Goal: Task Accomplishment & Management: Manage account settings

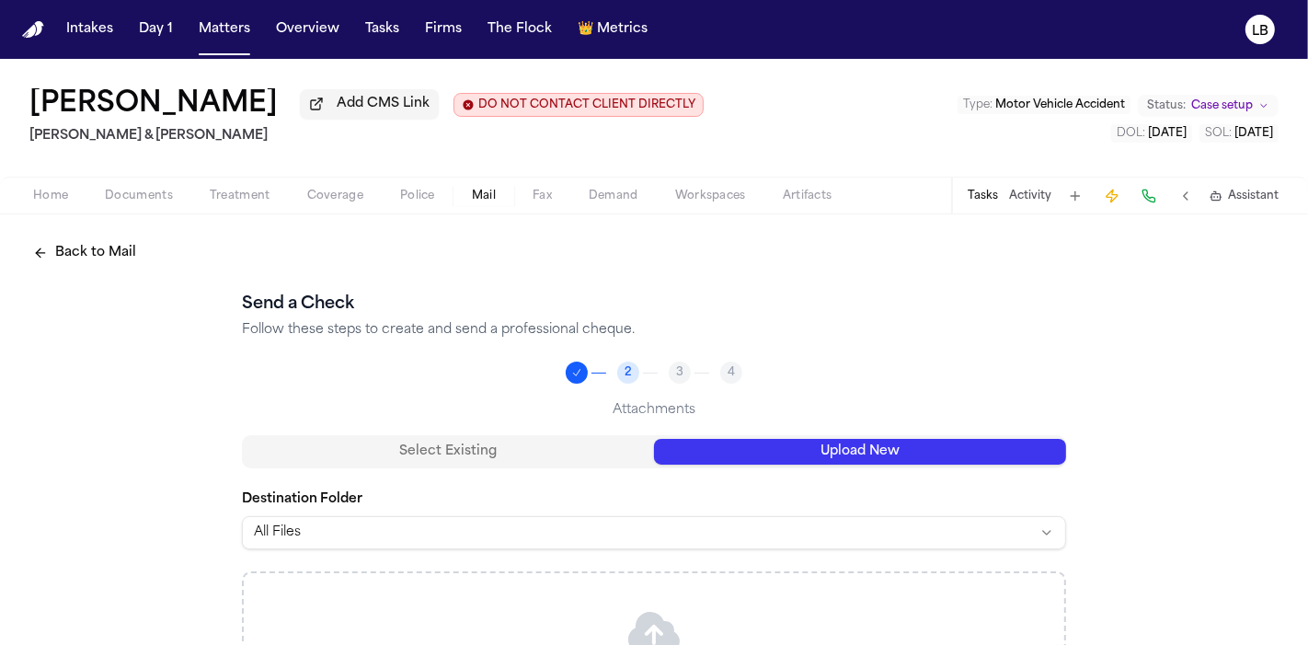
scroll to position [227, 0]
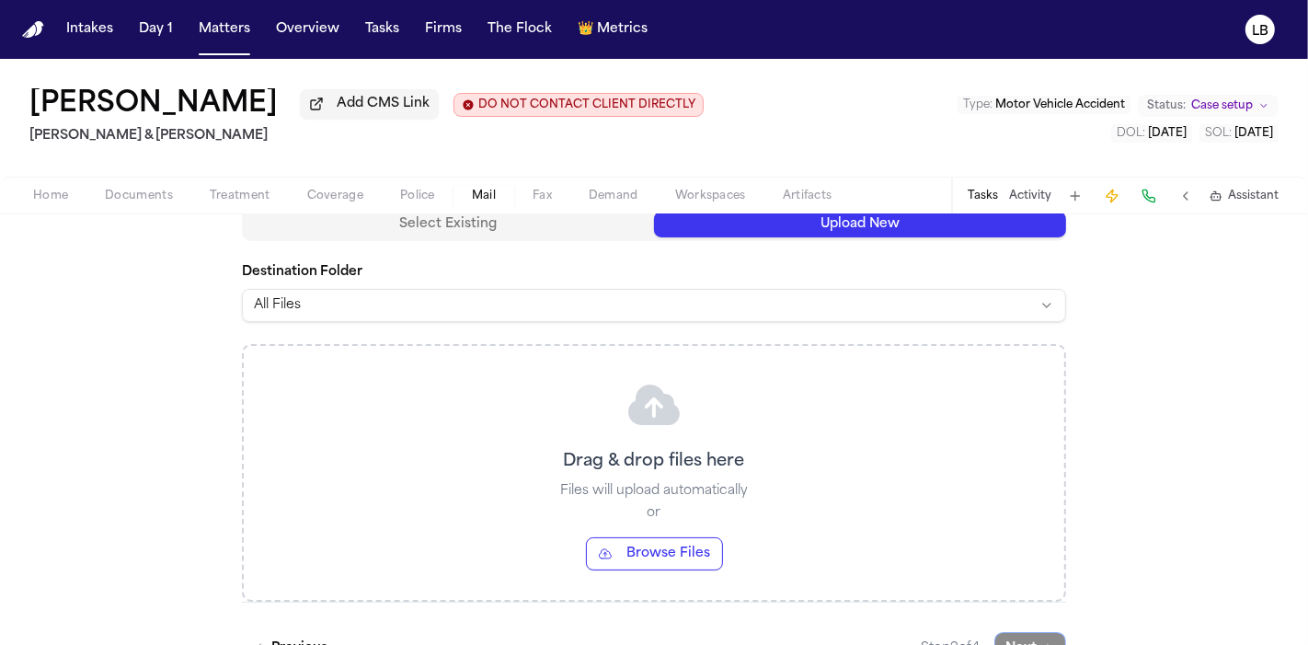
click at [793, 218] on button "Upload New" at bounding box center [860, 225] width 412 height 26
click at [834, 212] on div "Home Documents Treatment Coverage Police Mail Fax Demand Workspaces Artifacts T…" at bounding box center [654, 195] width 1308 height 37
click at [649, 554] on button "Browse Files" at bounding box center [654, 553] width 137 height 33
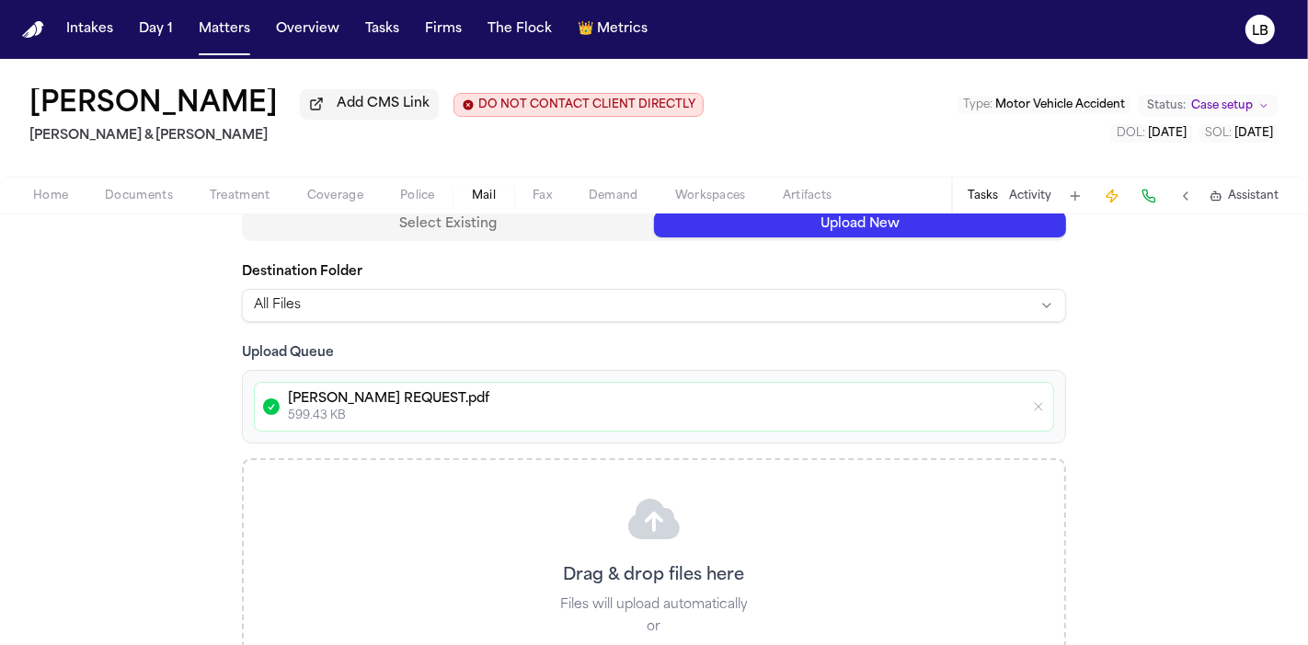
scroll to position [380, 0]
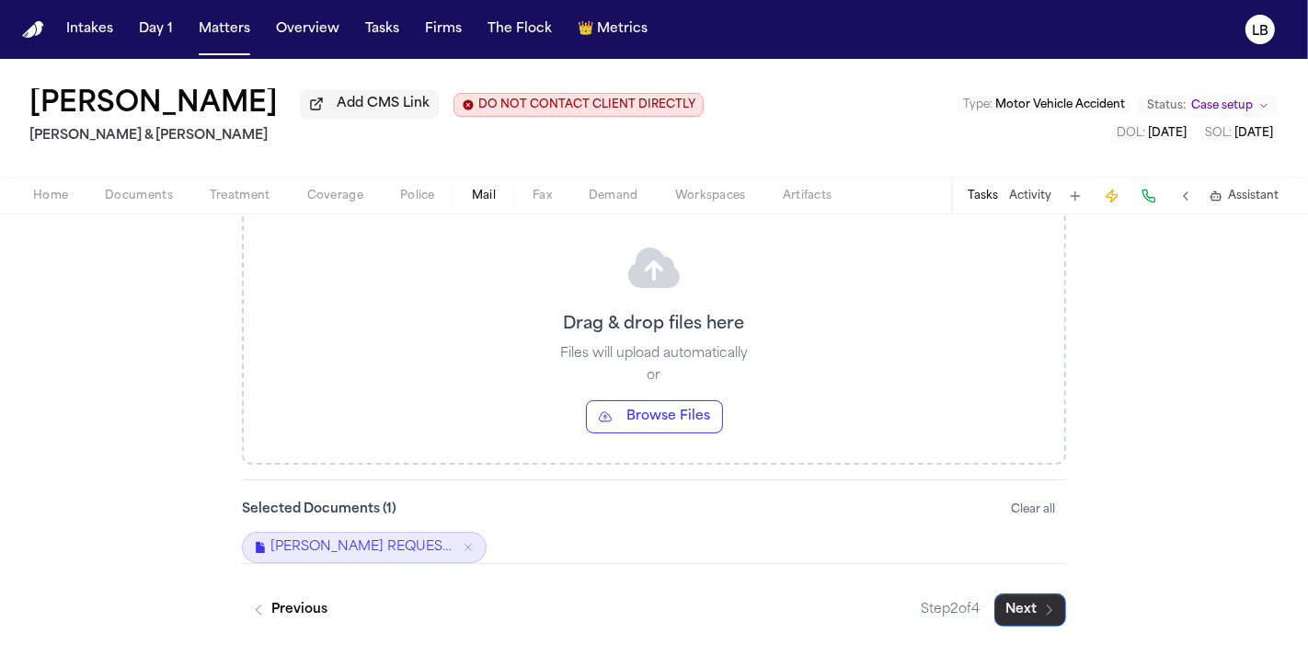
click at [1043, 605] on icon "button" at bounding box center [1050, 610] width 15 height 15
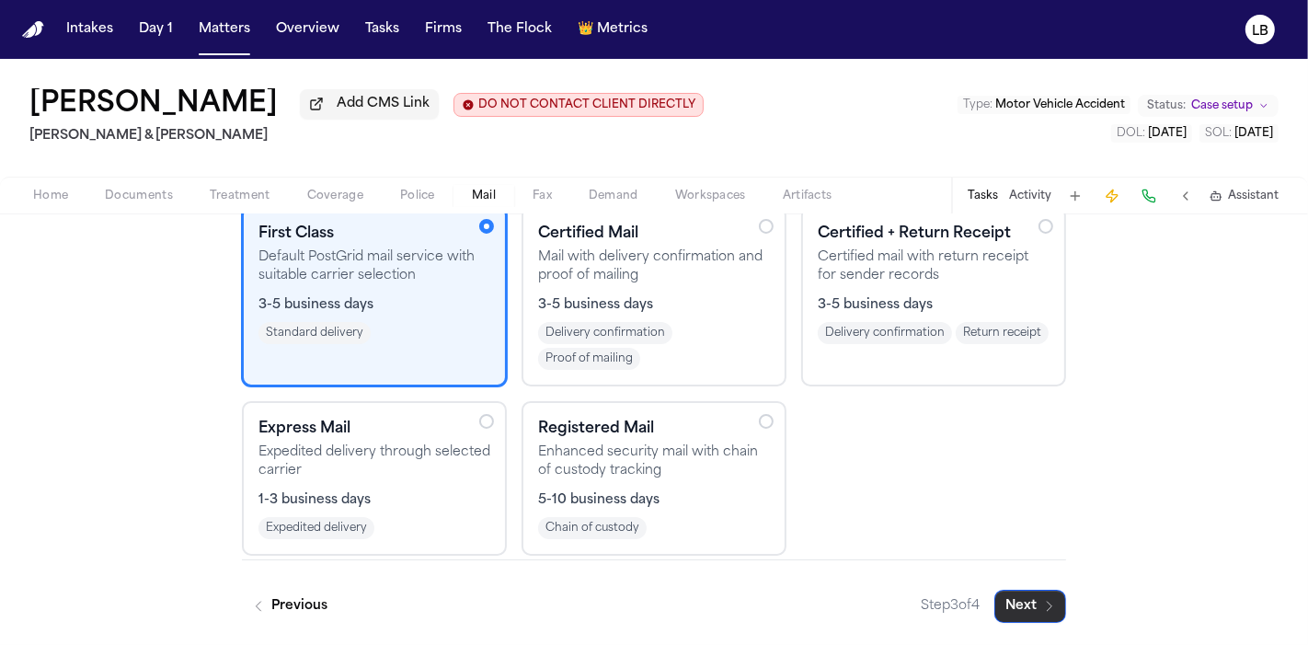
scroll to position [227, 0]
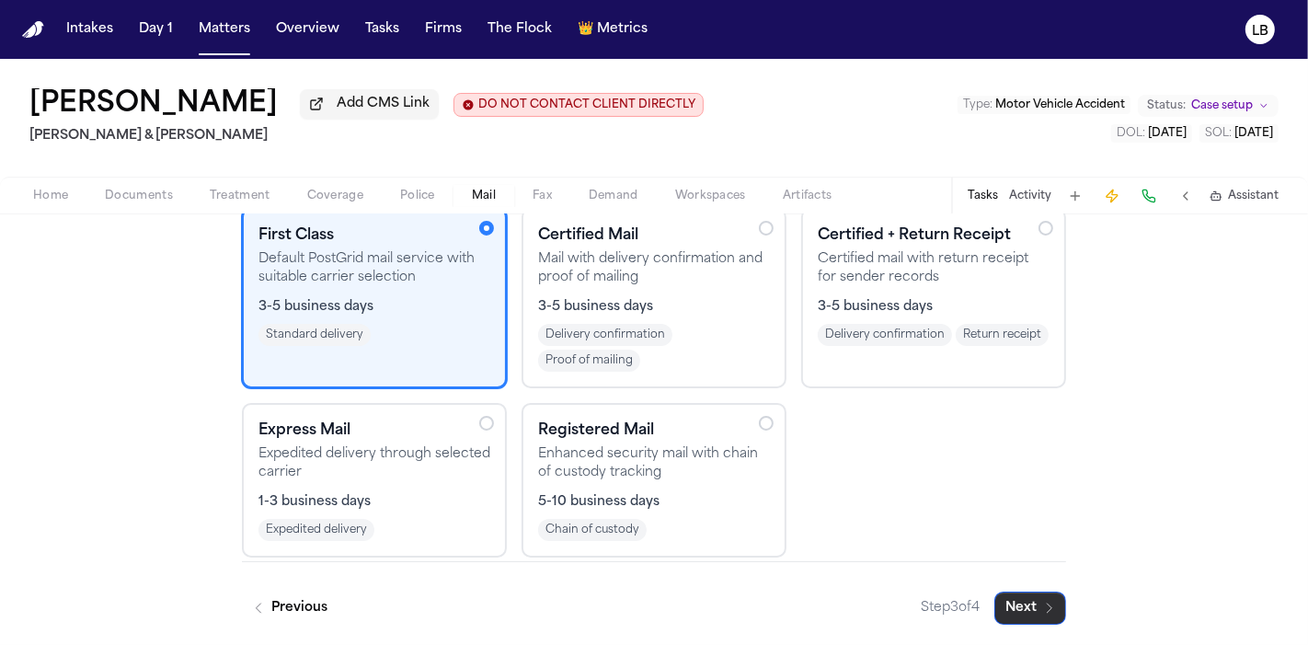
click at [1032, 600] on button "Next" at bounding box center [1031, 608] width 72 height 33
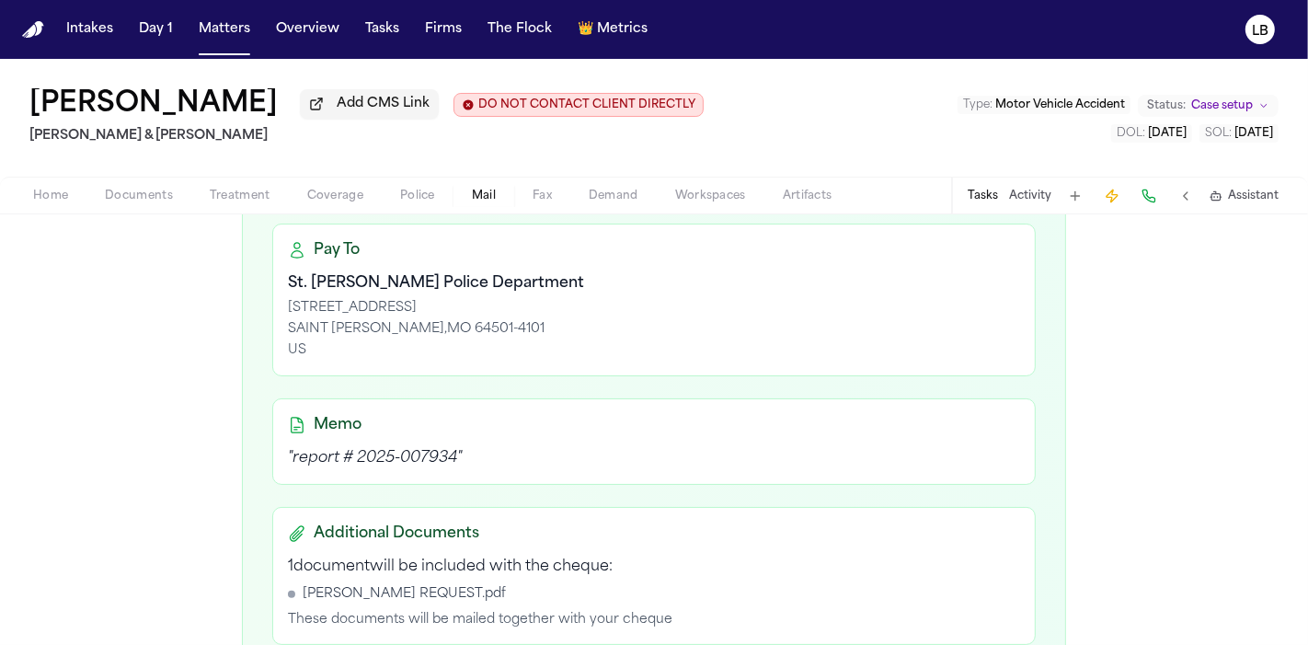
scroll to position [759, 0]
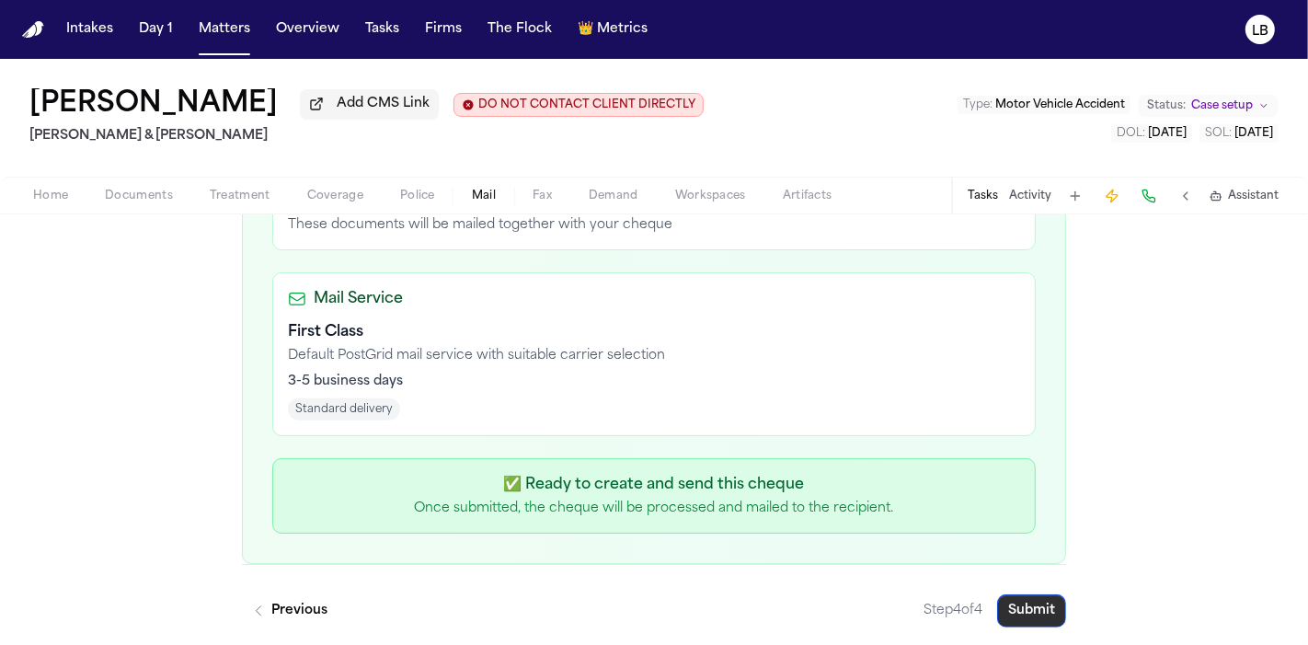
click at [1023, 605] on button "Submit" at bounding box center [1031, 610] width 69 height 33
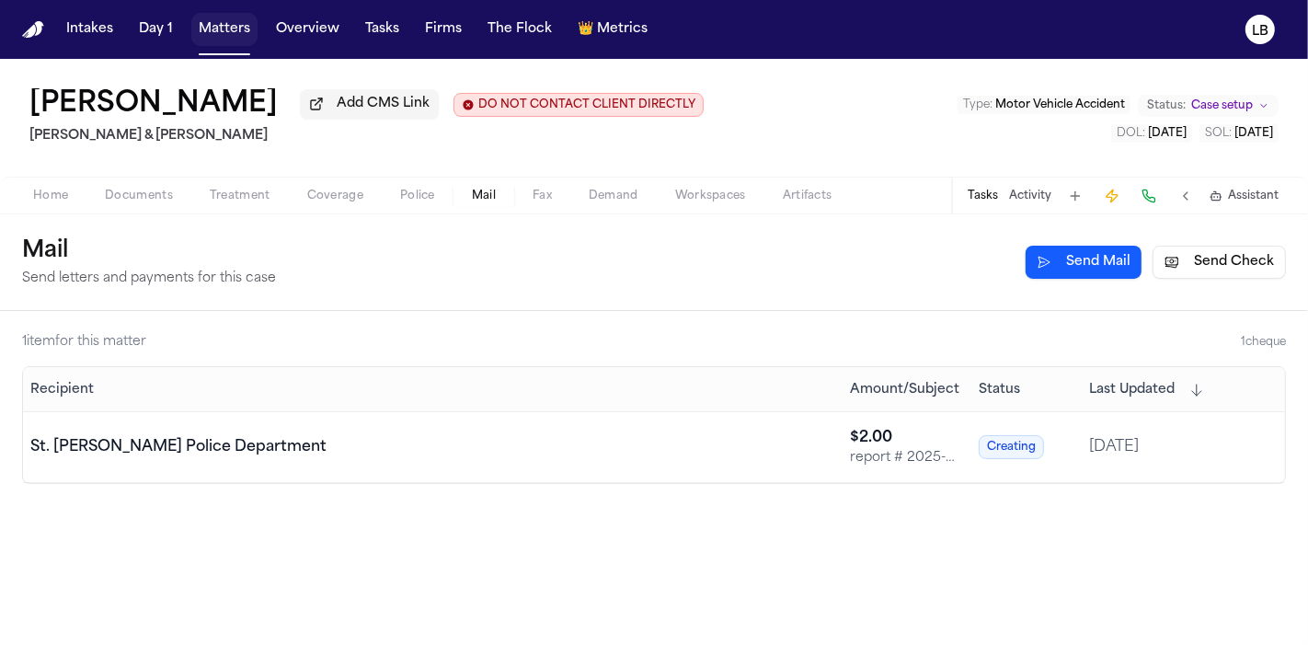
click at [224, 29] on button "Matters" at bounding box center [224, 29] width 66 height 33
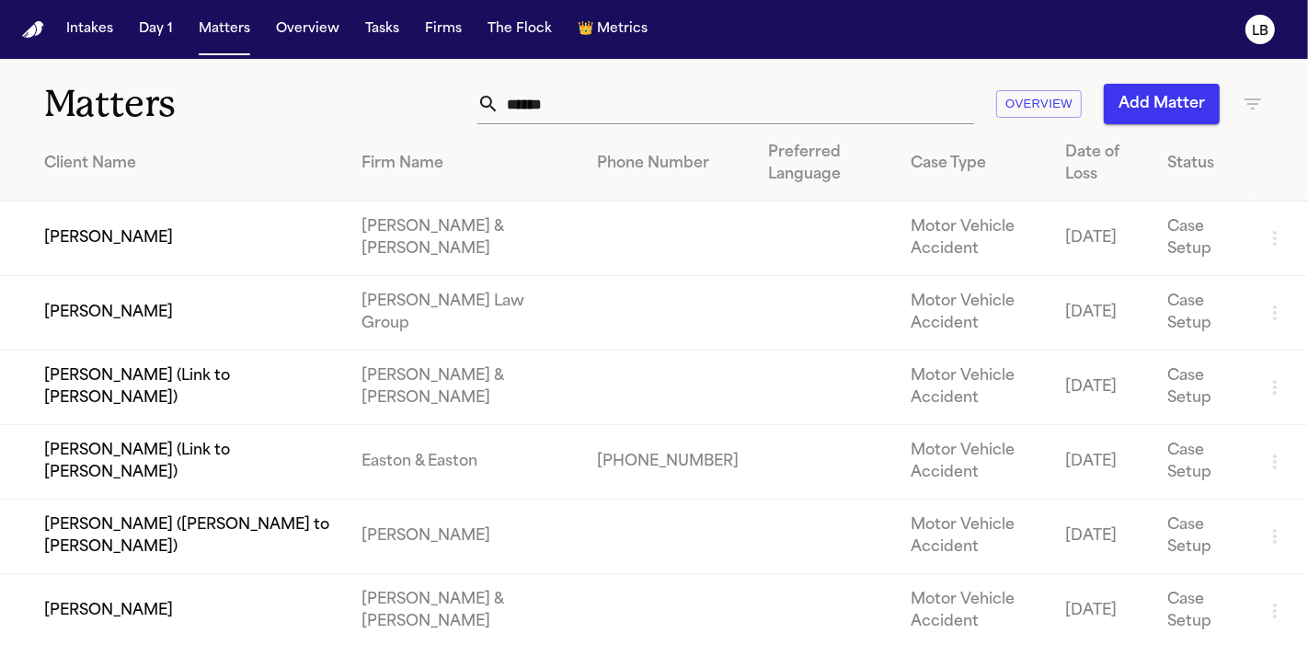
click at [499, 111] on icon at bounding box center [489, 104] width 22 height 22
click at [527, 109] on input "*****" at bounding box center [737, 104] width 475 height 40
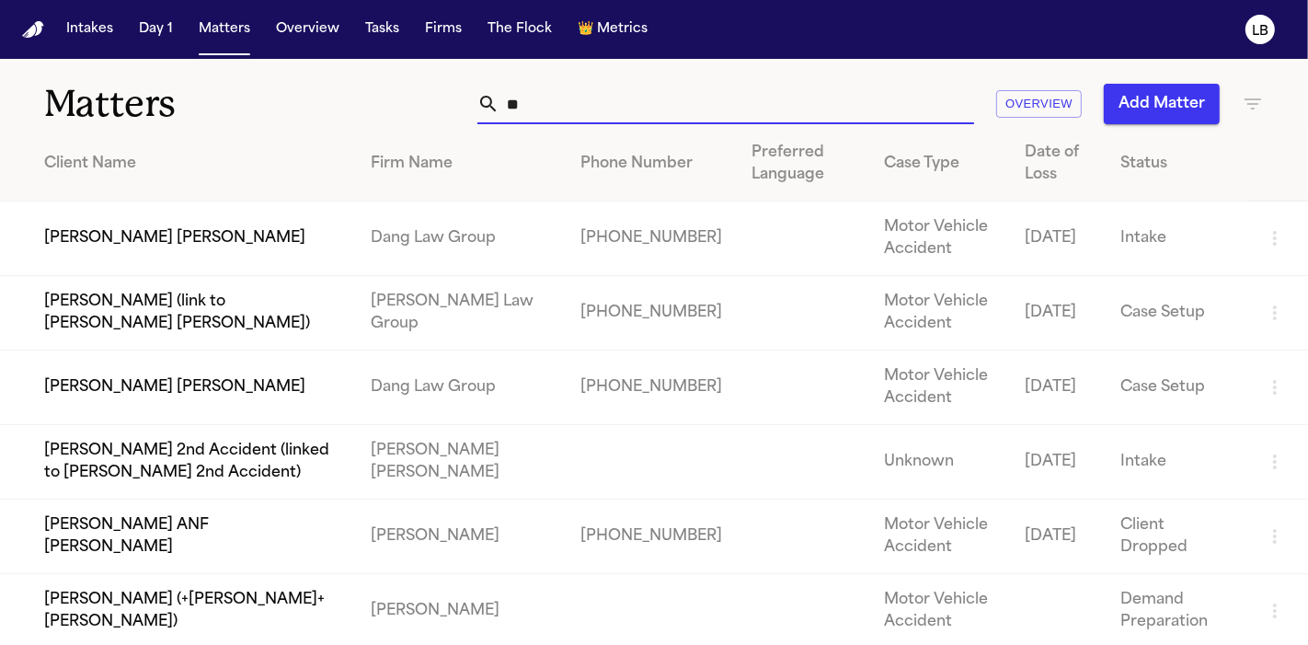
type input "*"
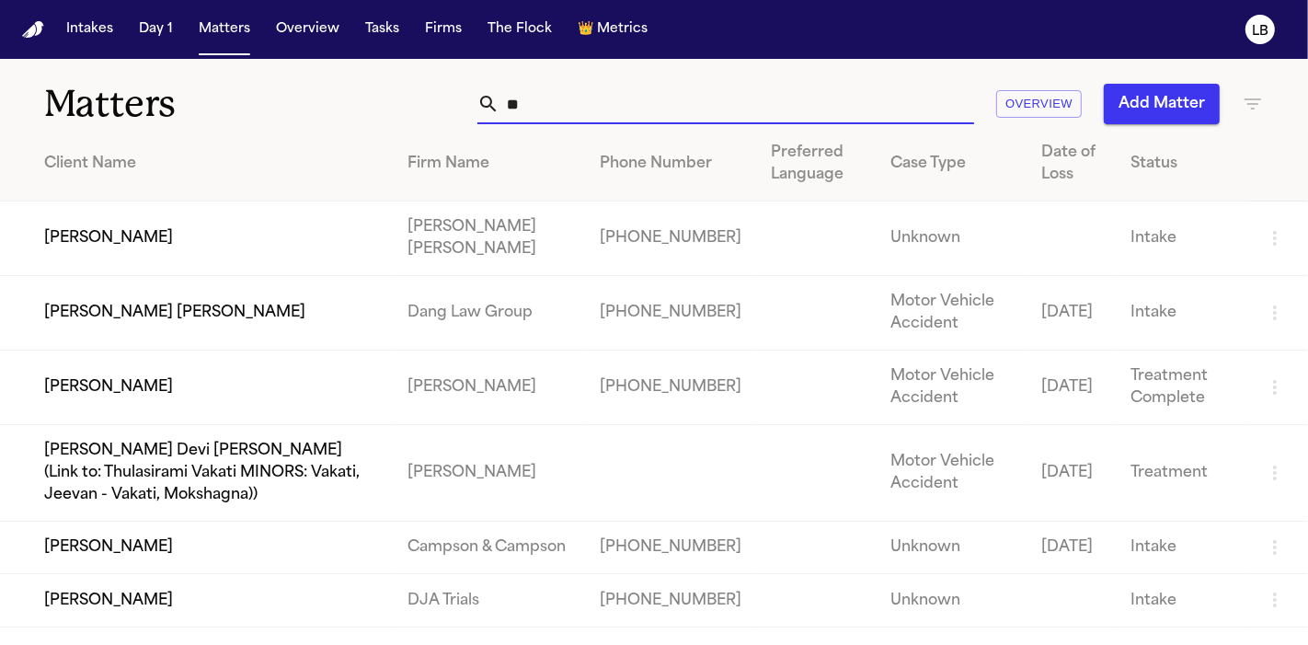
type input "*"
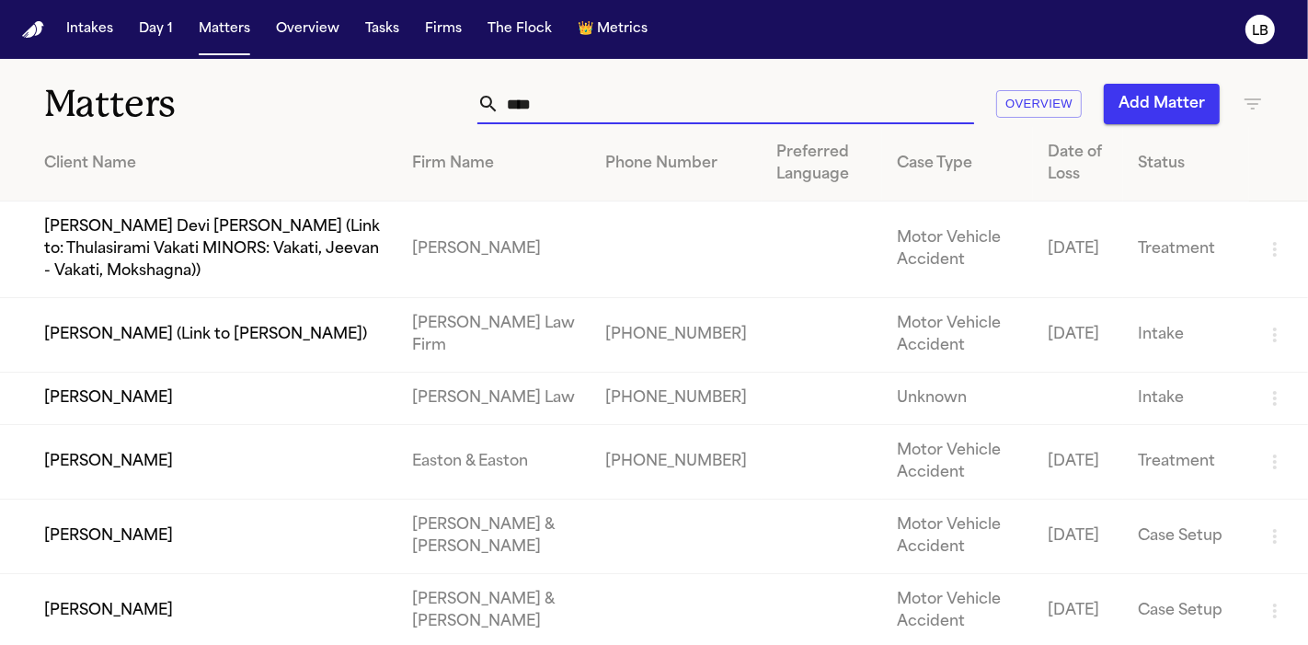
type input "*****"
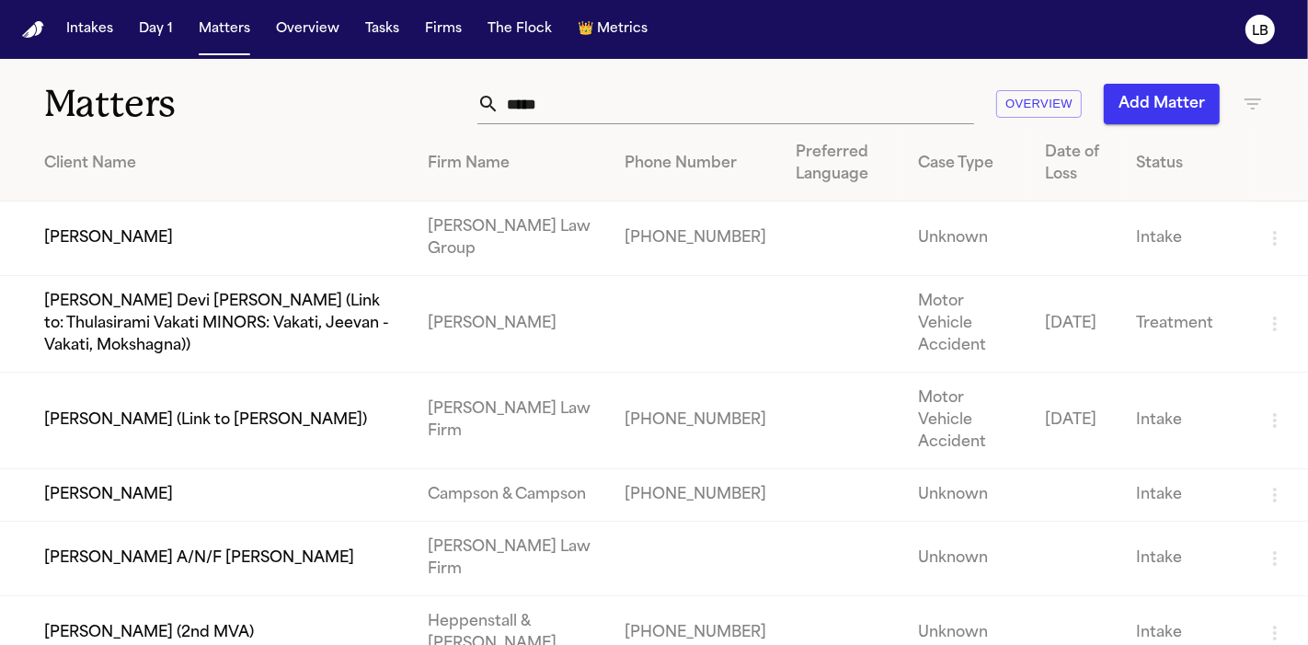
click at [111, 236] on td "Donna Gasser" at bounding box center [206, 239] width 413 height 75
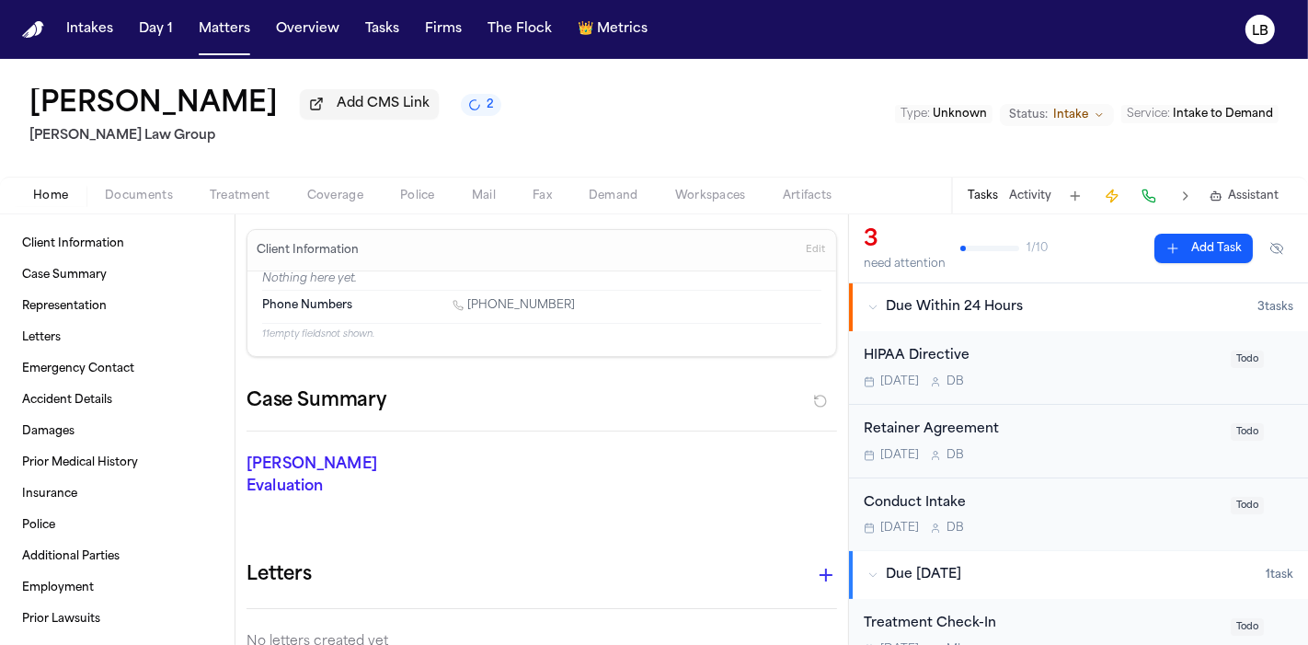
click at [133, 201] on span "Documents" at bounding box center [139, 196] width 68 height 15
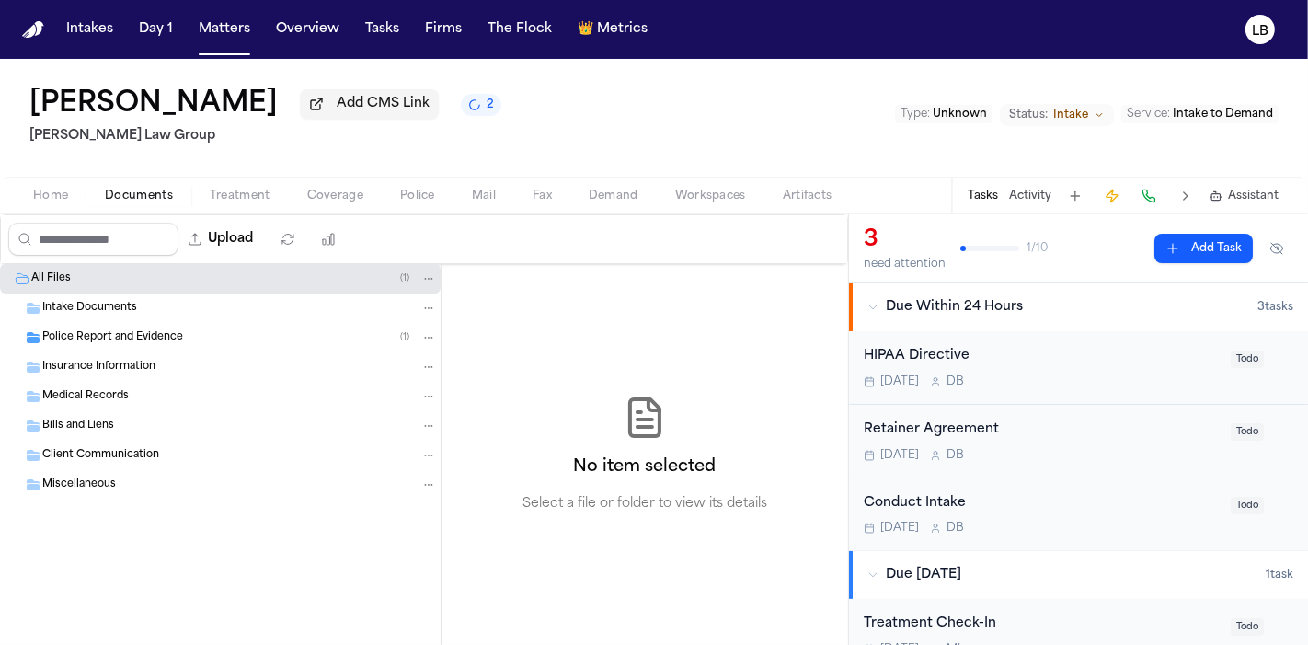
click at [118, 330] on span "Police Report and Evidence" at bounding box center [112, 338] width 141 height 16
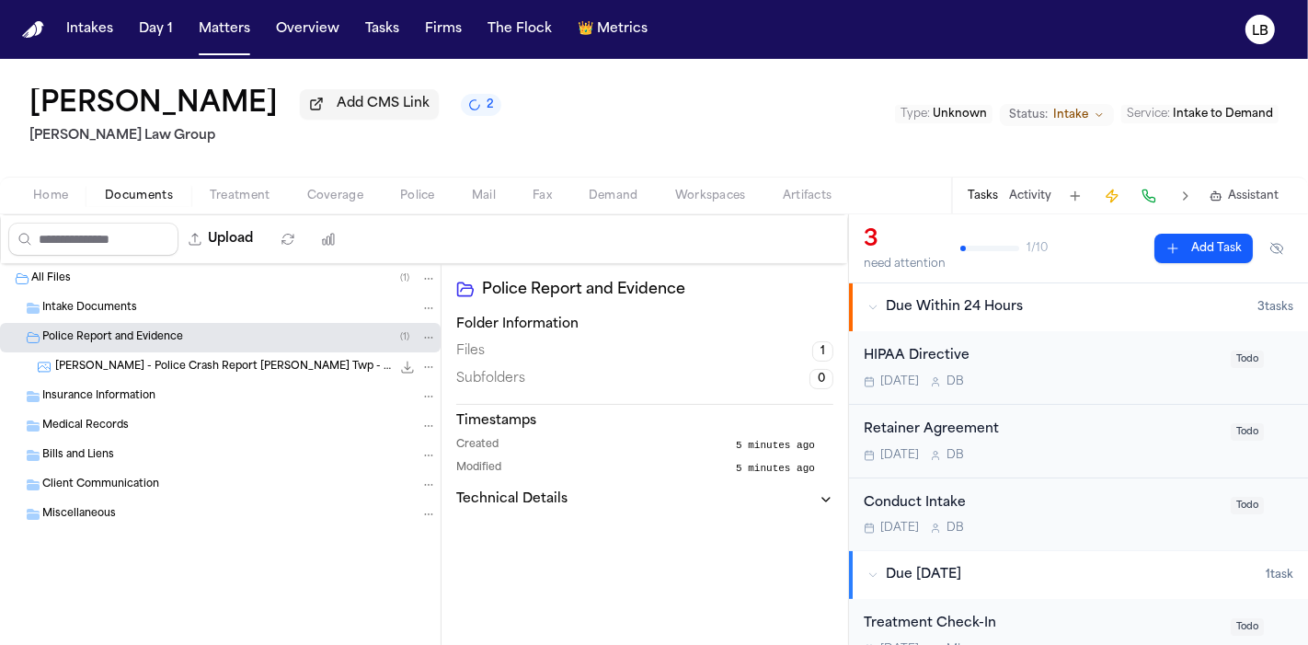
click at [219, 373] on span "D. Gasser - Police Crash Report Ross Twp - 7.9.25" at bounding box center [223, 368] width 336 height 16
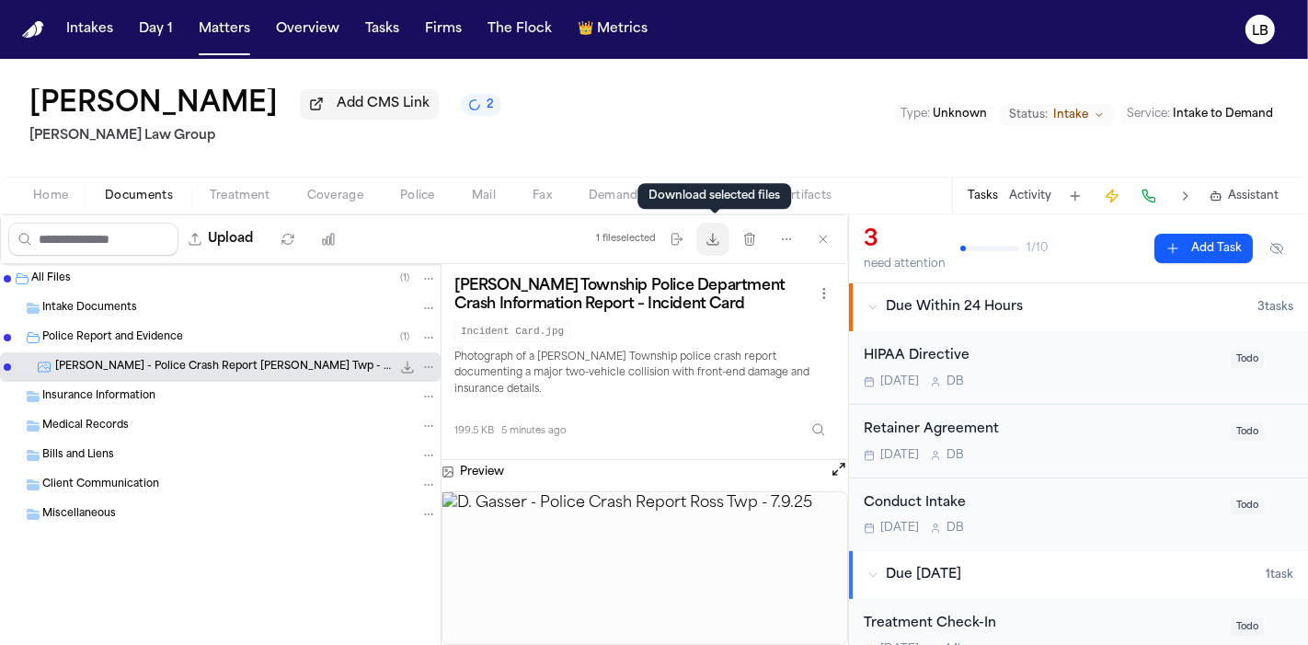
click at [722, 231] on button "Download files" at bounding box center [713, 239] width 33 height 33
click at [1031, 191] on button "Activity" at bounding box center [1030, 196] width 42 height 15
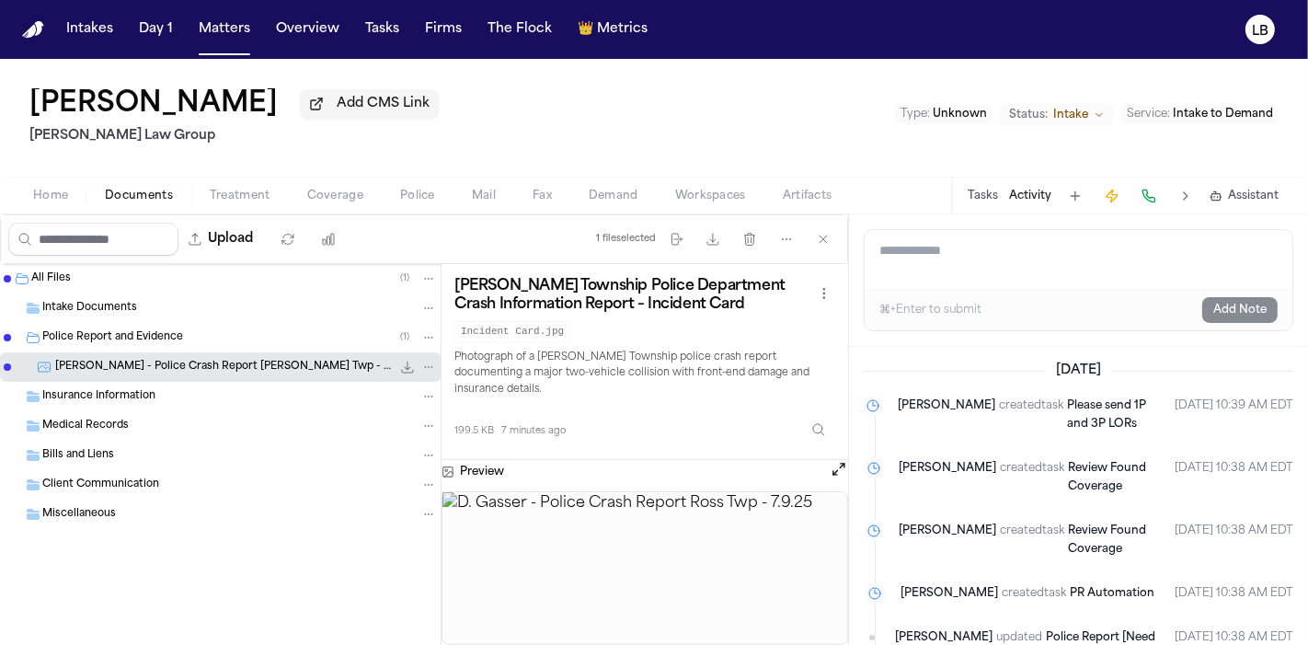
click at [1025, 252] on textarea "Add a note to this matter" at bounding box center [1079, 259] width 428 height 59
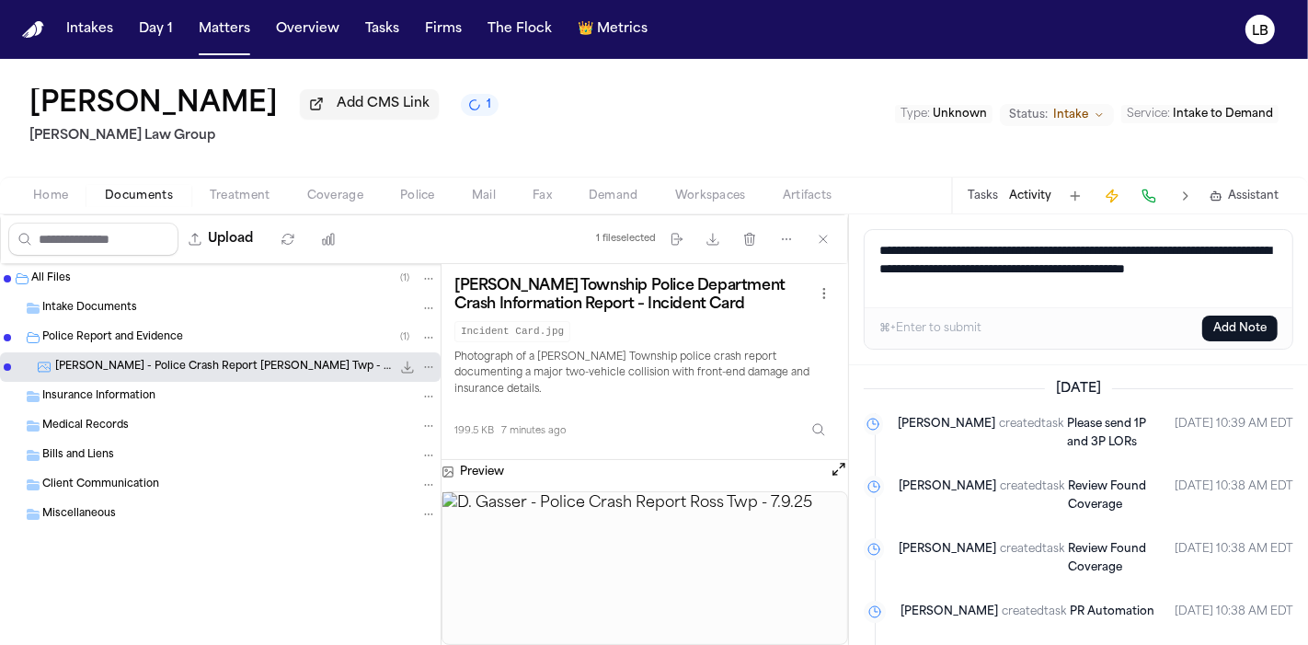
drag, startPoint x: 983, startPoint y: 248, endPoint x: 1102, endPoint y: 253, distance: 119.7
click at [1102, 253] on textarea "**********" at bounding box center [1079, 268] width 429 height 77
drag, startPoint x: 983, startPoint y: 285, endPoint x: 855, endPoint y: 285, distance: 127.9
click at [855, 285] on div "**********" at bounding box center [1078, 289] width 459 height 151
paste textarea "**********"
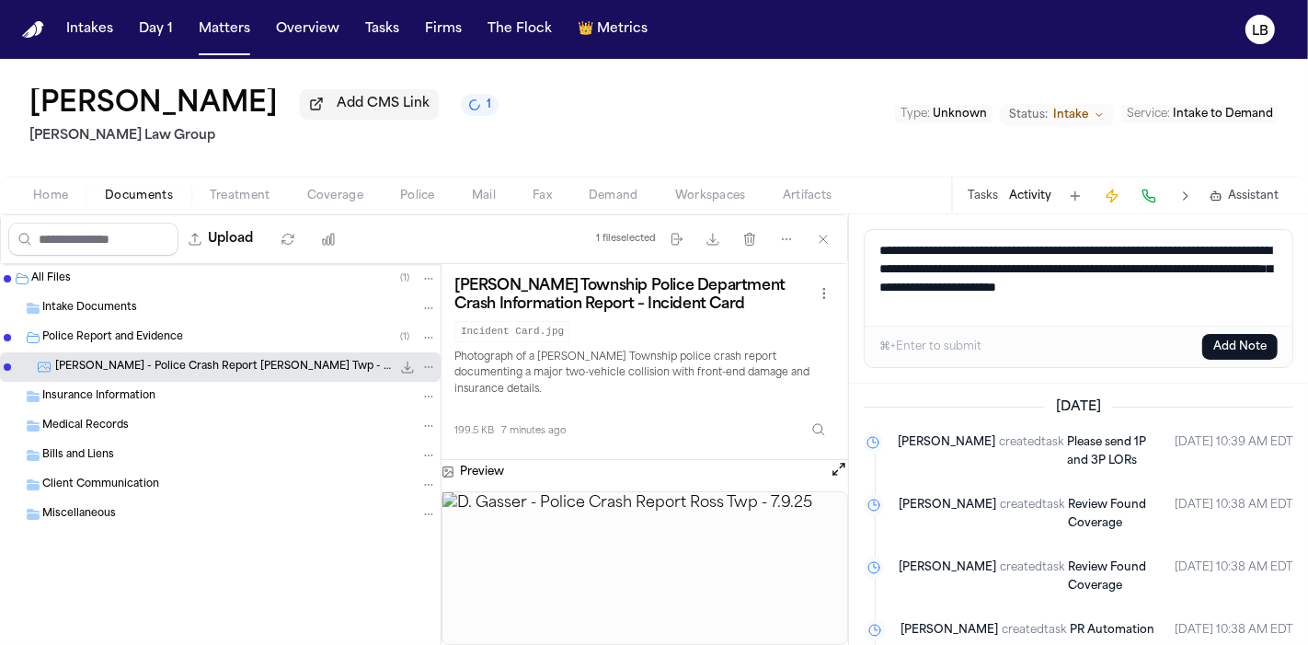
click at [925, 290] on textarea "**********" at bounding box center [1079, 278] width 429 height 96
drag, startPoint x: 1124, startPoint y: 283, endPoint x: 1153, endPoint y: 344, distance: 67.1
click at [1153, 344] on div "**********" at bounding box center [1079, 298] width 430 height 139
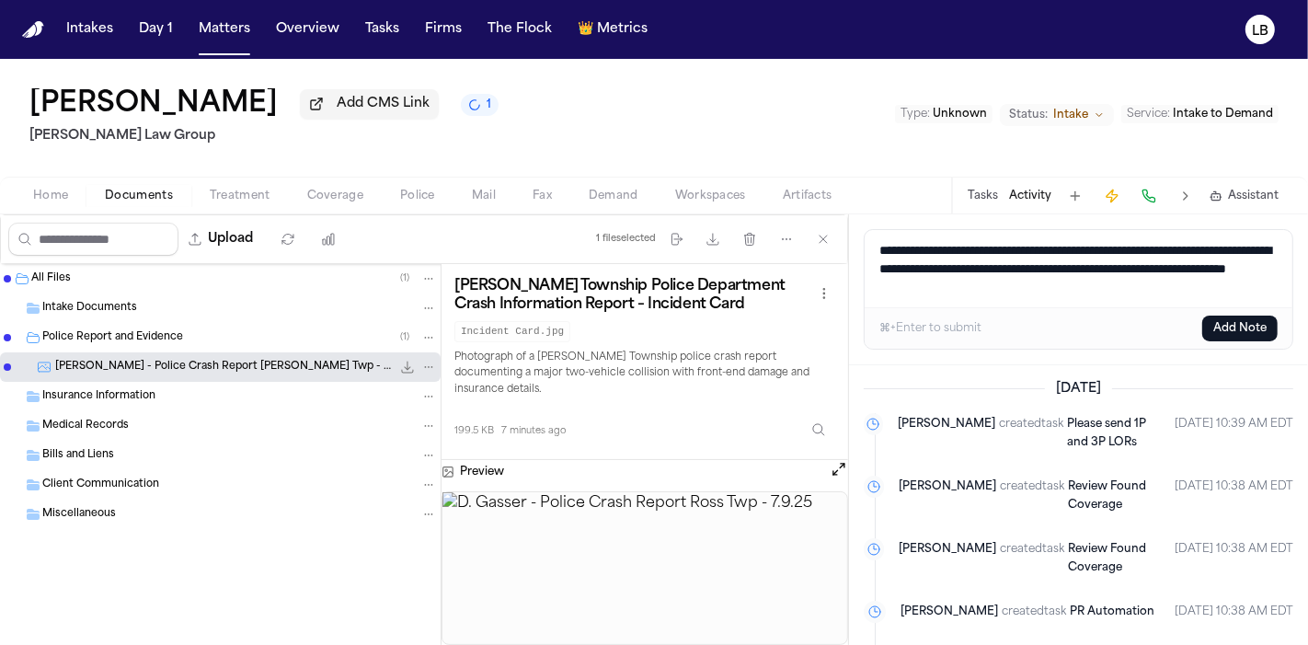
type textarea "**********"
click at [1232, 338] on button "Add Note" at bounding box center [1240, 329] width 75 height 26
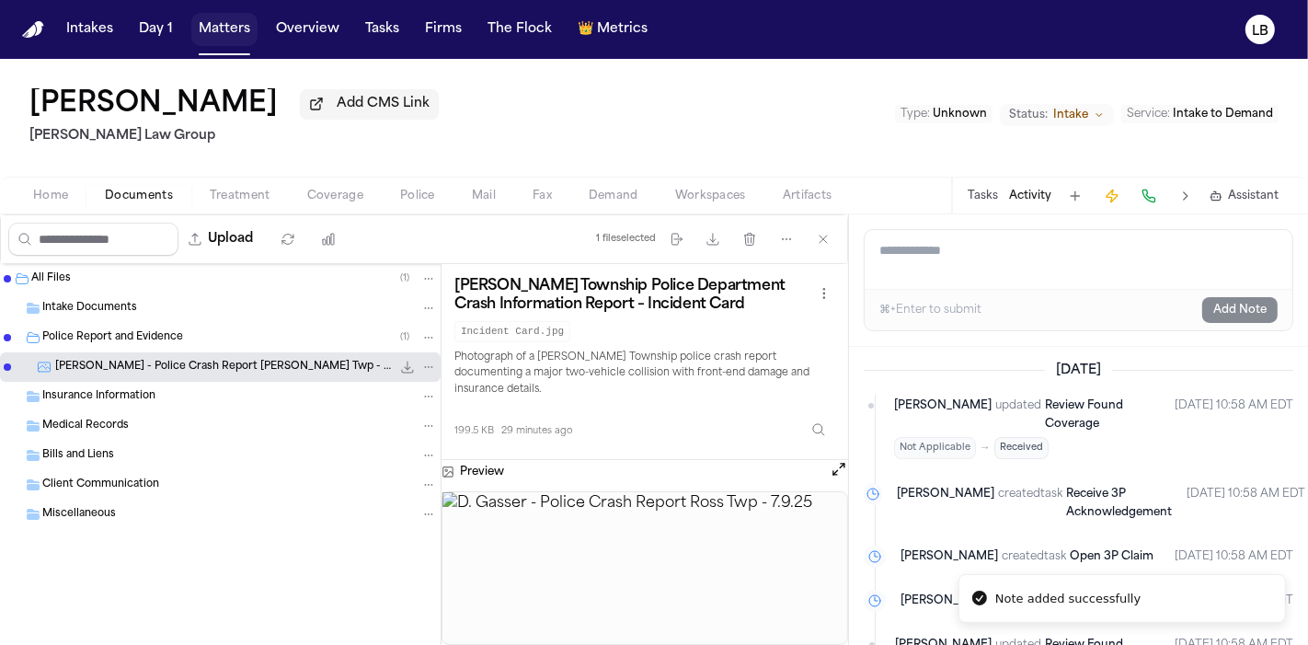
click at [209, 20] on button "Matters" at bounding box center [224, 29] width 66 height 33
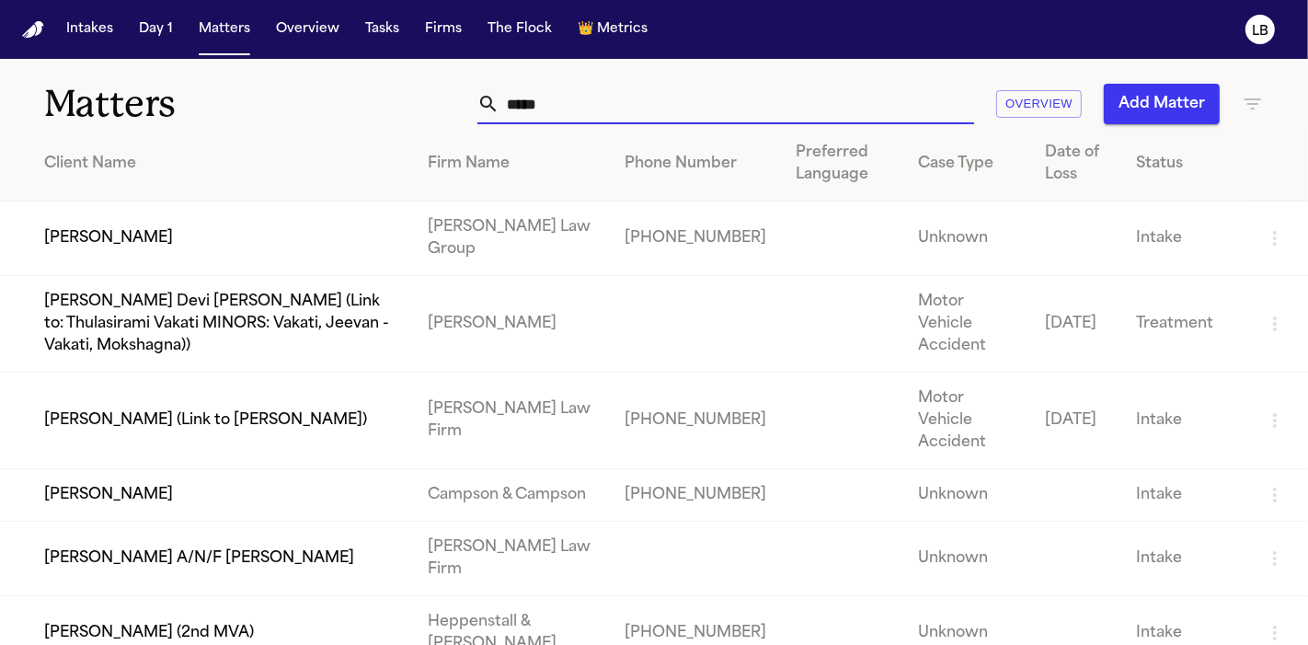
click at [556, 104] on input "*****" at bounding box center [737, 104] width 475 height 40
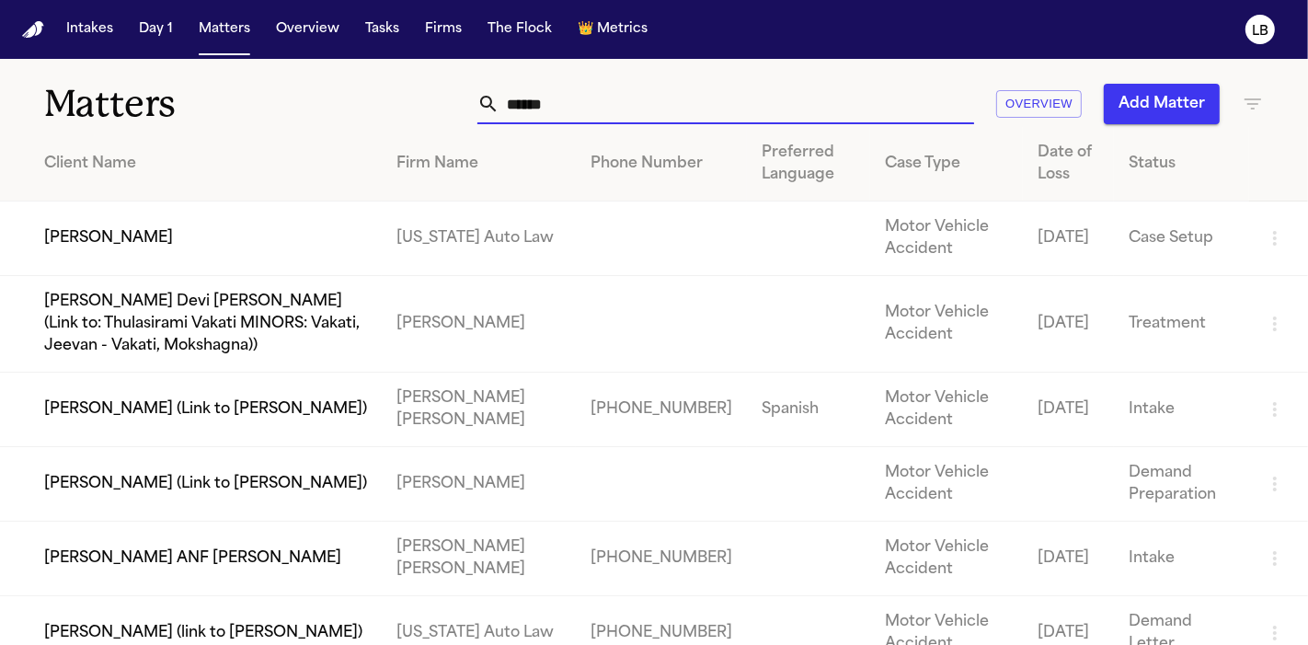
click at [556, 104] on input "******" at bounding box center [737, 104] width 475 height 40
type input "******"
click at [86, 235] on td "Malisha Jones" at bounding box center [191, 239] width 382 height 75
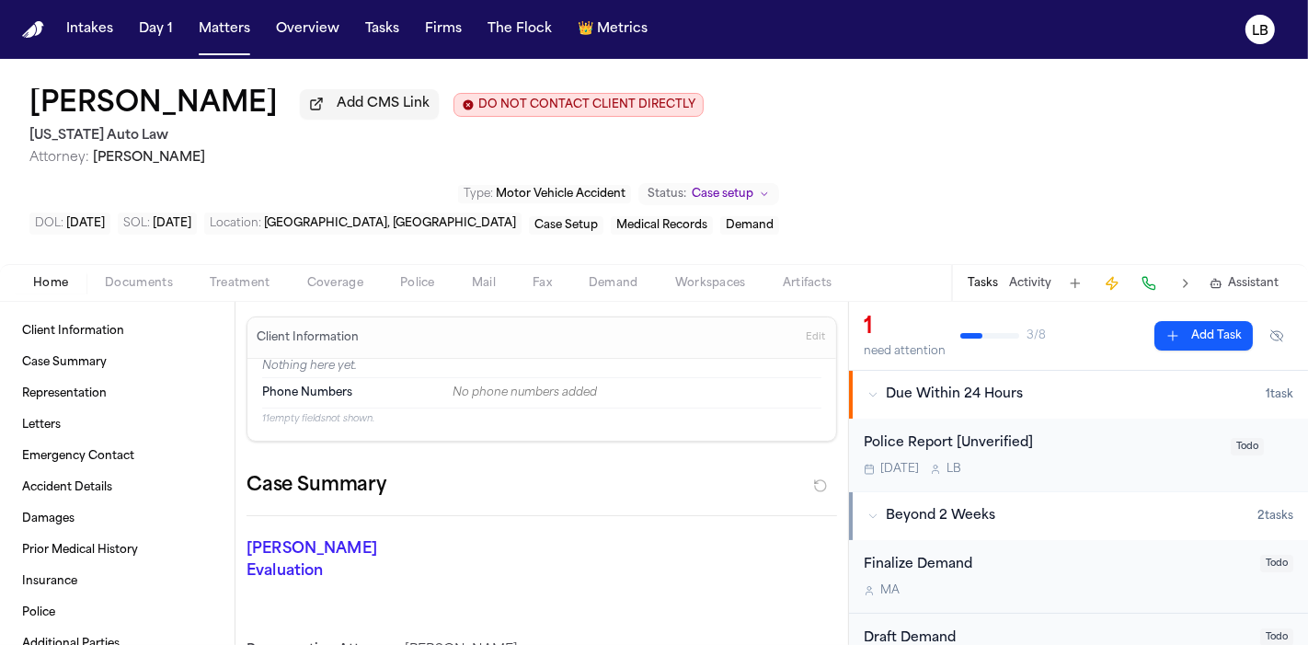
click at [131, 272] on button "Documents" at bounding box center [138, 283] width 105 height 22
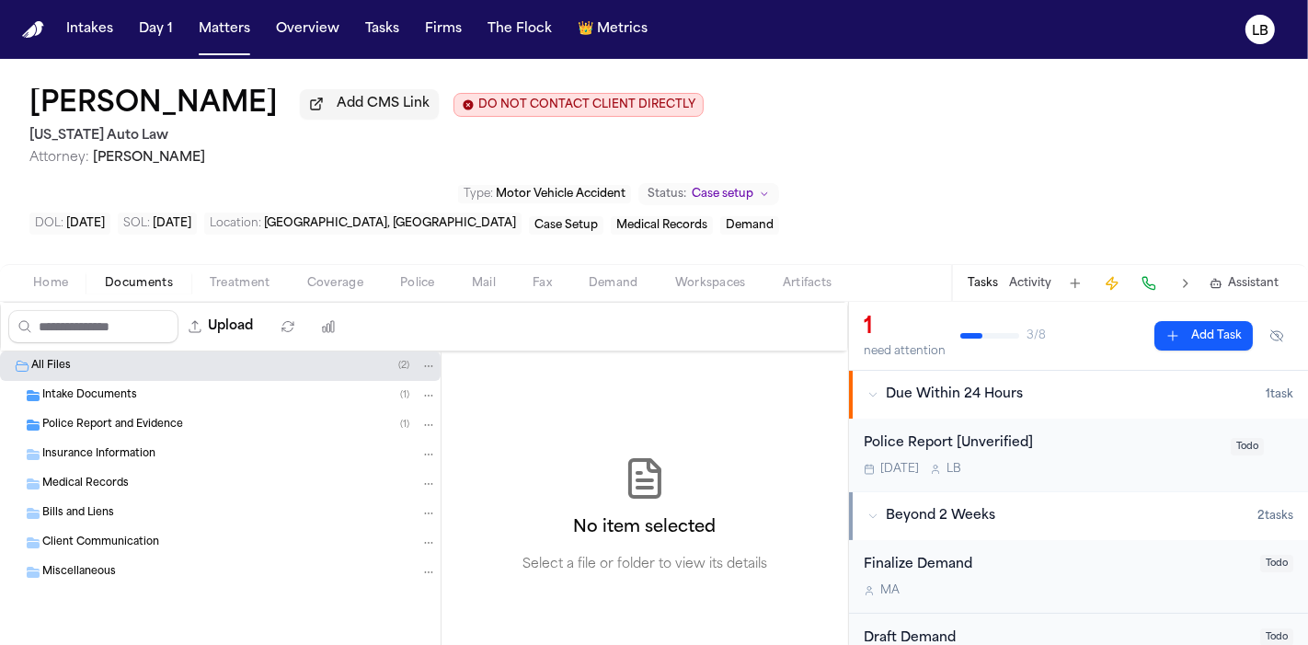
click at [105, 388] on span "Intake Documents" at bounding box center [89, 396] width 95 height 16
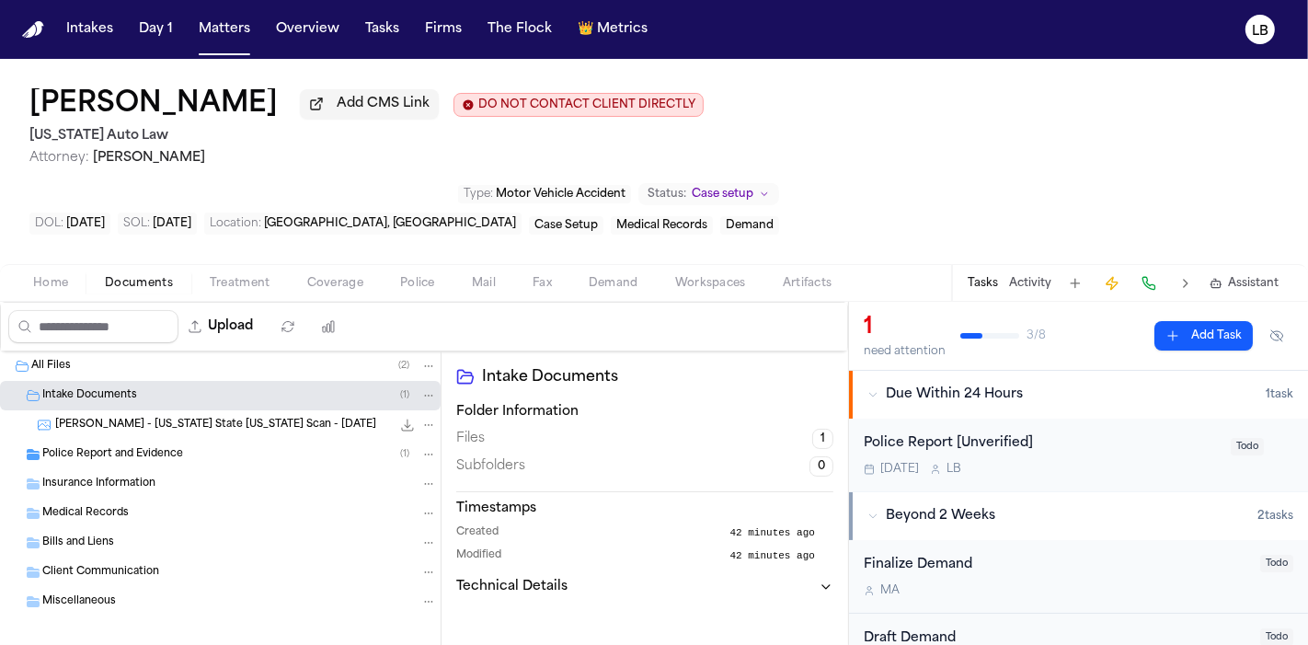
click at [129, 447] on span "Police Report and Evidence" at bounding box center [112, 455] width 141 height 16
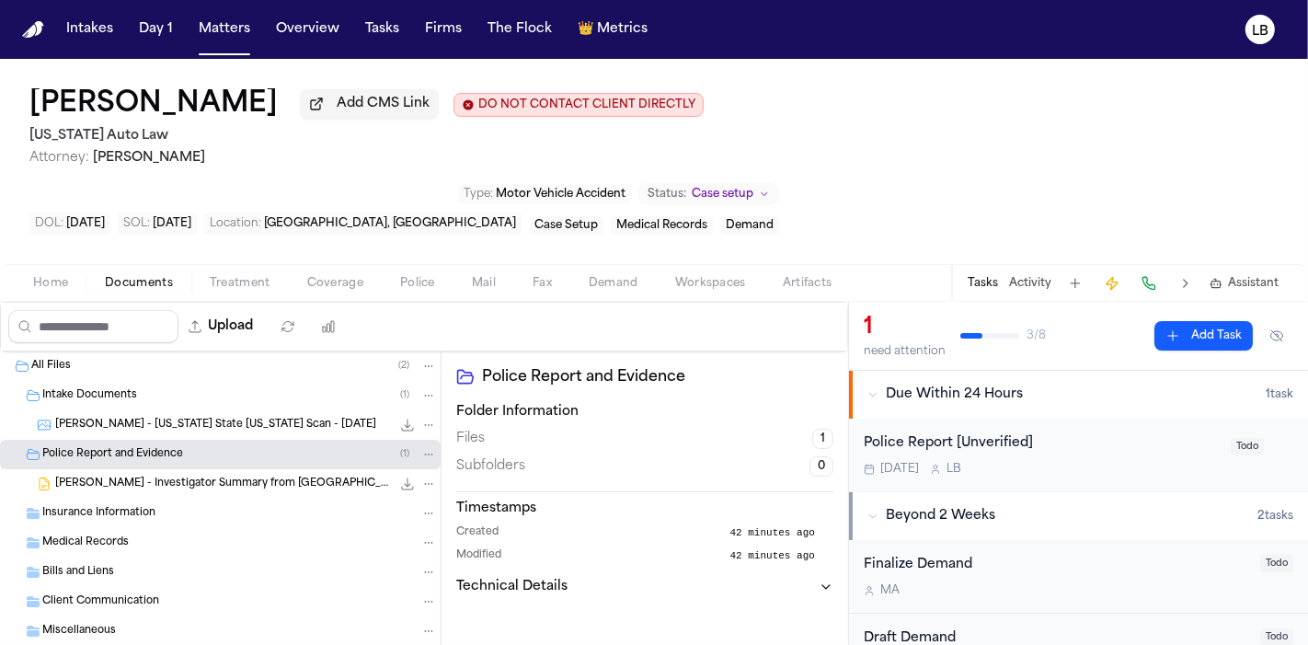
click at [199, 418] on span "M. Jones - Michigan State ID Scan - 10.17.24" at bounding box center [215, 426] width 321 height 16
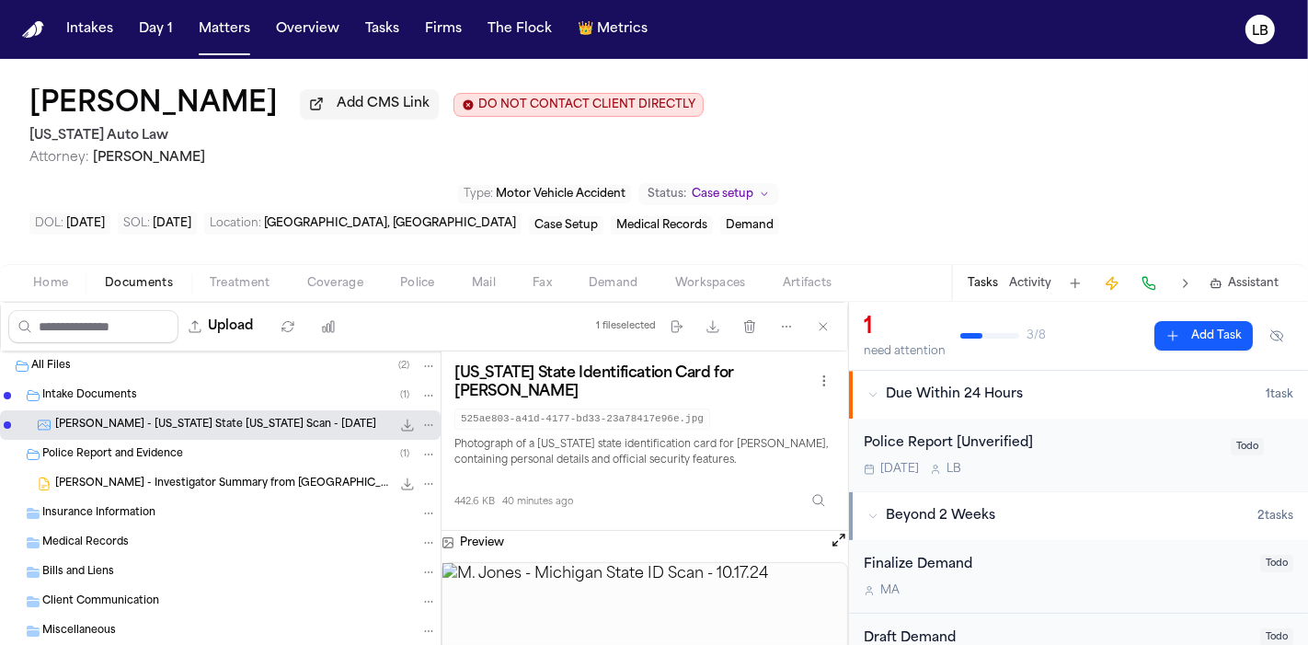
scroll to position [6, 0]
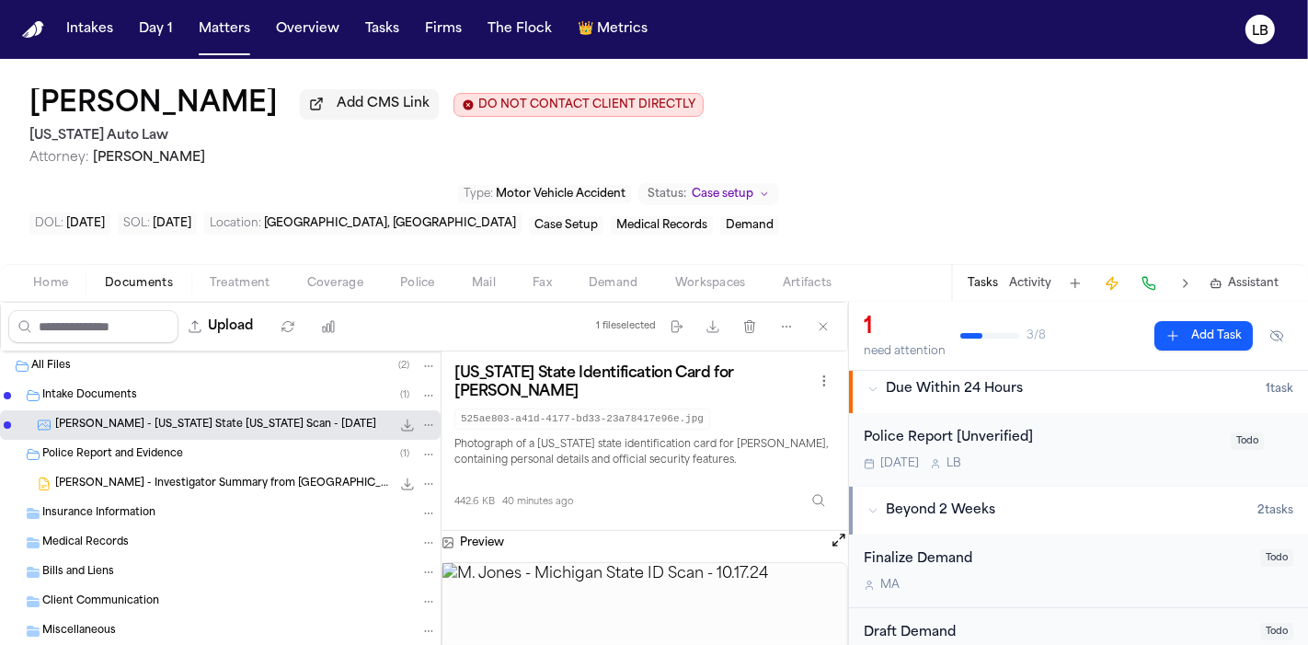
click at [155, 477] on span "M. Jones - Investigator Summary from West Michigan Investigative Solutions - 5.…" at bounding box center [223, 485] width 336 height 16
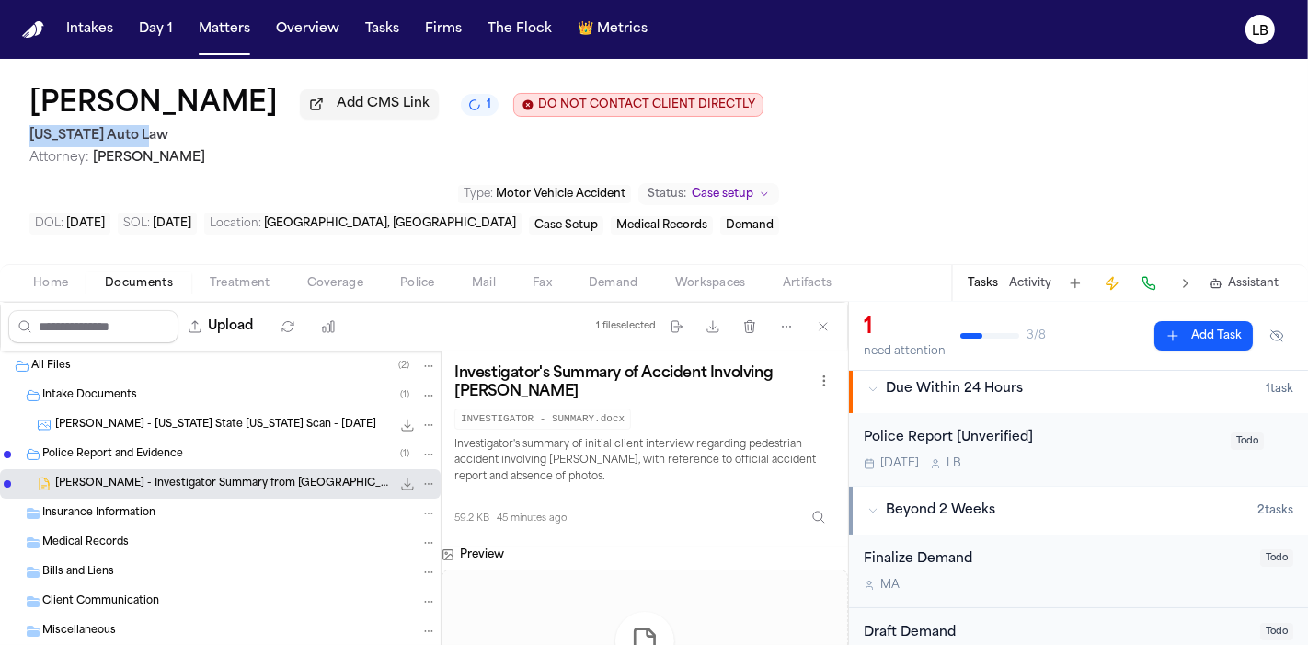
drag, startPoint x: 166, startPoint y: 136, endPoint x: 10, endPoint y: 142, distance: 155.6
click at [10, 142] on div "Malisha Jones Add CMS Link 1 DO NOT CONTACT CLIENT DIRECTLY DO NOT CONTACT Mich…" at bounding box center [654, 161] width 1308 height 205
copy h2 "Michigan Auto Law"
click at [1041, 276] on button "Activity" at bounding box center [1030, 283] width 42 height 15
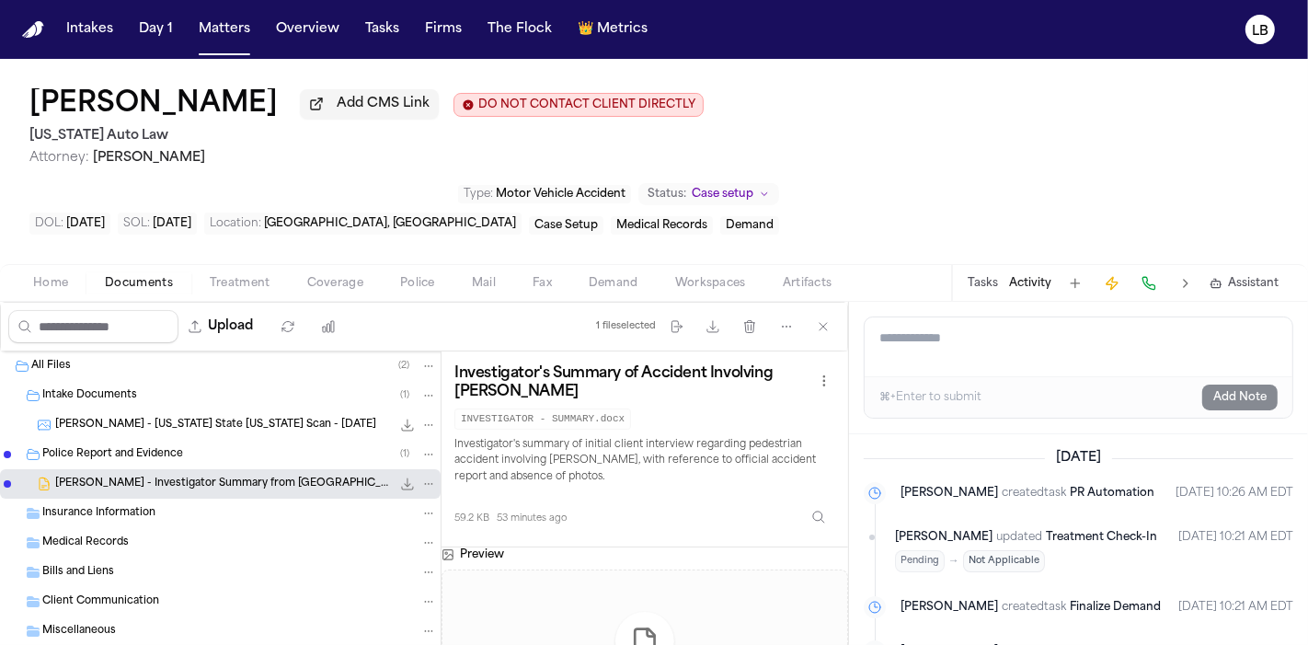
click at [1031, 317] on textarea "Add a note to this matter" at bounding box center [1079, 346] width 428 height 59
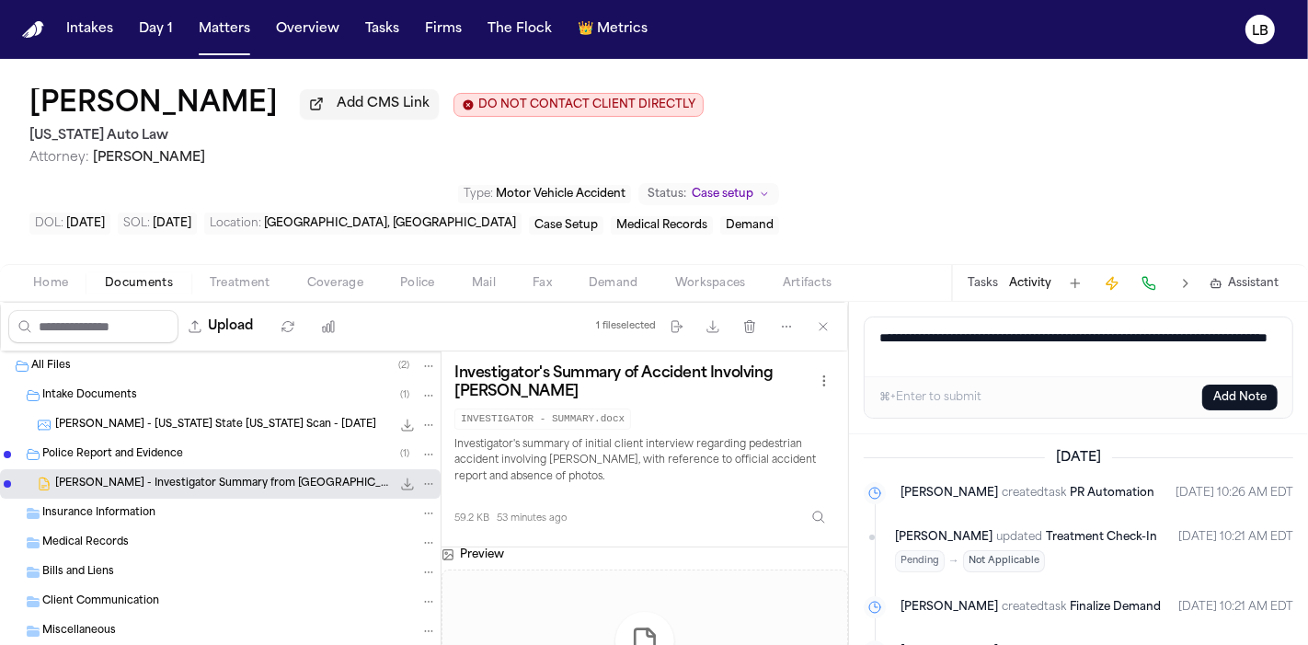
click at [926, 317] on textarea "**********" at bounding box center [1079, 346] width 429 height 59
type textarea "**********"
click at [1251, 385] on button "Add Note" at bounding box center [1240, 398] width 75 height 26
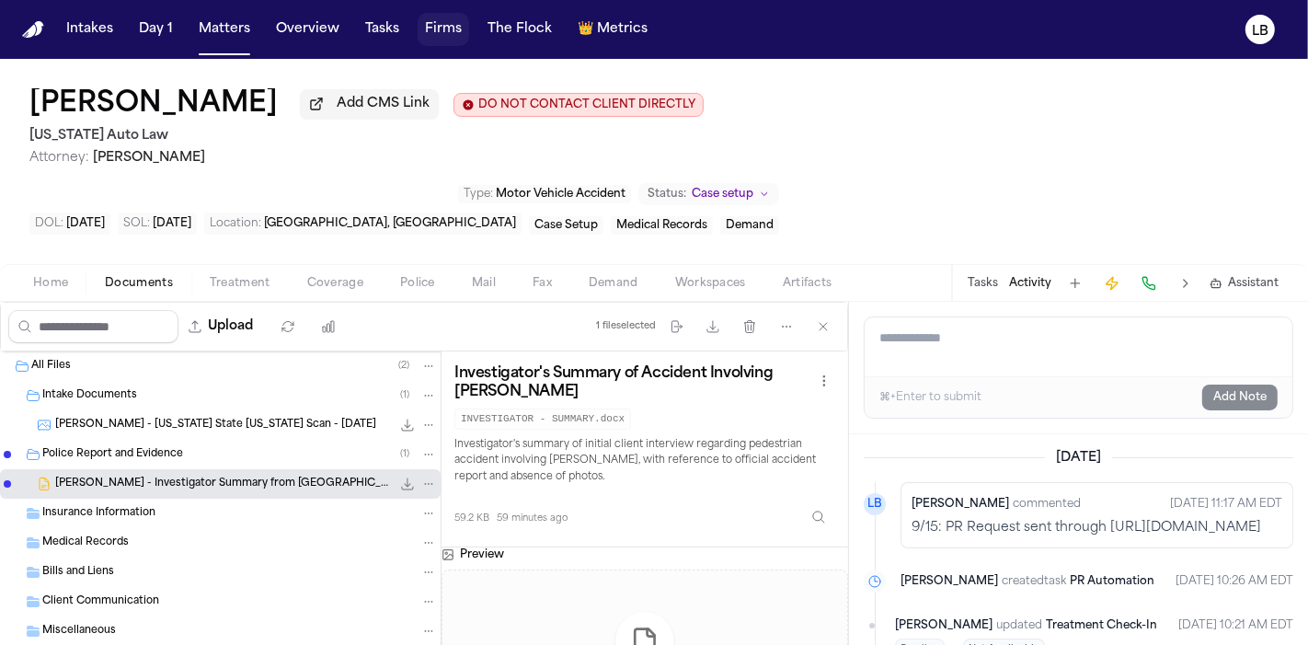
click at [440, 20] on button "Firms" at bounding box center [444, 29] width 52 height 33
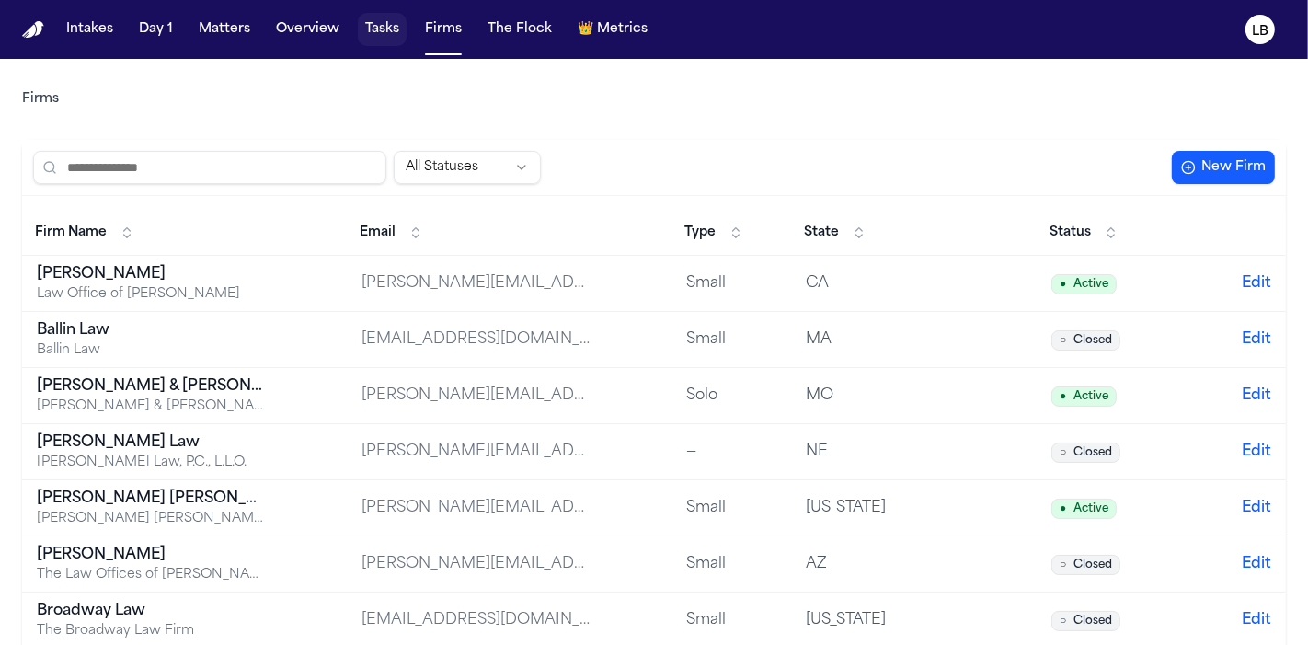
click at [384, 20] on button "Tasks" at bounding box center [382, 29] width 49 height 33
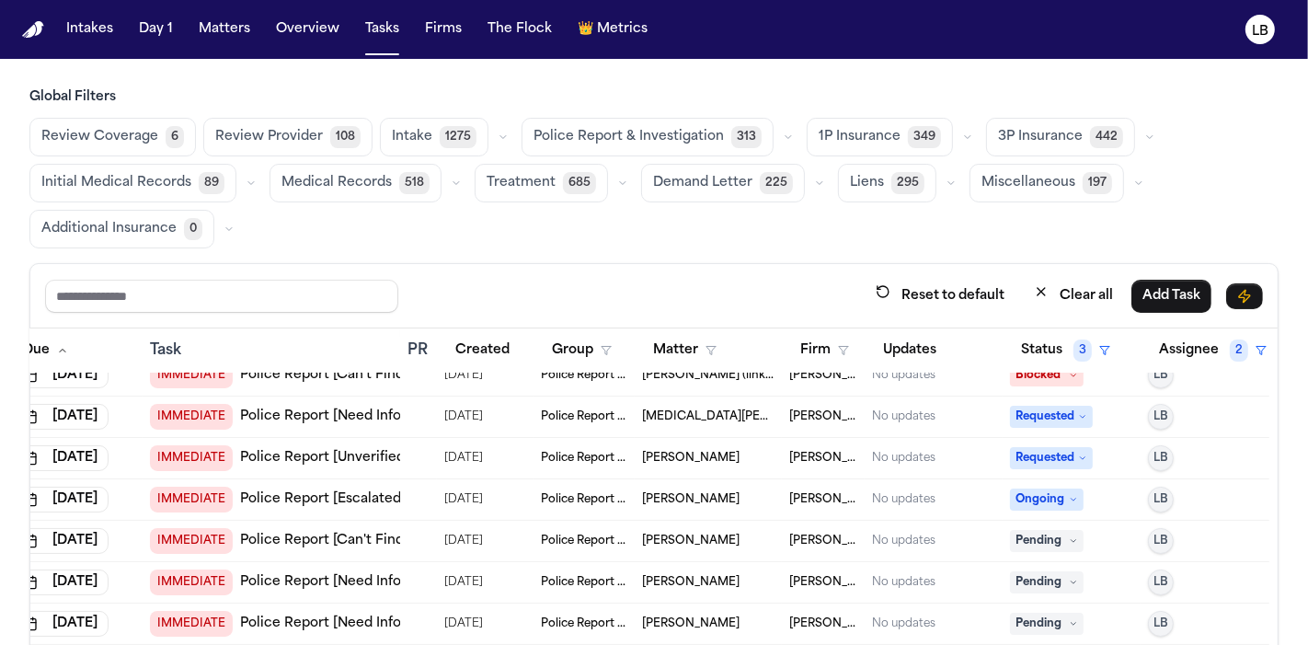
scroll to position [0, 75]
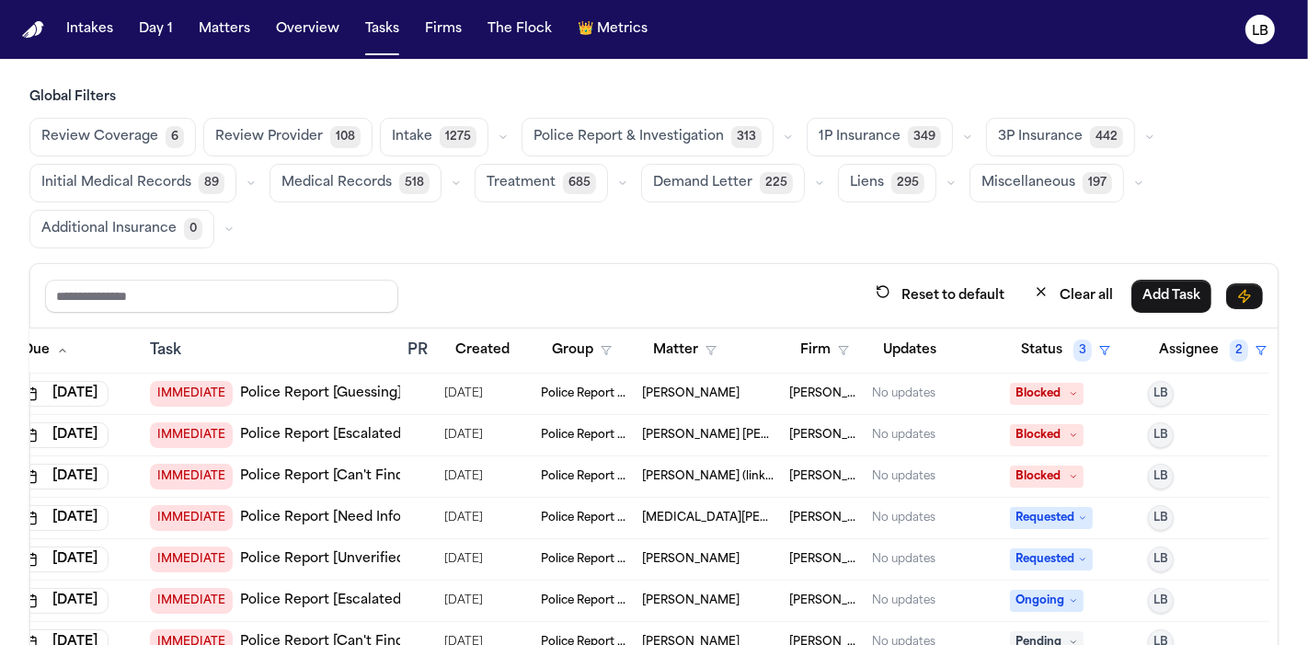
click at [679, 379] on td "Cristopher Castro Arredondo" at bounding box center [708, 394] width 147 height 41
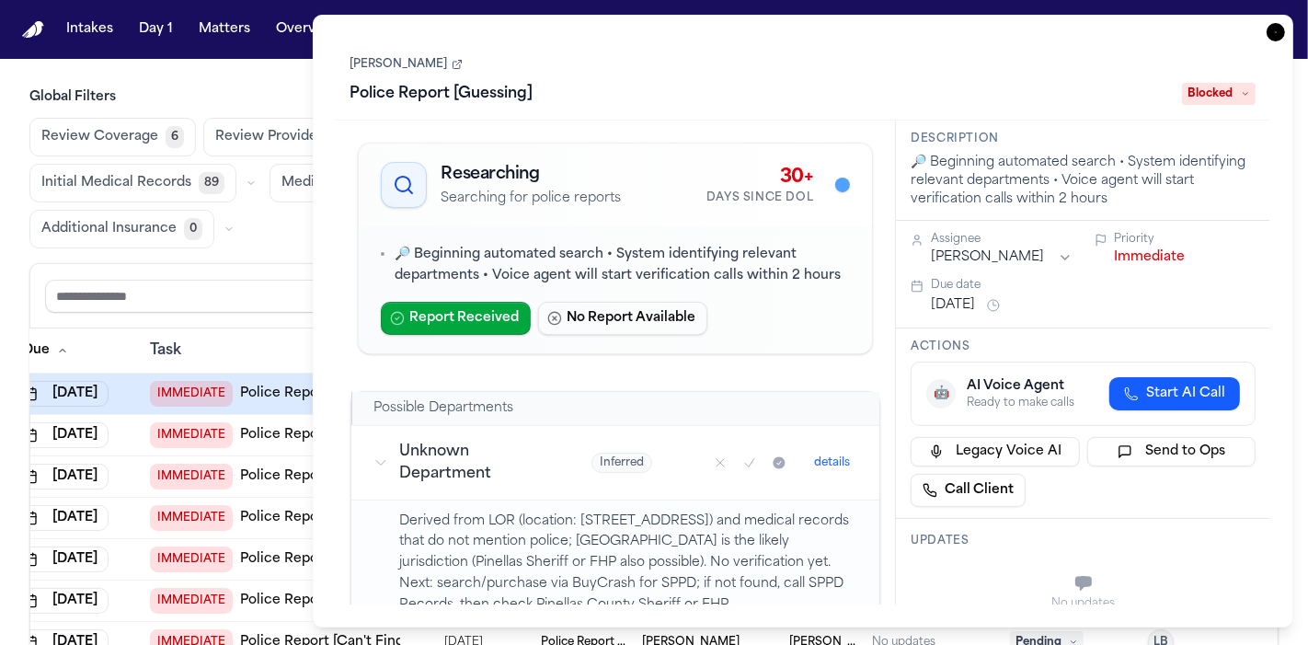
click at [1283, 28] on icon "button" at bounding box center [1276, 32] width 18 height 18
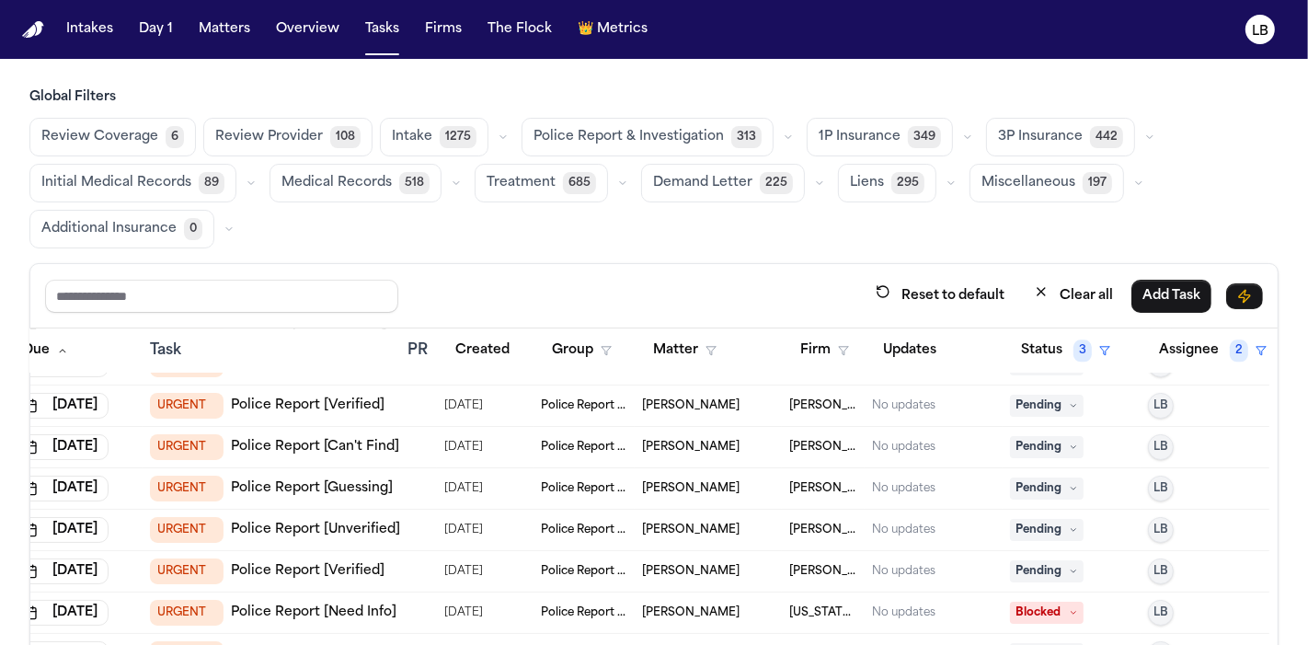
scroll to position [3962, 75]
click at [678, 569] on span "Brittany Watkins" at bounding box center [691, 572] width 98 height 15
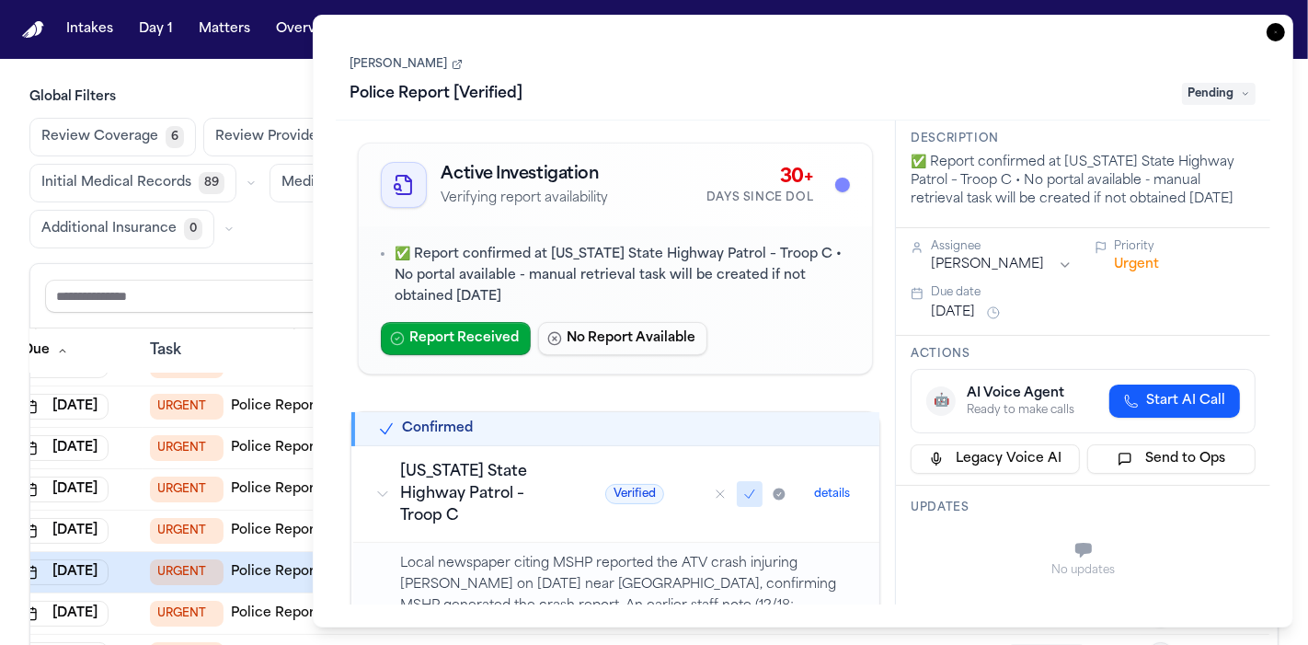
click at [1273, 29] on icon "button" at bounding box center [1276, 32] width 18 height 18
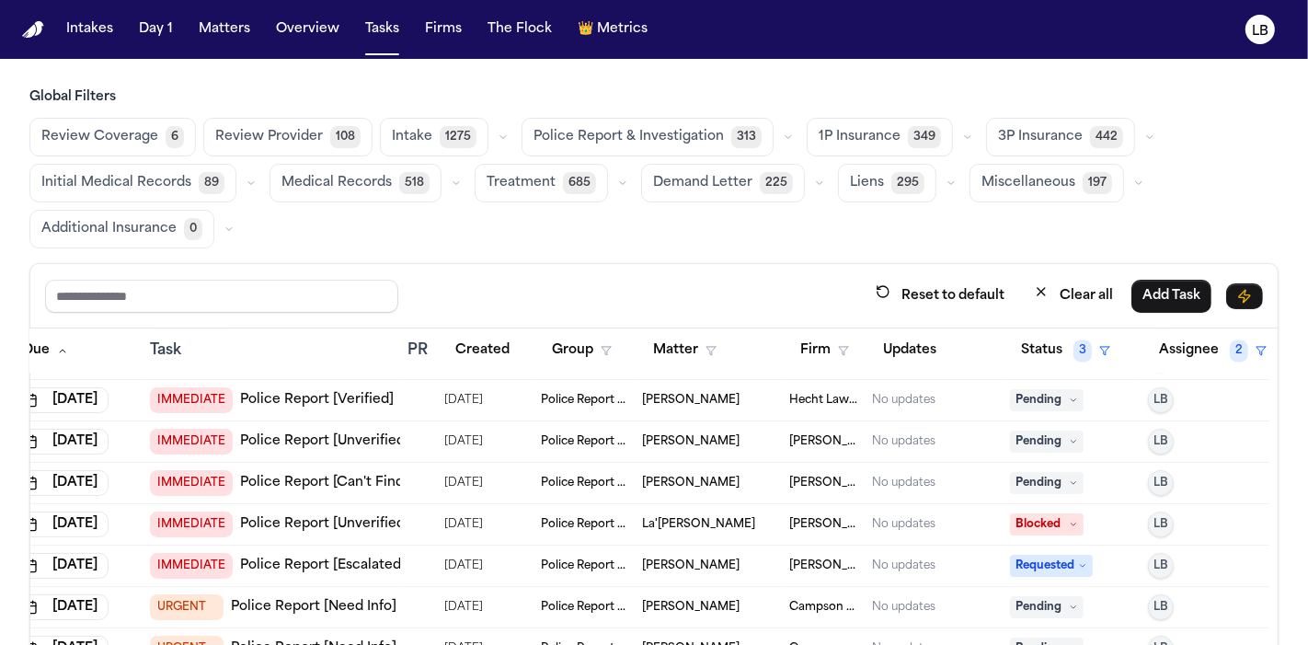
scroll to position [3305, 75]
click at [694, 565] on span "Qurratulain Sohail" at bounding box center [691, 566] width 98 height 15
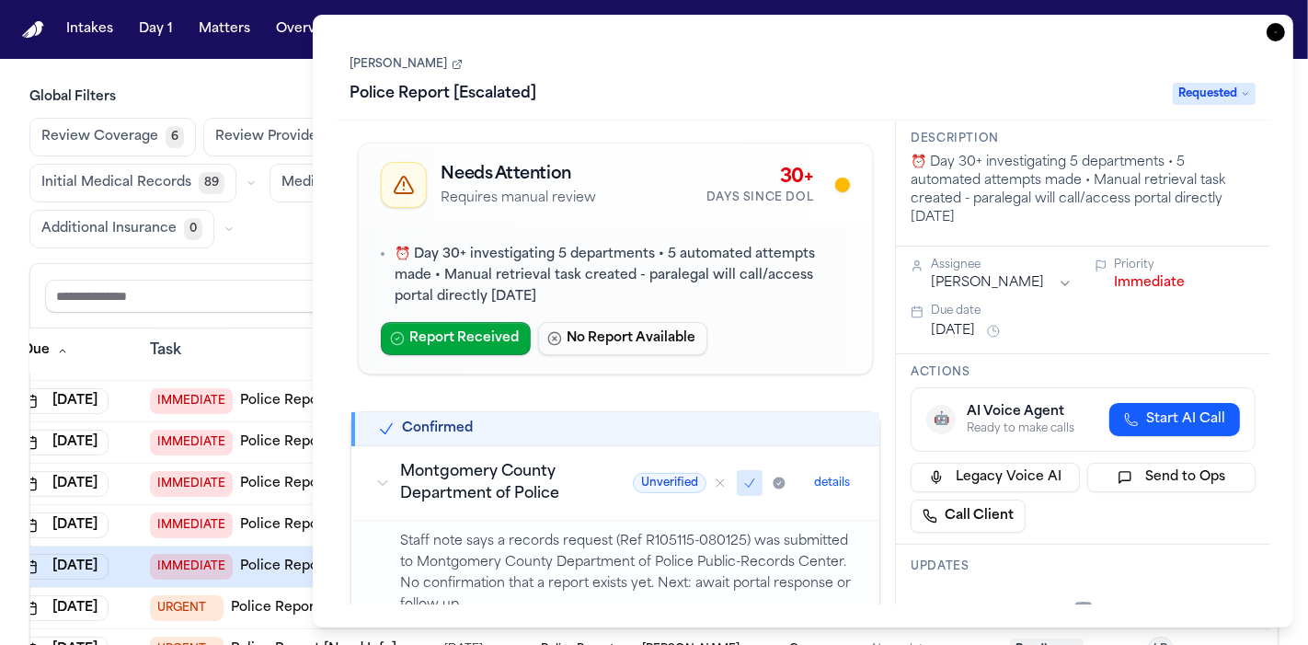
click at [388, 64] on link "Qurratulain Sohail" at bounding box center [407, 64] width 112 height 15
click at [1278, 29] on icon "button" at bounding box center [1276, 32] width 18 height 18
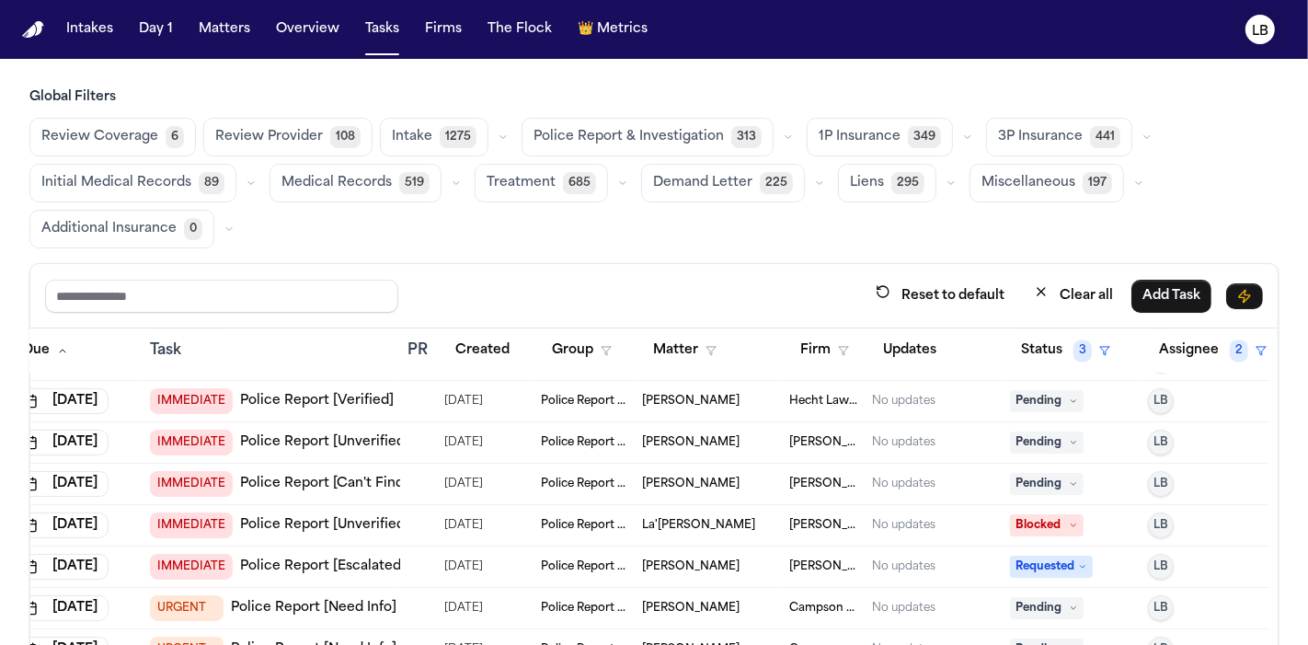
click at [1267, 26] on text "LB" at bounding box center [1260, 31] width 17 height 13
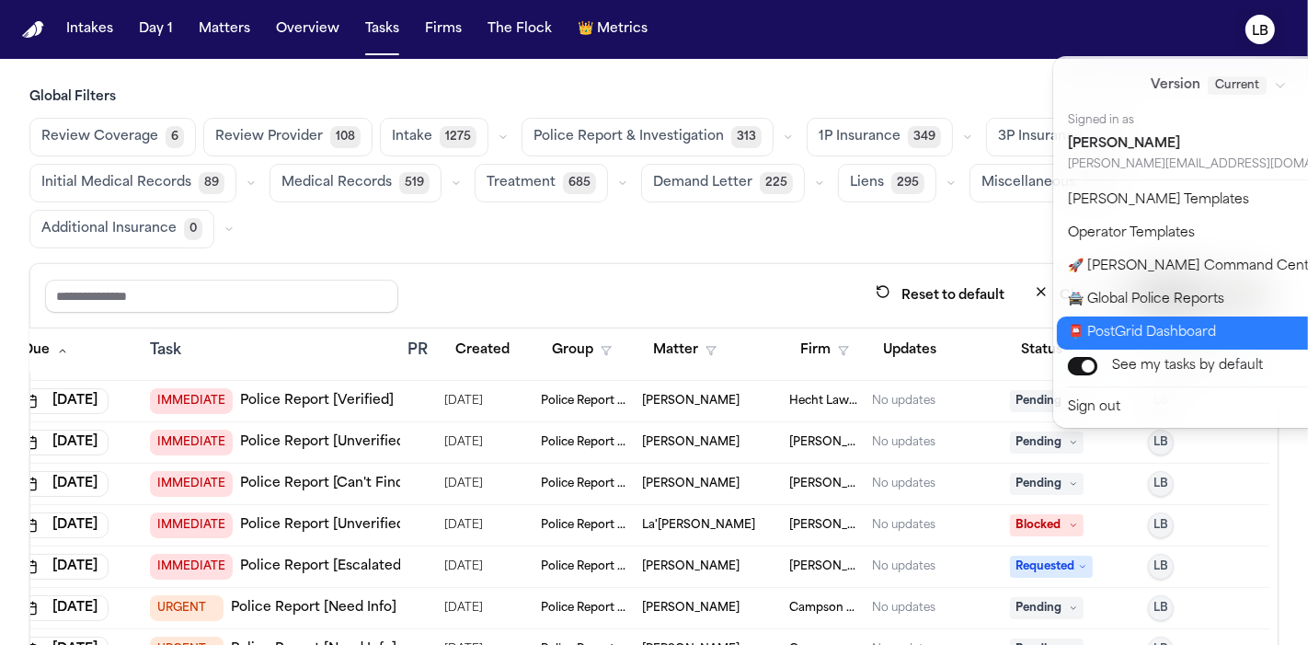
click at [1229, 319] on button "📮 PostGrid Dashboard" at bounding box center [1230, 333] width 346 height 33
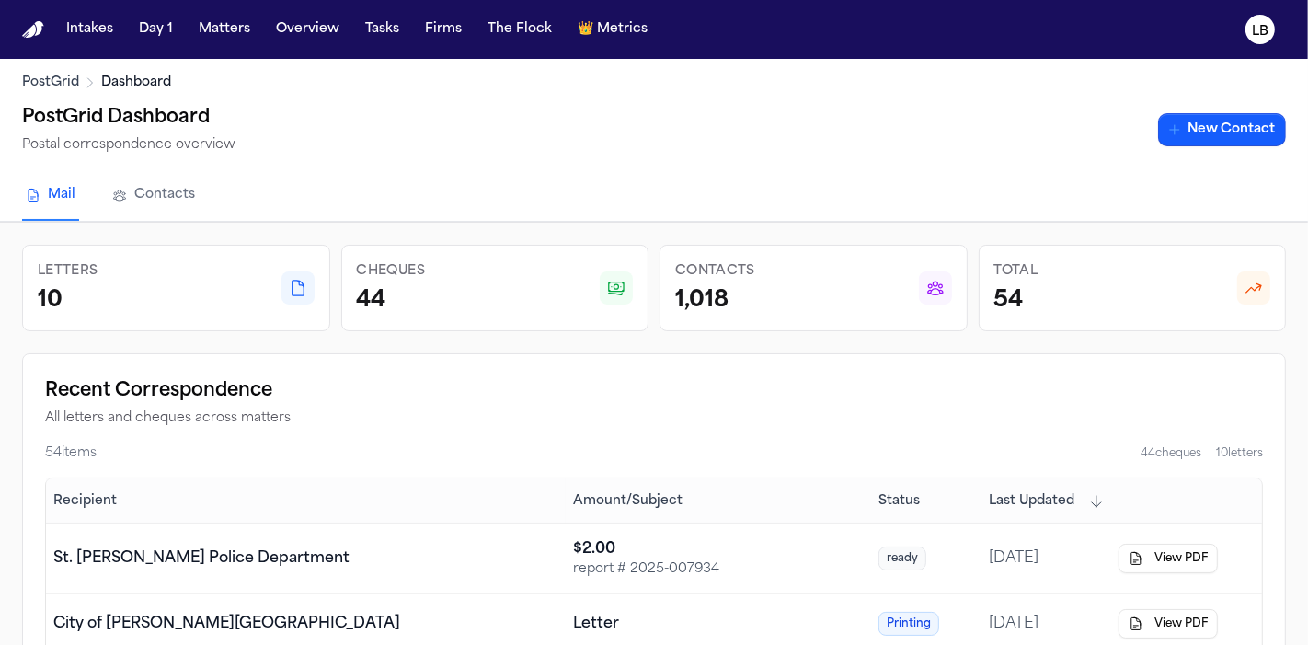
click at [1212, 140] on link "New Contact" at bounding box center [1222, 129] width 128 height 33
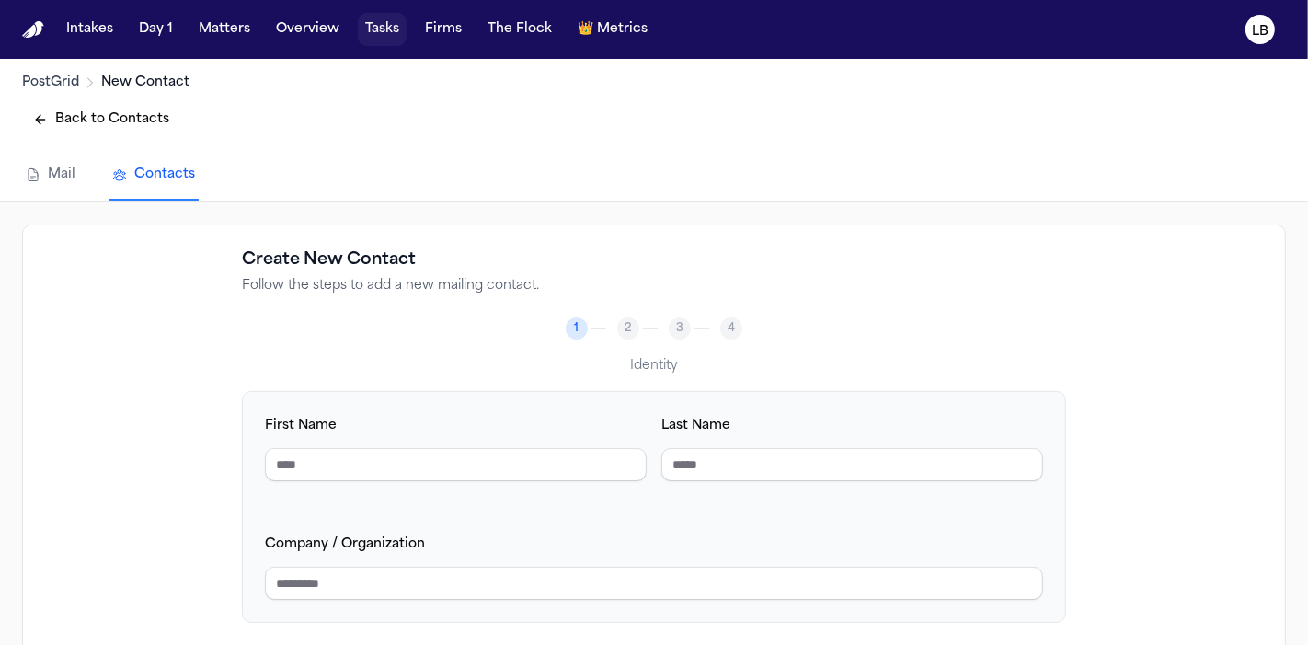
click at [372, 25] on button "Tasks" at bounding box center [382, 29] width 49 height 33
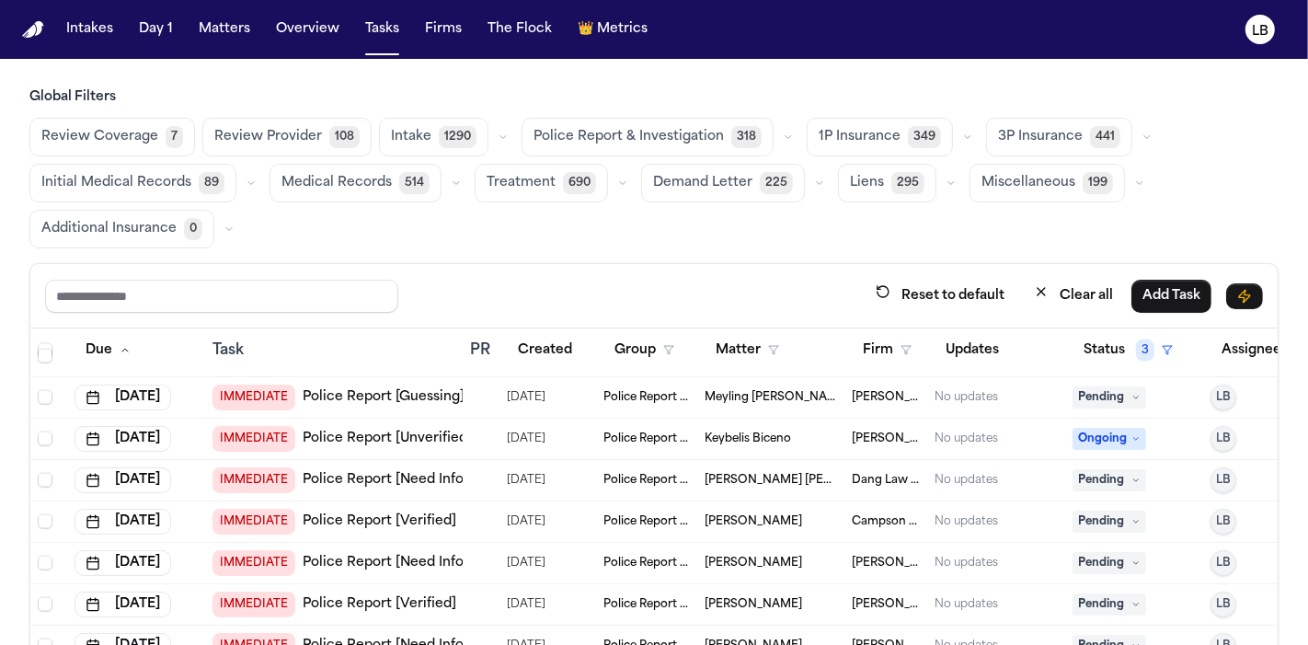
scroll to position [2430, 0]
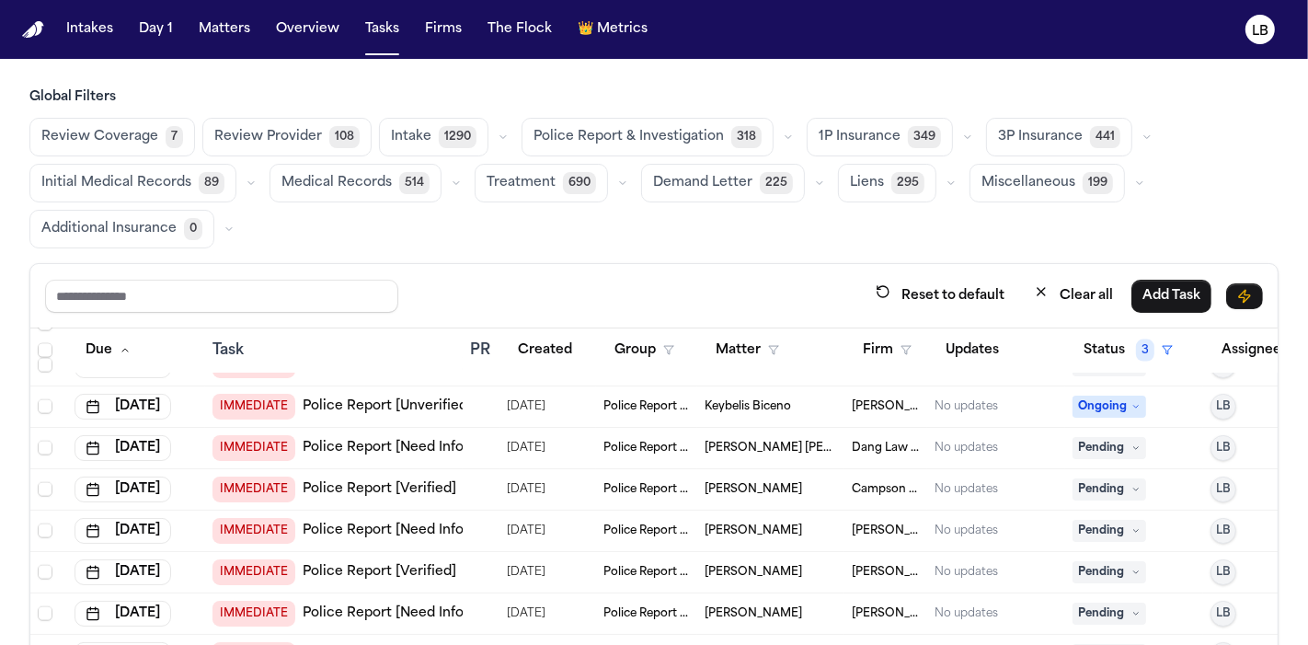
click at [722, 490] on span "Nicole Wilkes" at bounding box center [754, 489] width 98 height 15
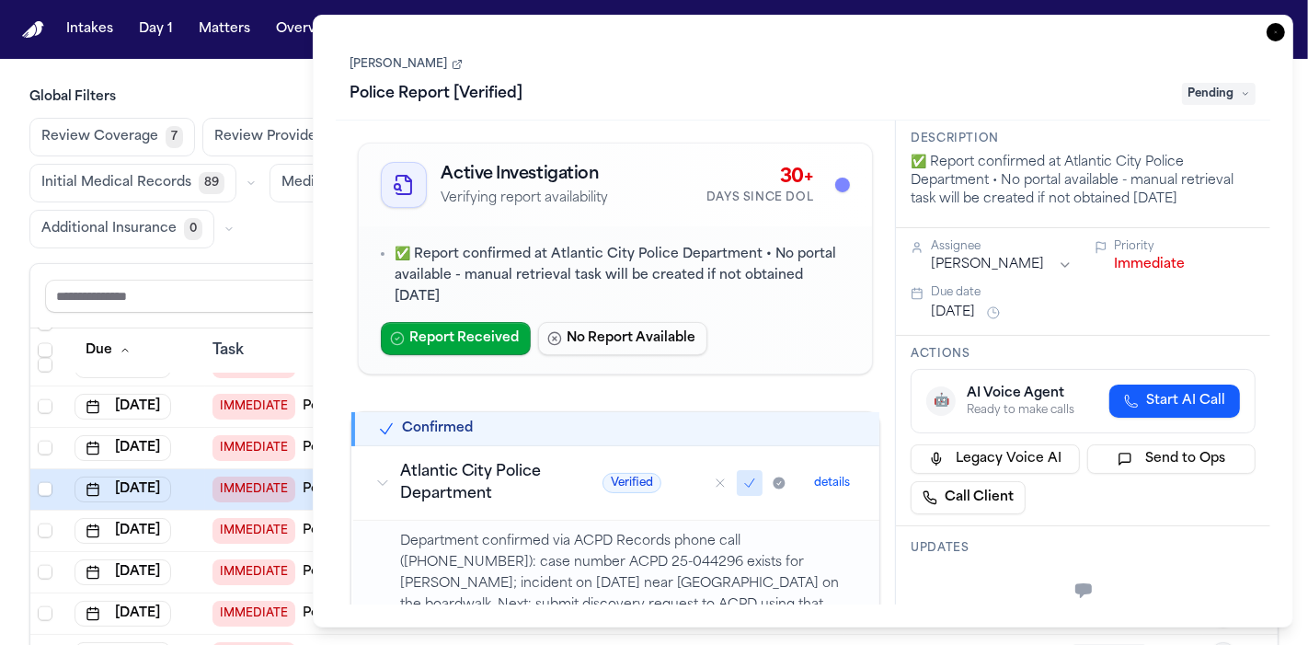
click at [407, 57] on link "Nicole Wilkes" at bounding box center [407, 64] width 112 height 15
click at [1287, 25] on div "Task Details Nicole Wilkes Police Report [Verified] Pending Active Investigatio…" at bounding box center [804, 321] width 982 height 613
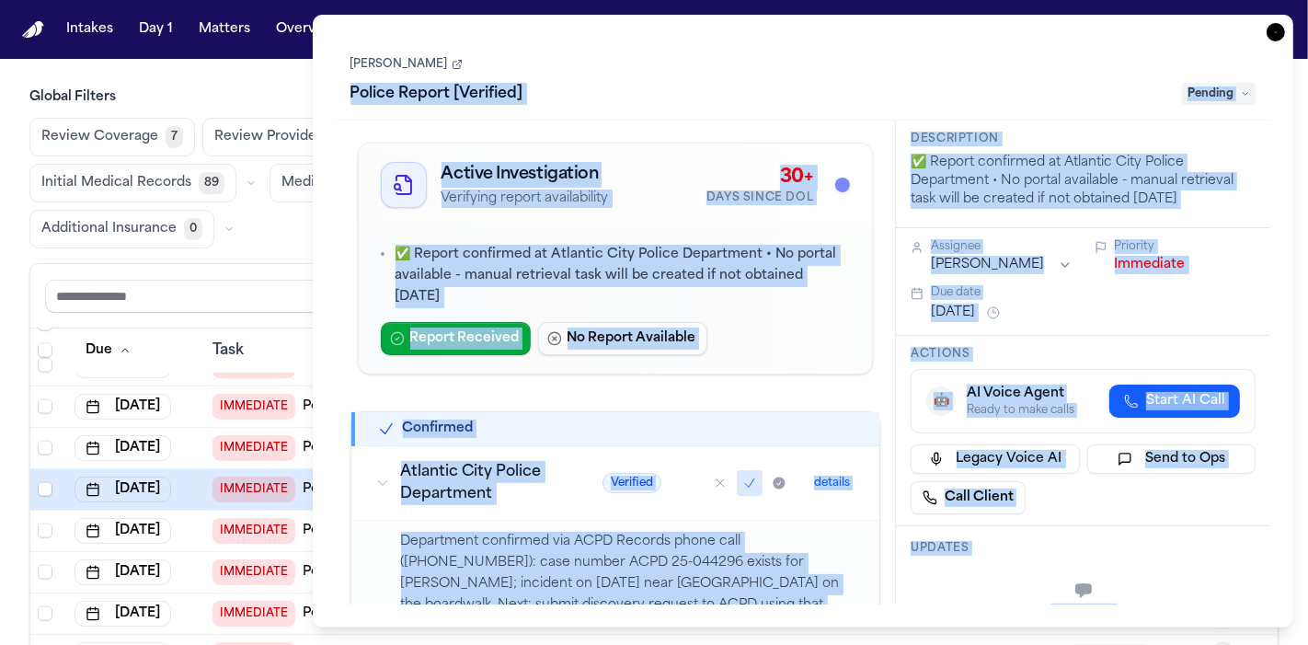
click at [1279, 22] on div "Task Details Nicole Wilkes Police Report [Verified] Pending Active Investigatio…" at bounding box center [804, 321] width 982 height 613
click at [1279, 23] on icon "button" at bounding box center [1276, 32] width 18 height 18
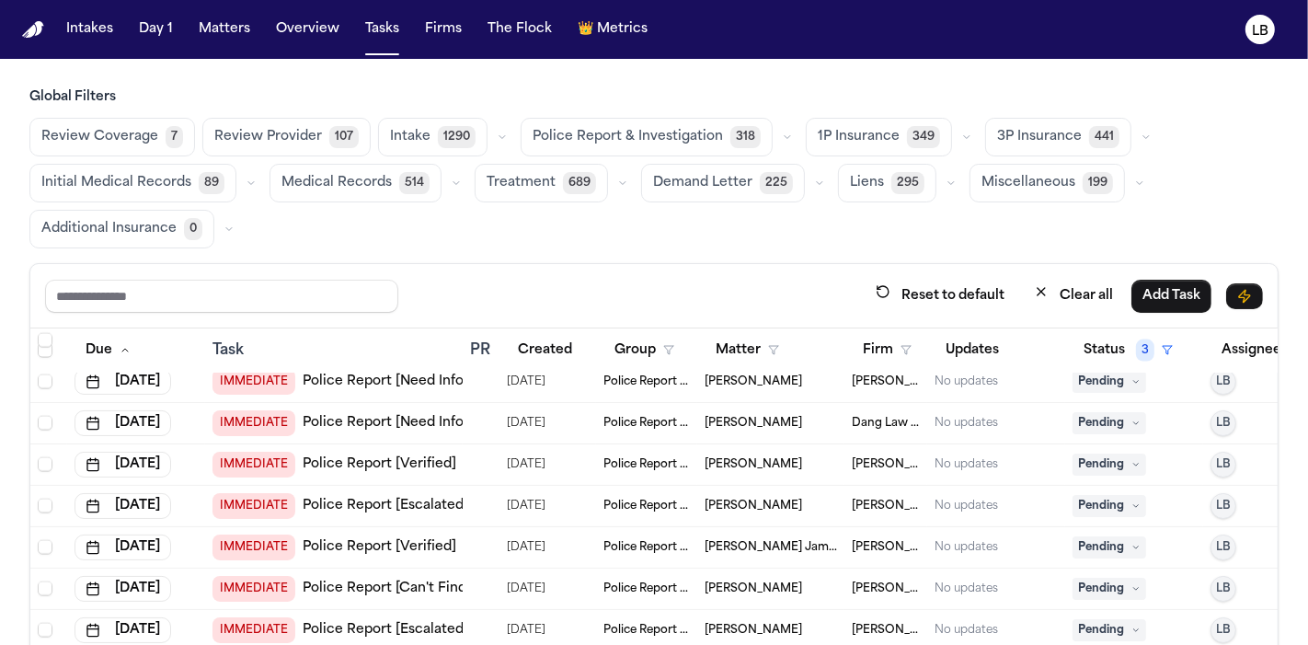
scroll to position [2661, 0]
click at [665, 543] on span "Police Report & Investigation" at bounding box center [647, 548] width 86 height 15
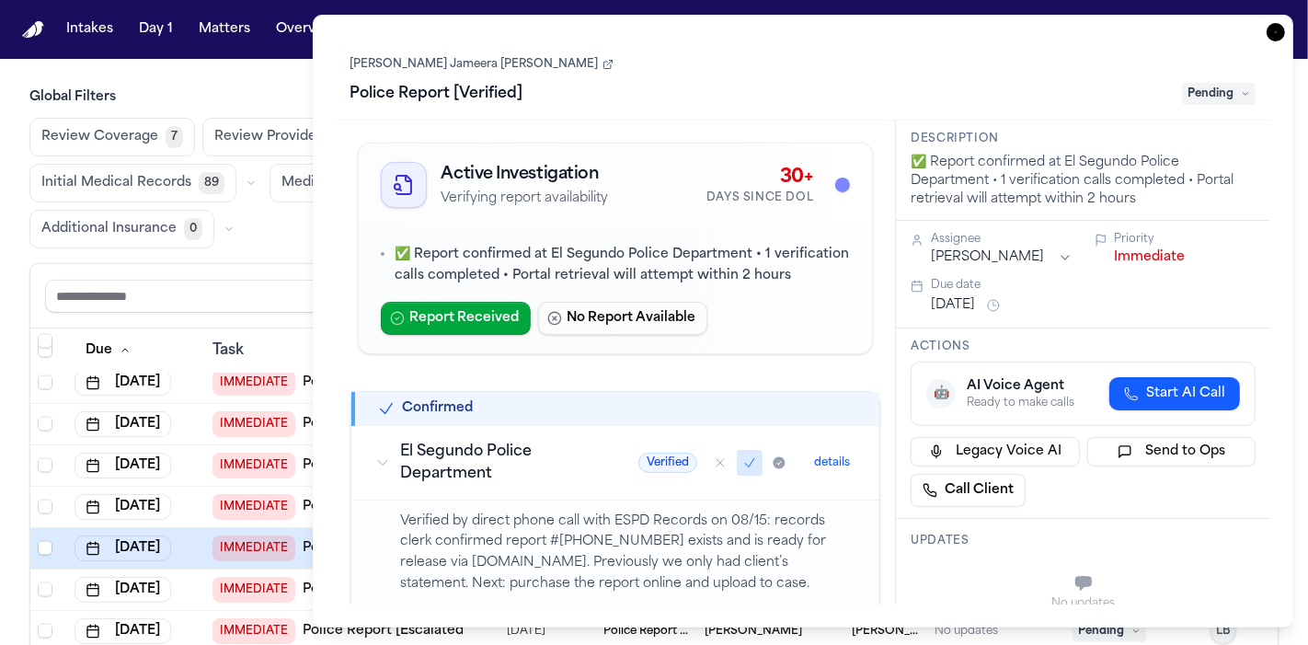
click at [504, 64] on link "Tiya Jameera Alexander Rogers" at bounding box center [482, 64] width 263 height 15
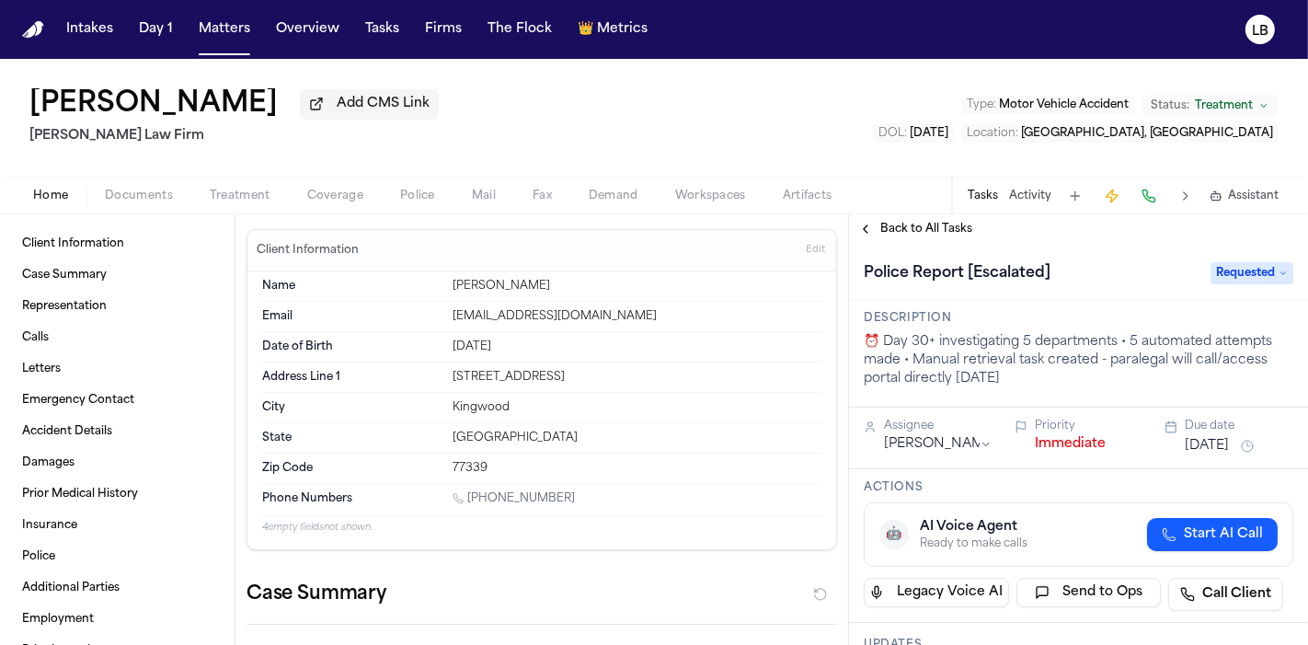
click at [1014, 199] on button "Activity" at bounding box center [1030, 196] width 42 height 15
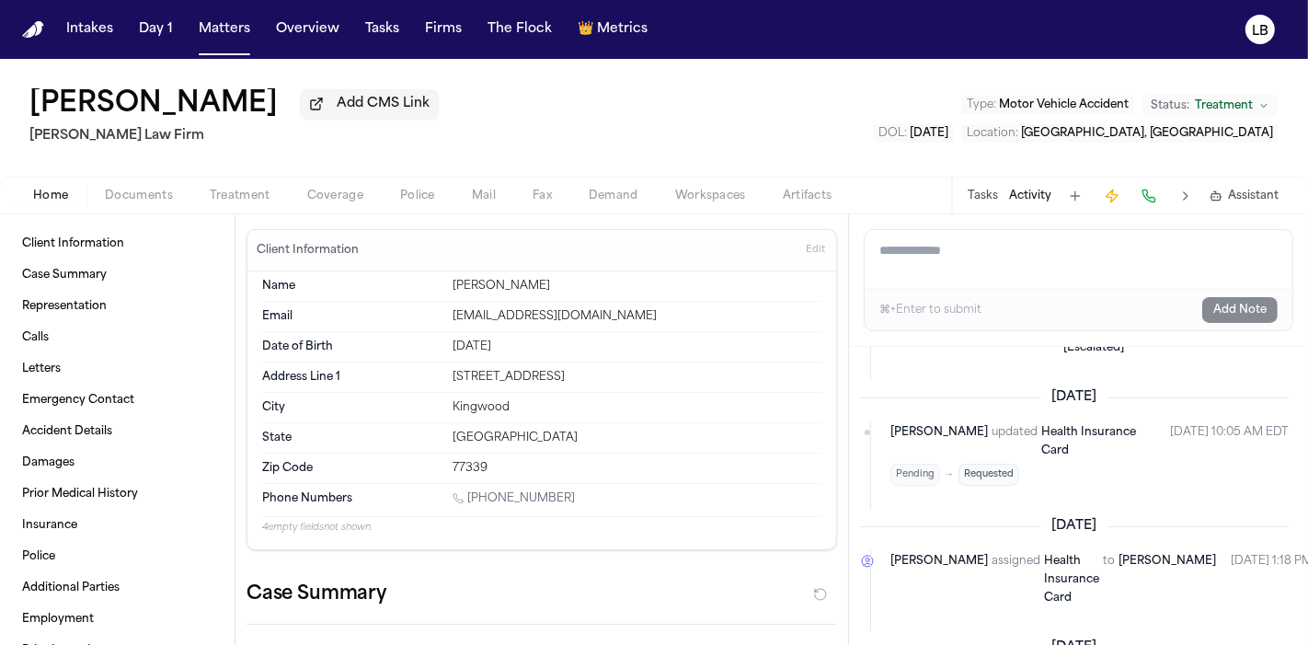
scroll to position [654, 5]
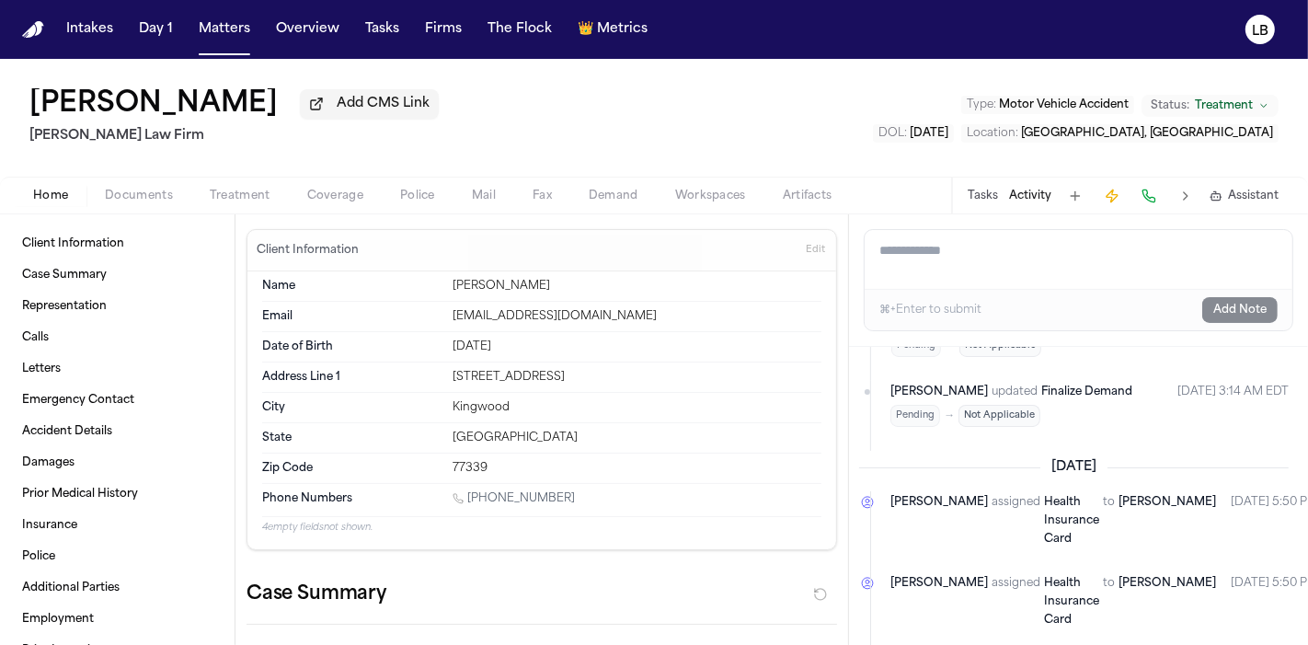
click at [971, 193] on button "Tasks" at bounding box center [983, 196] width 30 height 15
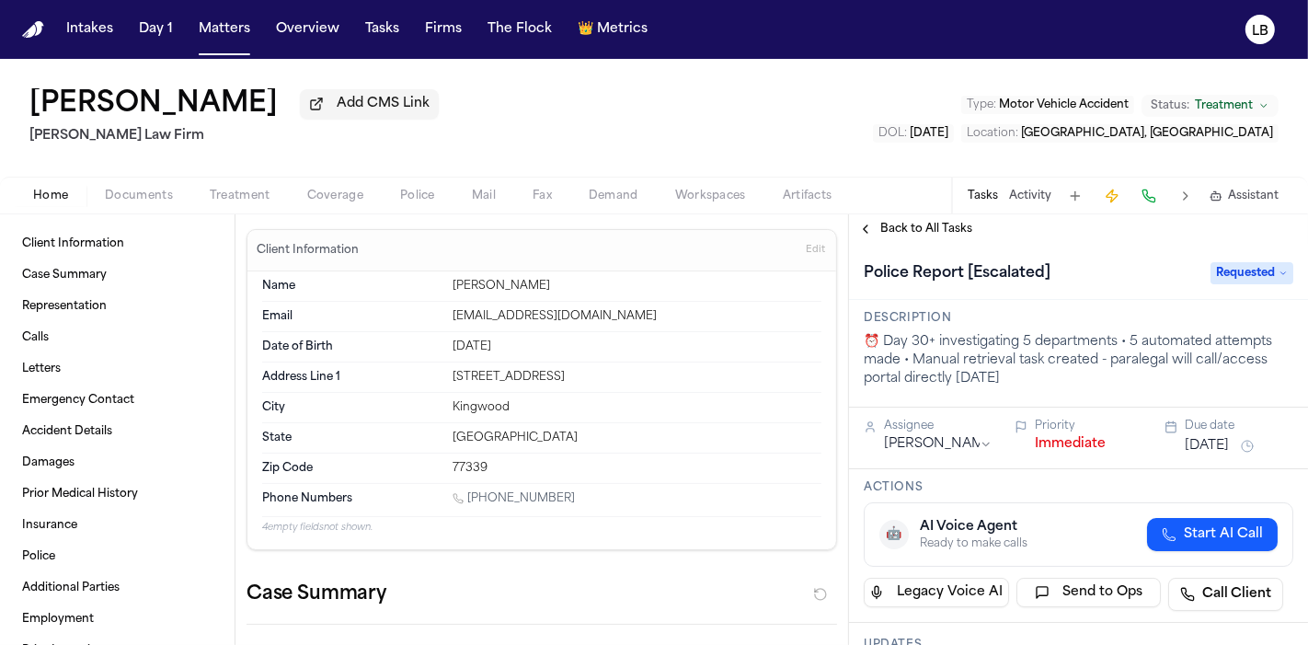
click at [415, 193] on span "Police" at bounding box center [417, 196] width 35 height 15
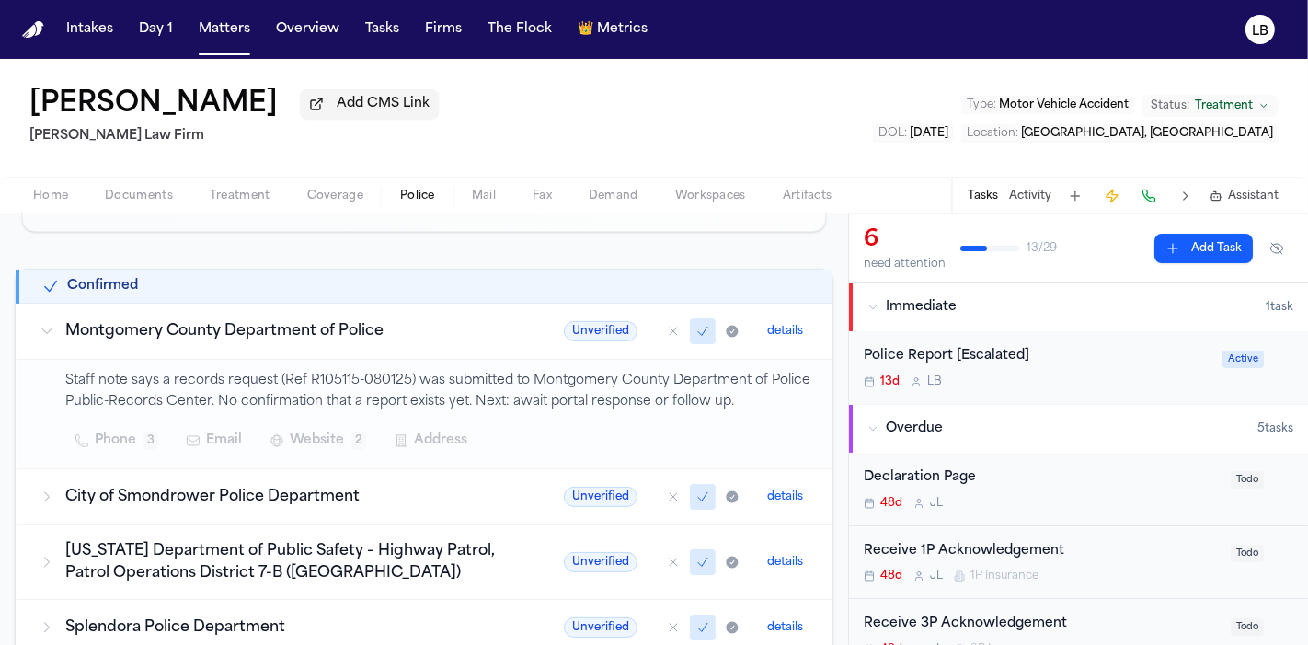
scroll to position [275, 0]
click at [368, 32] on button "Tasks" at bounding box center [382, 29] width 49 height 33
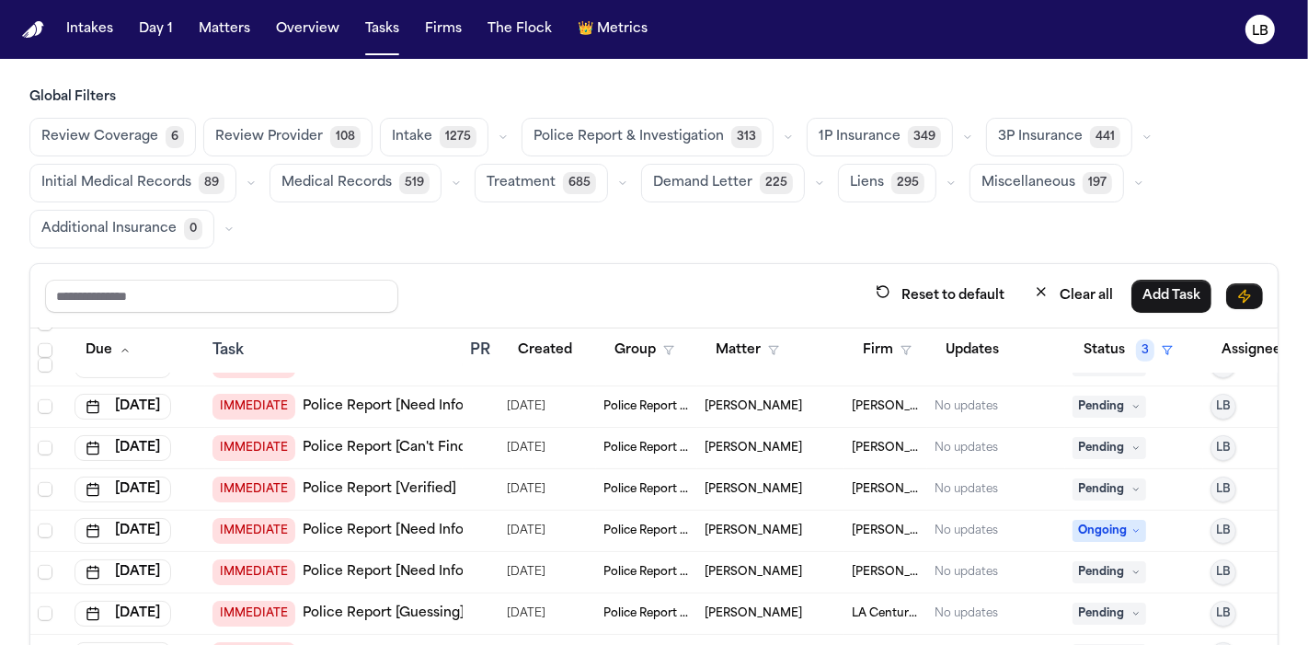
scroll to position [1314, 0]
click at [746, 480] on span "Liliana Cabrera de Guerrero" at bounding box center [754, 487] width 98 height 15
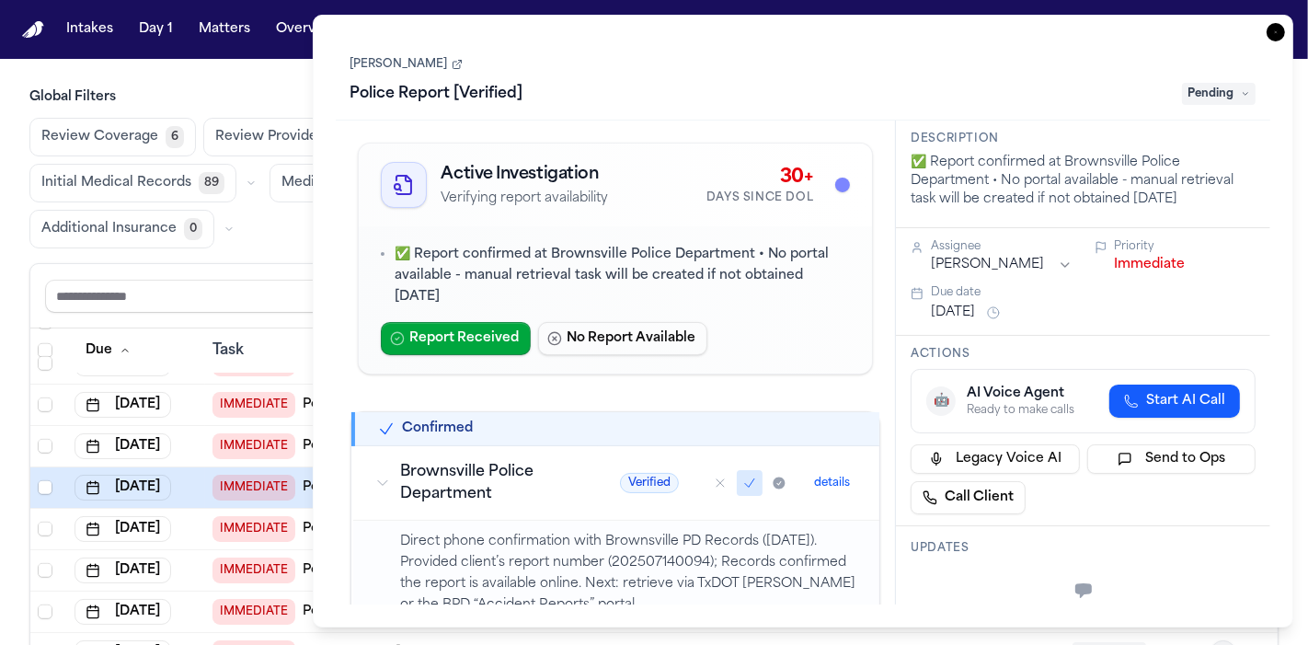
click at [413, 66] on link "Liliana Cabrera de Guerrero" at bounding box center [407, 64] width 112 height 15
click at [1278, 31] on icon "button" at bounding box center [1276, 32] width 18 height 18
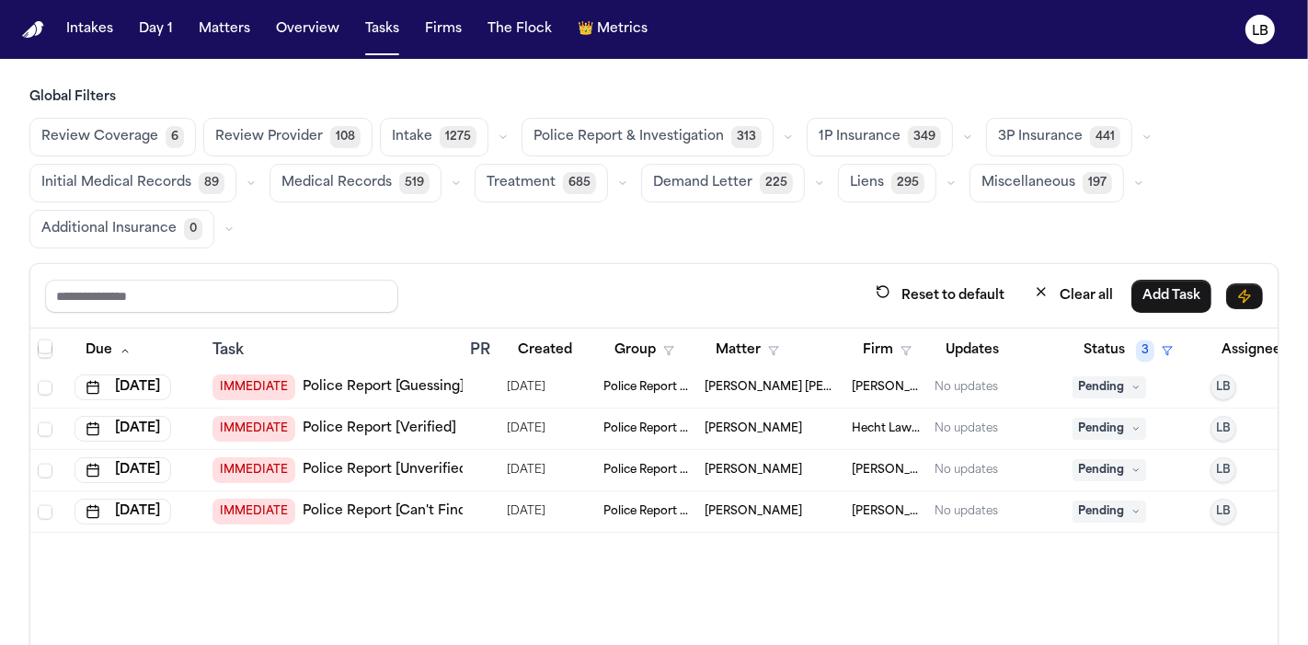
scroll to position [1703, 0]
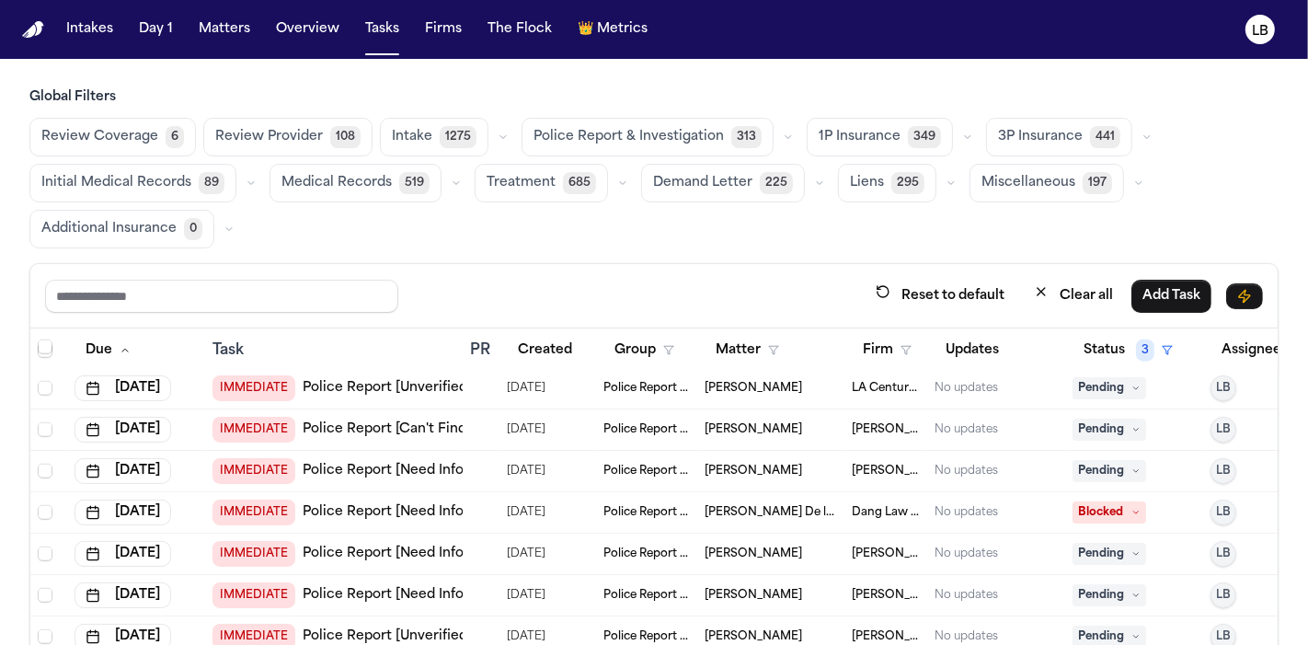
click at [639, 465] on span "Police Report & Investigation" at bounding box center [647, 471] width 86 height 15
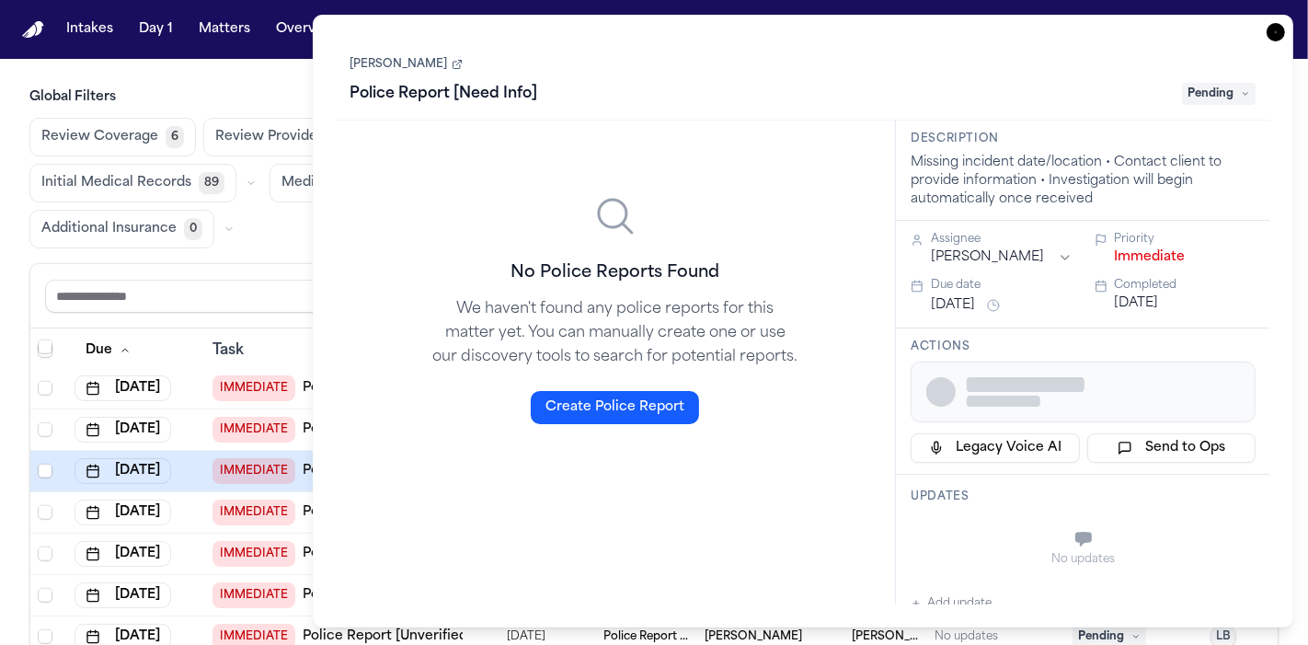
scroll to position [1181, 0]
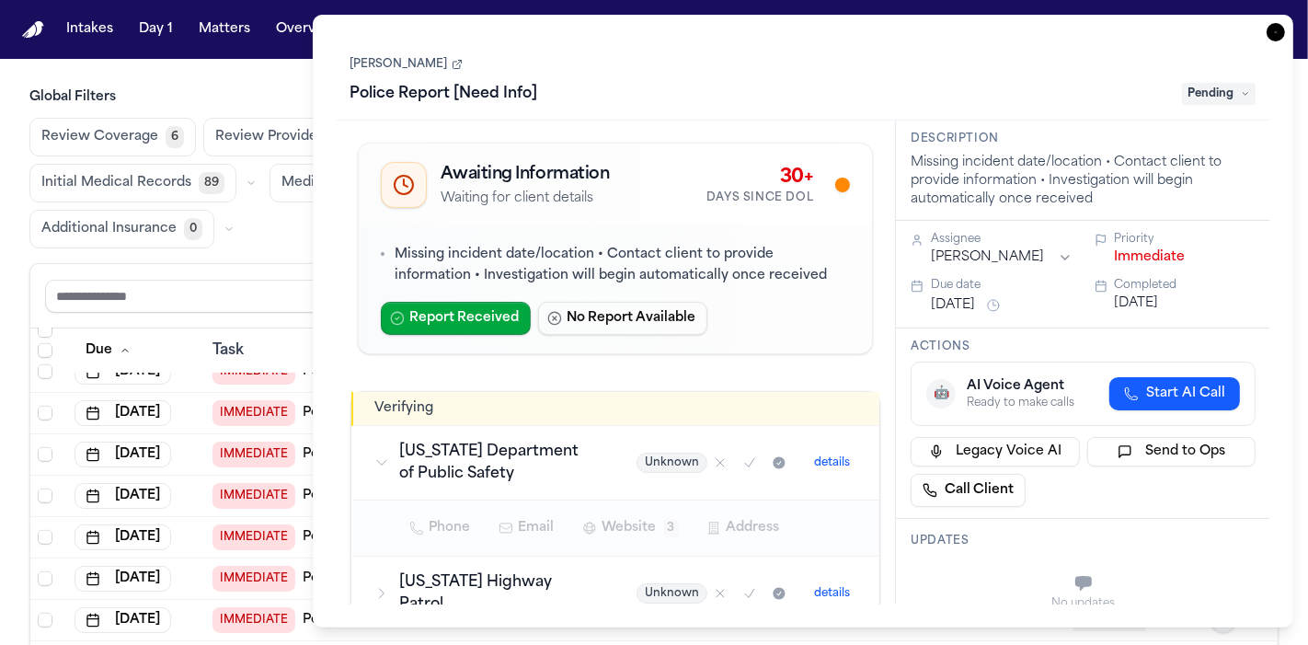
click at [1282, 29] on icon "button" at bounding box center [1276, 32] width 18 height 18
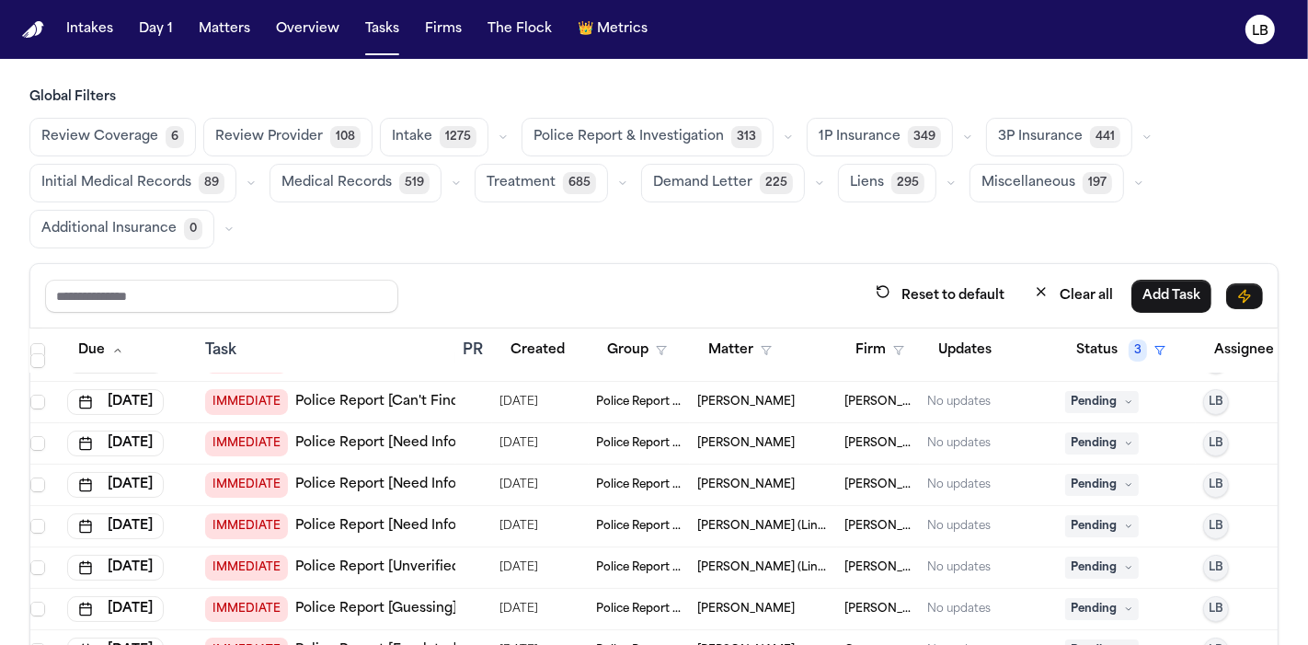
scroll to position [241, 7]
click at [746, 605] on span "[PERSON_NAME]" at bounding box center [746, 608] width 98 height 15
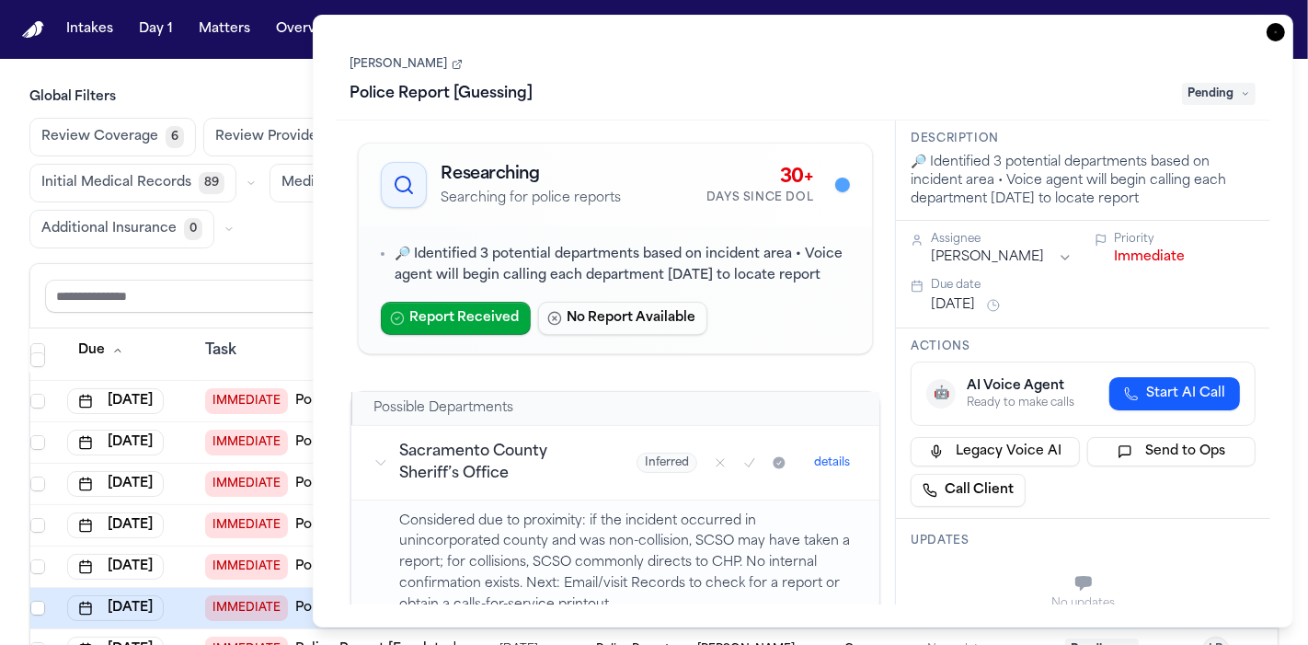
click at [402, 53] on div "Jonathan Susas Police Report [Guessing] Pending" at bounding box center [804, 80] width 906 height 56
click at [407, 59] on link "[PERSON_NAME]" at bounding box center [407, 64] width 112 height 15
click at [1280, 27] on icon "button" at bounding box center [1276, 32] width 18 height 18
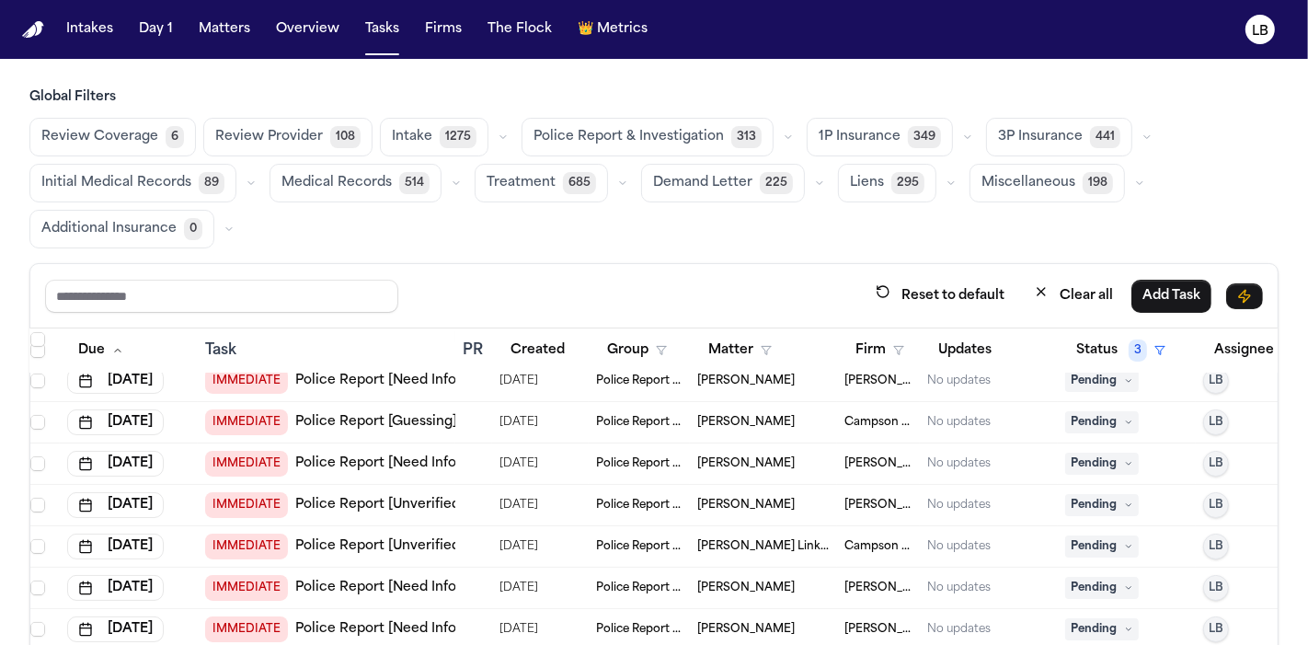
scroll to position [594, 7]
click at [886, 343] on button "Firm" at bounding box center [880, 350] width 71 height 33
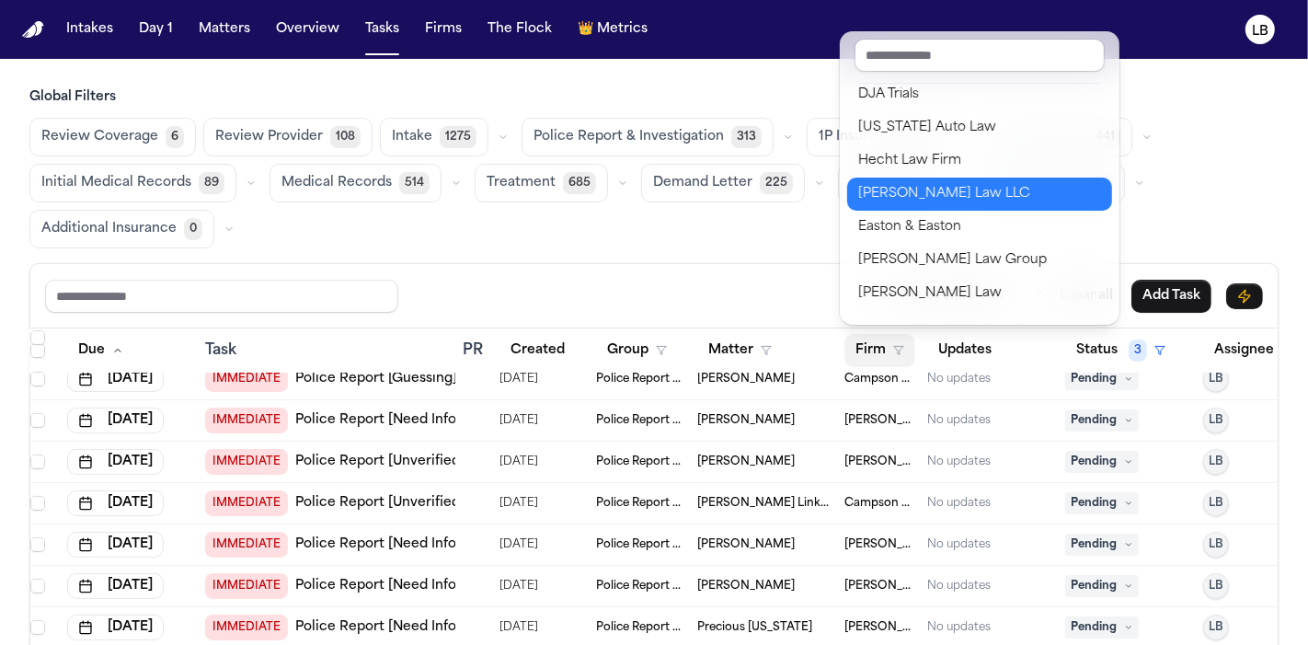
scroll to position [467, 0]
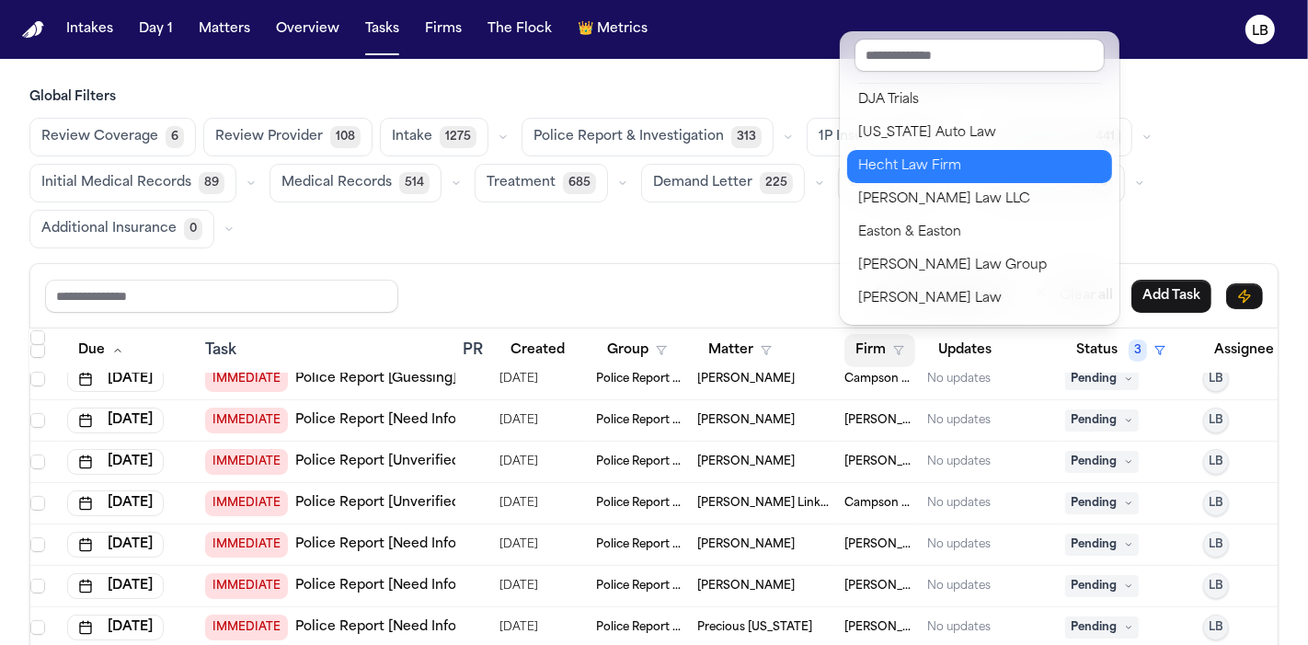
click at [887, 150] on button "Hecht Law Firm" at bounding box center [979, 166] width 265 height 33
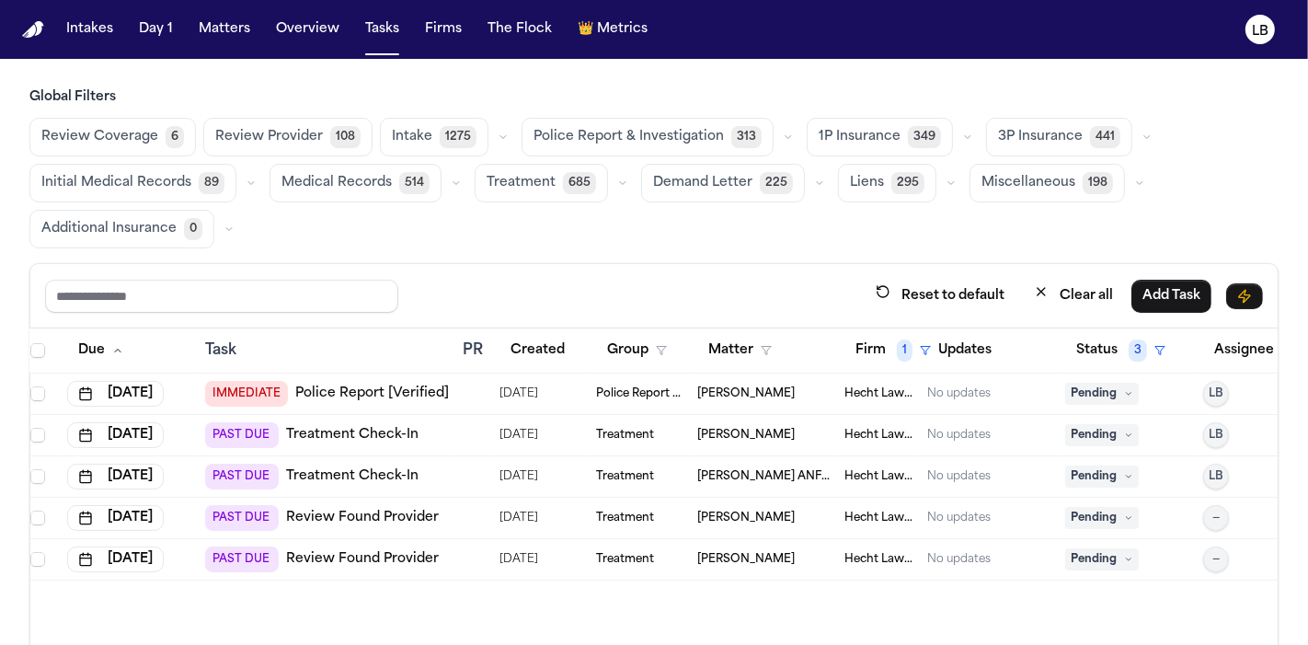
scroll to position [0, 7]
click at [837, 387] on td "Hecht Law Firm" at bounding box center [878, 394] width 83 height 41
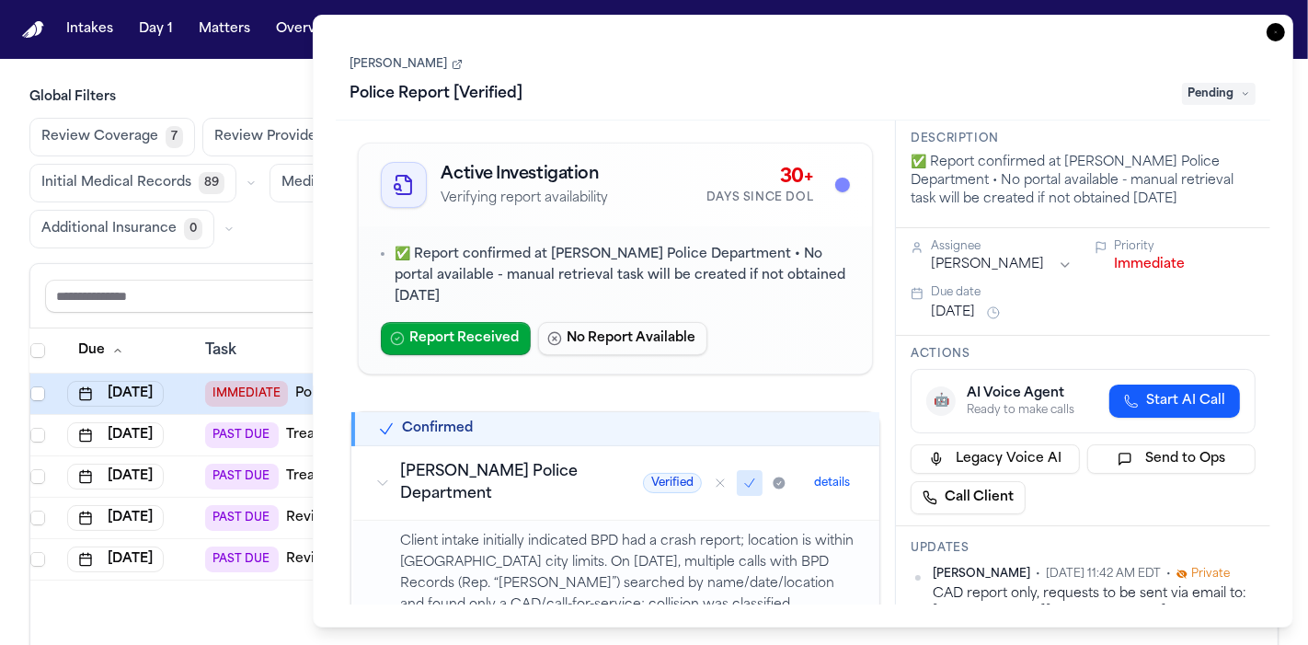
click at [418, 68] on link "[PERSON_NAME]" at bounding box center [407, 64] width 112 height 15
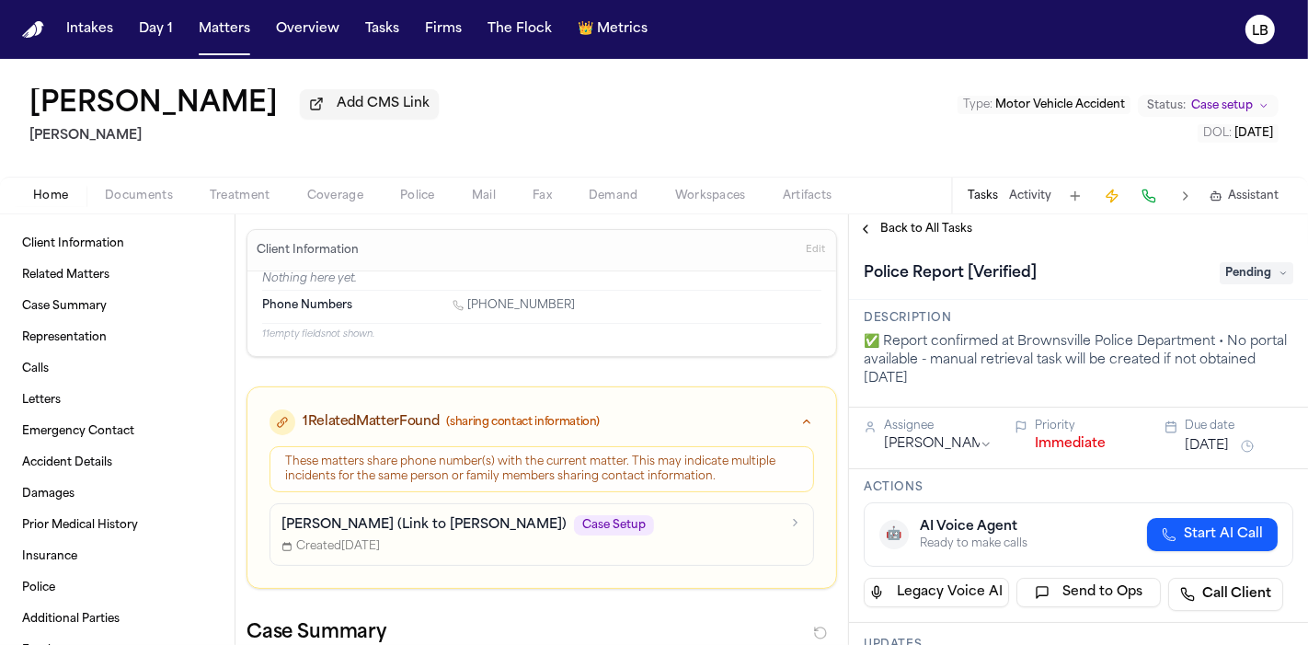
scroll to position [4, 0]
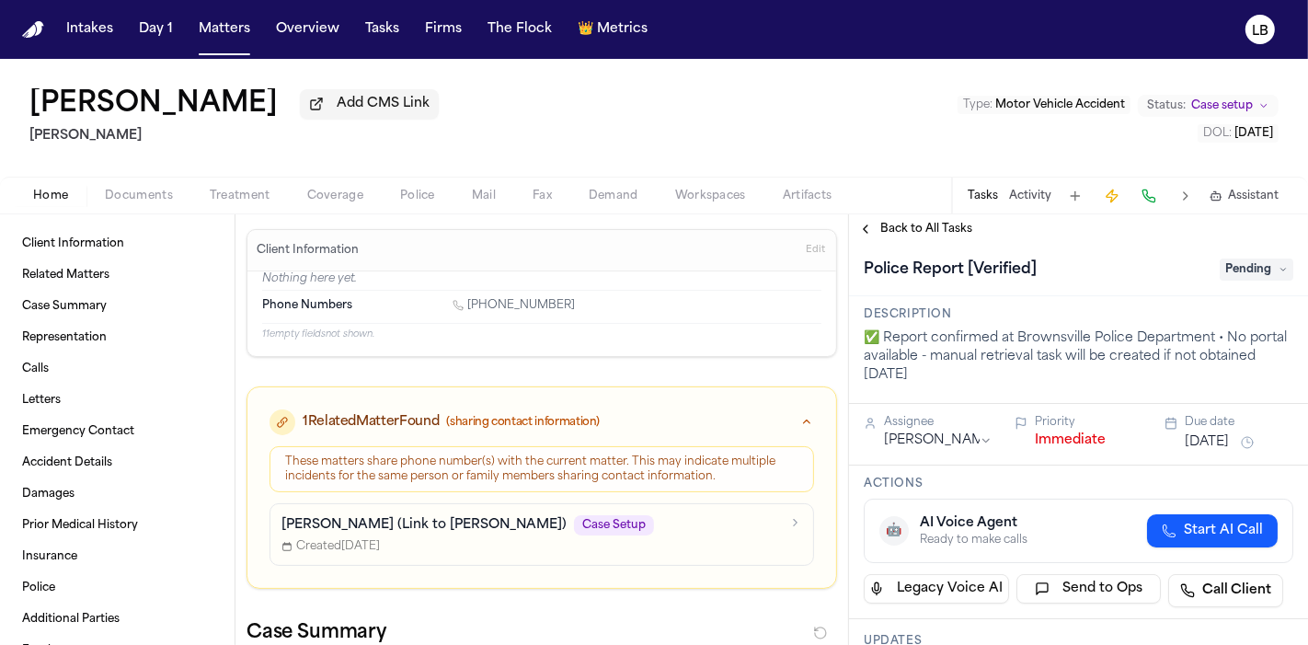
click at [1025, 196] on button "Activity" at bounding box center [1030, 196] width 42 height 15
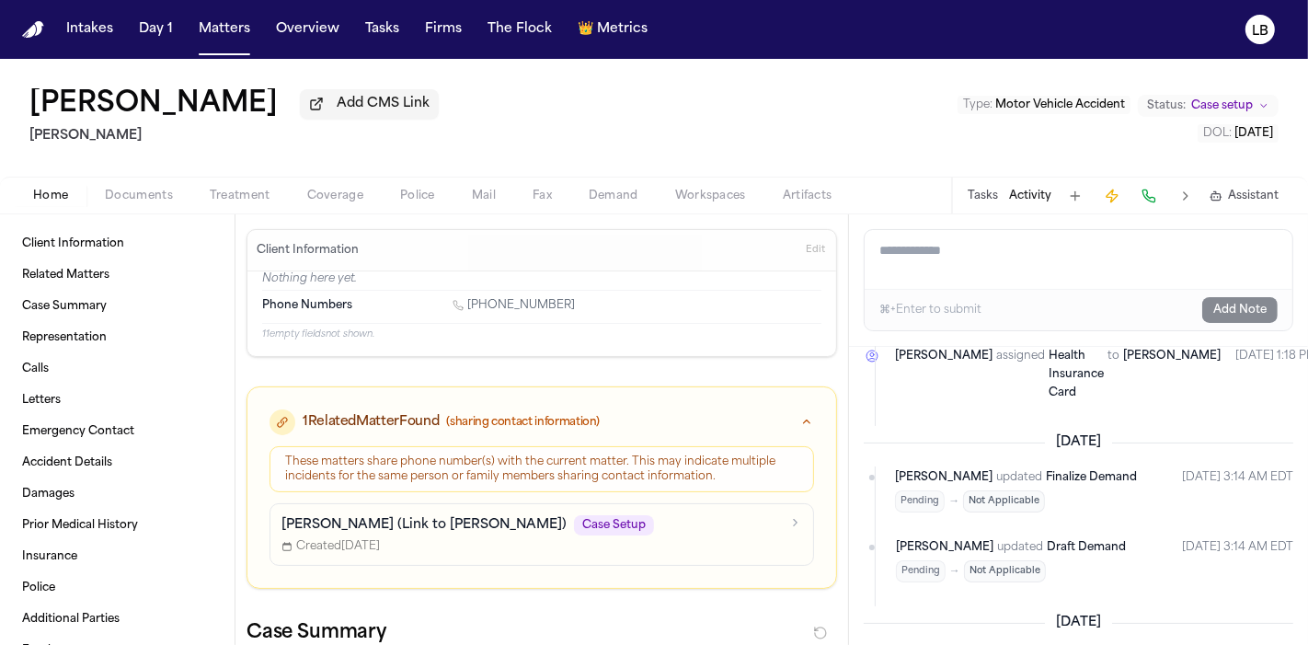
scroll to position [316, 0]
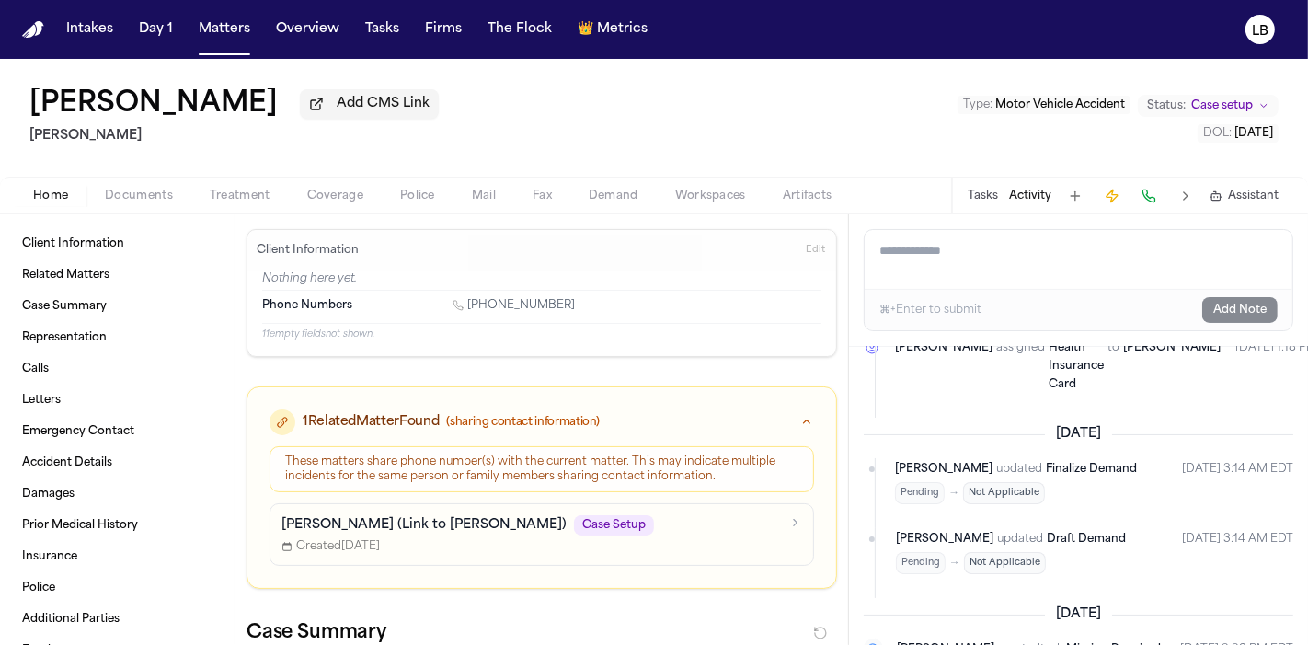
click at [408, 205] on span "button" at bounding box center [417, 206] width 57 height 2
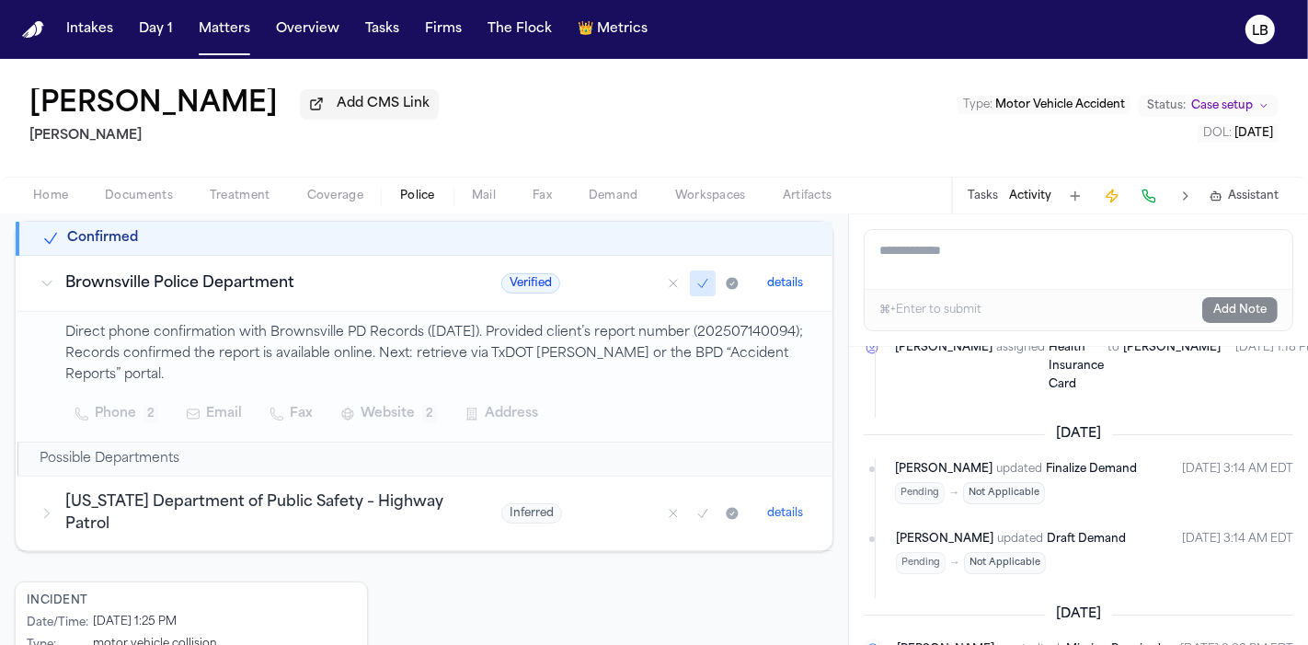
scroll to position [286, 0]
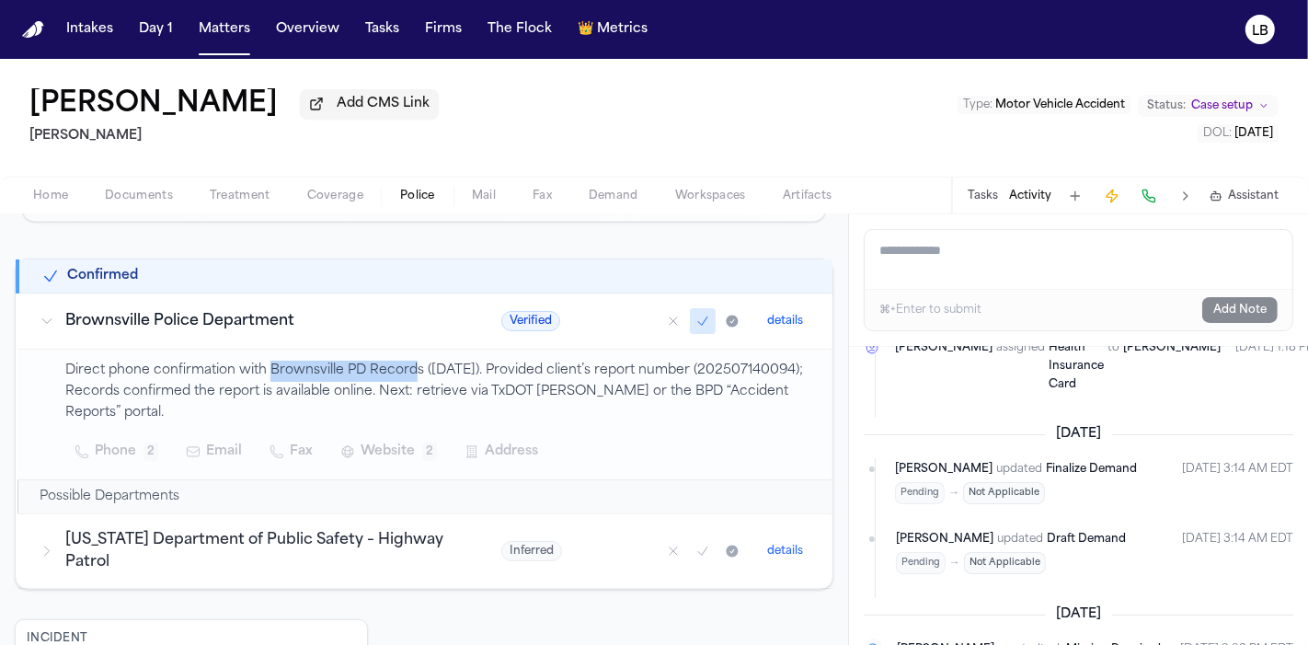
drag, startPoint x: 415, startPoint y: 366, endPoint x: 269, endPoint y: 359, distance: 146.5
click at [269, 361] on p "Direct phone confirmation with Brownsville PD Records (09/09/2025). Provided cl…" at bounding box center [437, 392] width 745 height 63
copy p "Brownsville PD Record"
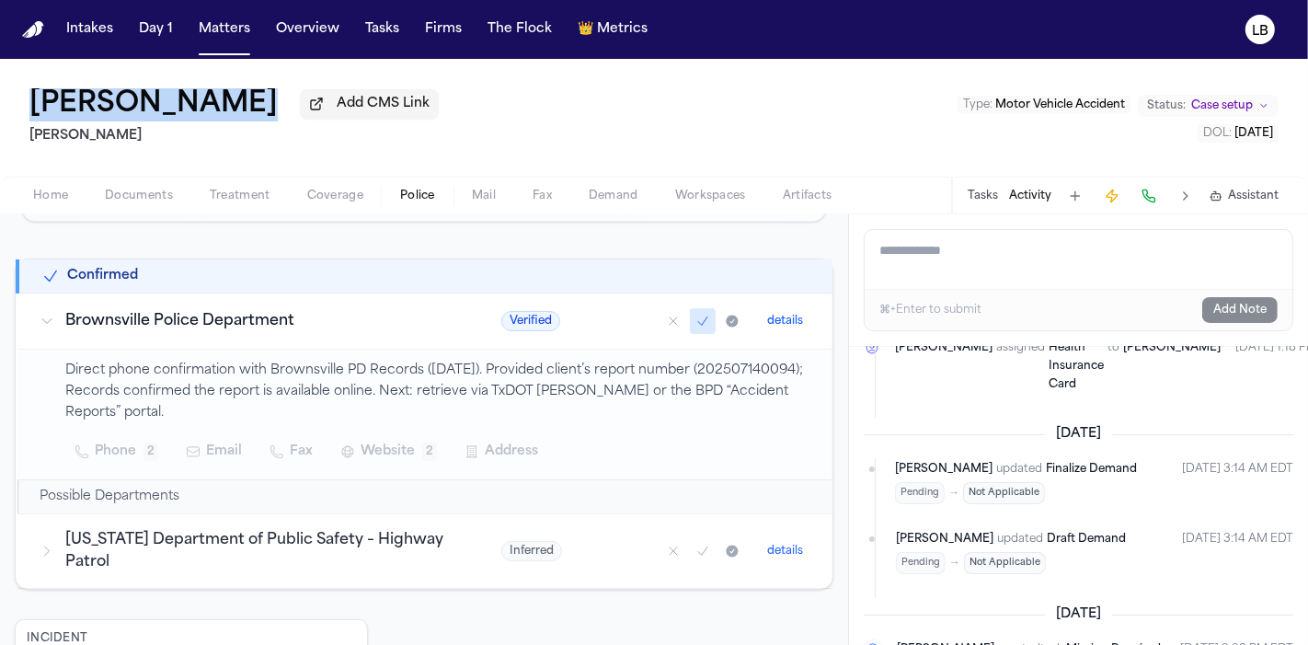
drag, startPoint x: 432, startPoint y: 105, endPoint x: 0, endPoint y: 109, distance: 432.5
click at [0, 109] on div "Liliana Cabrera de Guerrero Add CMS Link David Lopez Type : Motor Vehicle Accid…" at bounding box center [654, 118] width 1308 height 118
copy div "Liliana Cabrera de Guerrero"
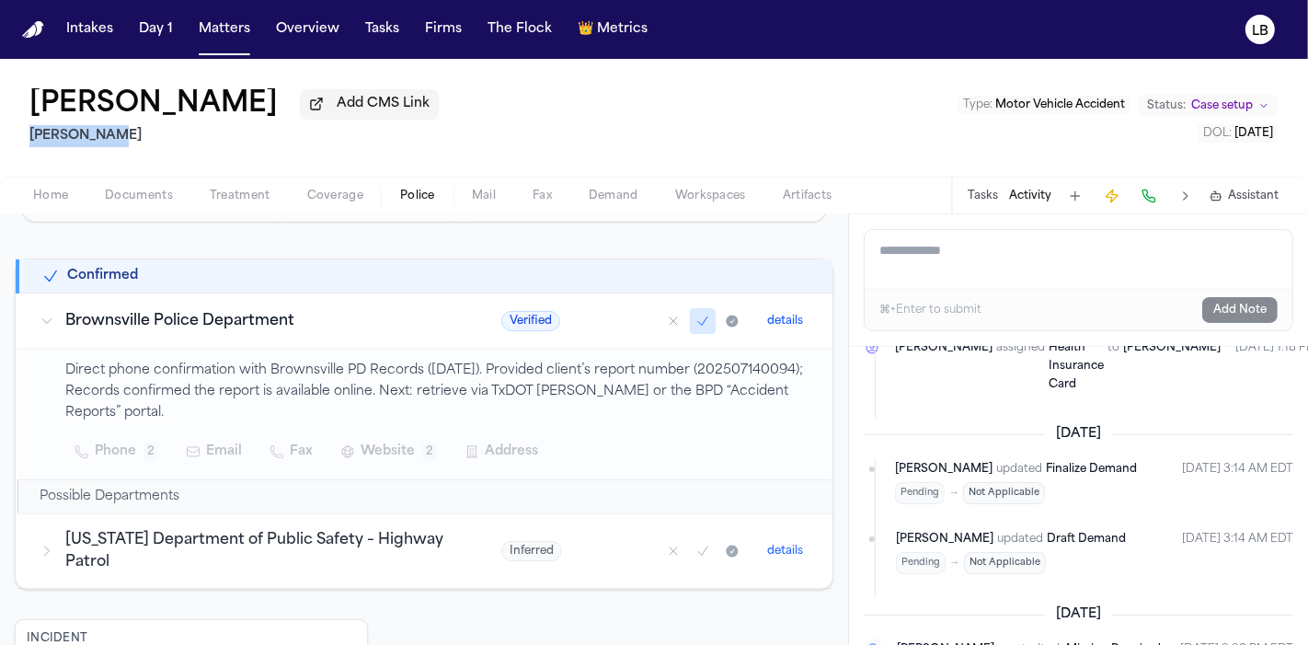
drag, startPoint x: 111, startPoint y: 138, endPoint x: 0, endPoint y: 122, distance: 112.4
click at [0, 122] on div "Liliana Cabrera de Guerrero Add CMS Link David Lopez Type : Motor Vehicle Accid…" at bounding box center [654, 118] width 1308 height 118
copy h2 "David Lopez"
click at [1025, 264] on textarea "Add a note to this matter" at bounding box center [1079, 259] width 428 height 59
click at [1045, 195] on button "Activity" at bounding box center [1030, 196] width 42 height 15
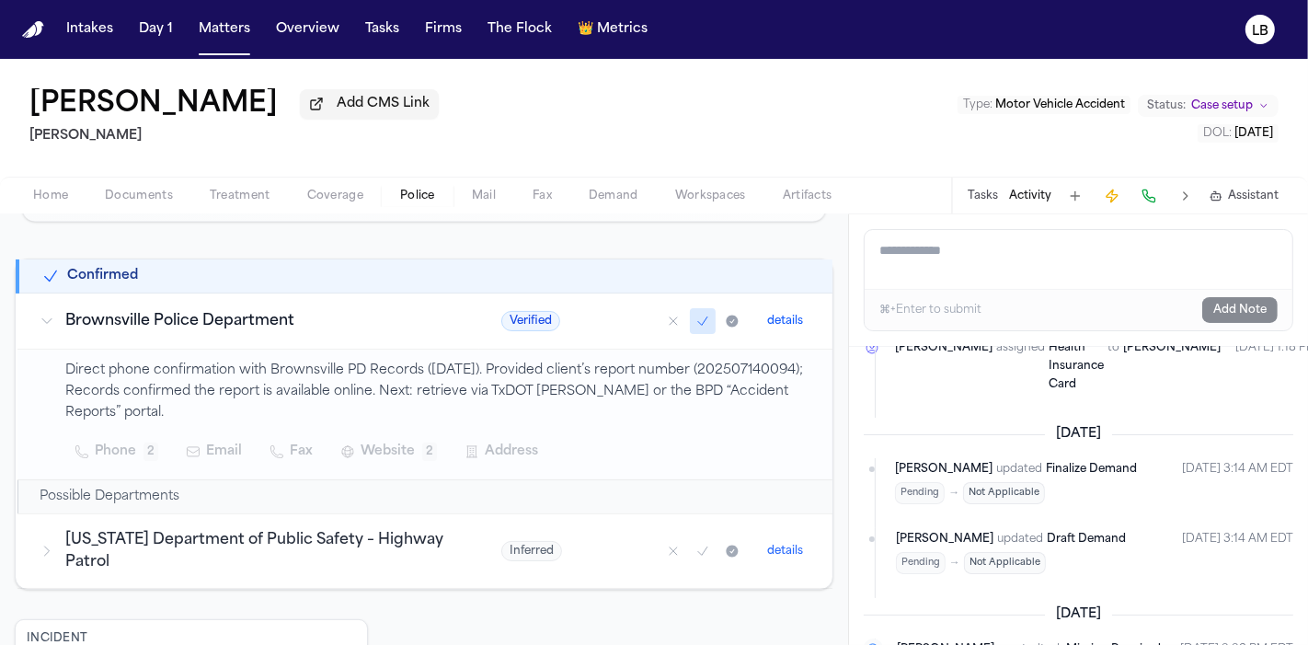
drag, startPoint x: 421, startPoint y: 109, endPoint x: 10, endPoint y: 88, distance: 410.9
click at [10, 88] on div "Liliana Cabrera de Guerrero Add CMS Link David Lopez Type : Motor Vehicle Accid…" at bounding box center [654, 118] width 1308 height 118
copy h1 "Liliana Cabrera de Guerrero"
drag, startPoint x: 1285, startPoint y: 136, endPoint x: 1211, endPoint y: 138, distance: 74.6
click at [1211, 138] on div "Liliana Cabrera de Guerrero Add CMS Link David Lopez Type : Motor Vehicle Accid…" at bounding box center [654, 118] width 1308 height 118
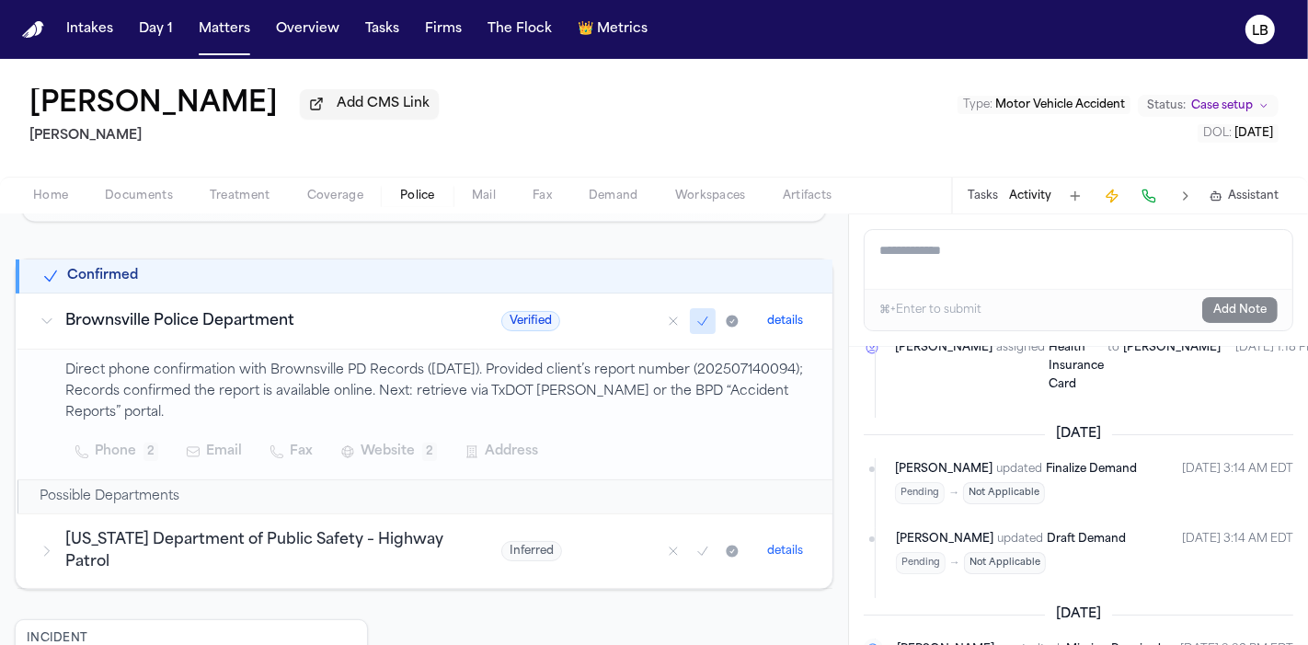
copy span "2025-07-14"
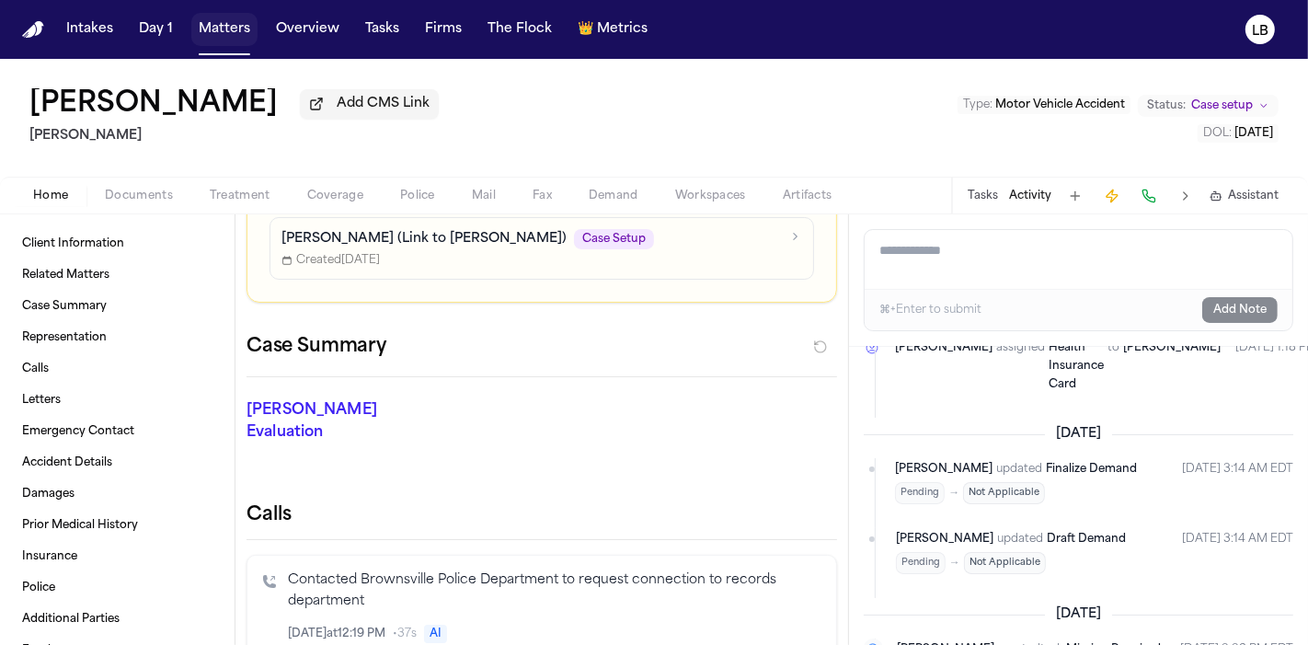
drag, startPoint x: 234, startPoint y: 42, endPoint x: 223, endPoint y: 32, distance: 15.0
click at [233, 42] on button "Matters" at bounding box center [224, 29] width 66 height 33
click at [215, 42] on button "Matters" at bounding box center [224, 29] width 66 height 33
click at [223, 32] on button "Matters" at bounding box center [224, 29] width 66 height 33
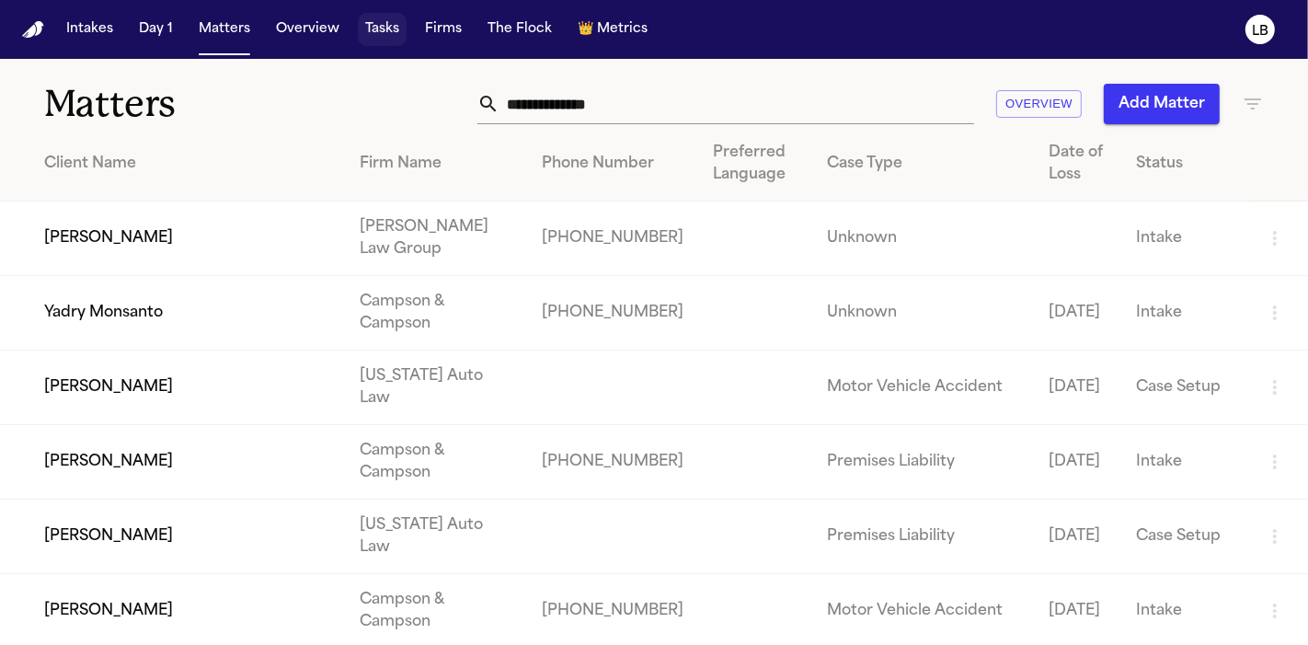
click at [382, 20] on button "Tasks" at bounding box center [382, 29] width 49 height 33
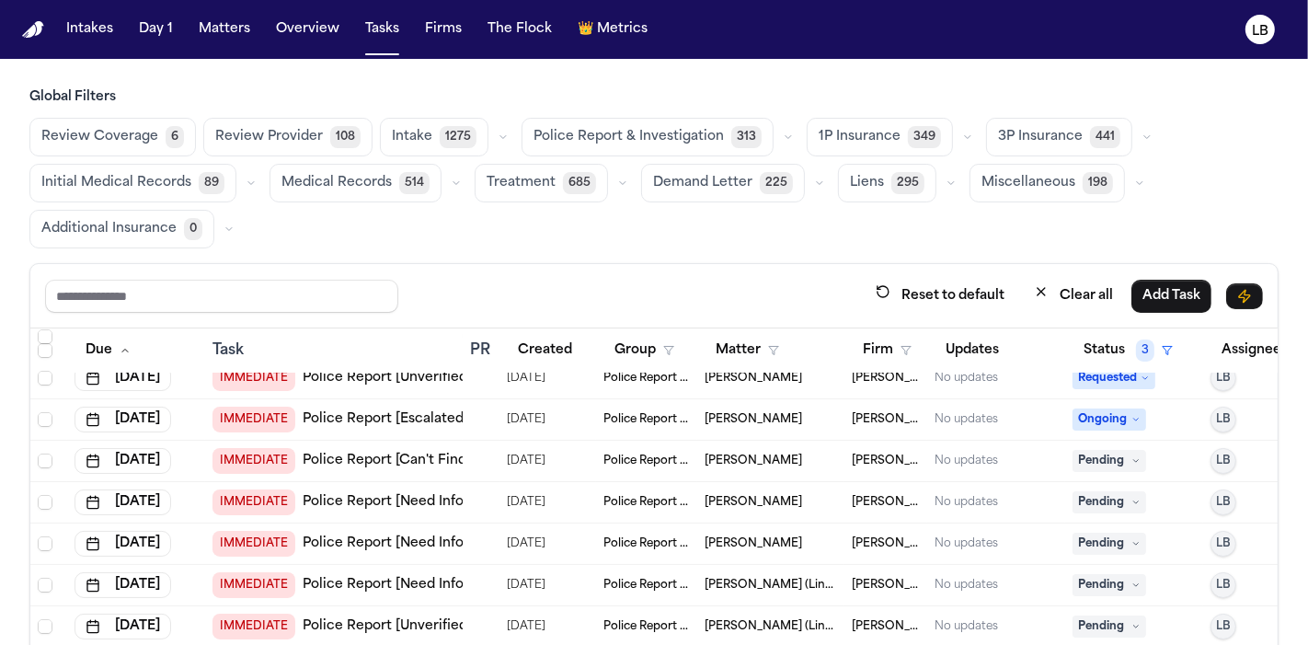
scroll to position [228, 0]
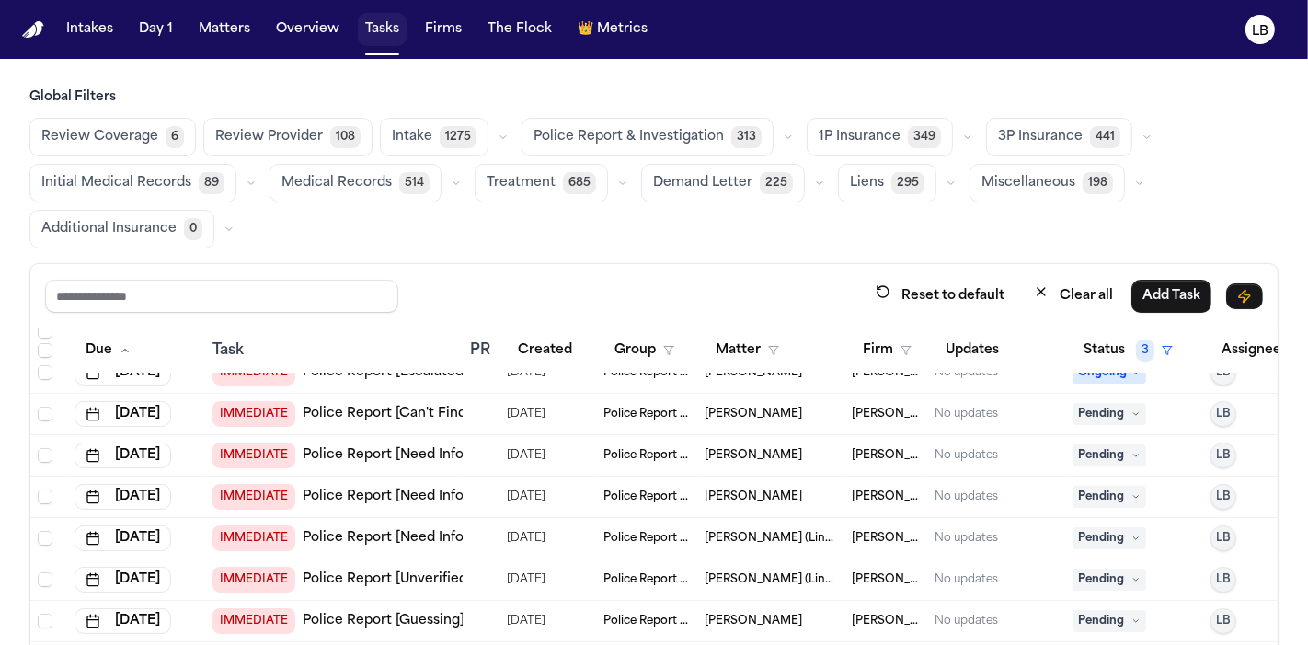
click at [363, 41] on button "Tasks" at bounding box center [382, 29] width 49 height 33
click at [367, 37] on button "Tasks" at bounding box center [382, 29] width 49 height 33
click at [366, 30] on button "Tasks" at bounding box center [382, 29] width 49 height 33
click at [217, 39] on button "Matters" at bounding box center [224, 29] width 66 height 33
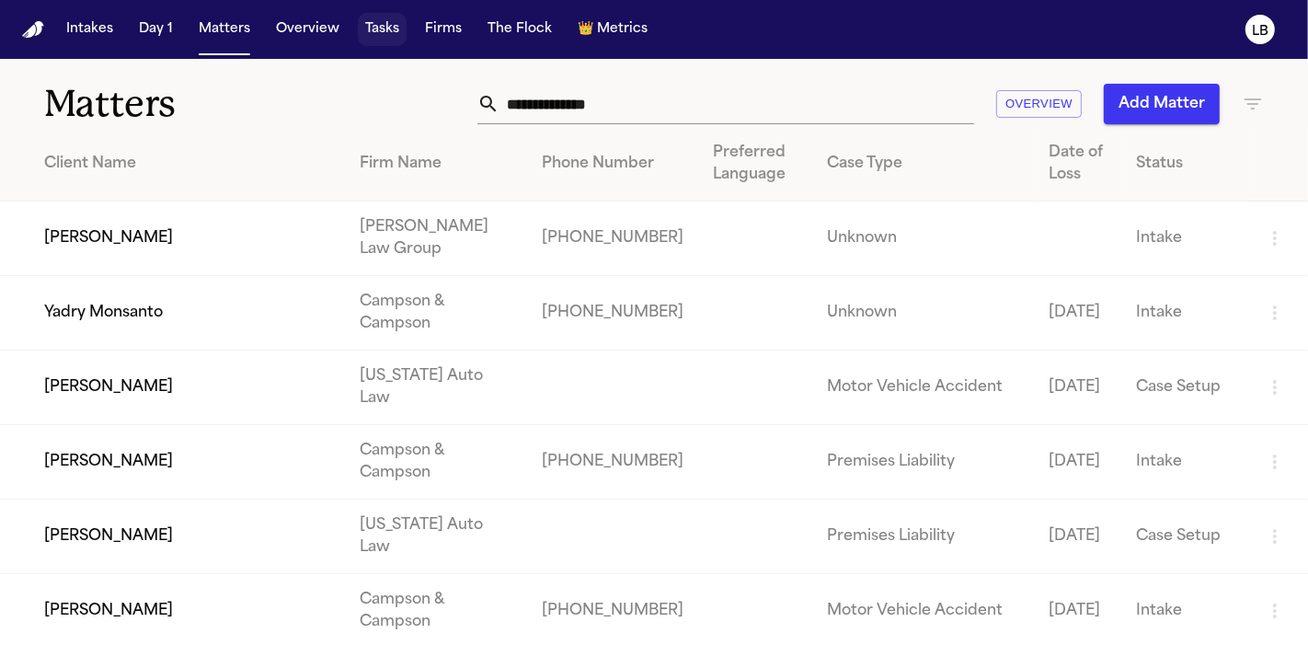
click at [374, 30] on button "Tasks" at bounding box center [382, 29] width 49 height 33
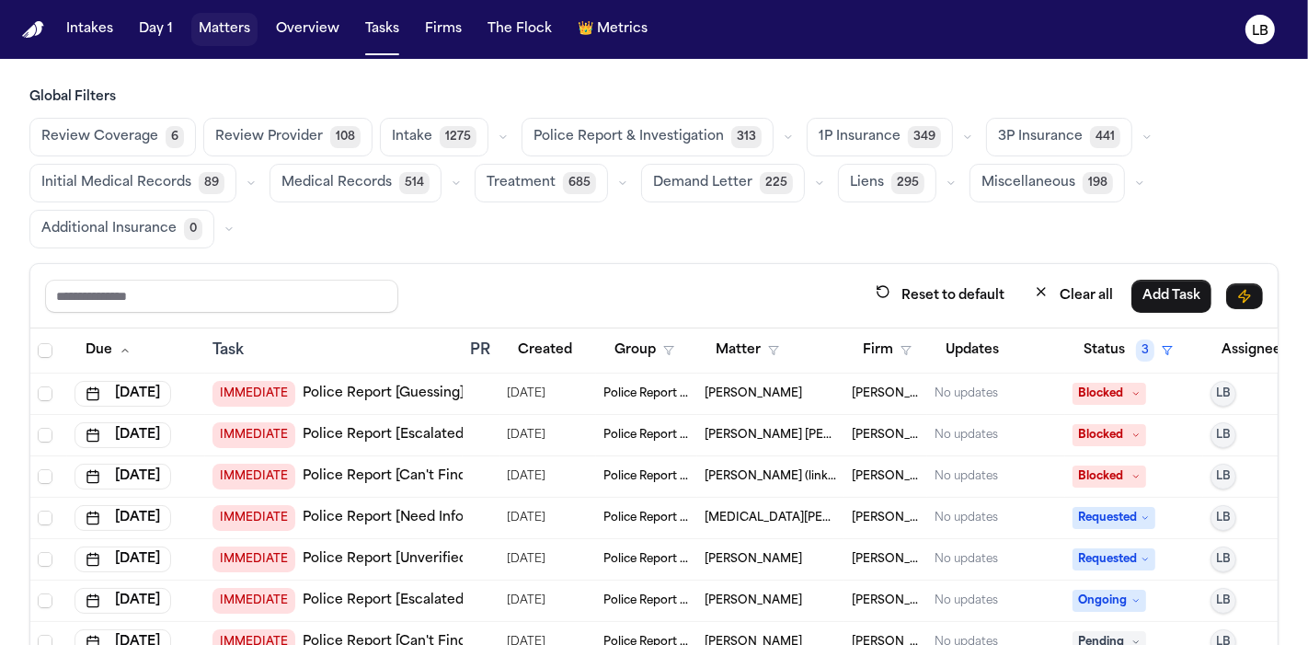
click at [204, 43] on button "Matters" at bounding box center [224, 29] width 66 height 33
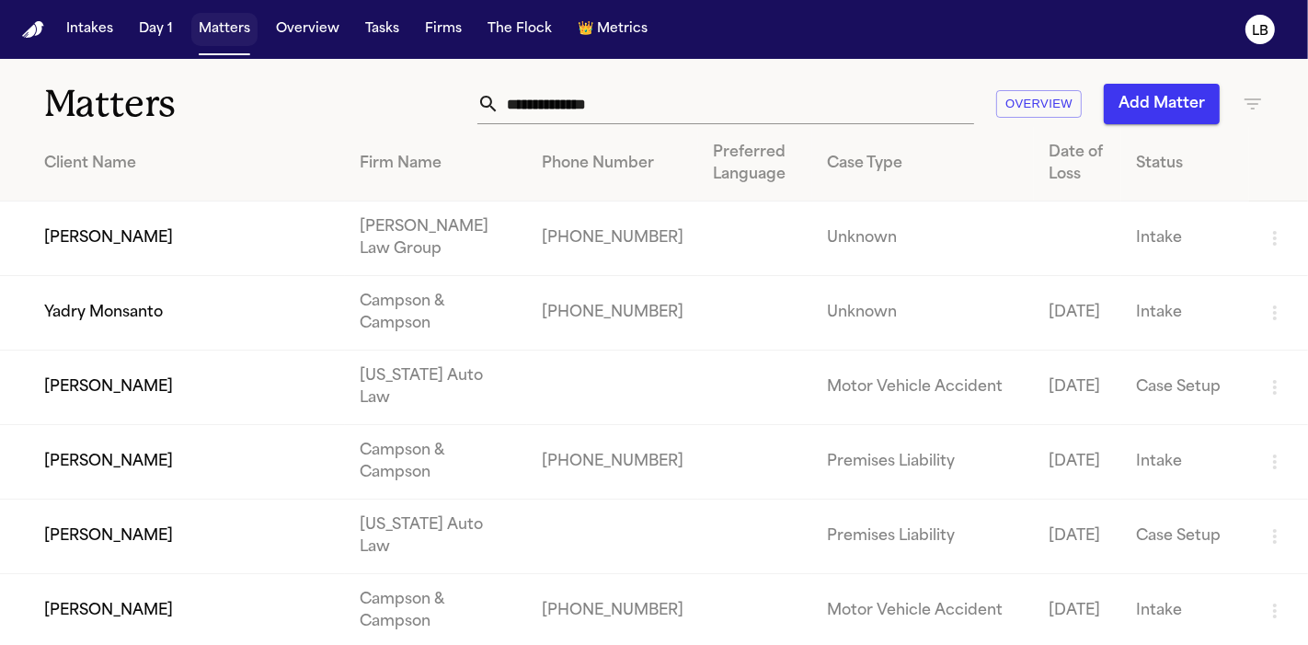
click at [210, 29] on button "Matters" at bounding box center [224, 29] width 66 height 33
click at [743, 117] on input "text" at bounding box center [737, 104] width 475 height 40
paste input "*******"
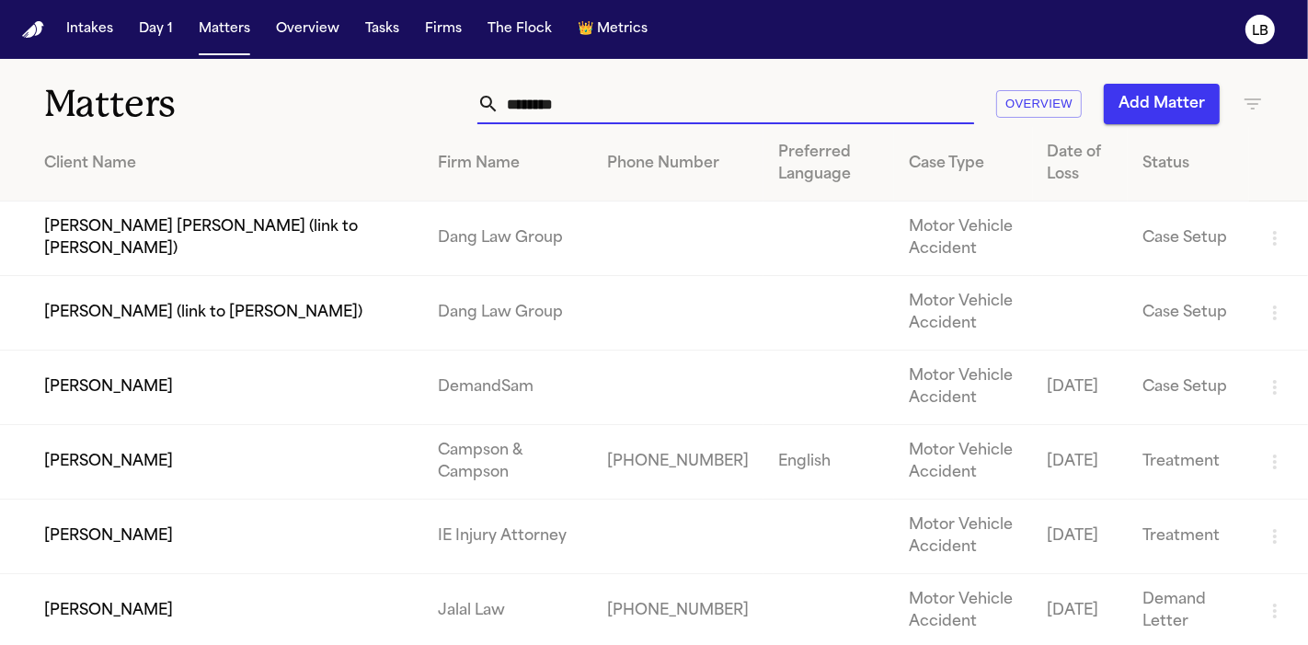
type input "*******"
click at [395, 441] on td "Brandon Bennett" at bounding box center [211, 462] width 423 height 75
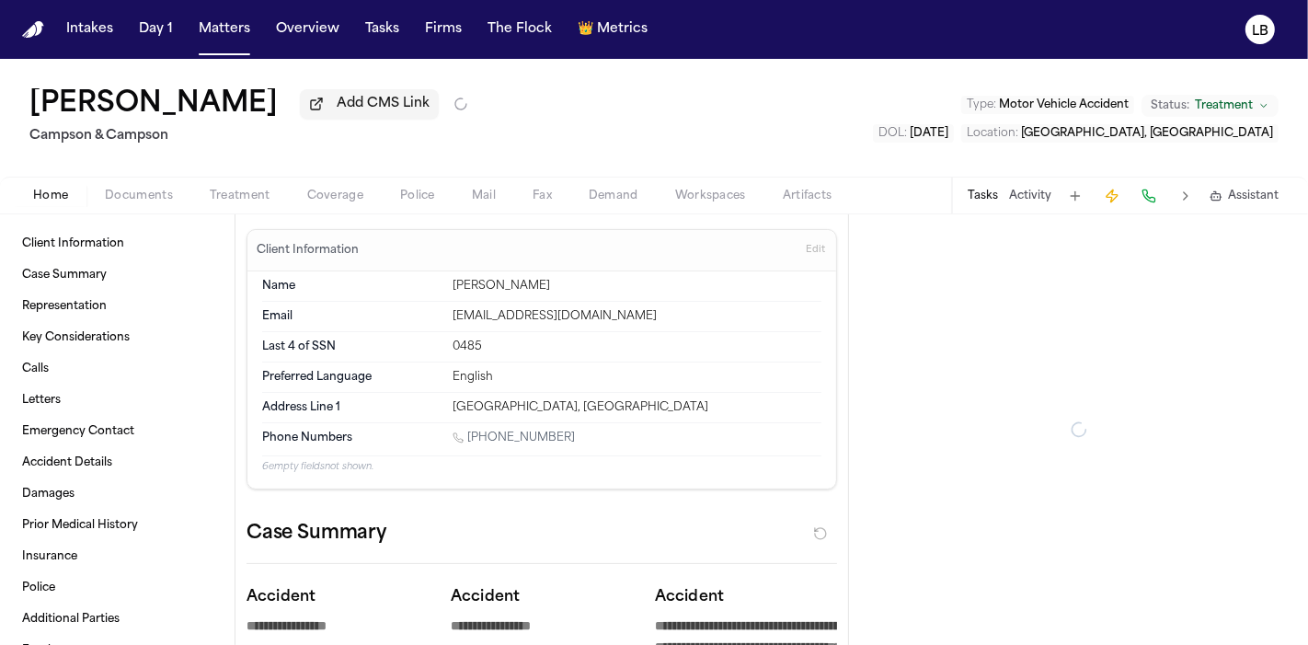
type textarea "*"
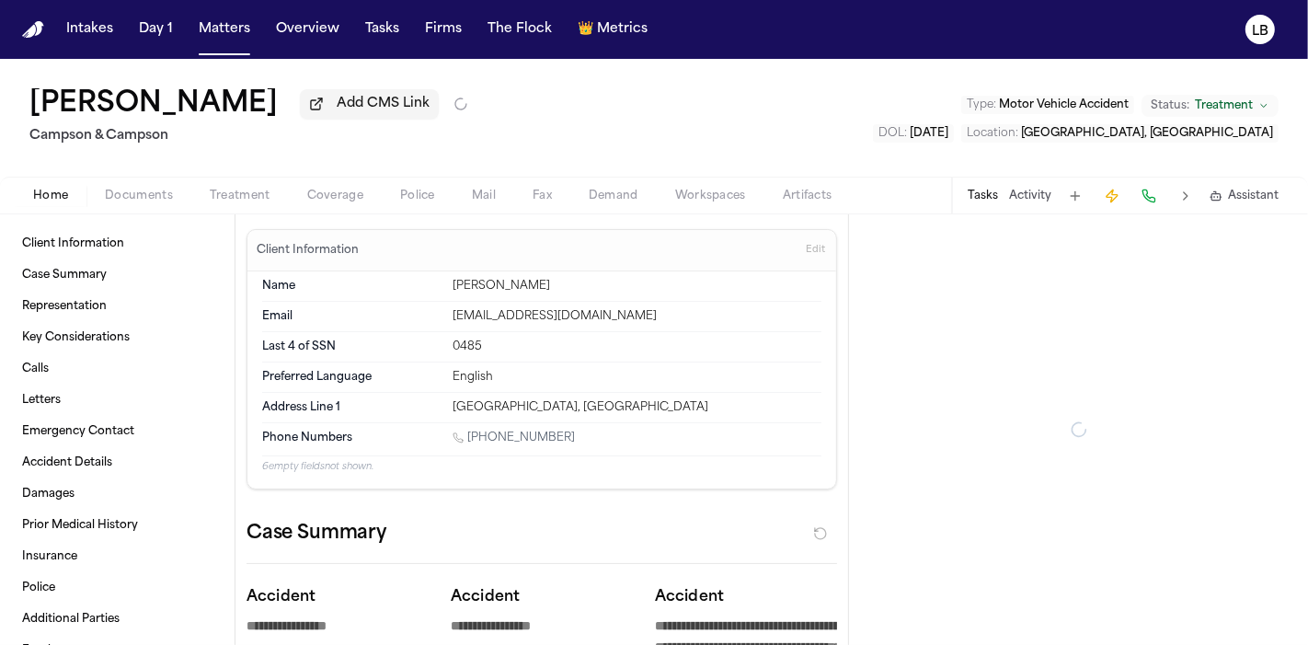
type textarea "*"
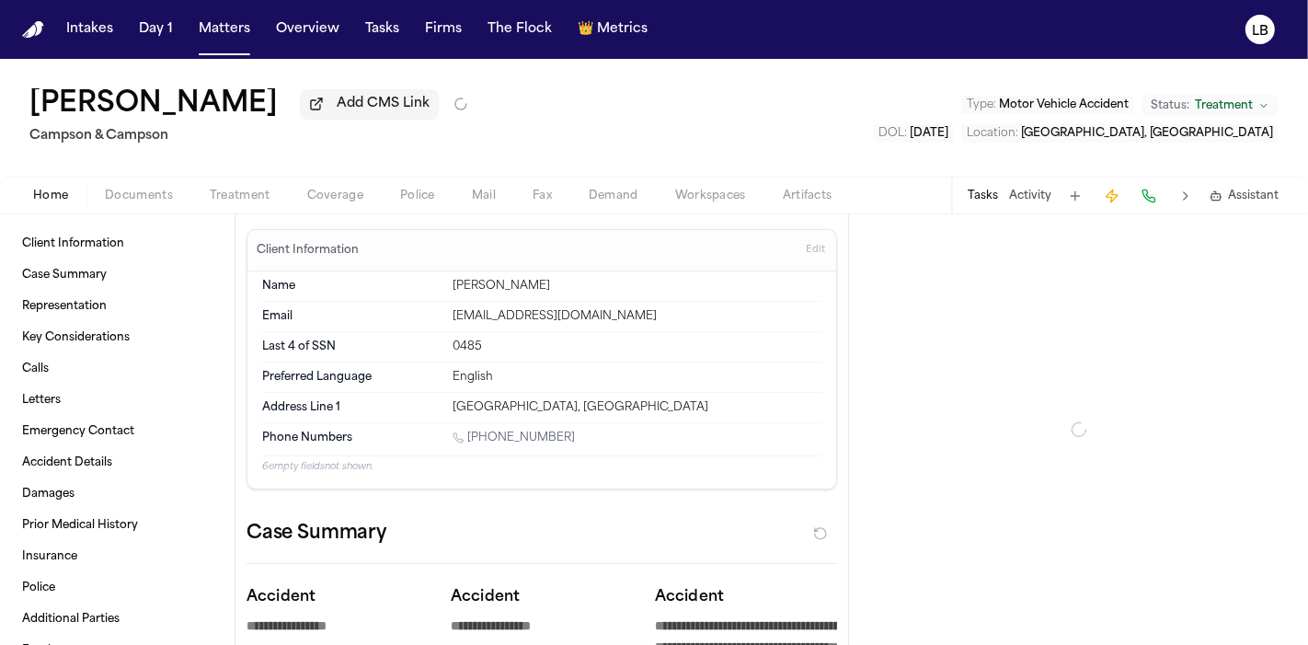
type textarea "*"
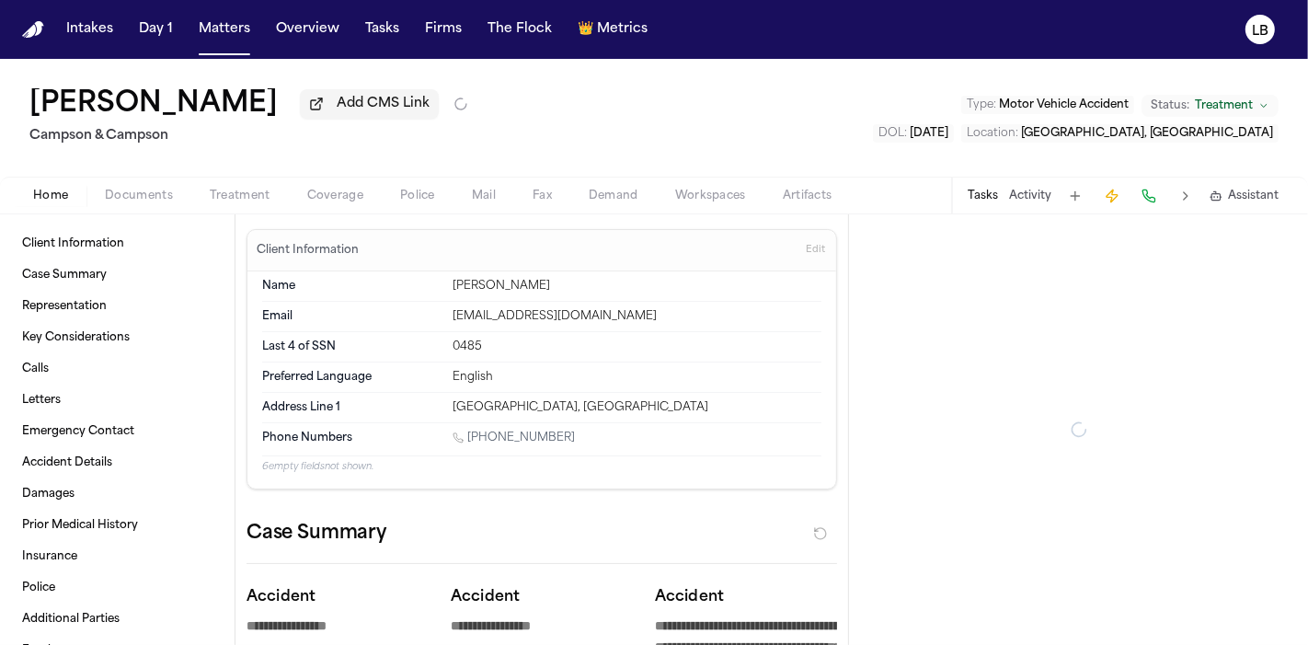
type textarea "*"
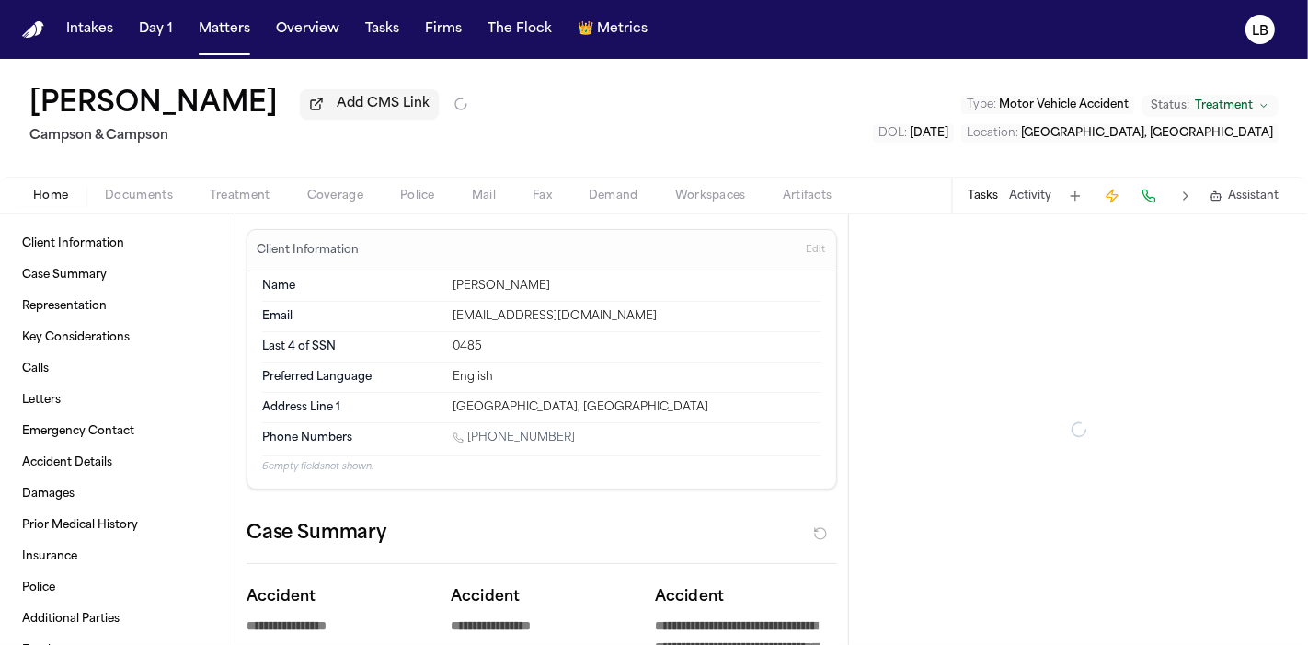
type textarea "*"
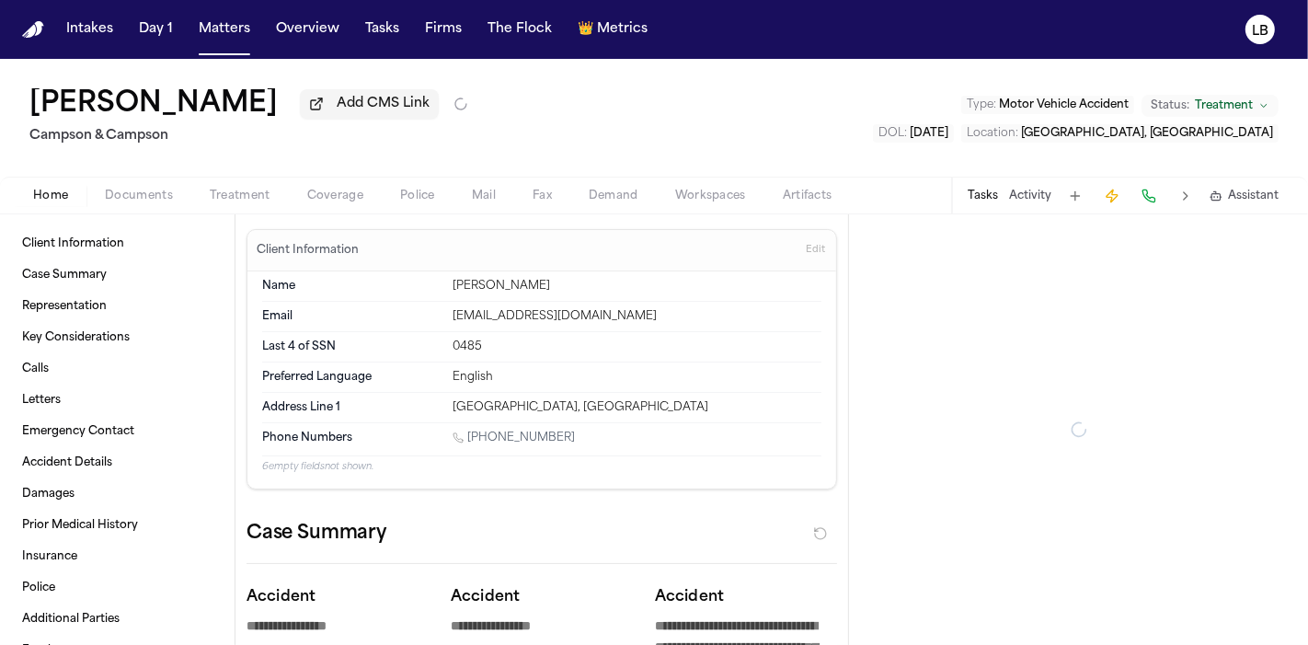
type textarea "*"
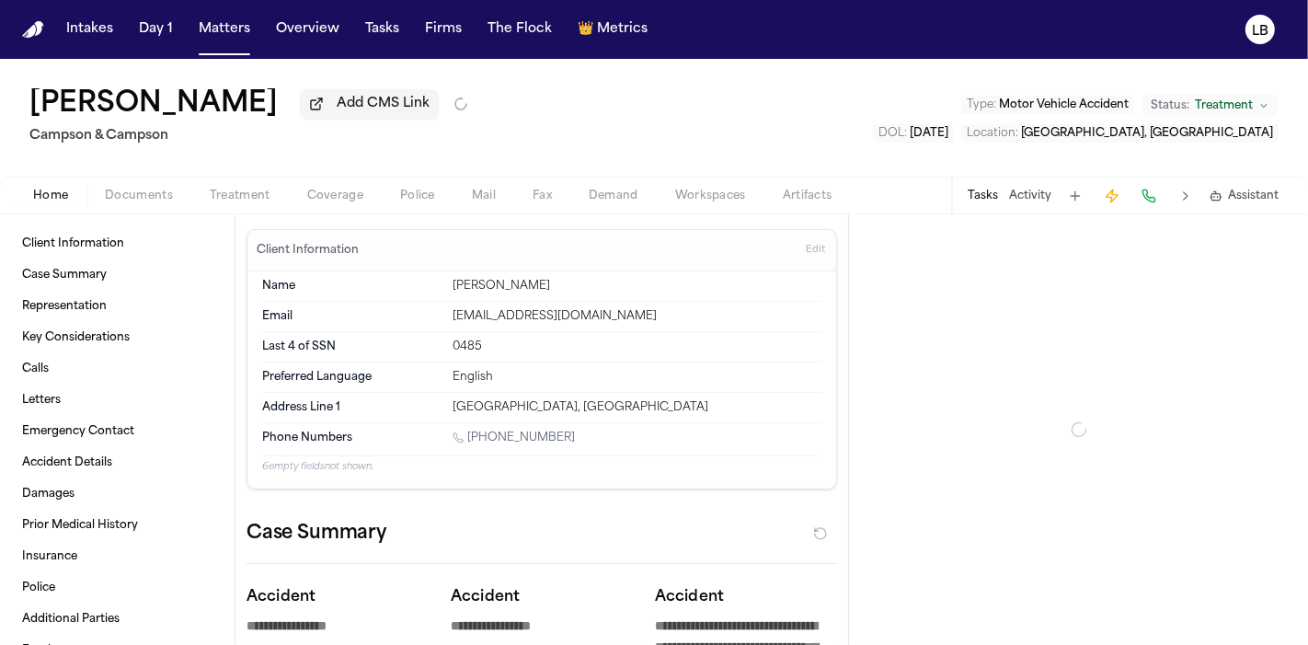
type textarea "*"
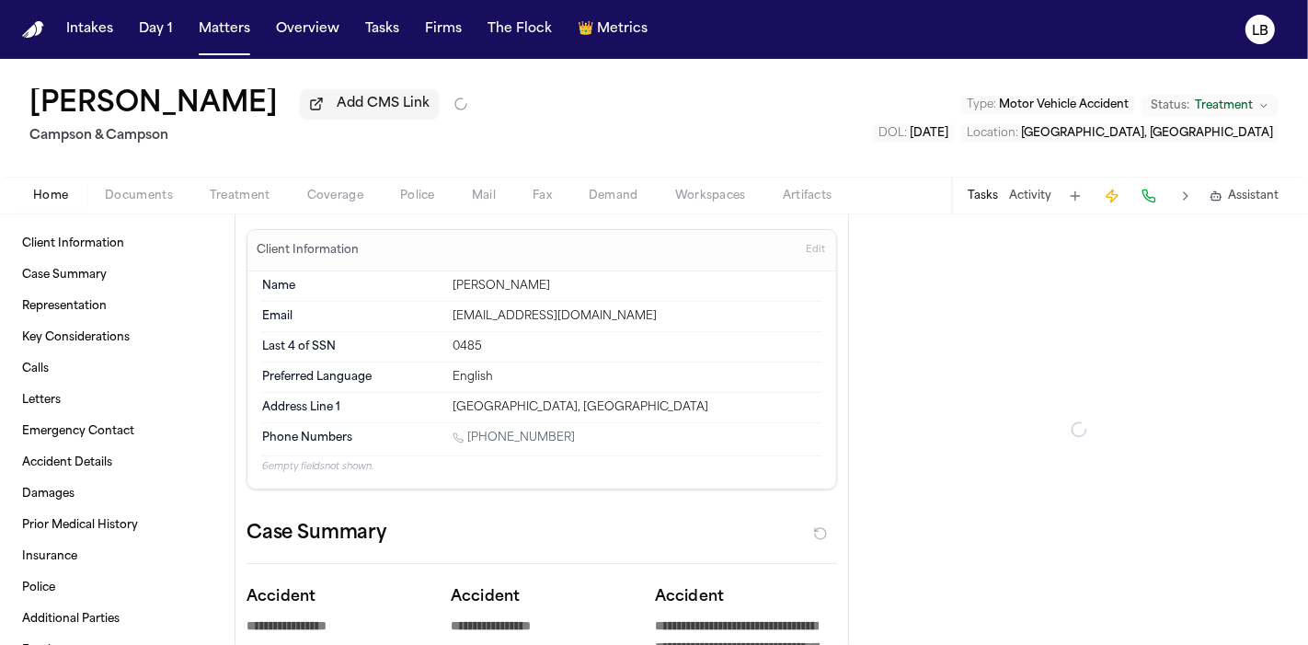
type textarea "*"
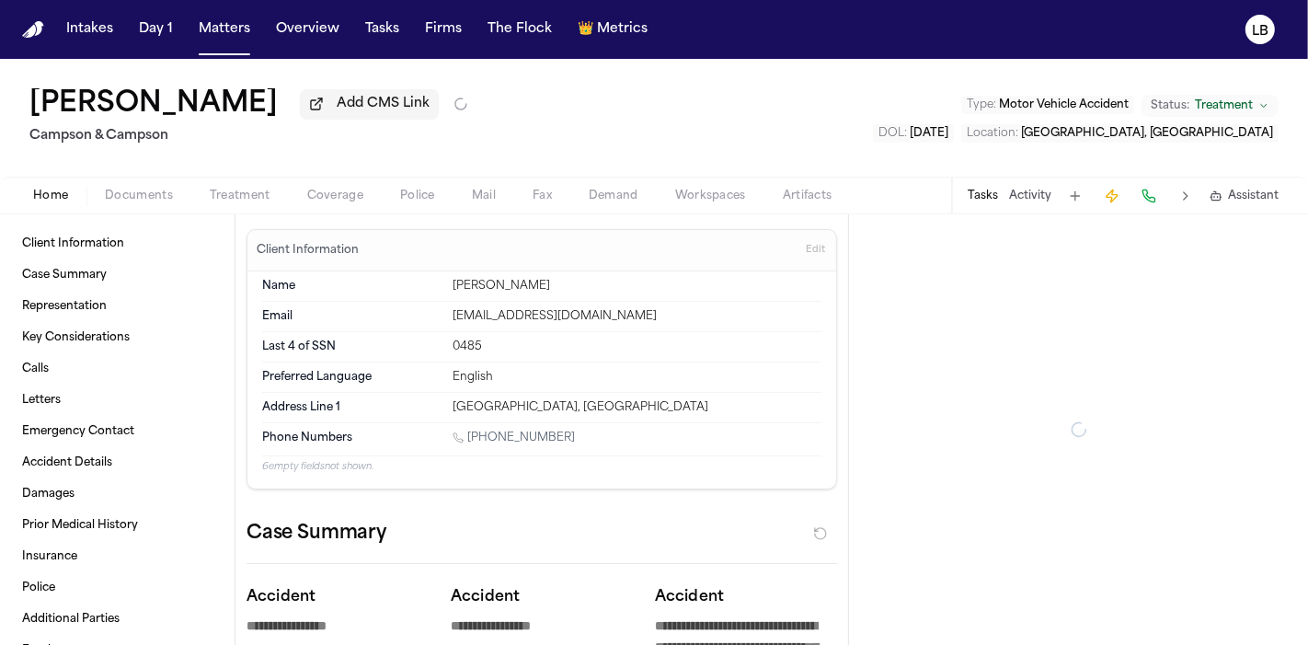
type textarea "*"
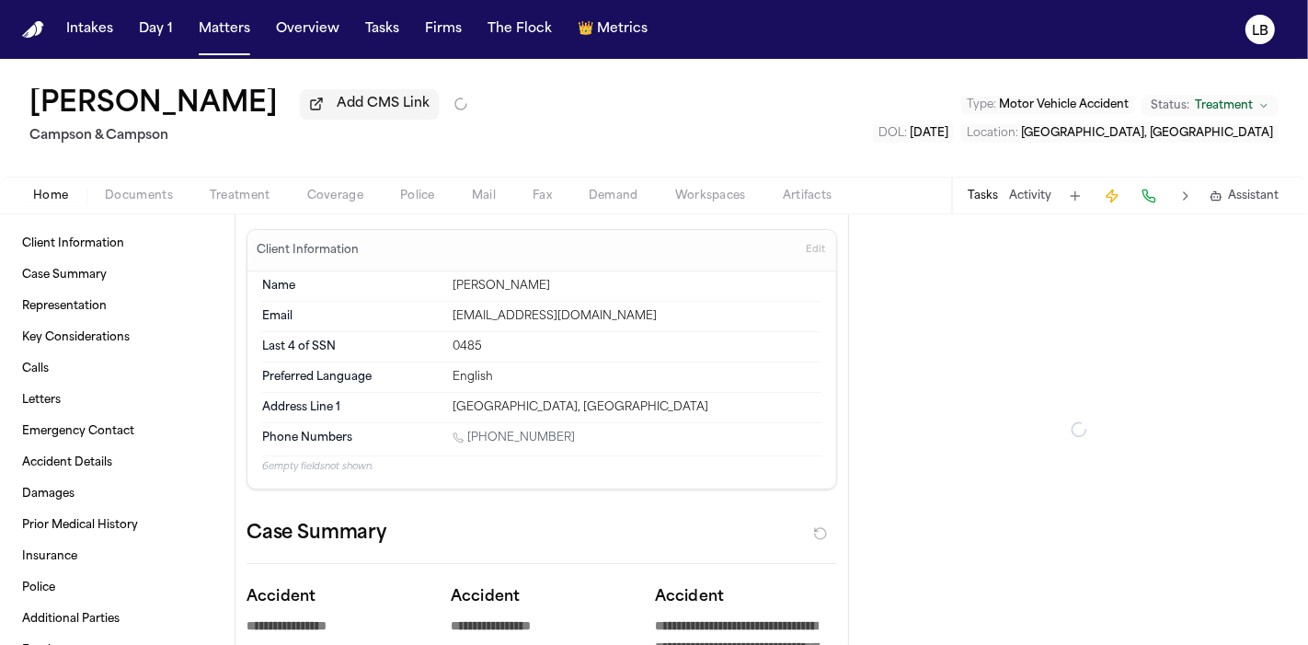
type textarea "*"
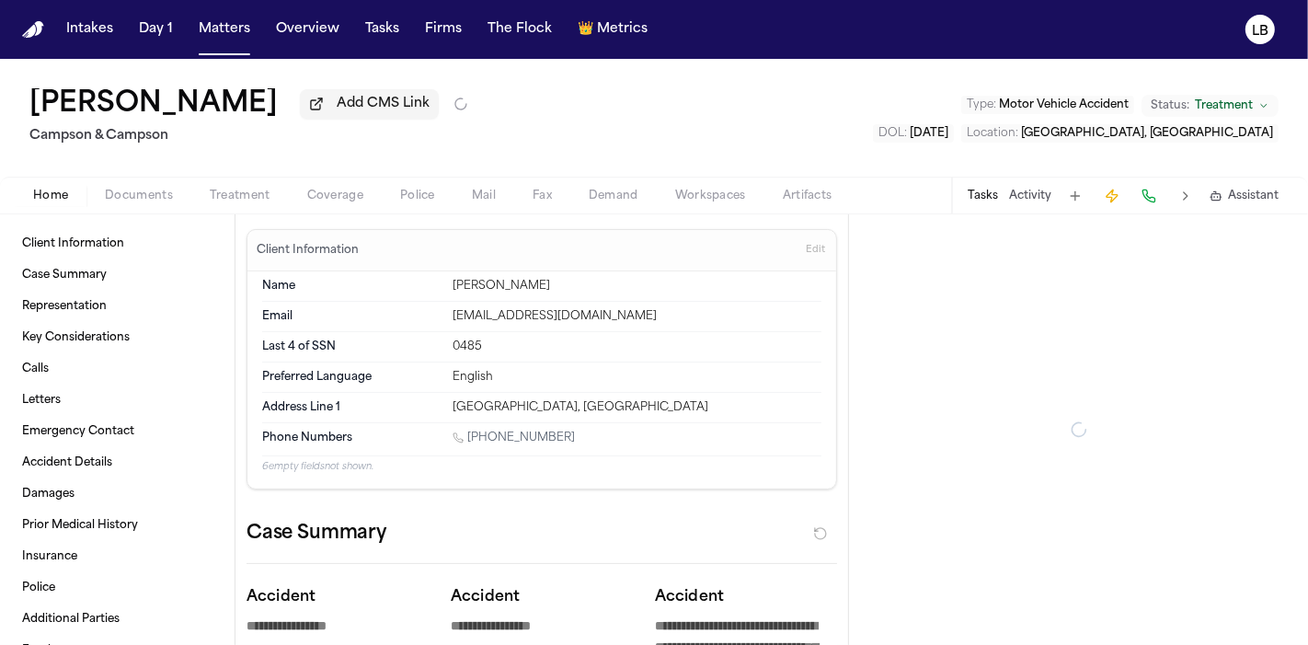
type textarea "*"
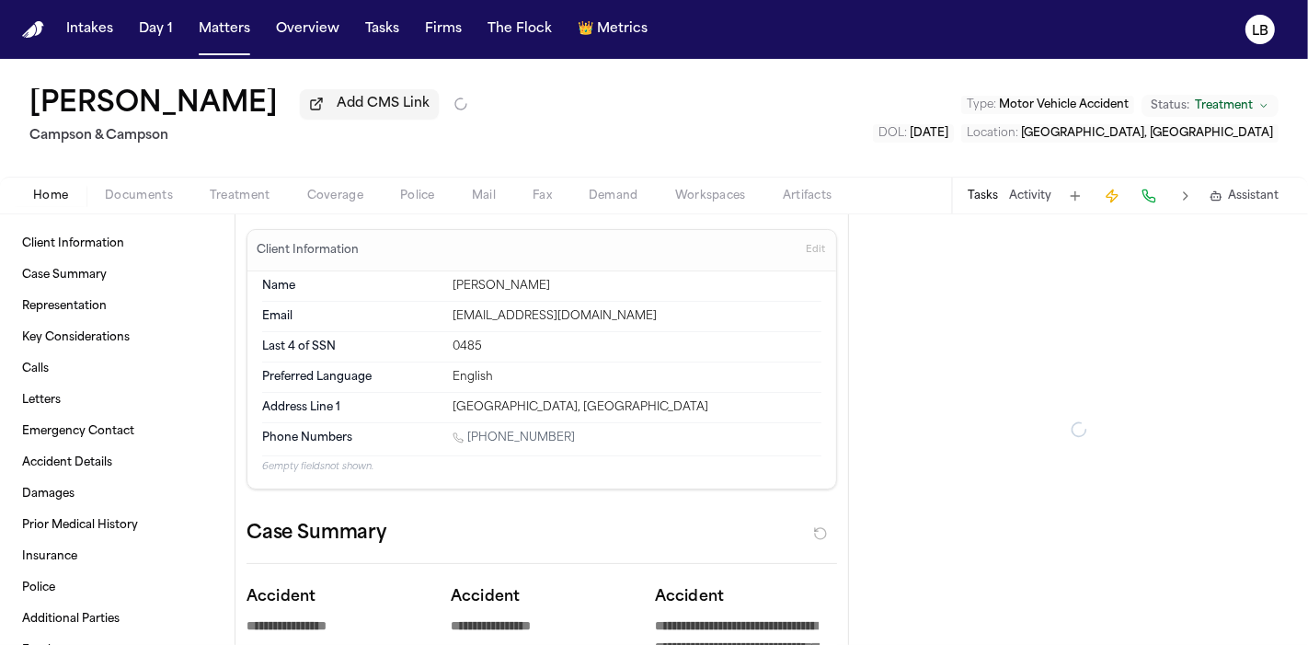
type textarea "*"
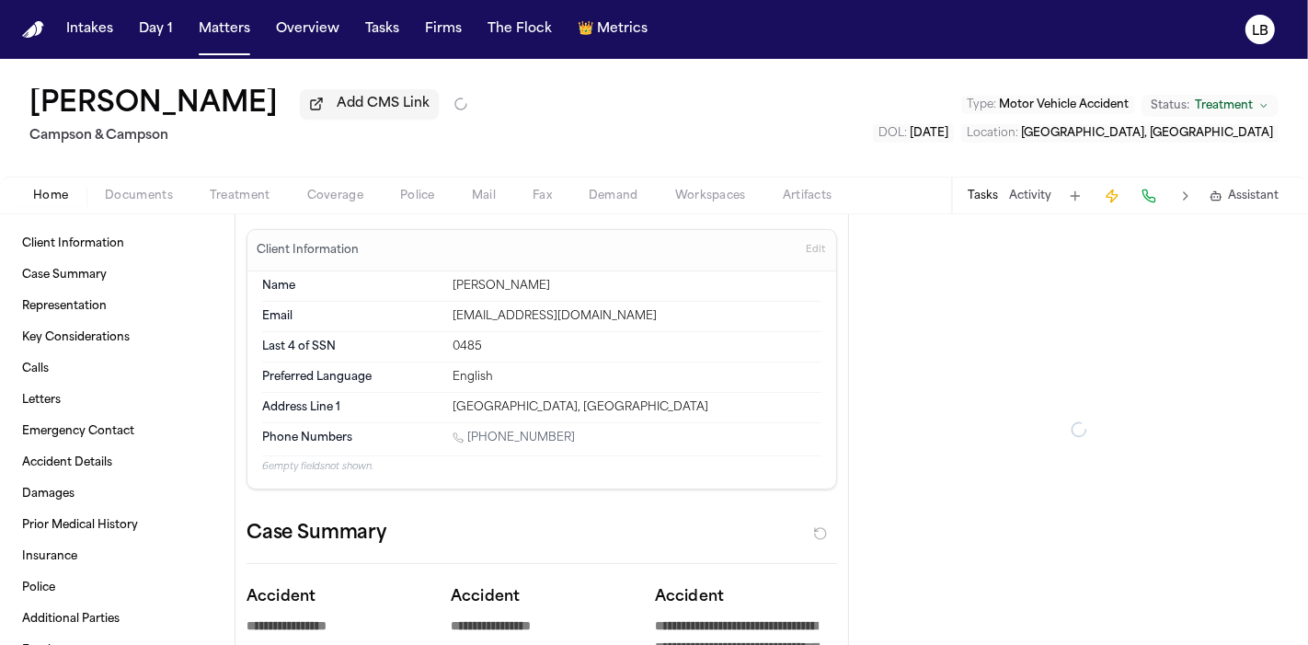
type textarea "*"
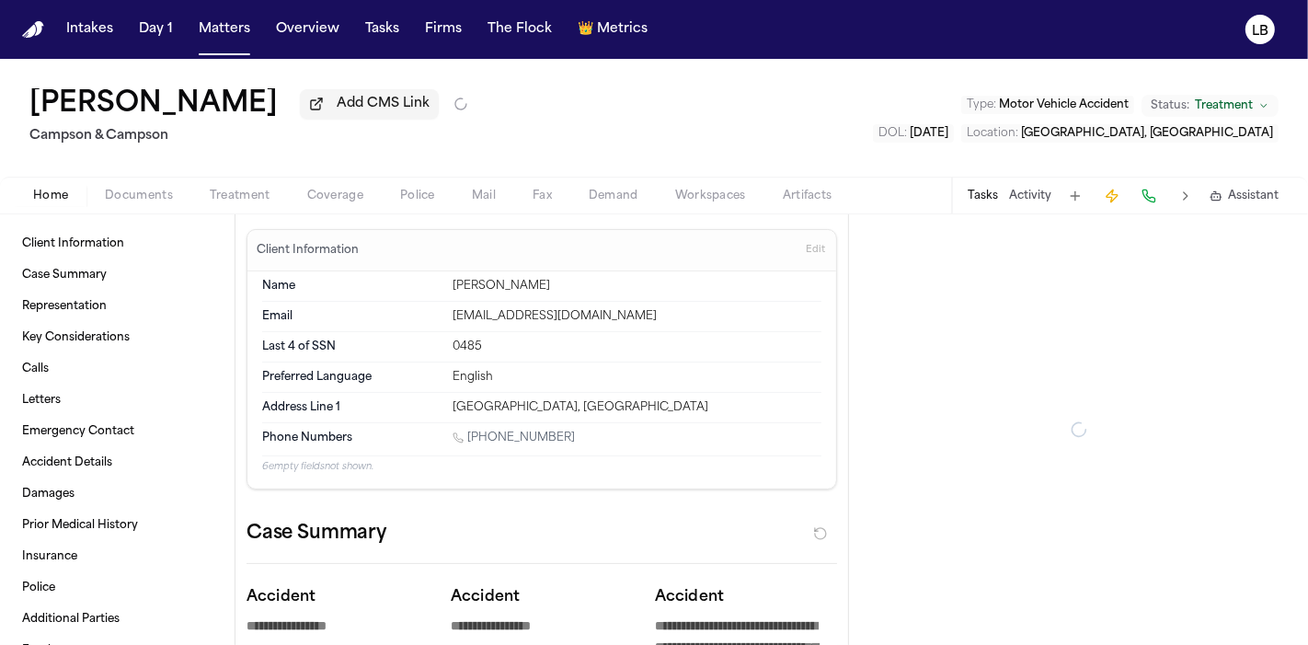
type textarea "*"
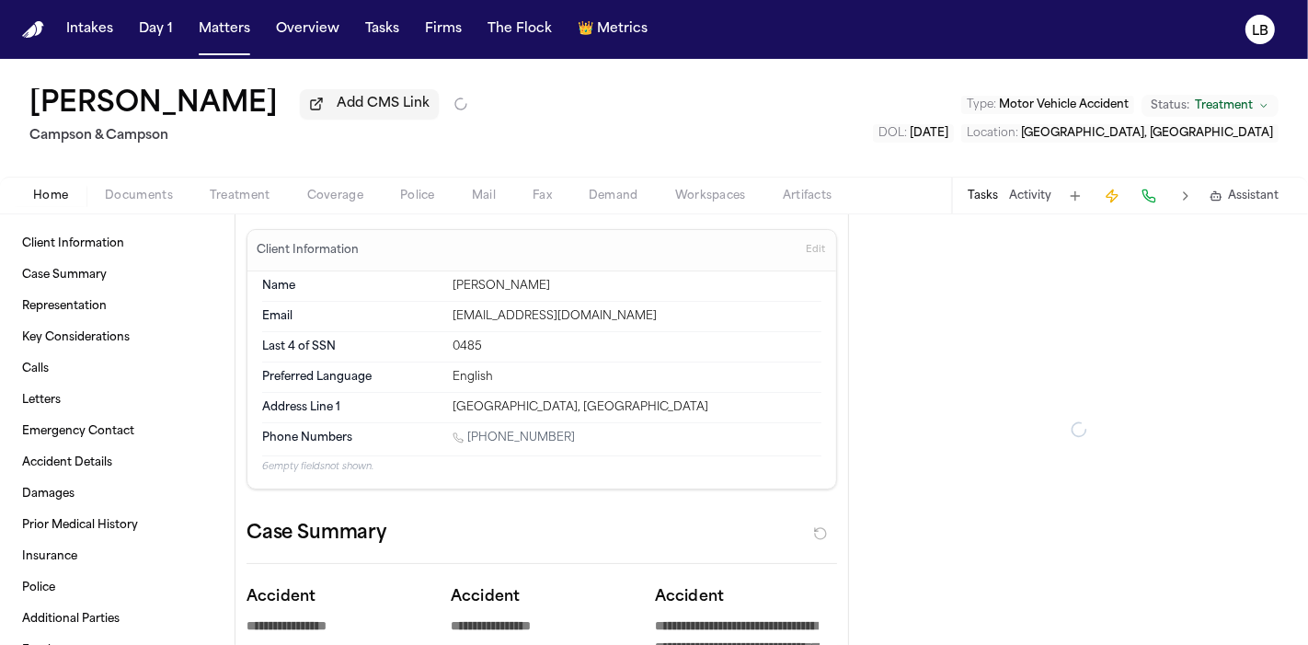
type textarea "*"
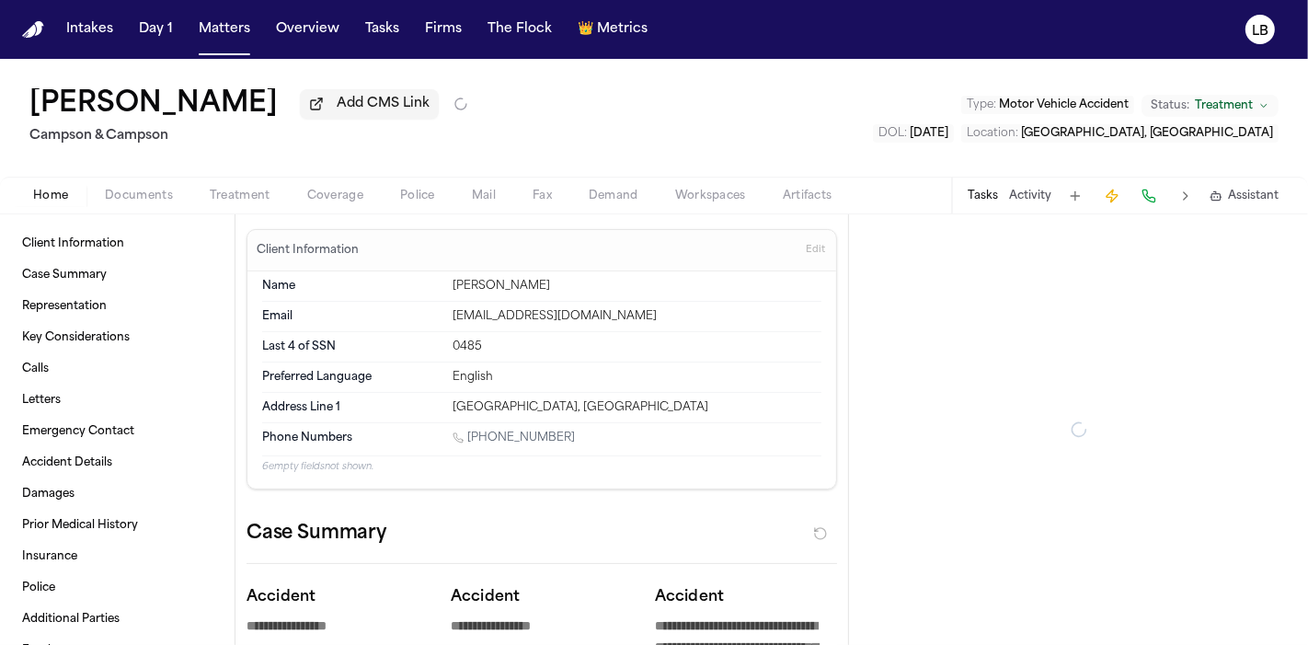
type textarea "*"
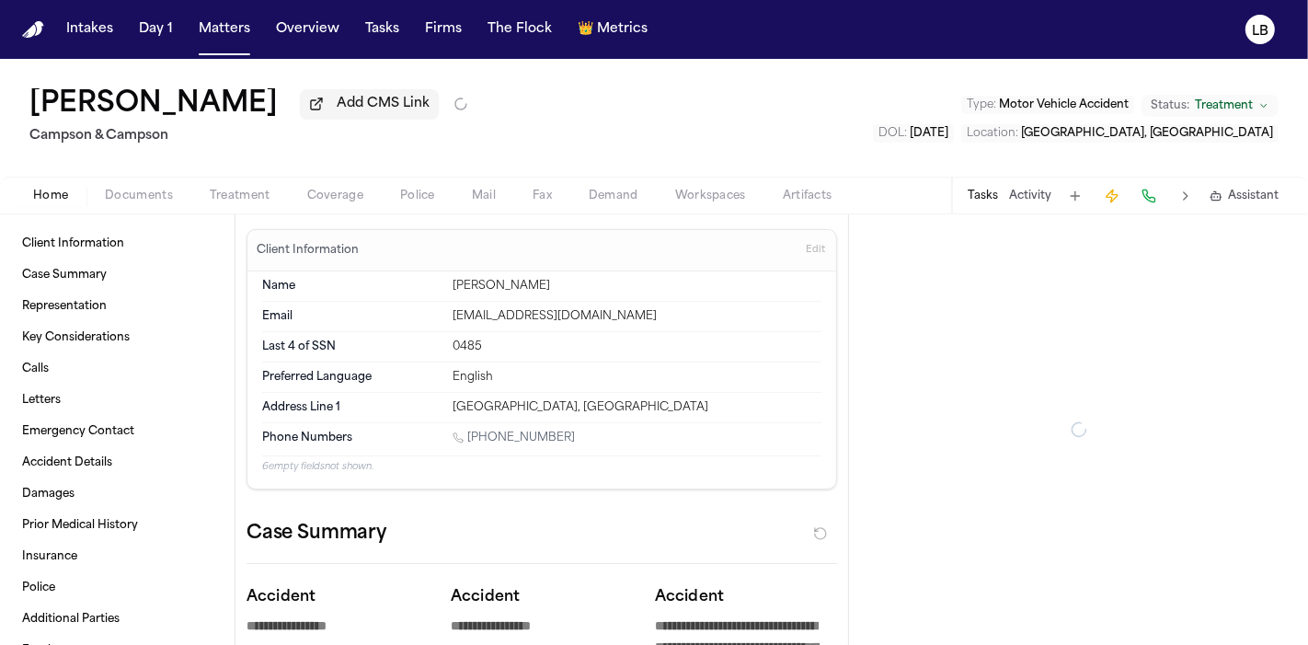
type textarea "*"
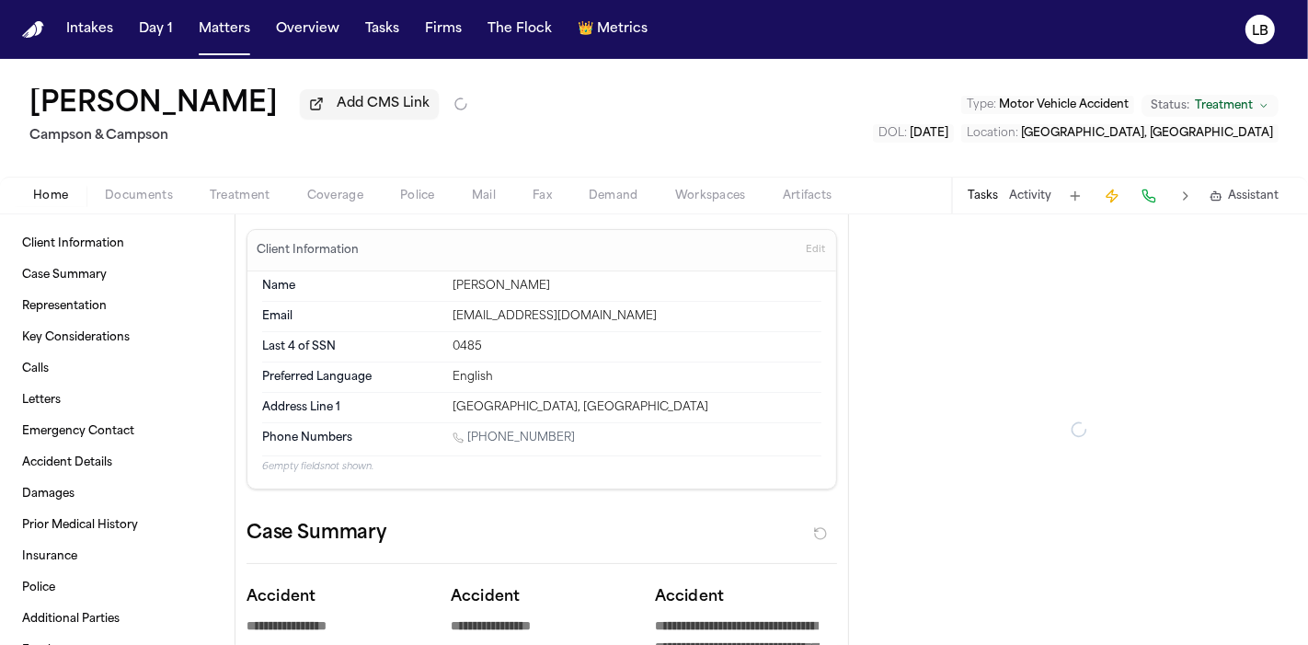
type textarea "*"
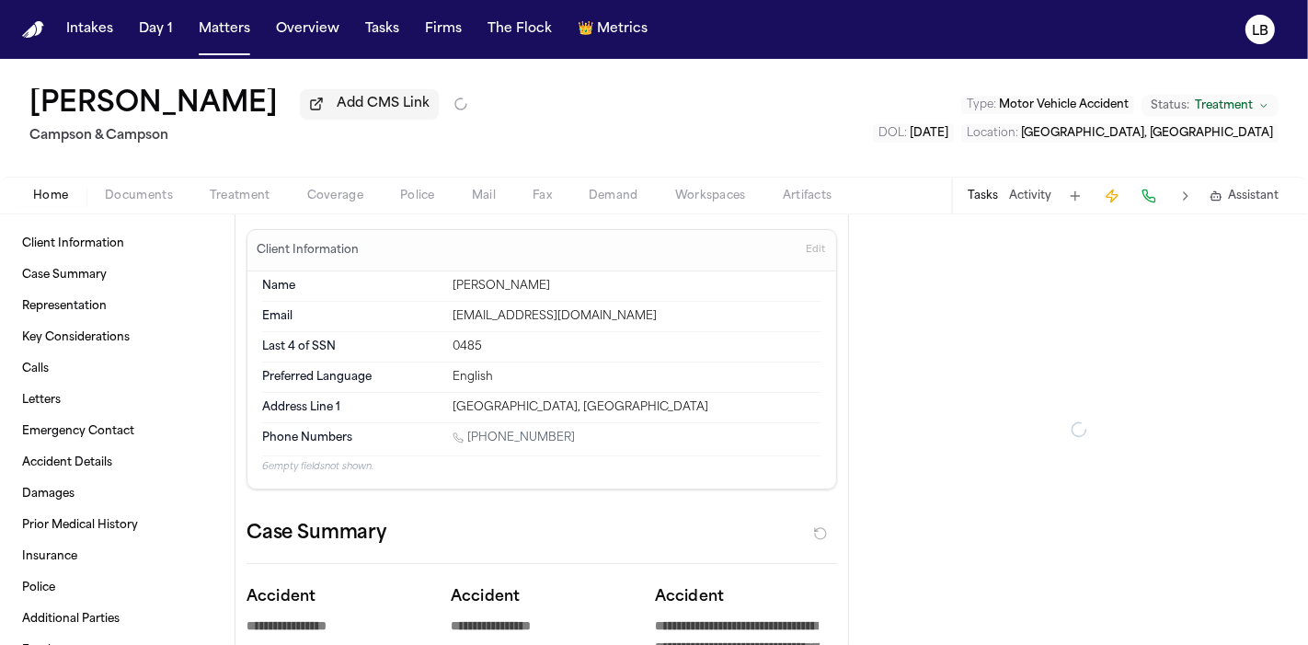
type textarea "*"
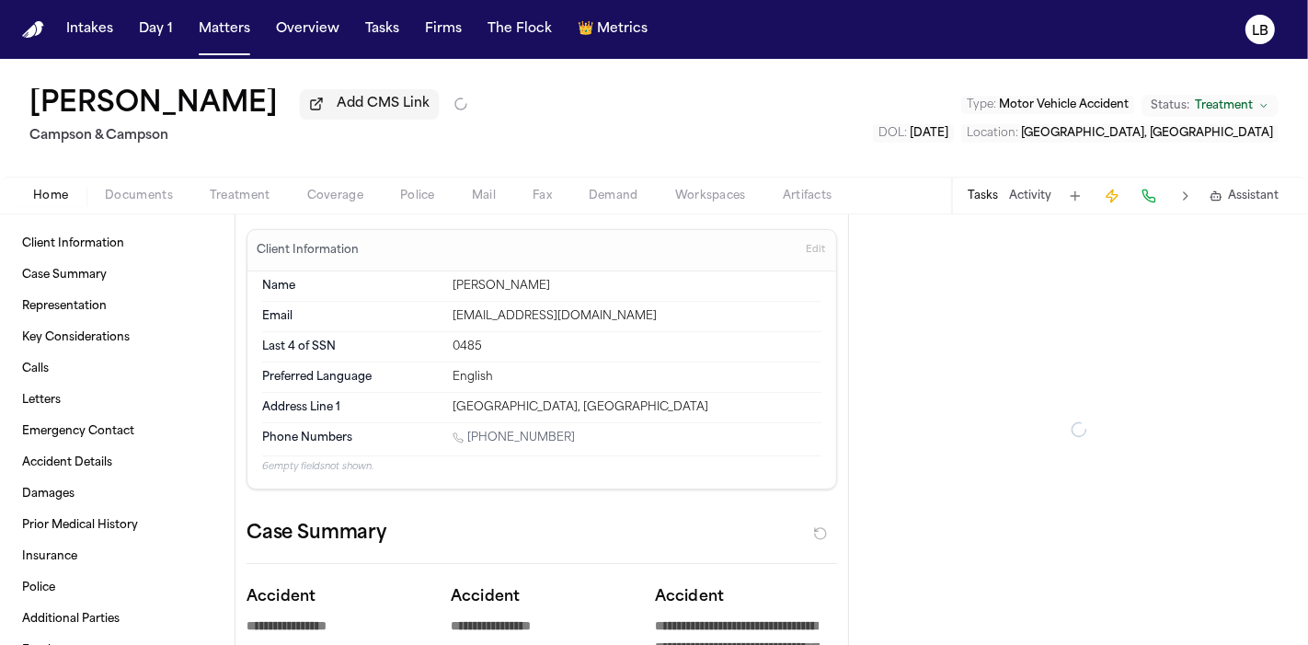
type textarea "*"
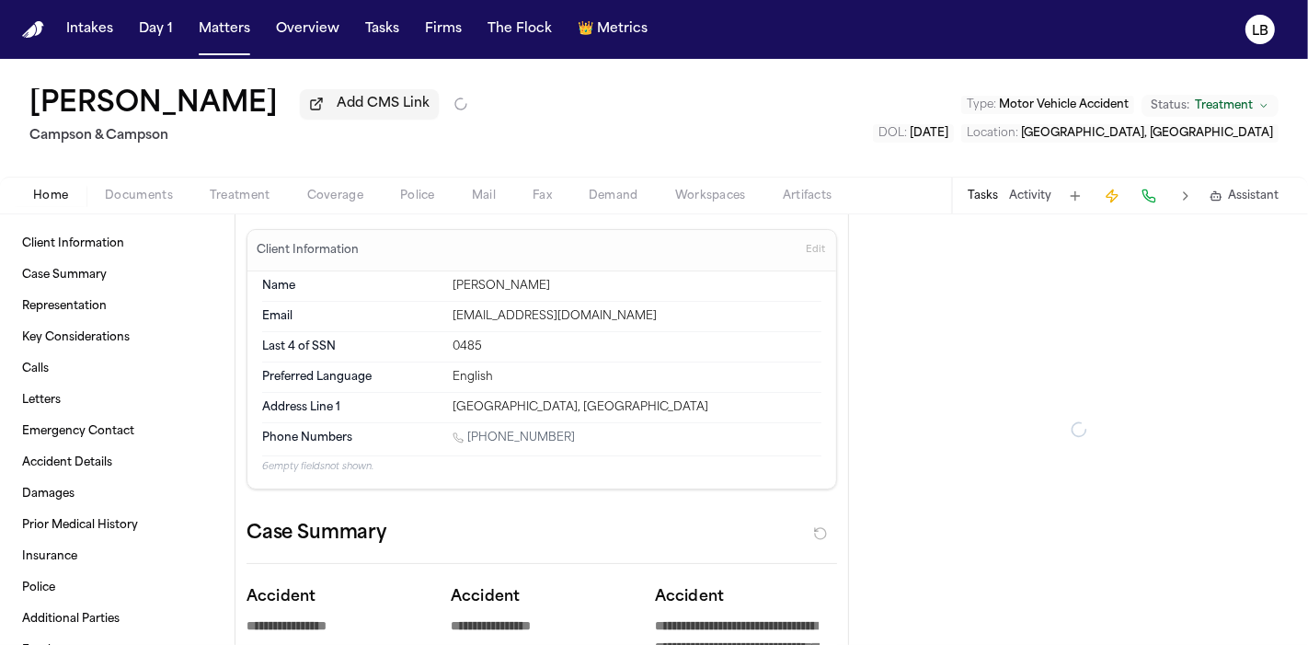
type textarea "*"
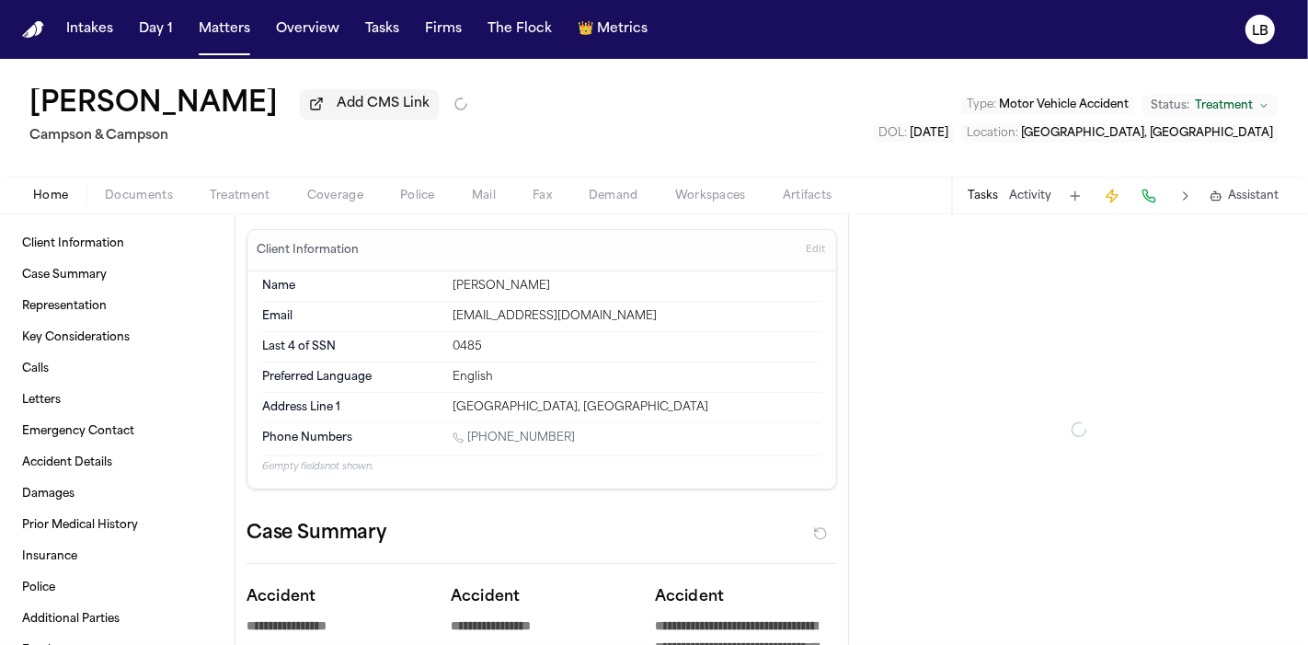
type textarea "*"
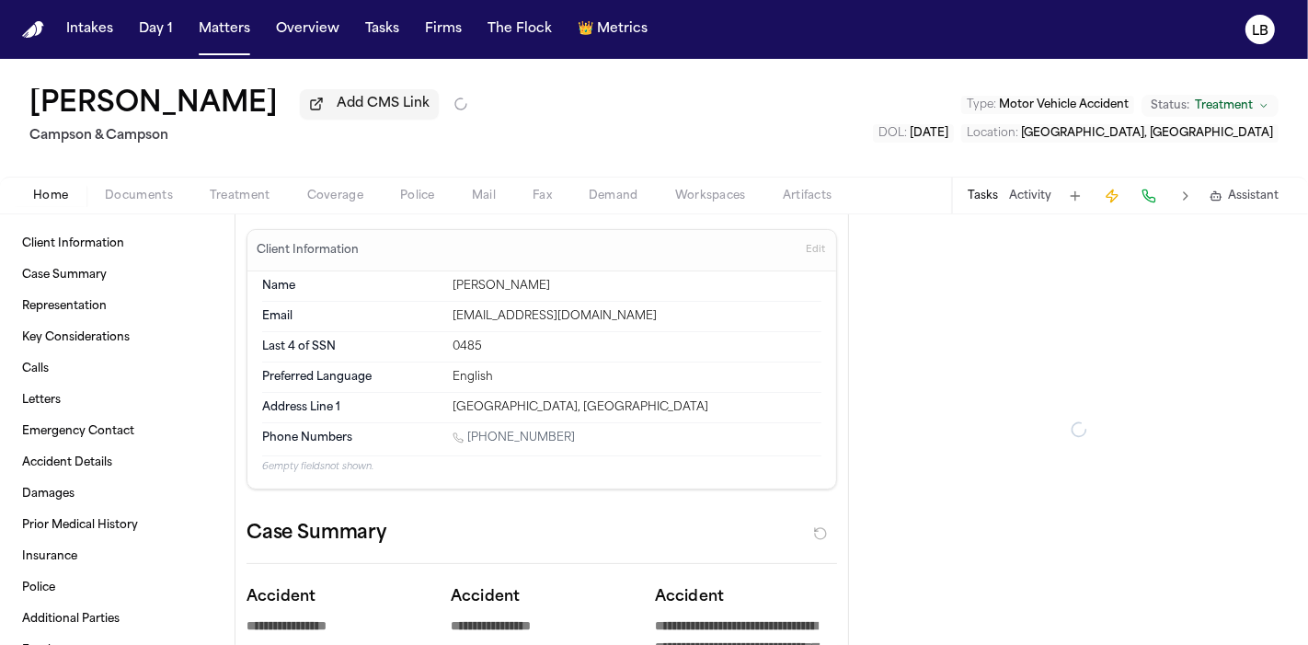
type textarea "*"
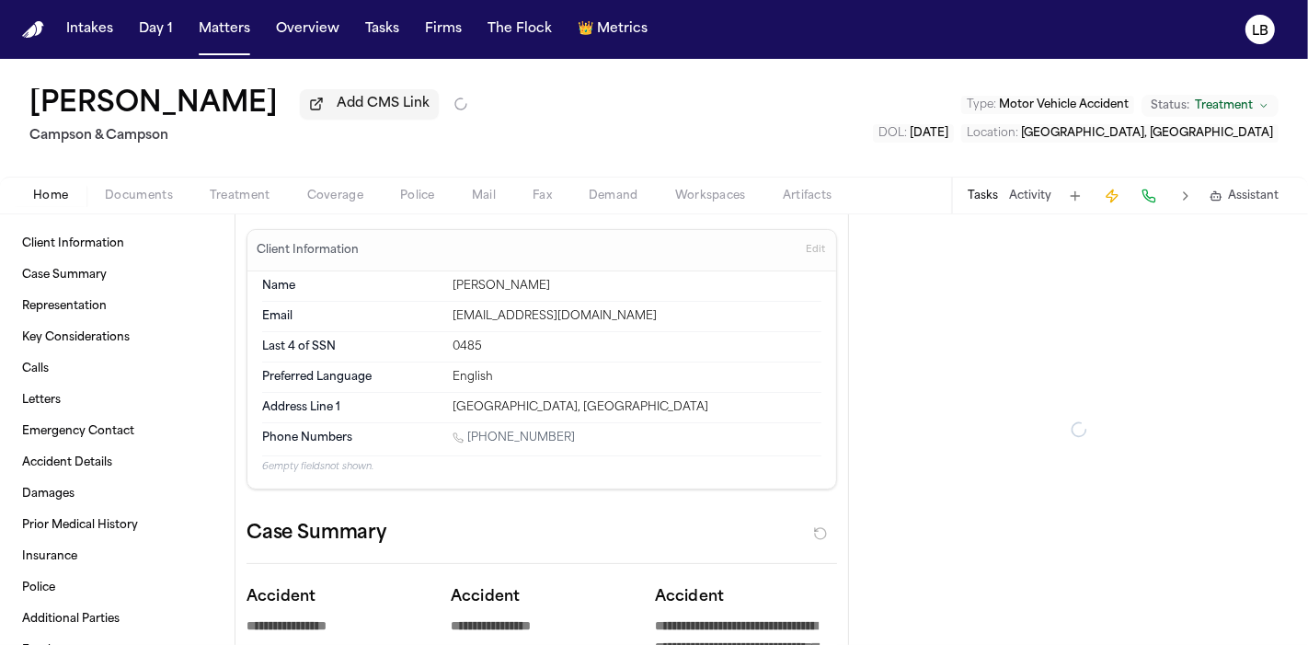
type textarea "*"
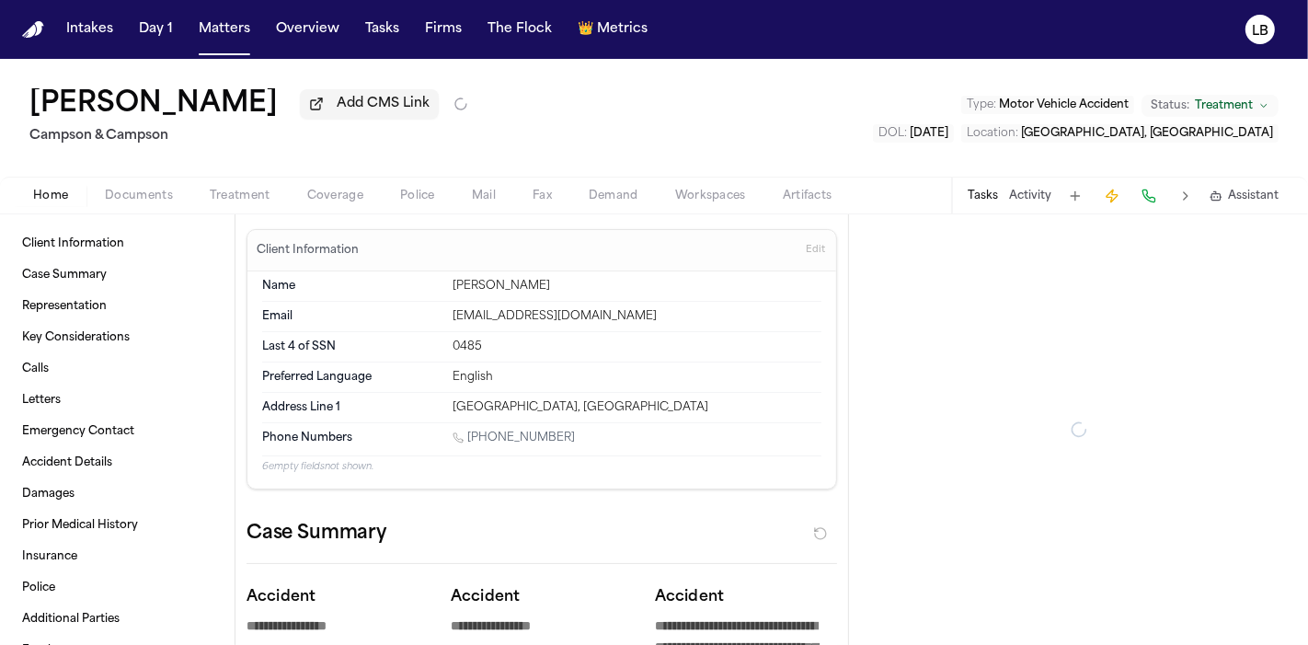
type textarea "*"
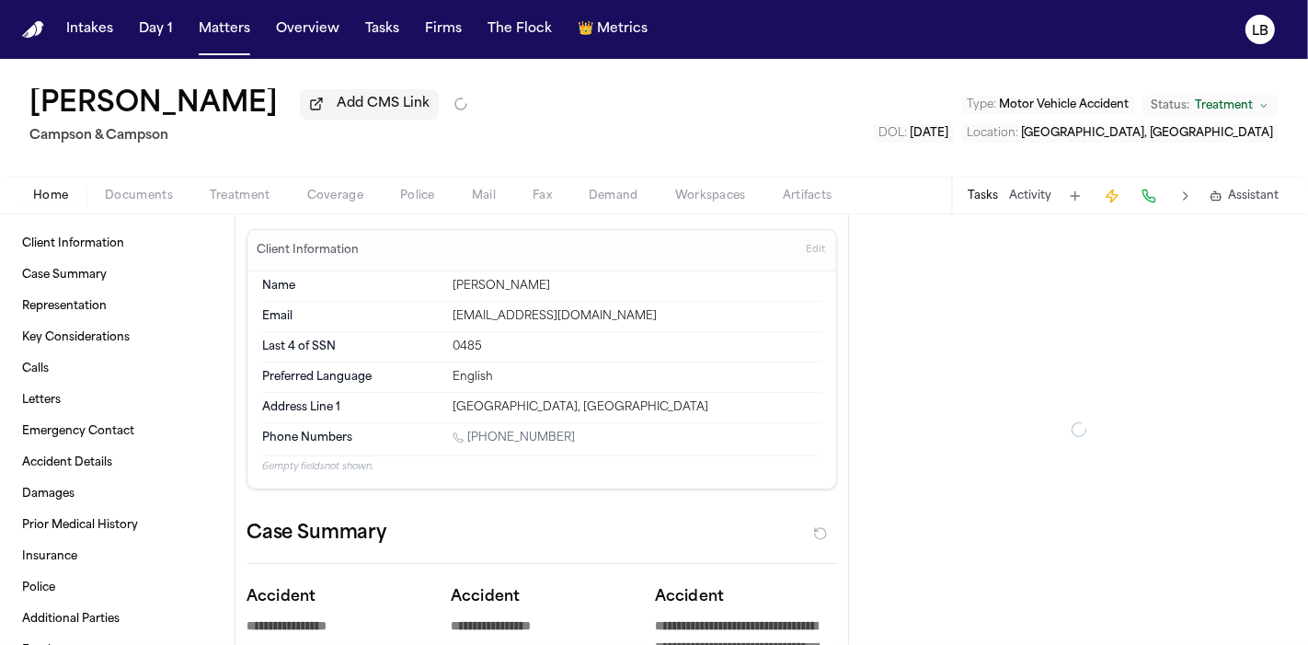
type textarea "*"
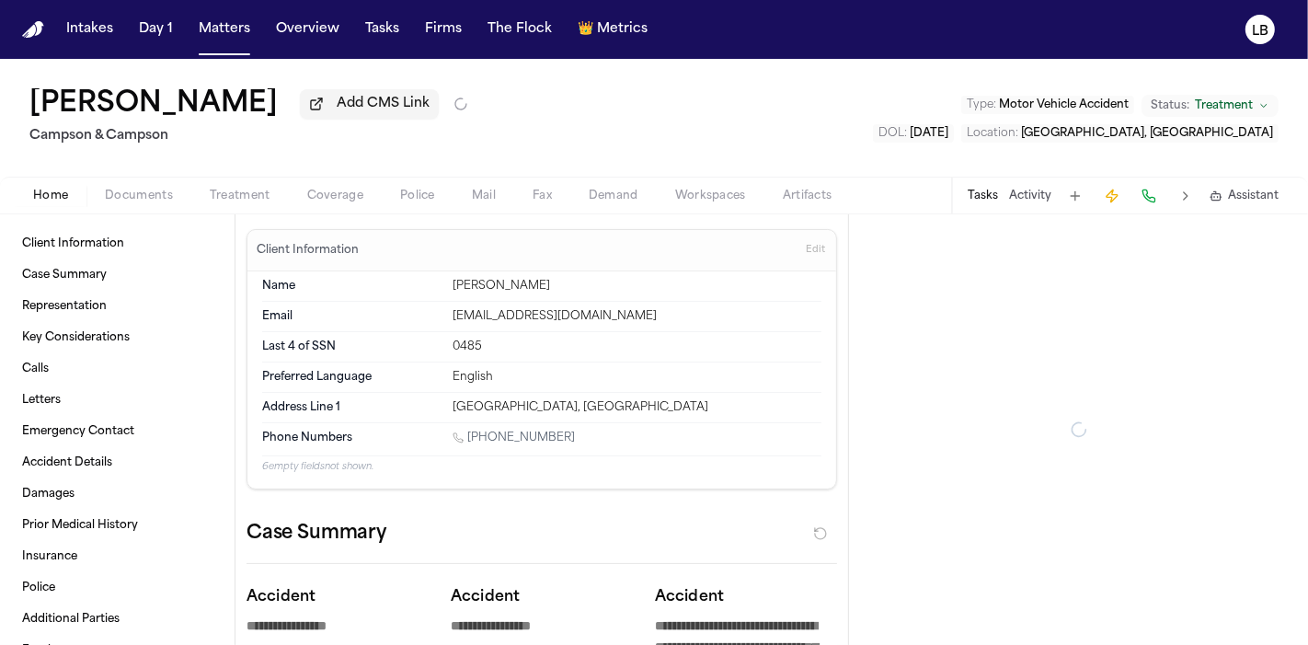
type textarea "*"
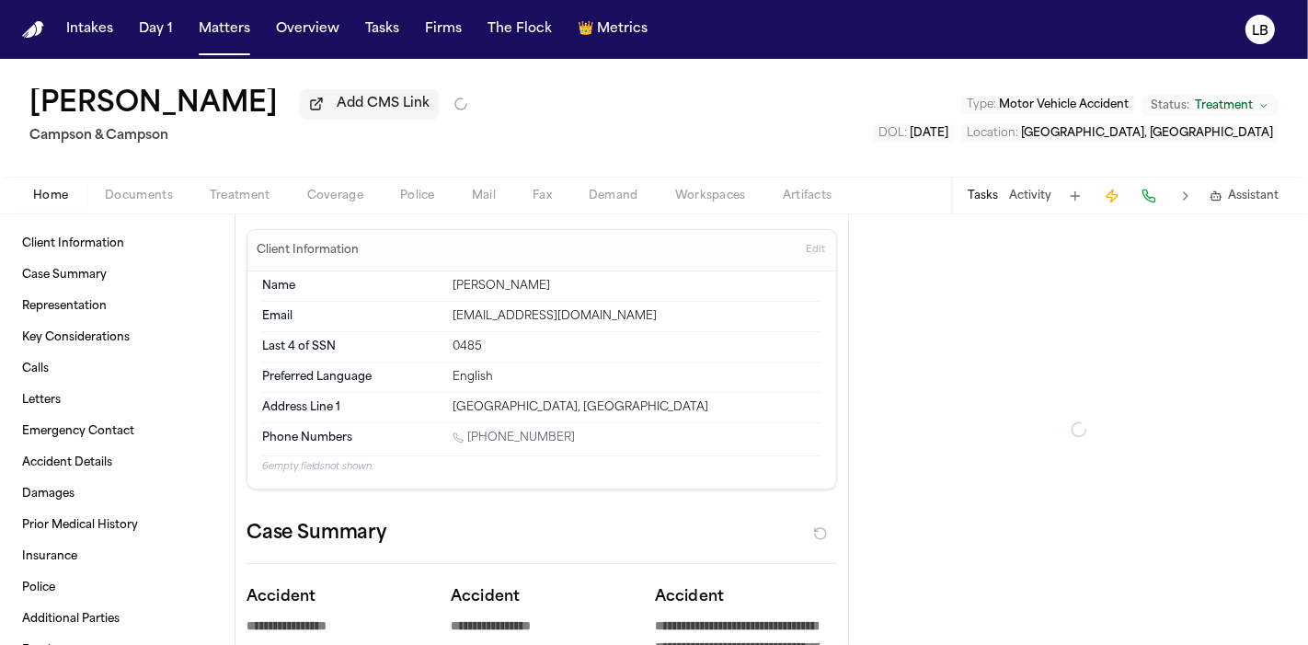
type textarea "*"
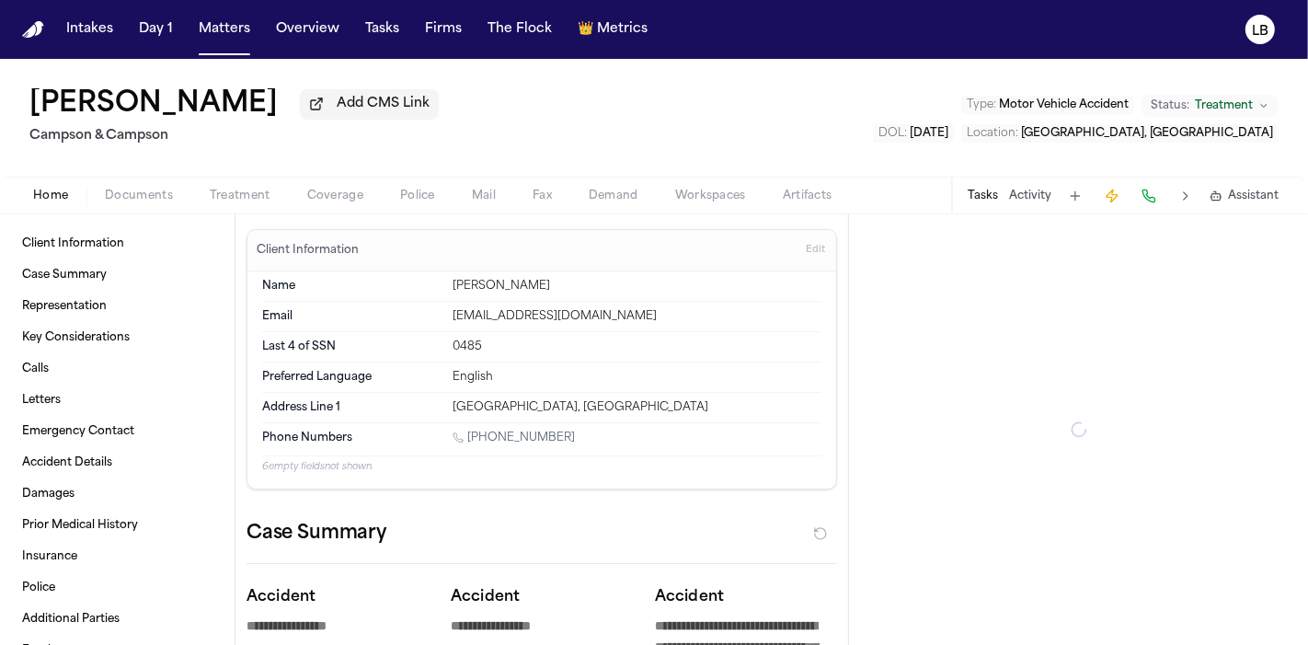
type textarea "*"
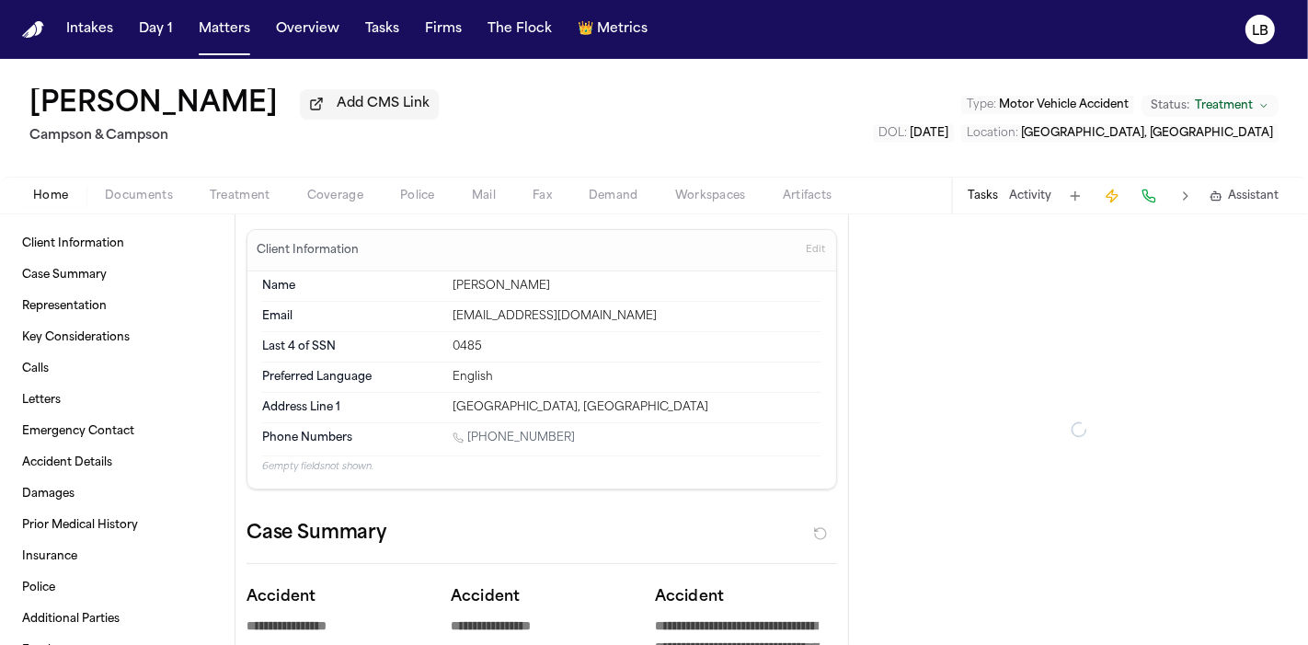
type textarea "*"
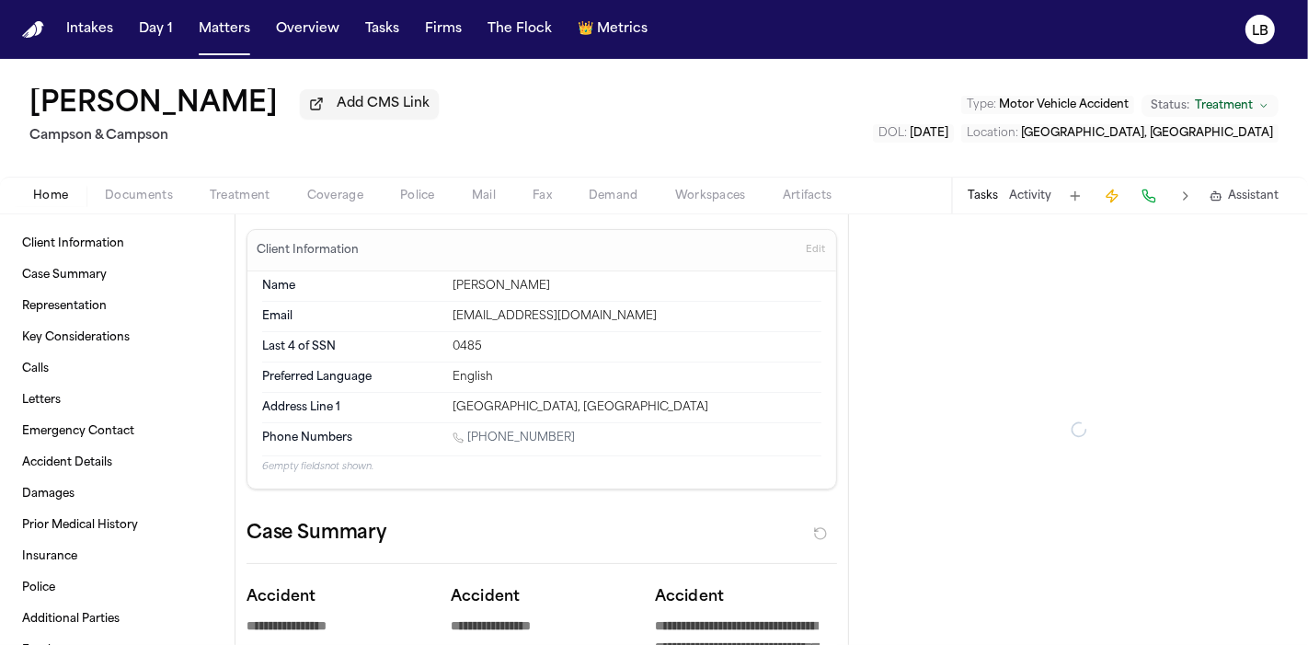
type textarea "*"
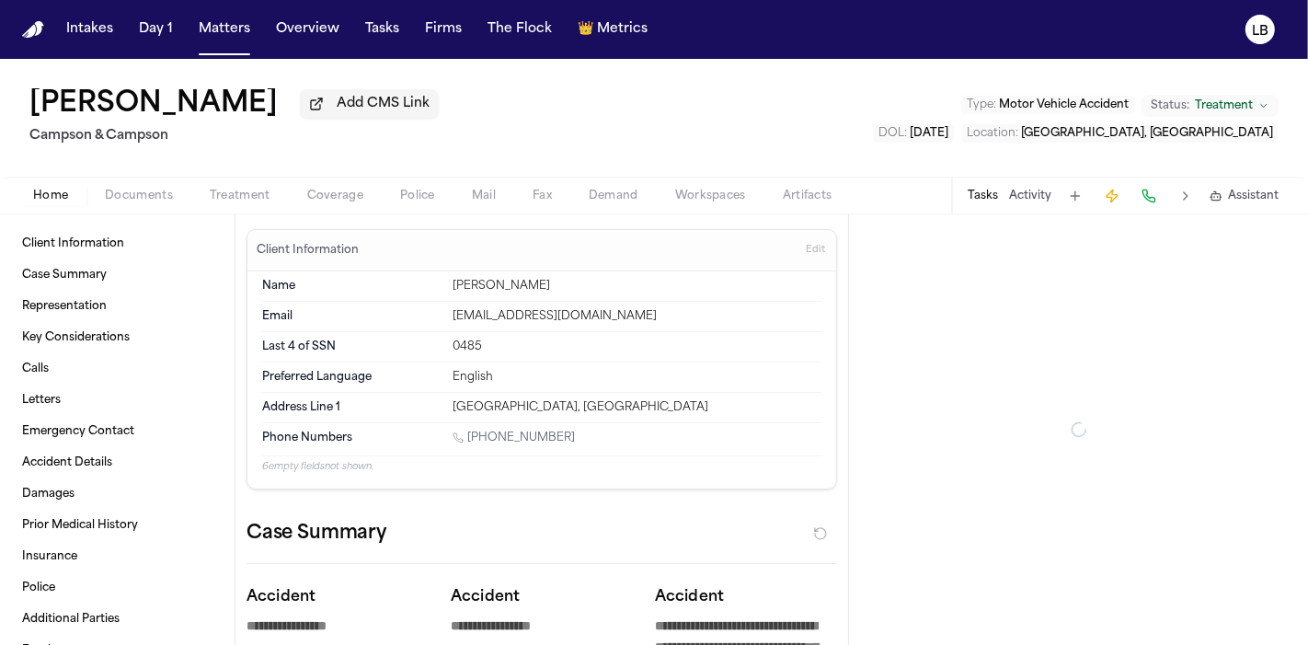
type textarea "*"
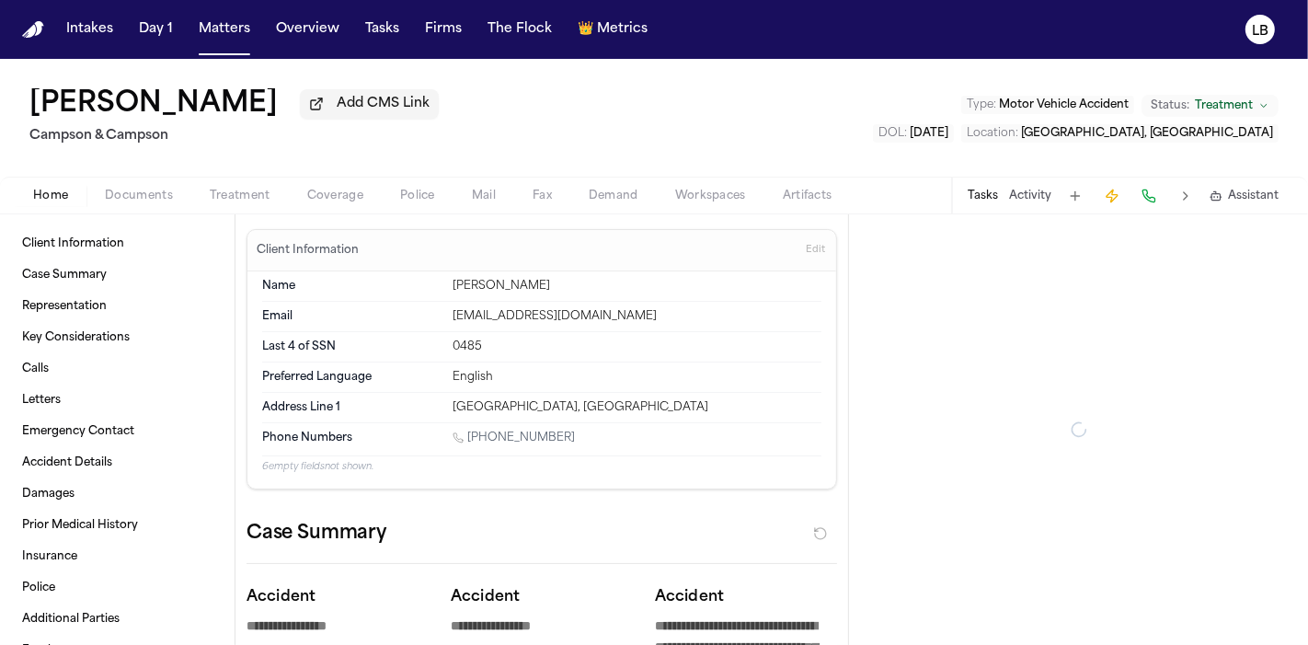
type textarea "*"
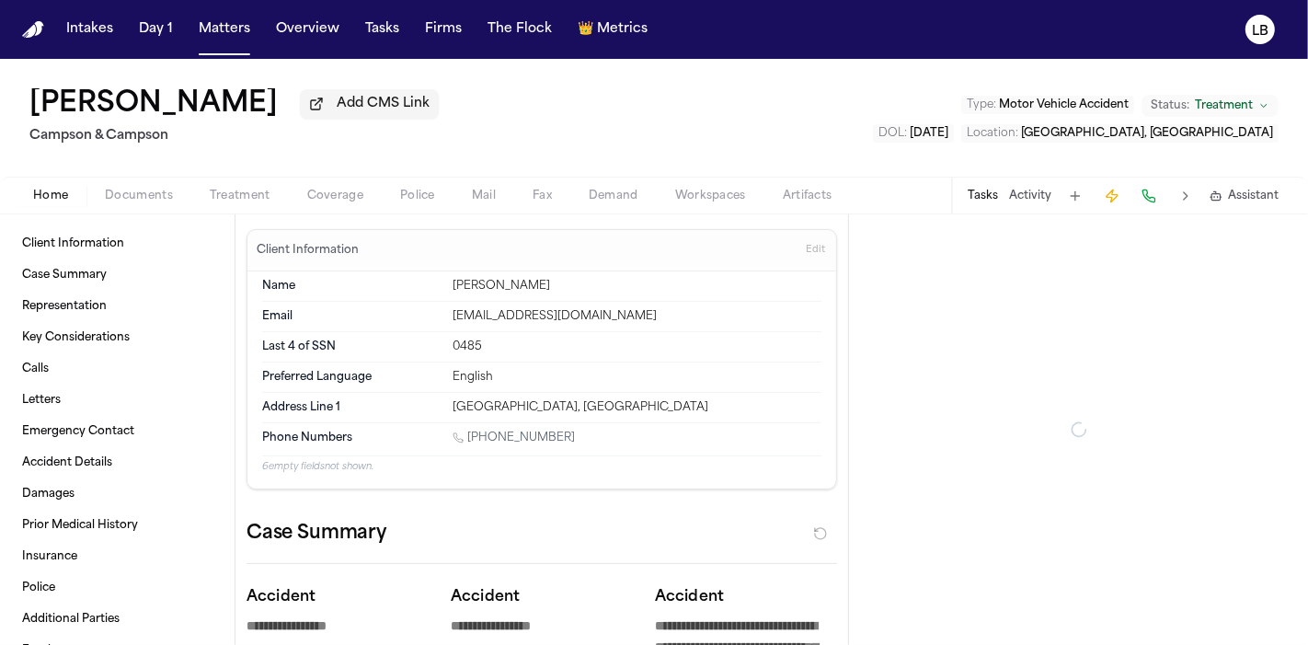
type textarea "*"
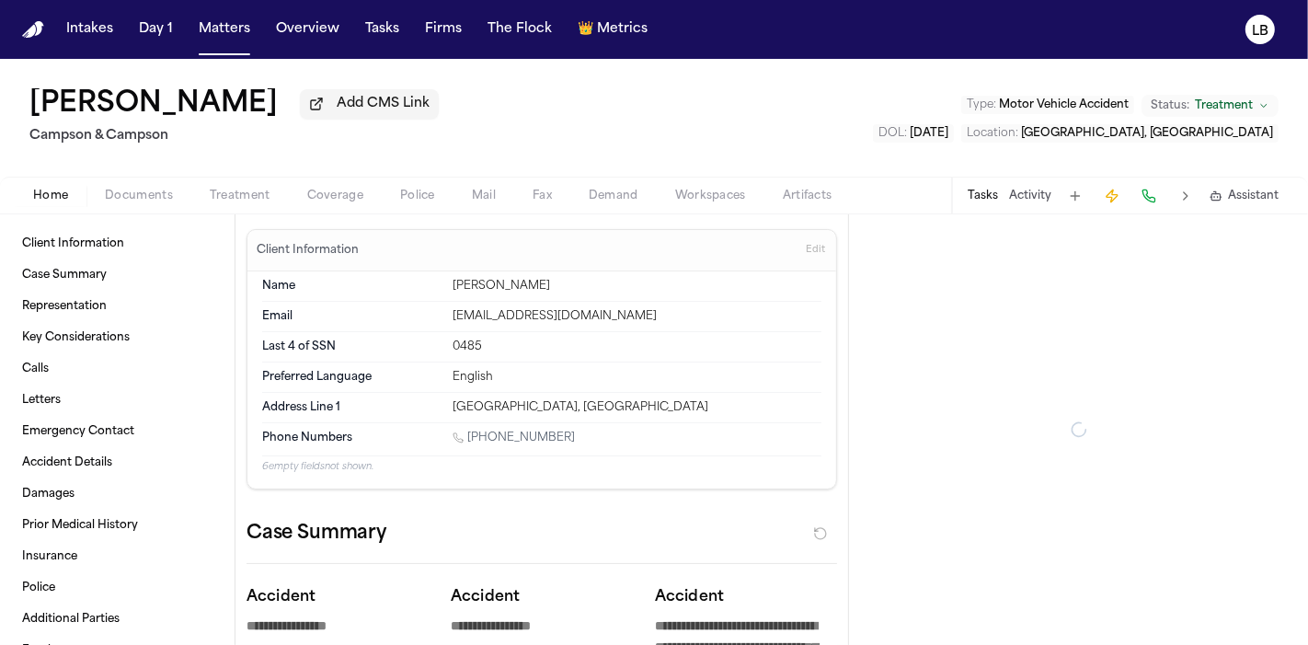
type textarea "*"
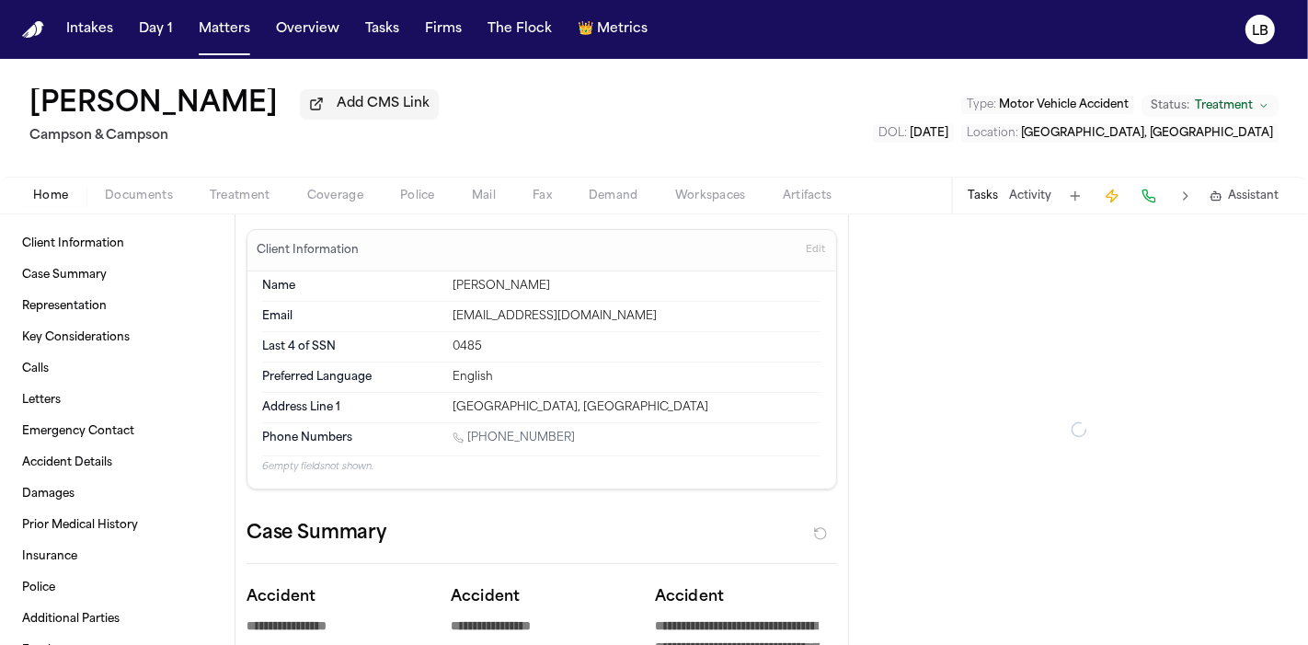
type textarea "*"
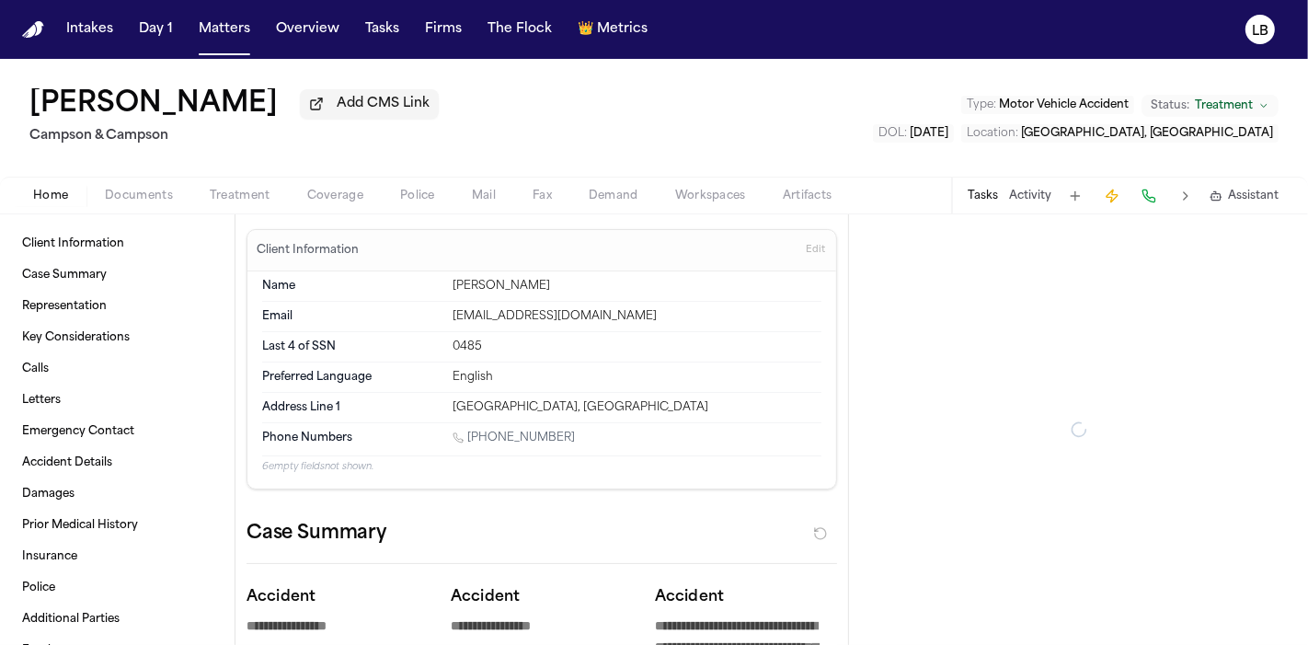
type textarea "*"
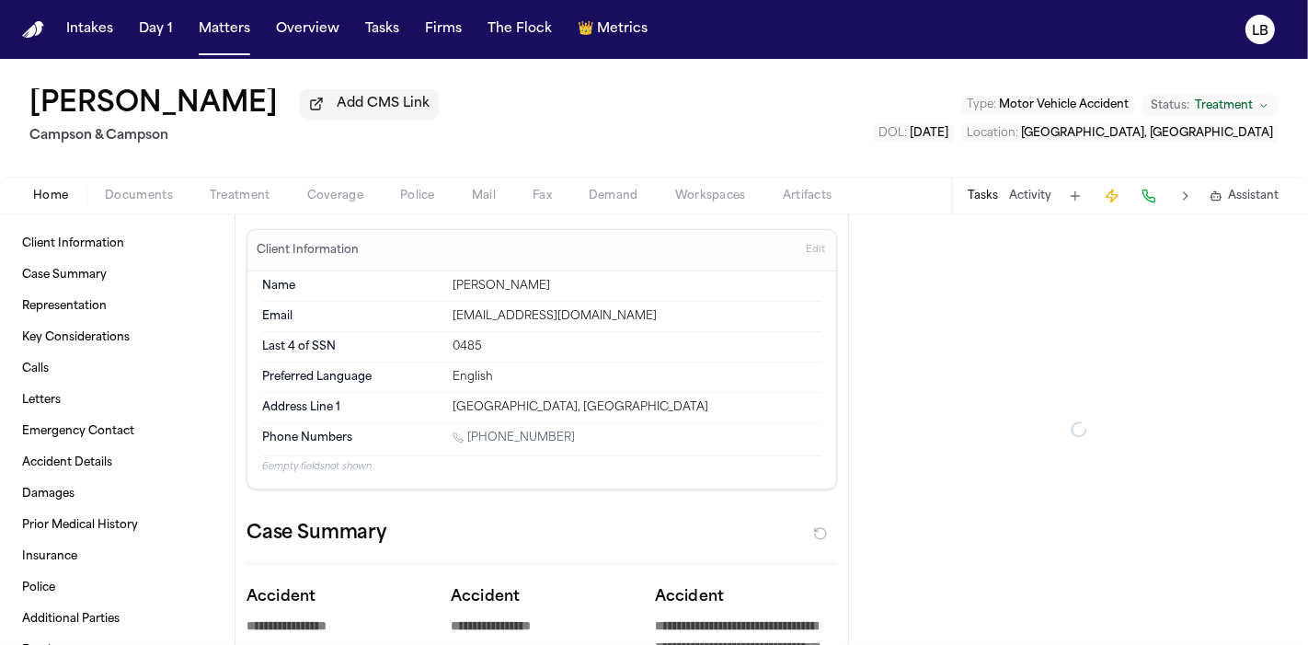
type textarea "*"
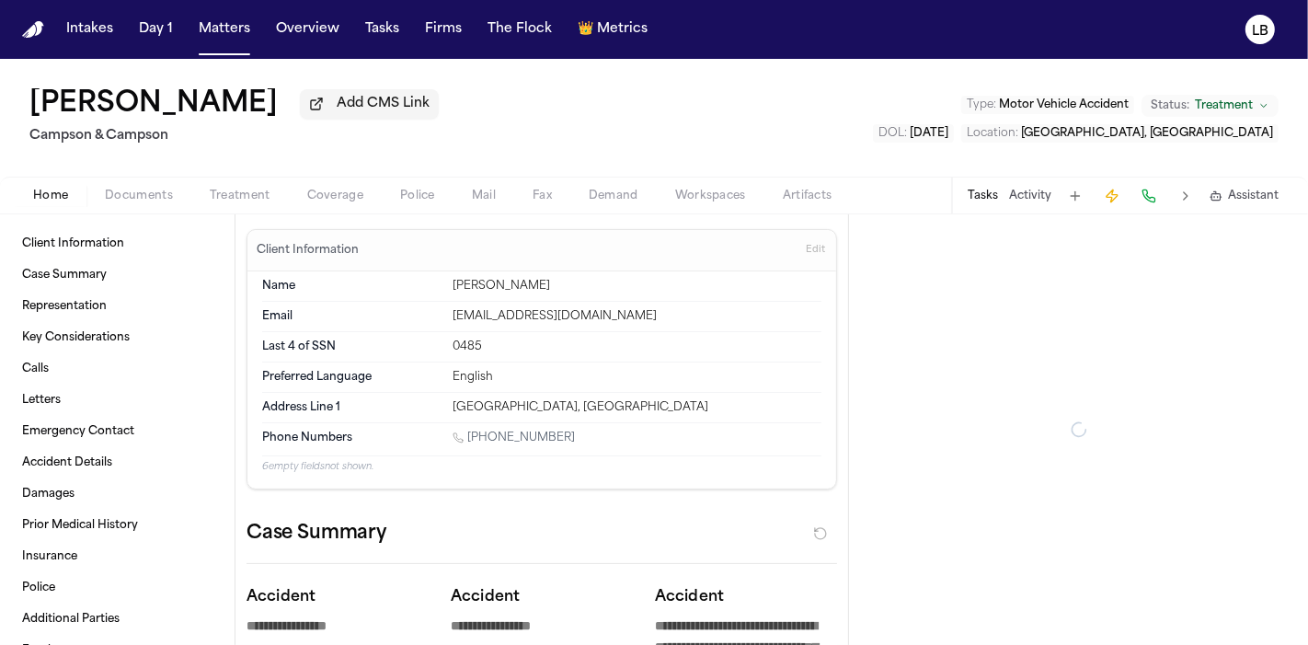
type textarea "*"
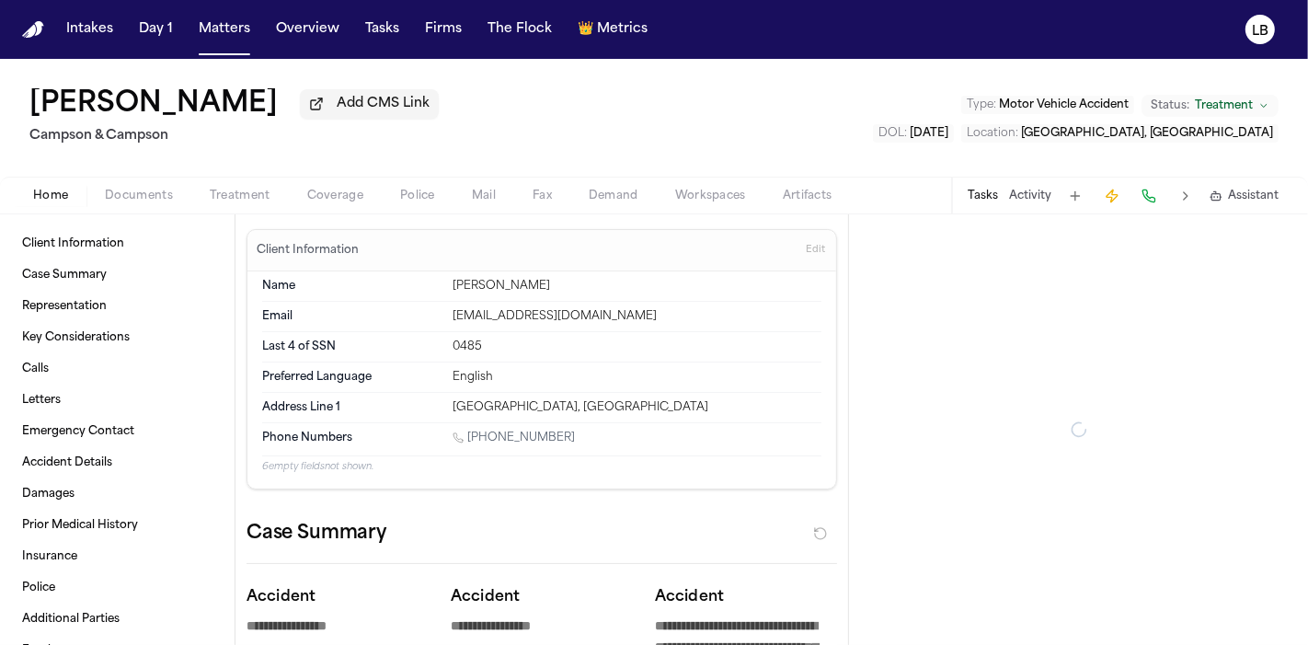
type textarea "*"
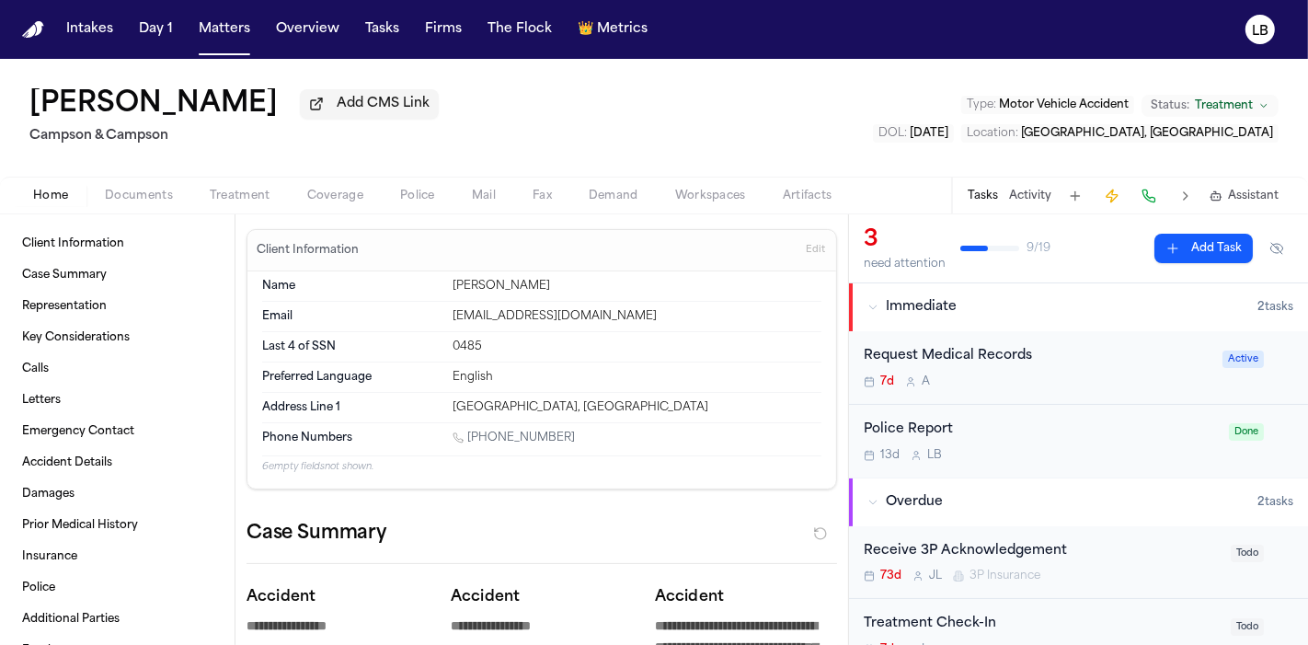
click at [153, 187] on button "Documents" at bounding box center [138, 196] width 105 height 22
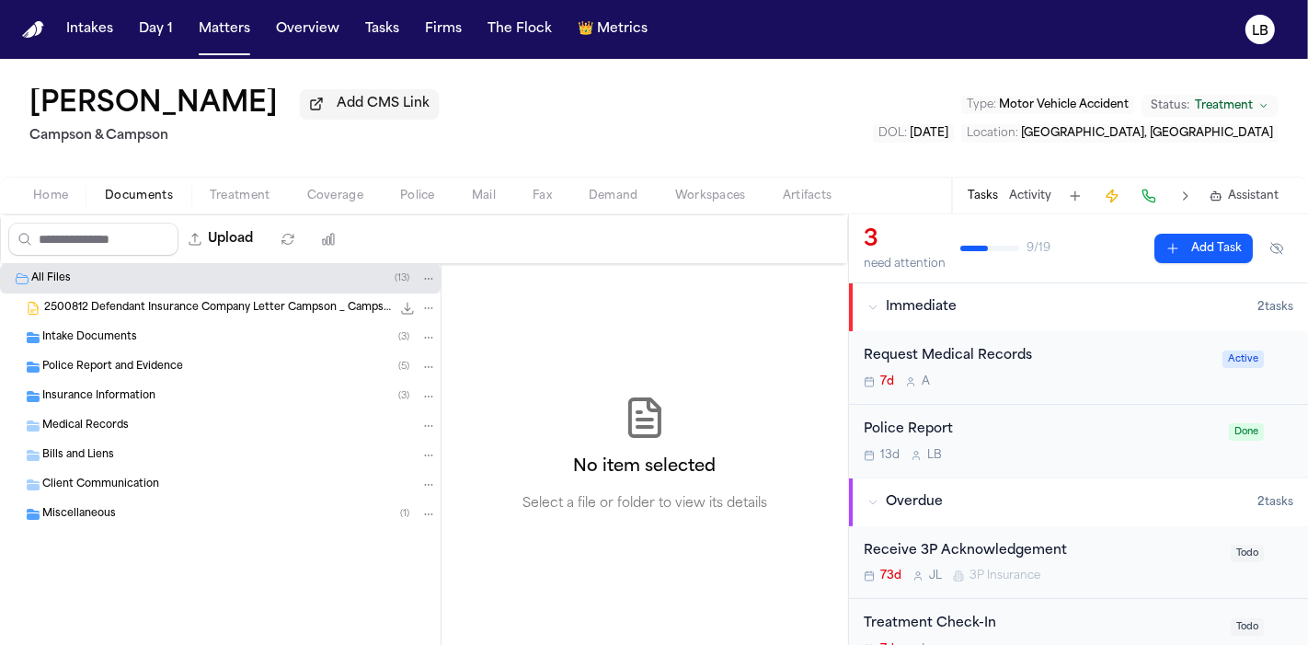
click at [90, 369] on span "Police Report and Evidence" at bounding box center [112, 368] width 141 height 16
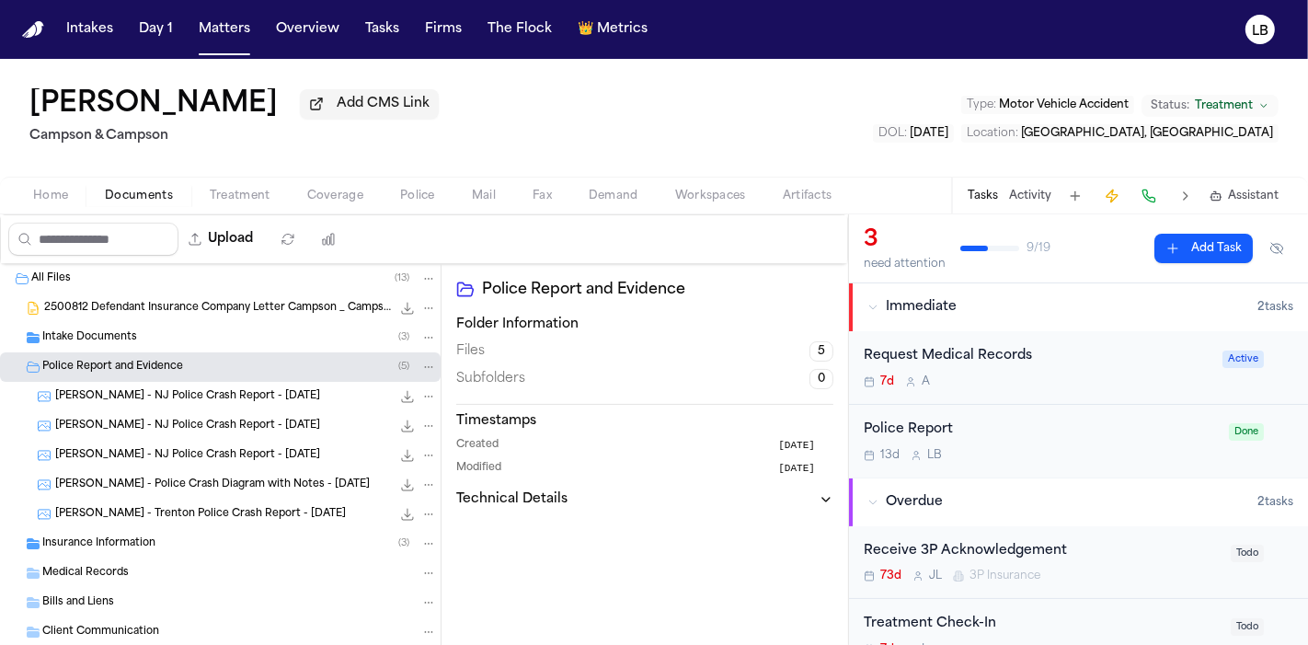
click at [257, 394] on span "B. Benning - NJ Police Crash Report - 10.5.24" at bounding box center [187, 397] width 265 height 16
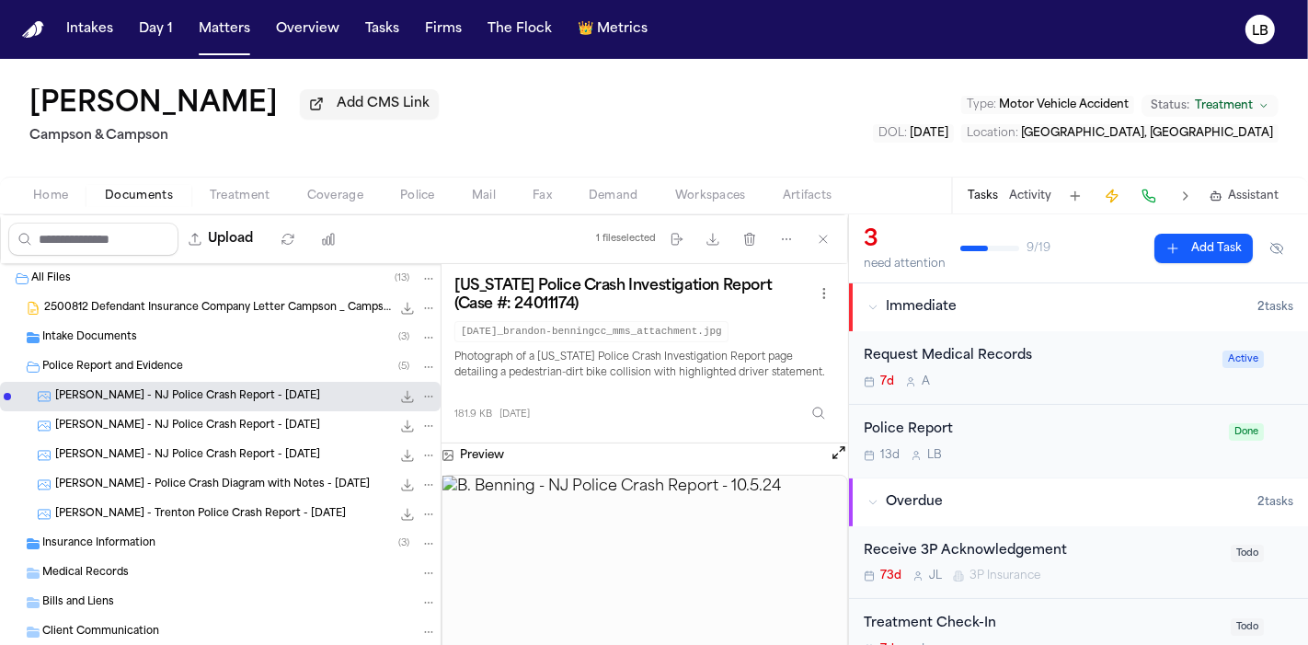
click at [202, 463] on div "B. Benning - NJ Police Crash Report - 7.10.25 197.4 KB • JPG" at bounding box center [246, 455] width 382 height 18
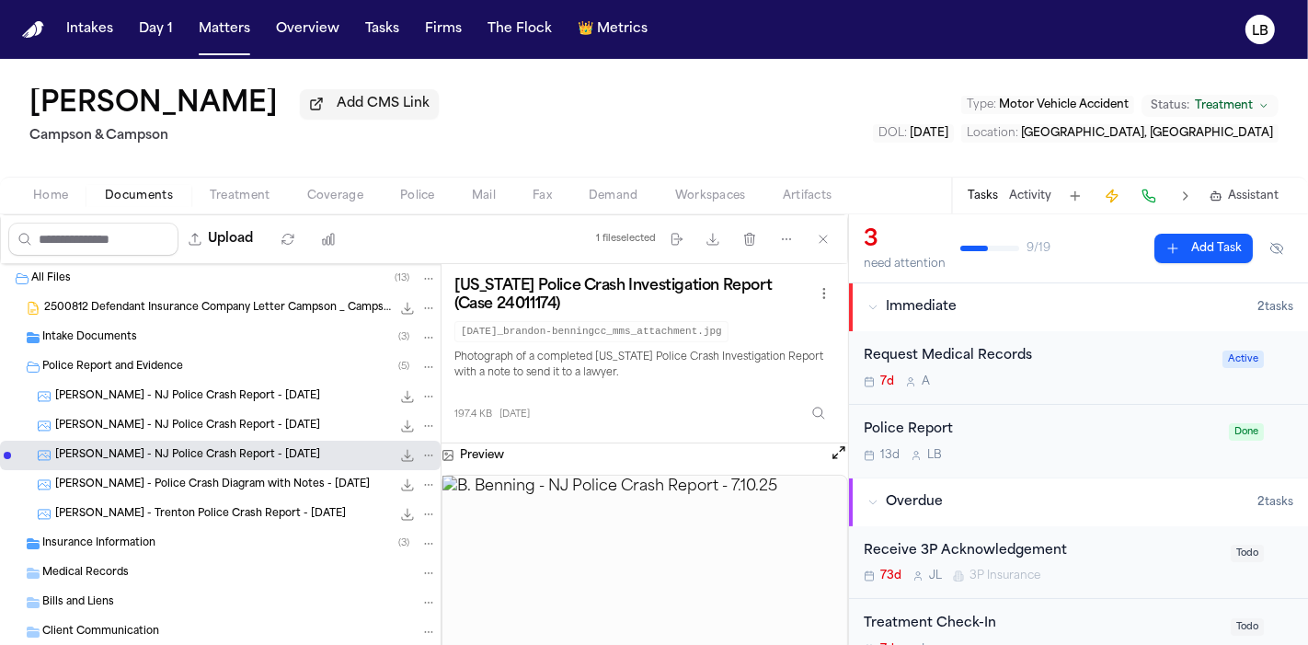
click at [642, 587] on img at bounding box center [645, 585] width 405 height 218
click at [727, 254] on div "1 file selected Move files Download files Delete files More actions Clear selec…" at bounding box center [718, 239] width 259 height 48
click at [719, 241] on icon "button" at bounding box center [713, 239] width 15 height 15
click at [227, 453] on span "B. Benning - NJ Police Crash Report - 7.10.25" at bounding box center [187, 456] width 265 height 16
click at [189, 510] on span "B. Benning - Trenton Police Crash Report - 7.10.25" at bounding box center [200, 515] width 291 height 16
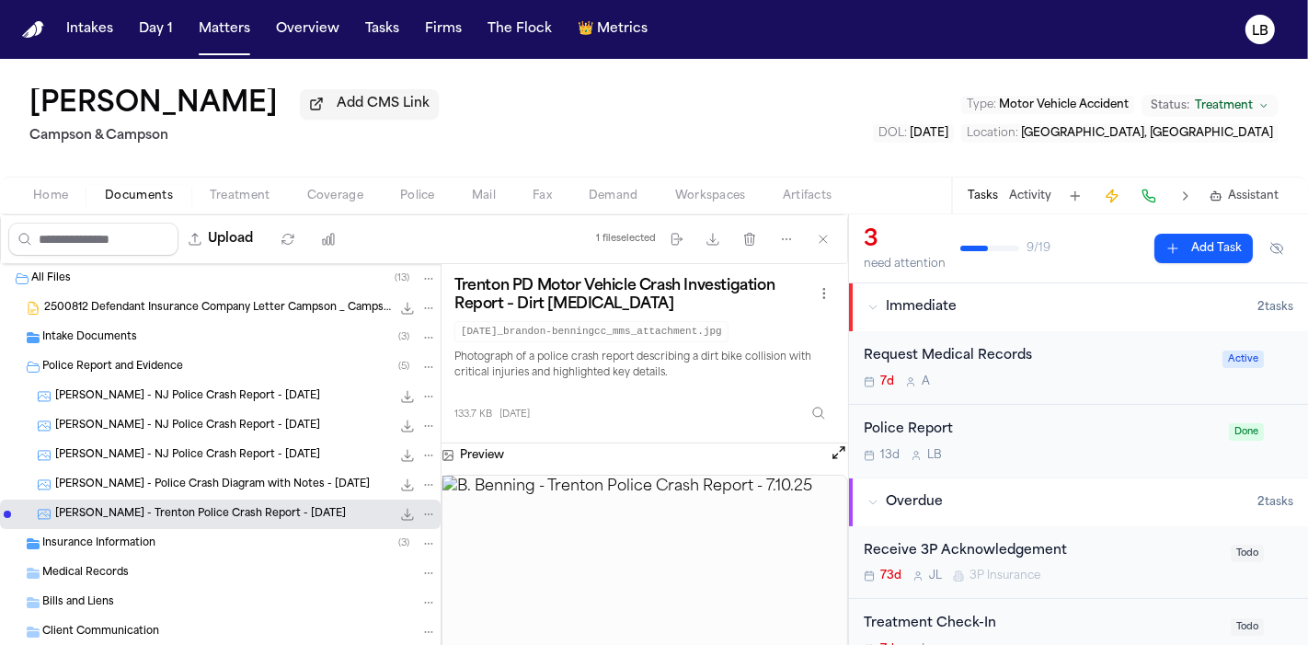
click at [240, 485] on span "B. Benning - Police Crash Diagram with Notes - 7.10.25" at bounding box center [212, 486] width 315 height 16
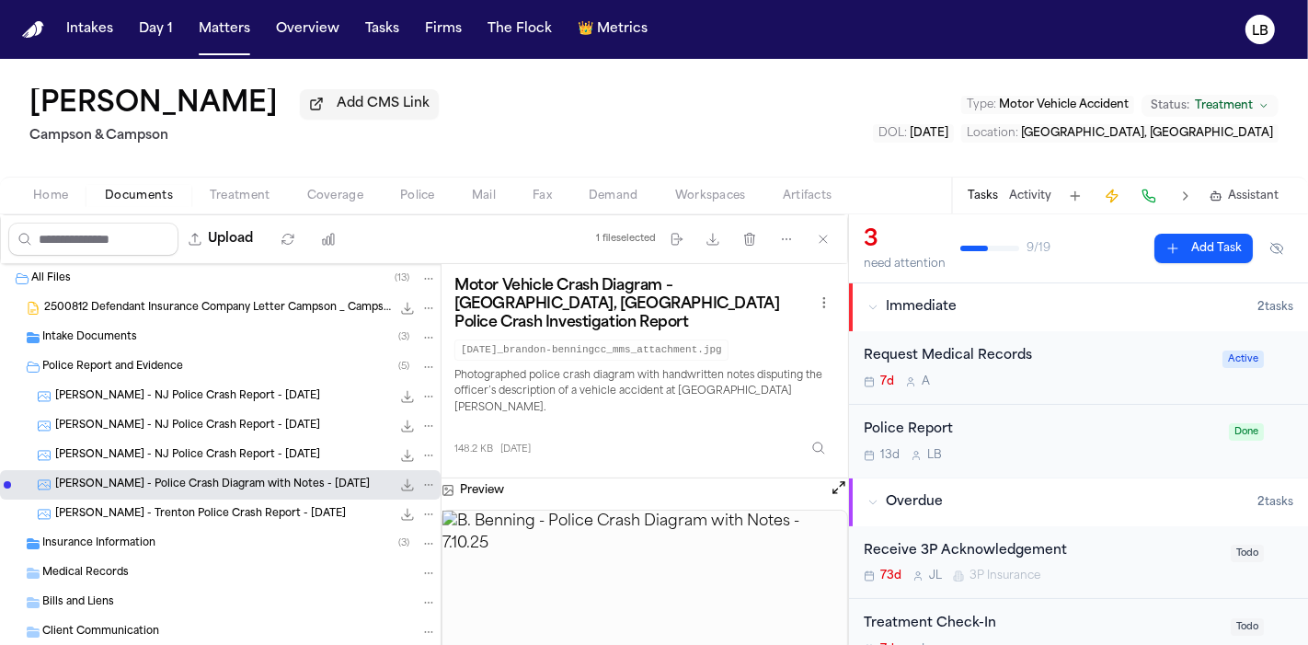
click at [250, 500] on div "B. Benning - Trenton Police Crash Report - 7.10.25 133.7 KB • JPG" at bounding box center [220, 514] width 441 height 29
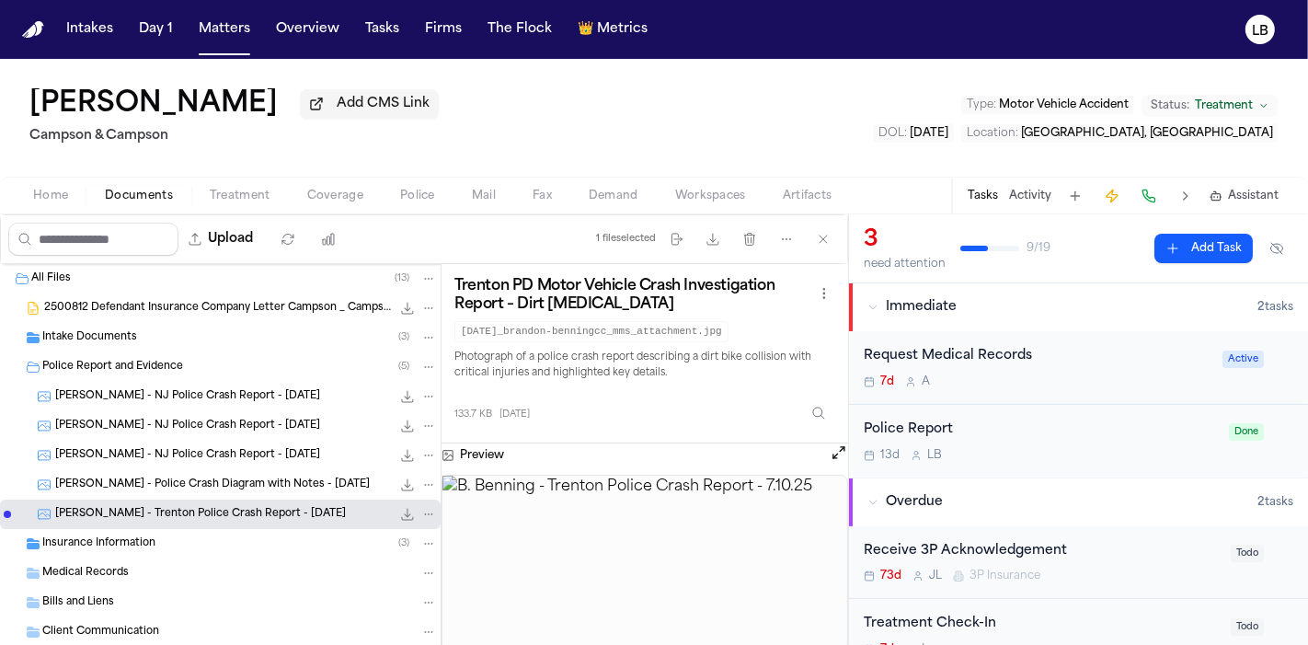
click at [233, 456] on span "B. Benning - NJ Police Crash Report - 7.10.25" at bounding box center [187, 456] width 265 height 16
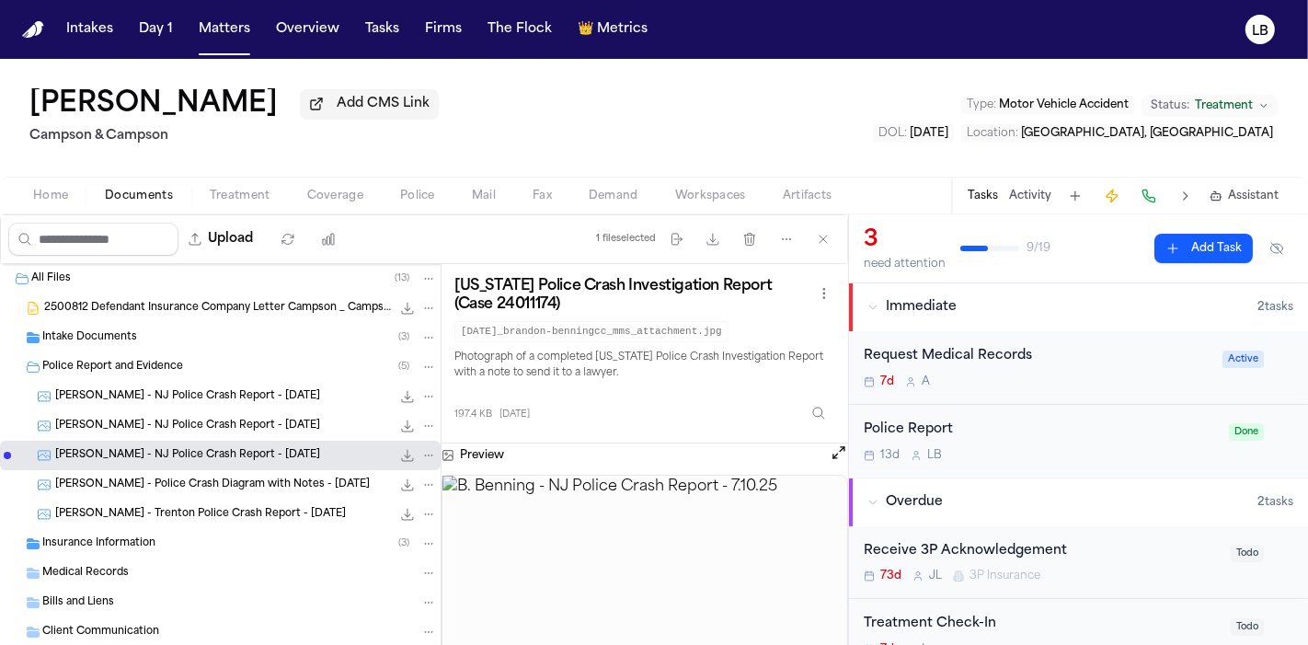
click at [227, 427] on span "B. Benning - NJ Police Crash Report - 5.24.24" at bounding box center [187, 427] width 265 height 16
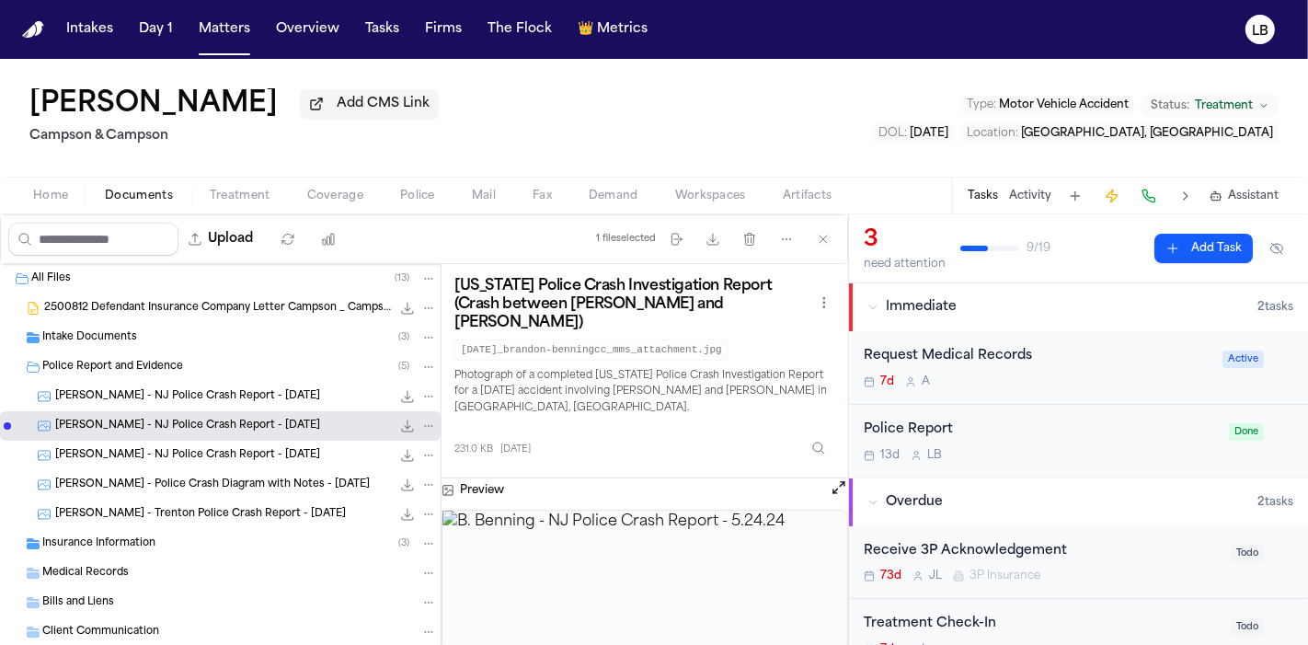
click at [221, 413] on div "B. Benning - NJ Police Crash Report - 5.24.24 231.0 KB • JPG" at bounding box center [220, 425] width 441 height 29
click at [218, 395] on span "B. Benning - NJ Police Crash Report - 10.5.24" at bounding box center [187, 397] width 265 height 16
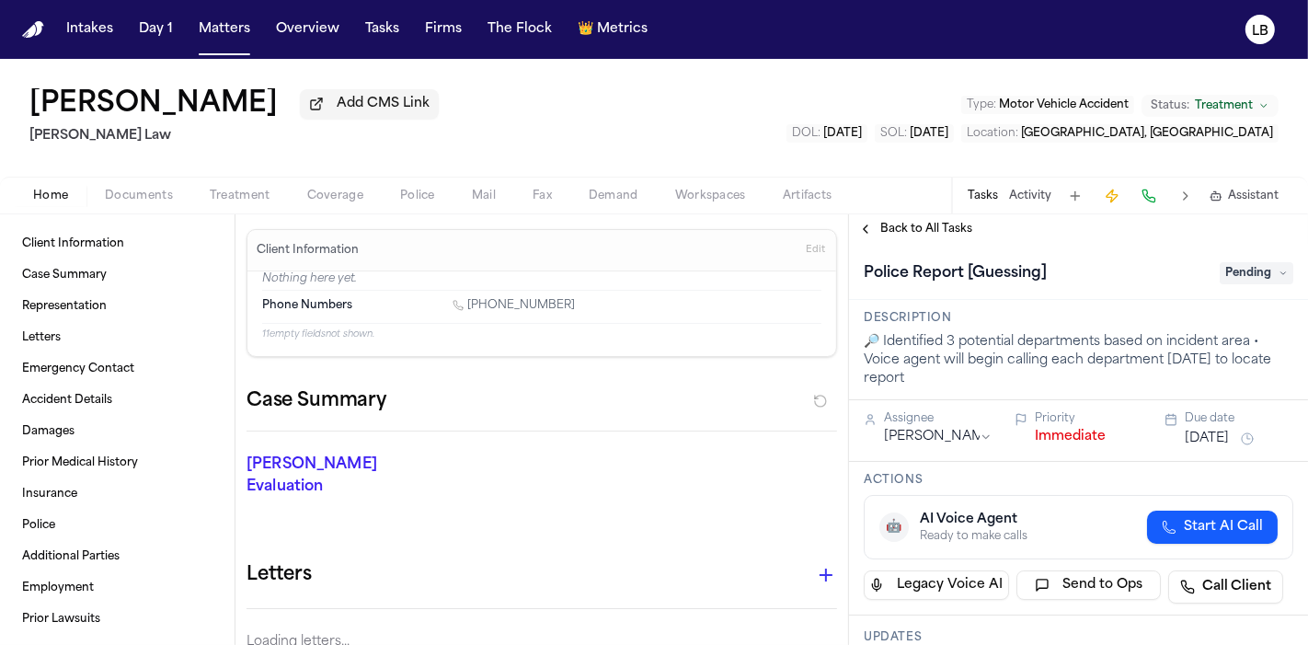
scroll to position [29, 0]
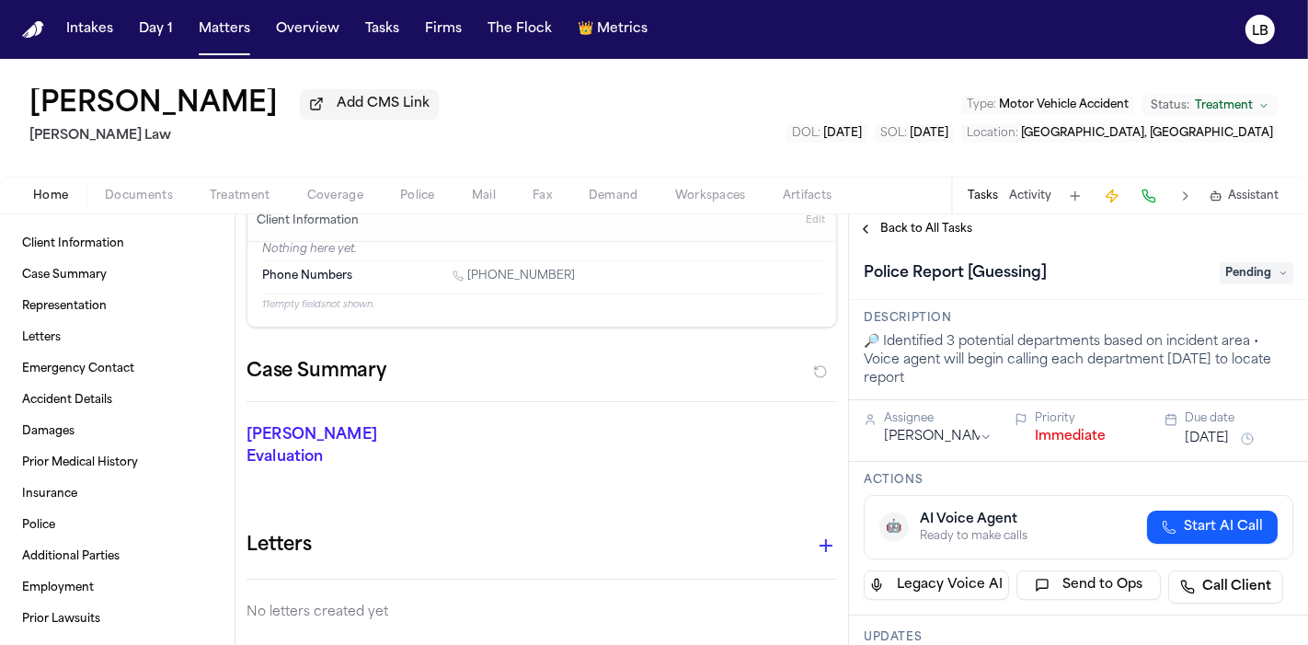
click at [130, 178] on div "Home Documents Treatment Coverage Police Mail Fax Demand Workspaces Artifacts T…" at bounding box center [654, 195] width 1308 height 37
click at [135, 190] on span "Documents" at bounding box center [139, 196] width 68 height 15
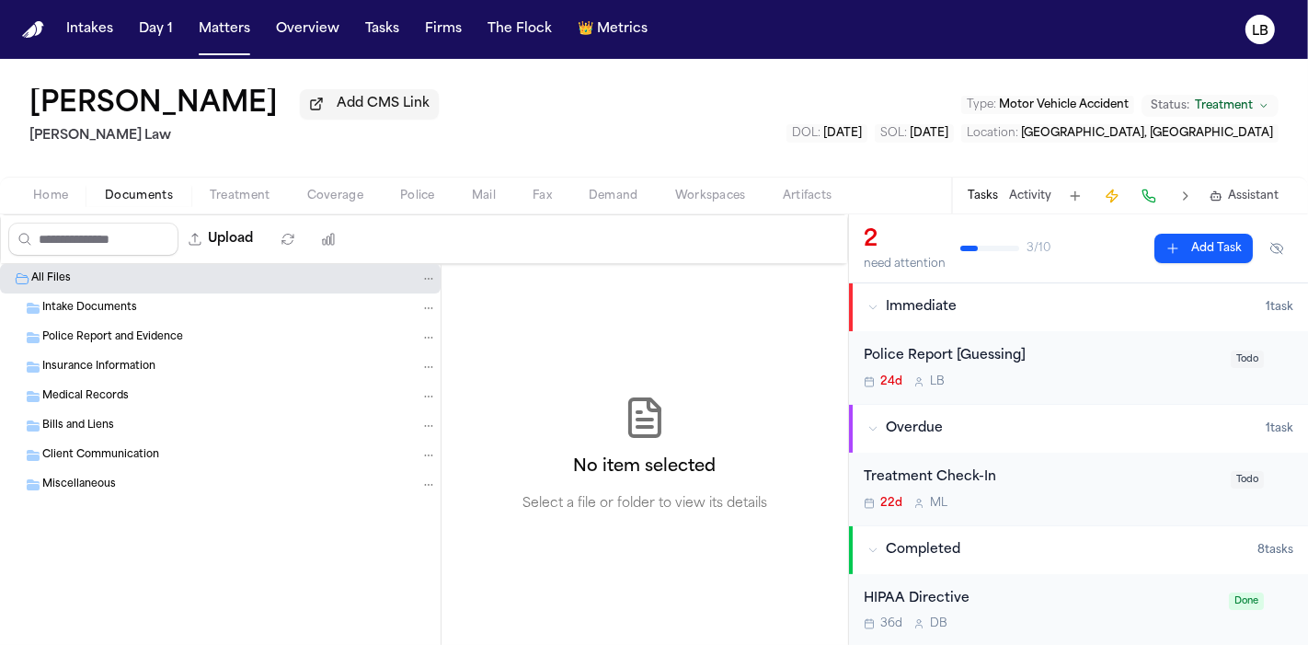
click at [112, 304] on span "Intake Documents" at bounding box center [89, 309] width 95 height 16
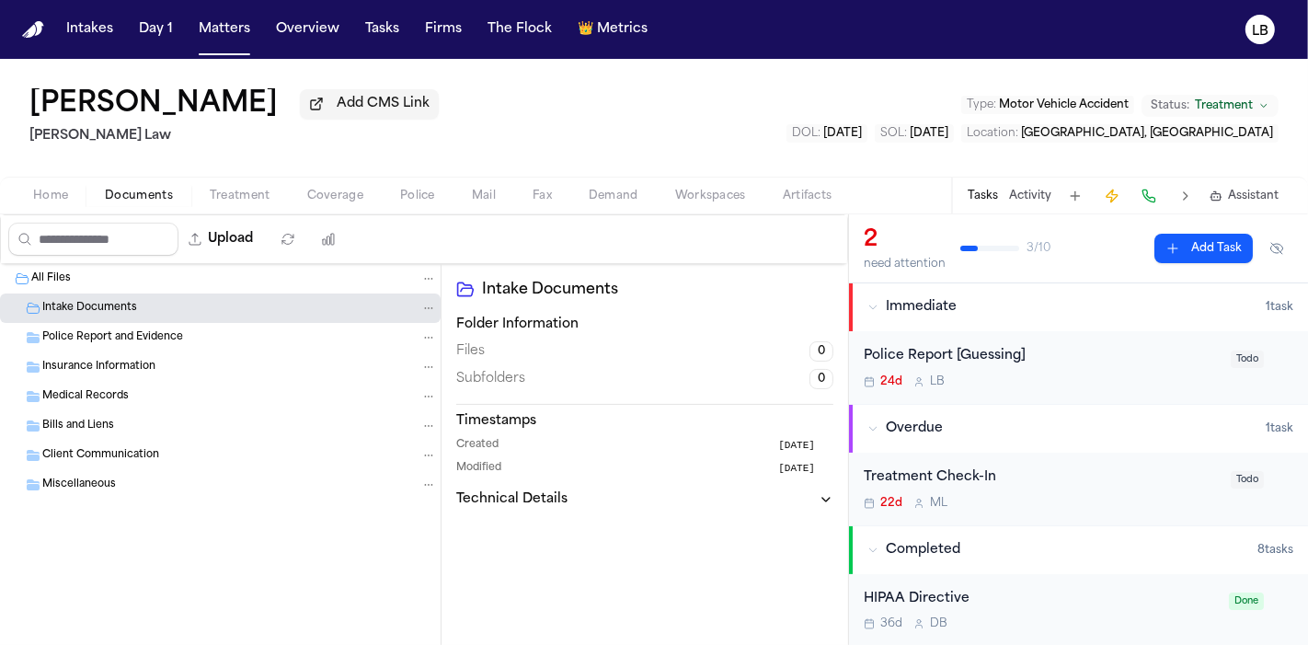
click at [57, 186] on button "Home" at bounding box center [51, 196] width 72 height 22
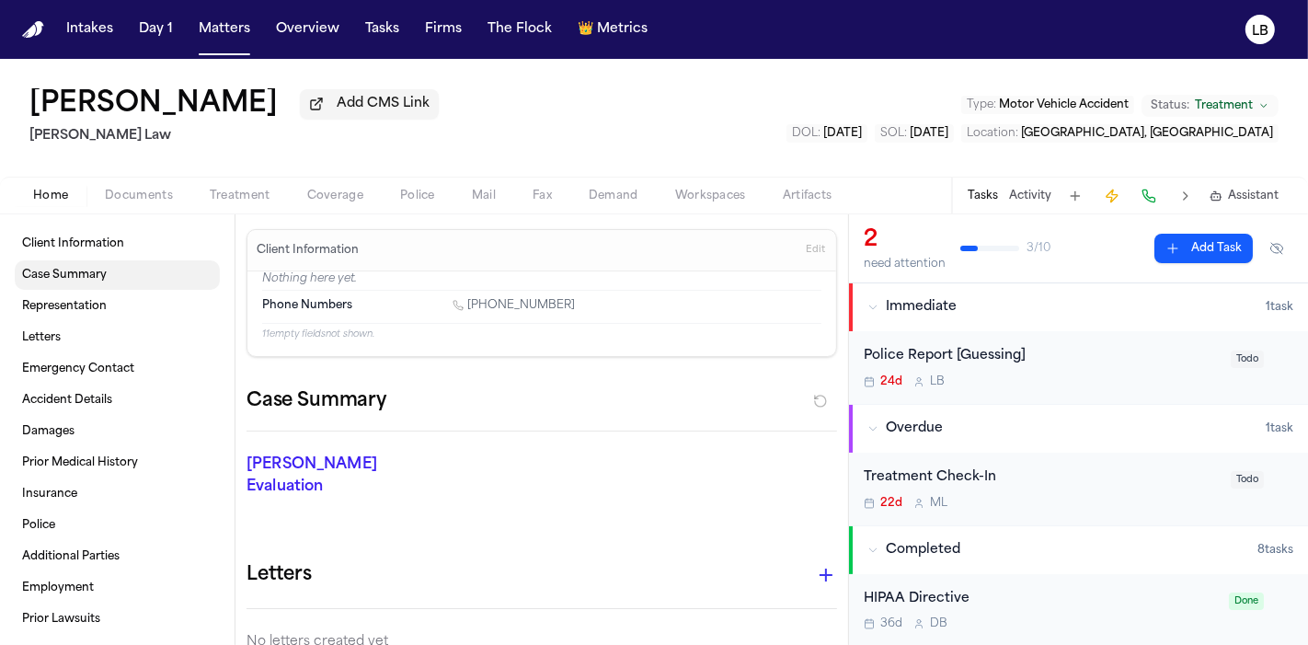
click at [86, 268] on span "Case Summary" at bounding box center [64, 275] width 85 height 15
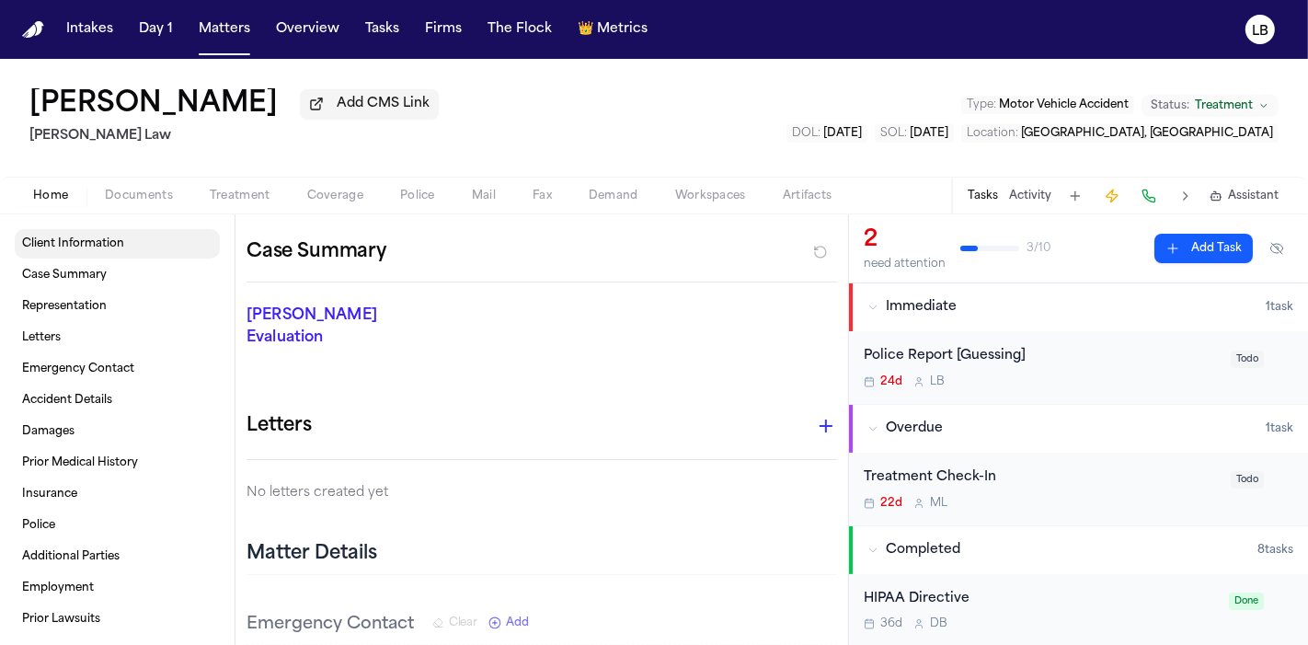
click at [84, 243] on span "Client Information" at bounding box center [73, 243] width 102 height 15
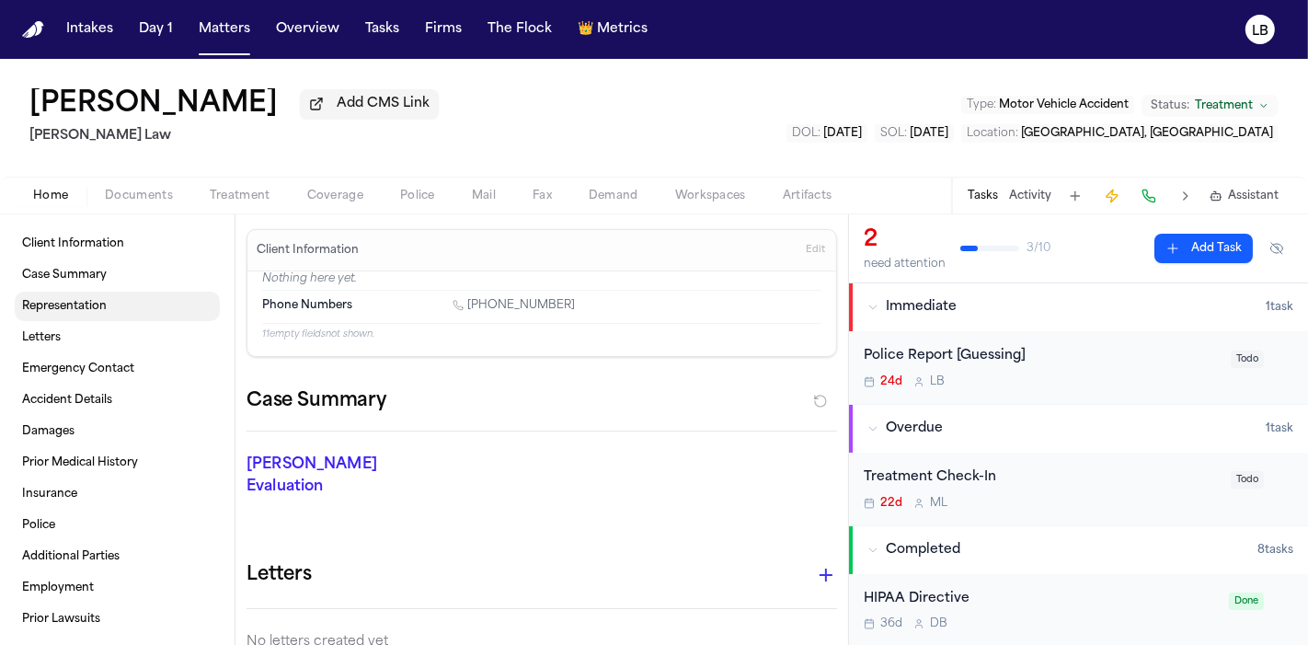
click at [86, 295] on link "Representation" at bounding box center [117, 306] width 205 height 29
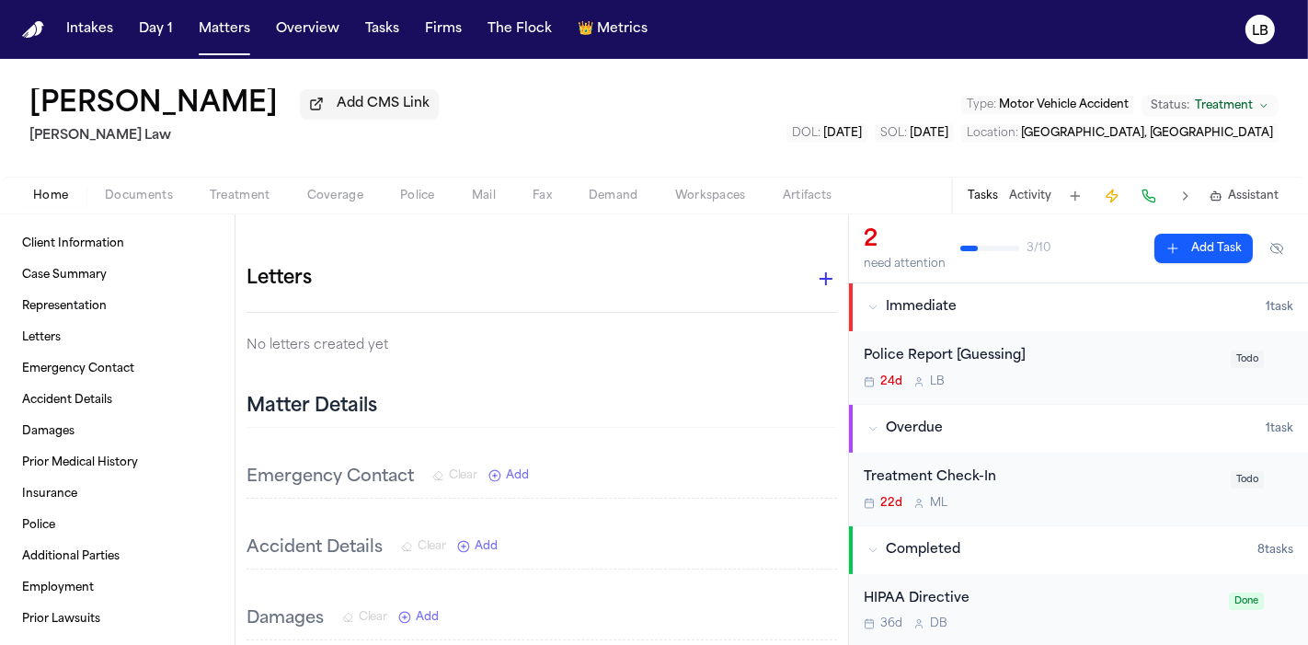
scroll to position [644, 0]
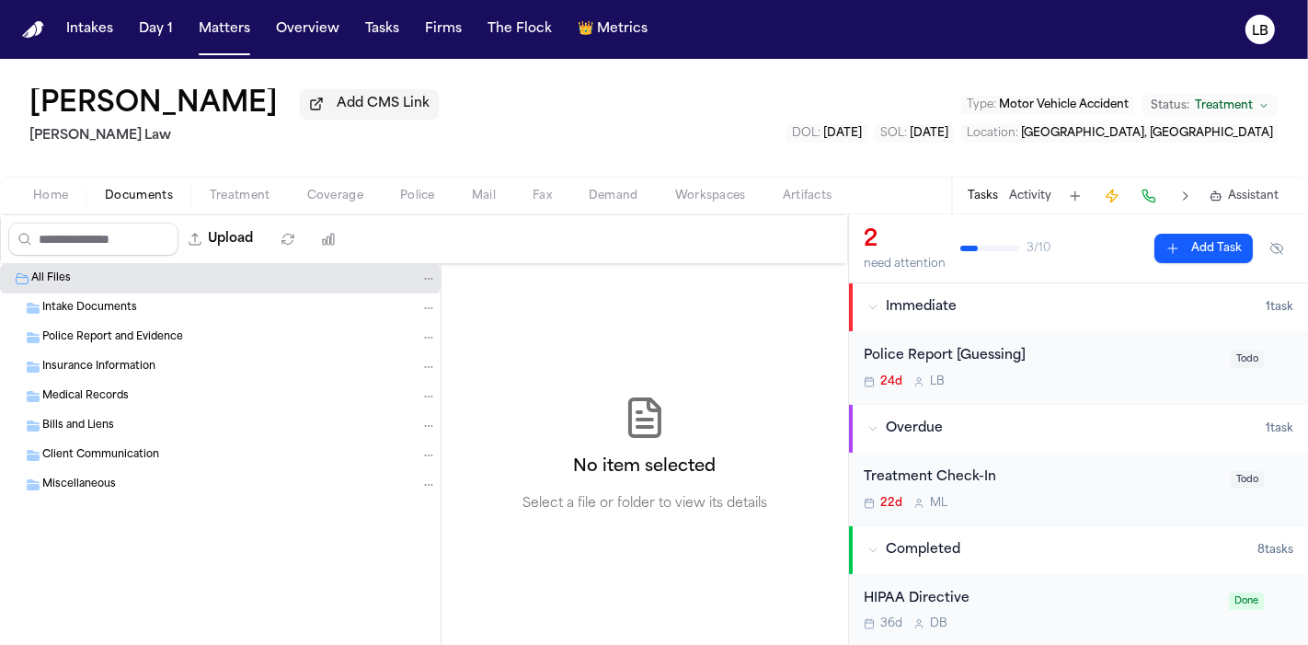
click at [153, 190] on span "Documents" at bounding box center [139, 196] width 68 height 15
click at [68, 207] on div "Home Documents Treatment Coverage Police Mail Fax Demand Workspaces Artifacts T…" at bounding box center [654, 195] width 1308 height 37
click at [62, 201] on span "Home" at bounding box center [50, 196] width 35 height 15
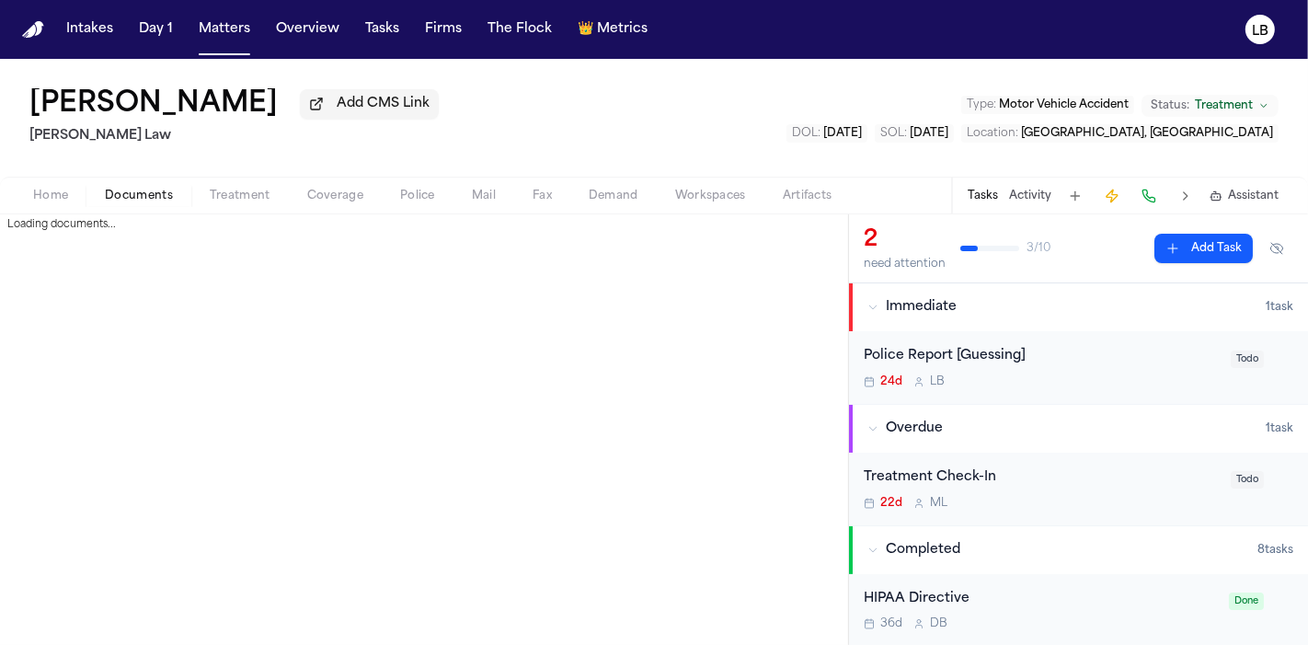
click at [125, 195] on span "Documents" at bounding box center [139, 196] width 68 height 15
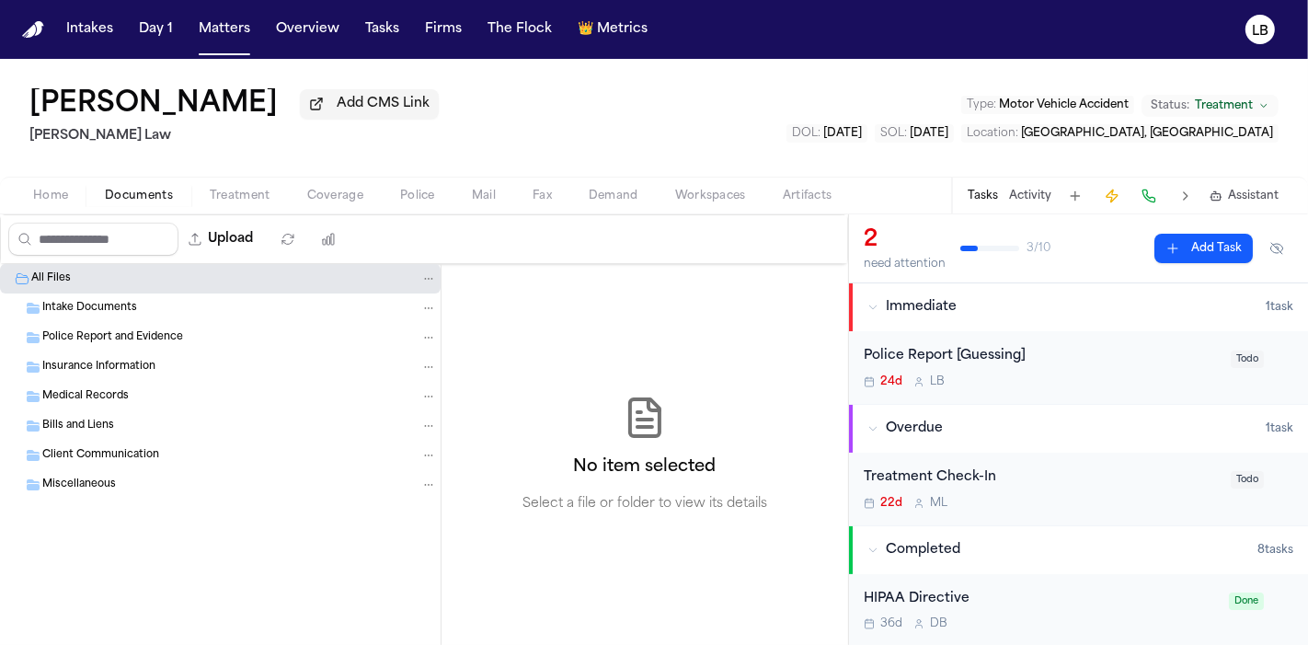
click at [58, 190] on span "Home" at bounding box center [50, 196] width 35 height 15
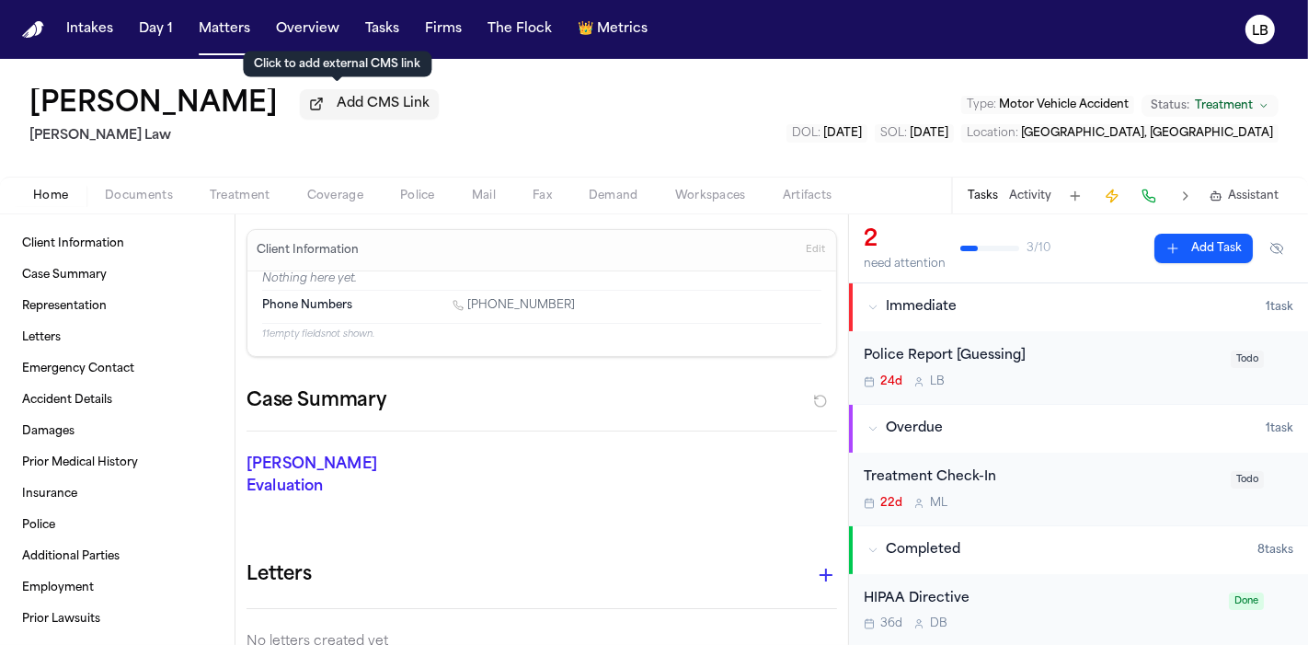
click at [340, 96] on span "Add CMS Link" at bounding box center [383, 104] width 93 height 18
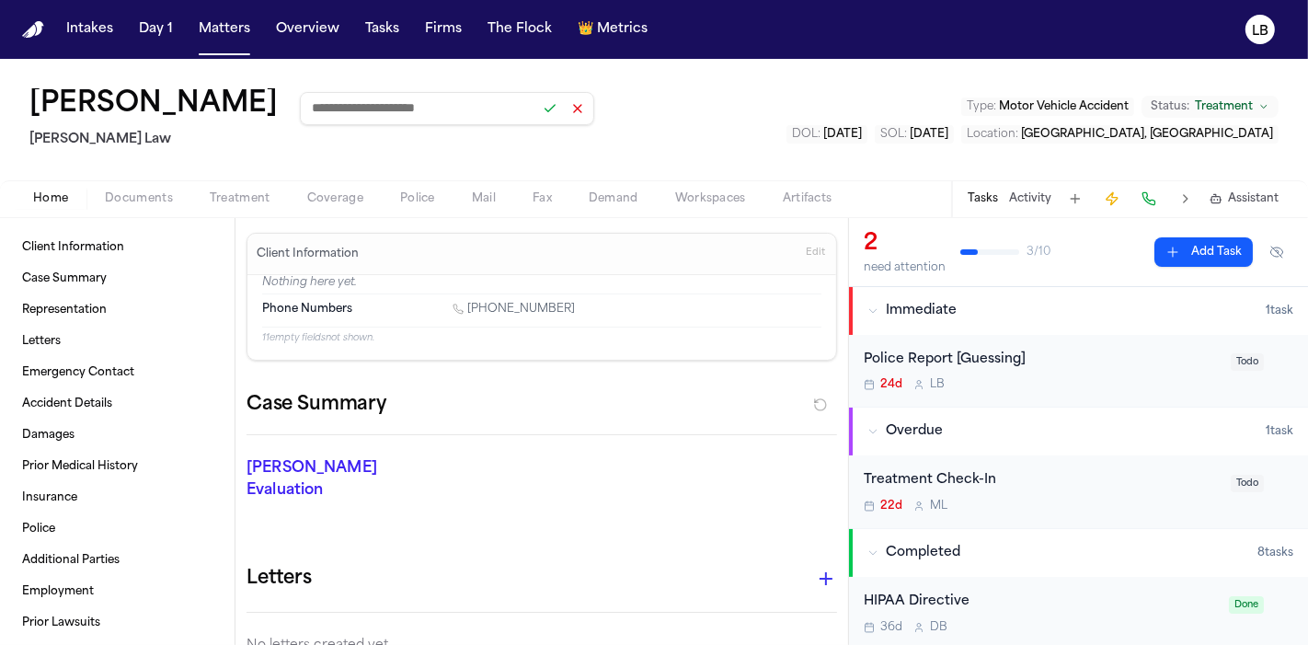
click at [565, 107] on button at bounding box center [578, 109] width 26 height 26
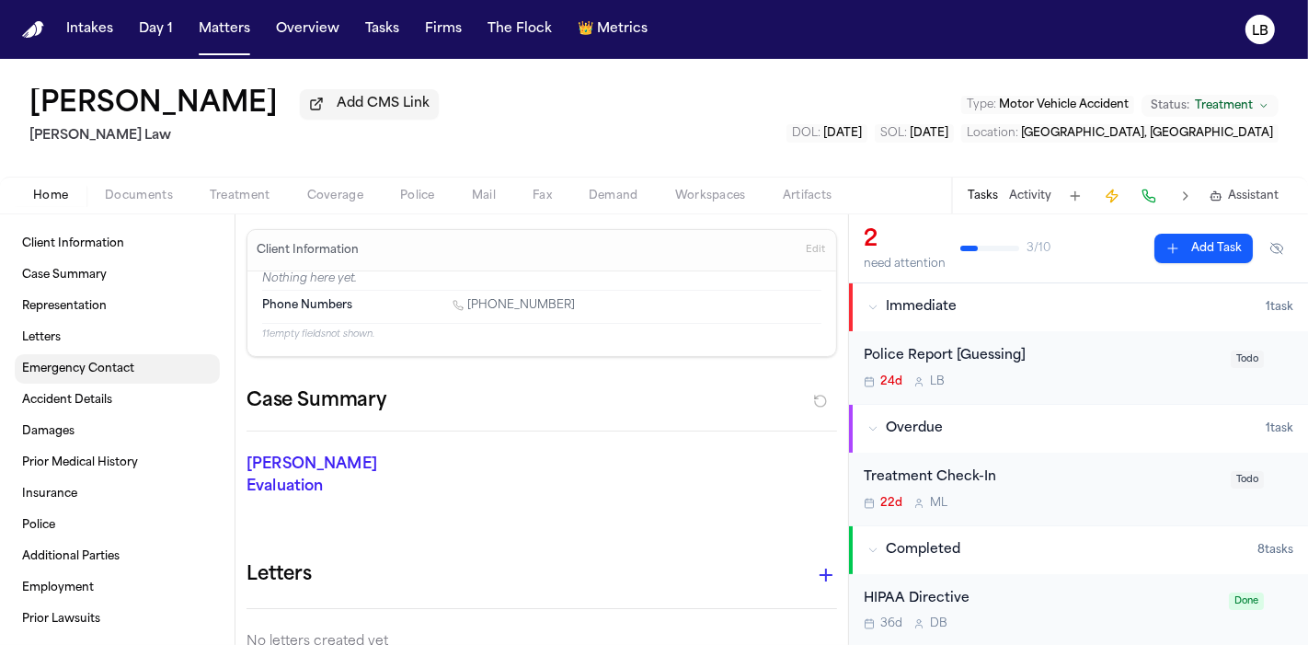
scroll to position [2, 0]
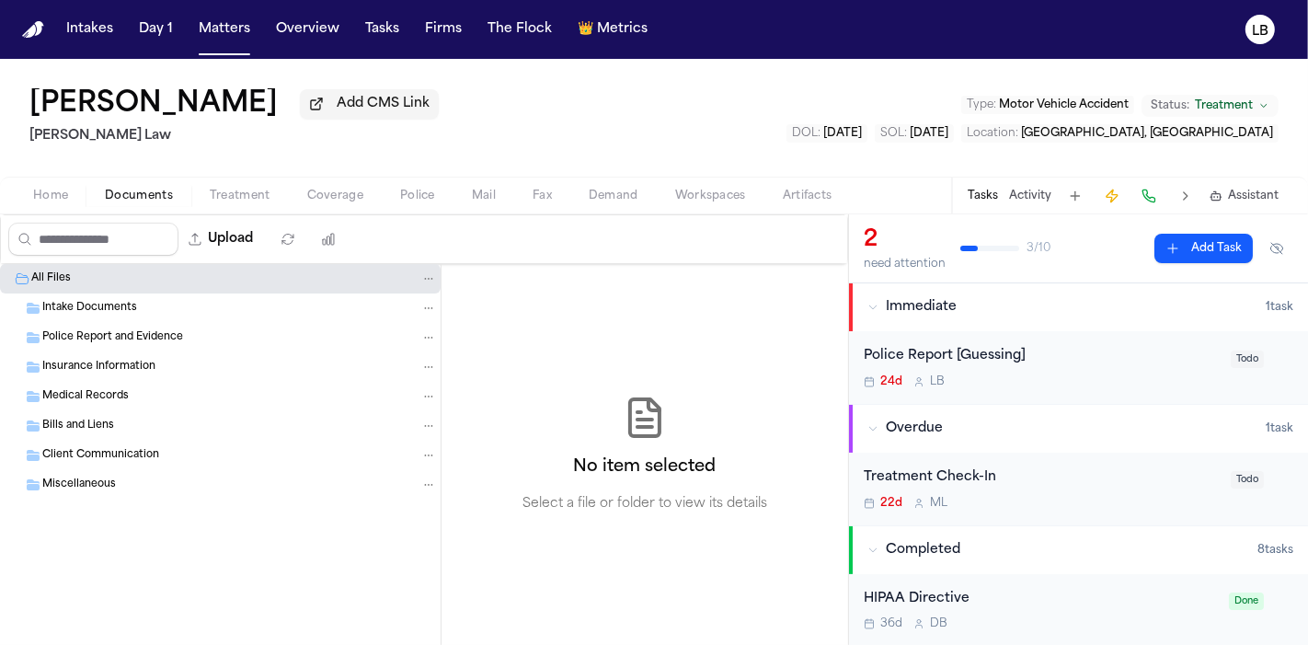
click at [50, 201] on span "Home" at bounding box center [50, 196] width 35 height 15
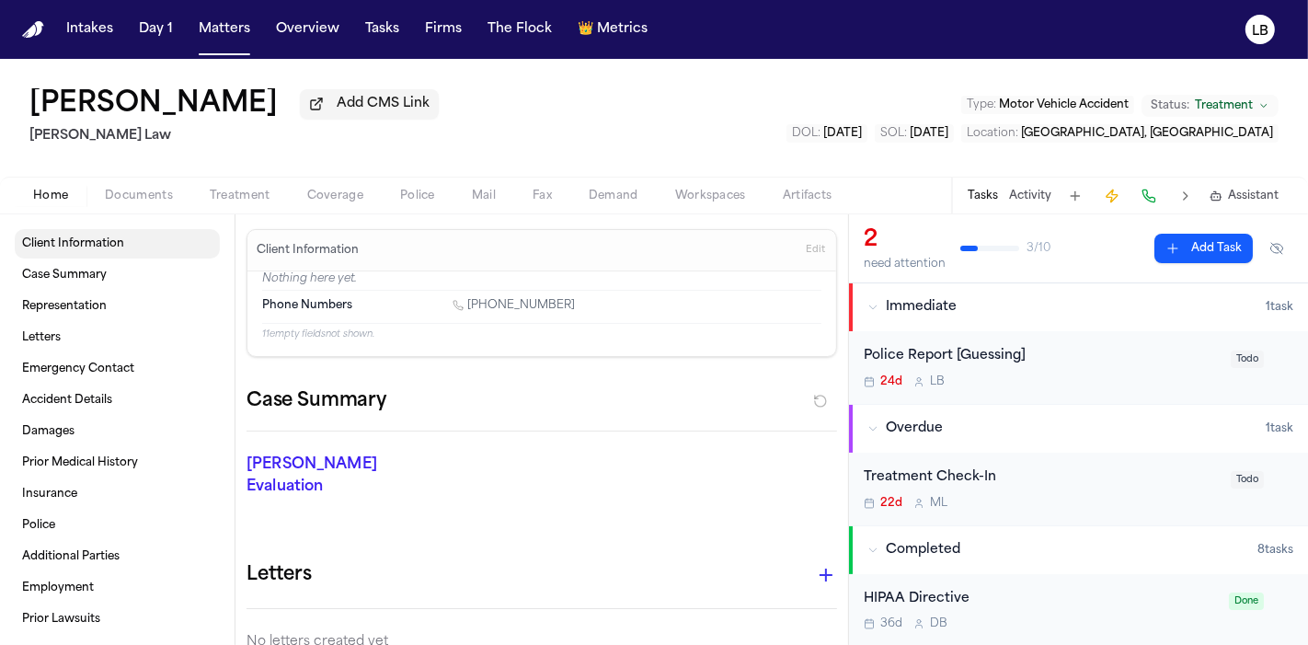
click at [97, 248] on span "Client Information" at bounding box center [73, 243] width 102 height 15
click at [138, 203] on button "Documents" at bounding box center [138, 196] width 105 height 22
click at [76, 191] on button "Home" at bounding box center [51, 196] width 72 height 22
click at [93, 246] on span "Client Information" at bounding box center [73, 243] width 102 height 15
drag, startPoint x: 125, startPoint y: 158, endPoint x: 26, endPoint y: 129, distance: 103.6
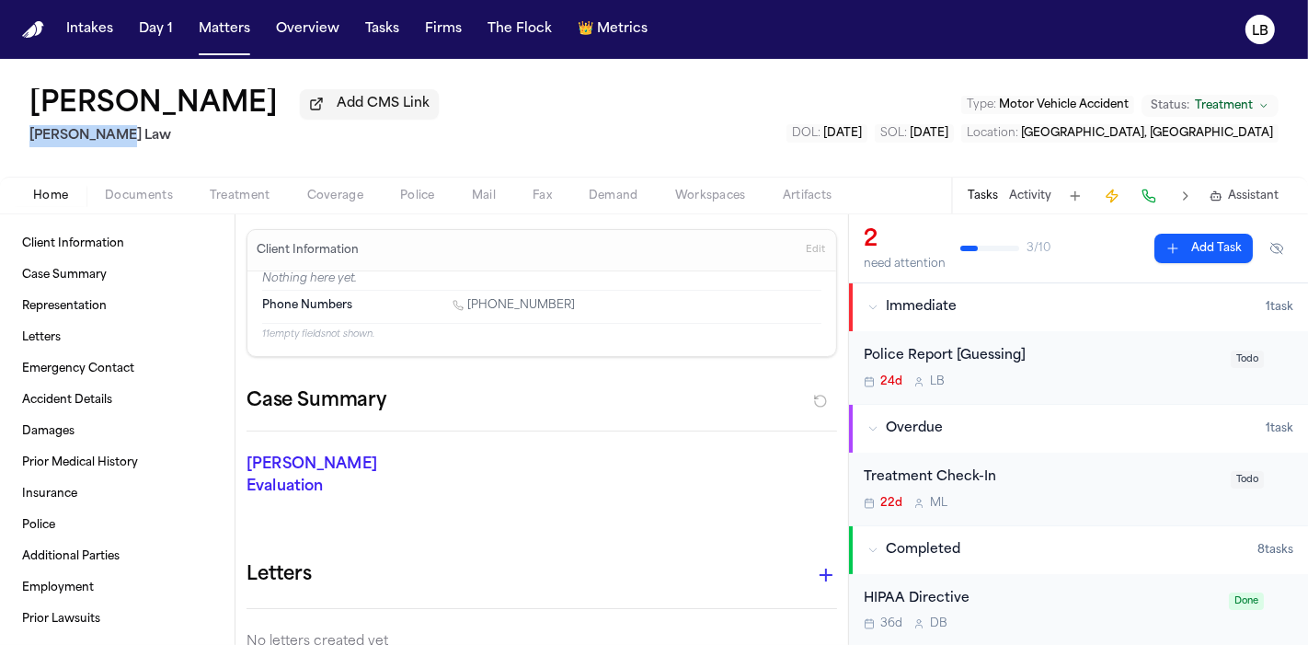
click at [26, 129] on div "Jonathan Susas Add CMS Link Sedaghat Law Type : Motor Vehicle Accident Status: …" at bounding box center [654, 118] width 1308 height 118
copy h2 "Sedaghat Law"
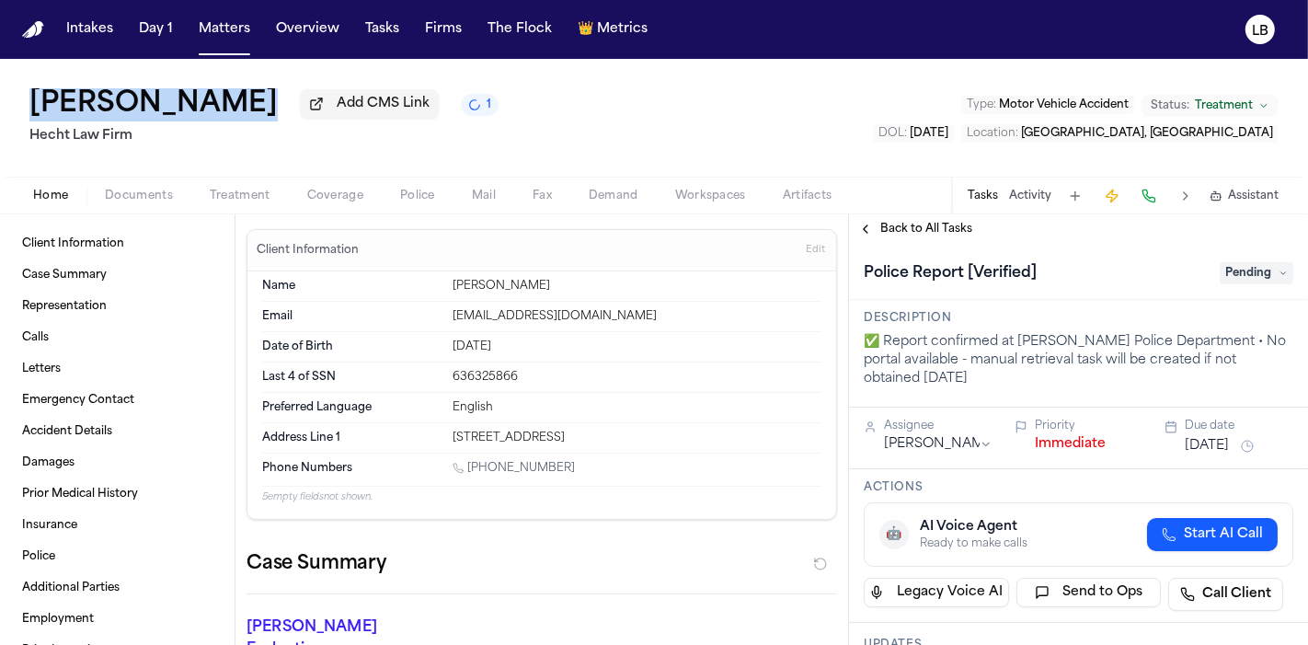
drag, startPoint x: 243, startPoint y: 116, endPoint x: 23, endPoint y: 86, distance: 221.9
click at [23, 86] on div "[PERSON_NAME] Add CMS Link 1 [PERSON_NAME] Law Firm Type : Motor Vehicle Accide…" at bounding box center [654, 118] width 1308 height 118
copy h1 "[PERSON_NAME]"
drag, startPoint x: 204, startPoint y: 32, endPoint x: 231, endPoint y: 25, distance: 27.7
click at [204, 32] on button "Matters" at bounding box center [224, 29] width 66 height 33
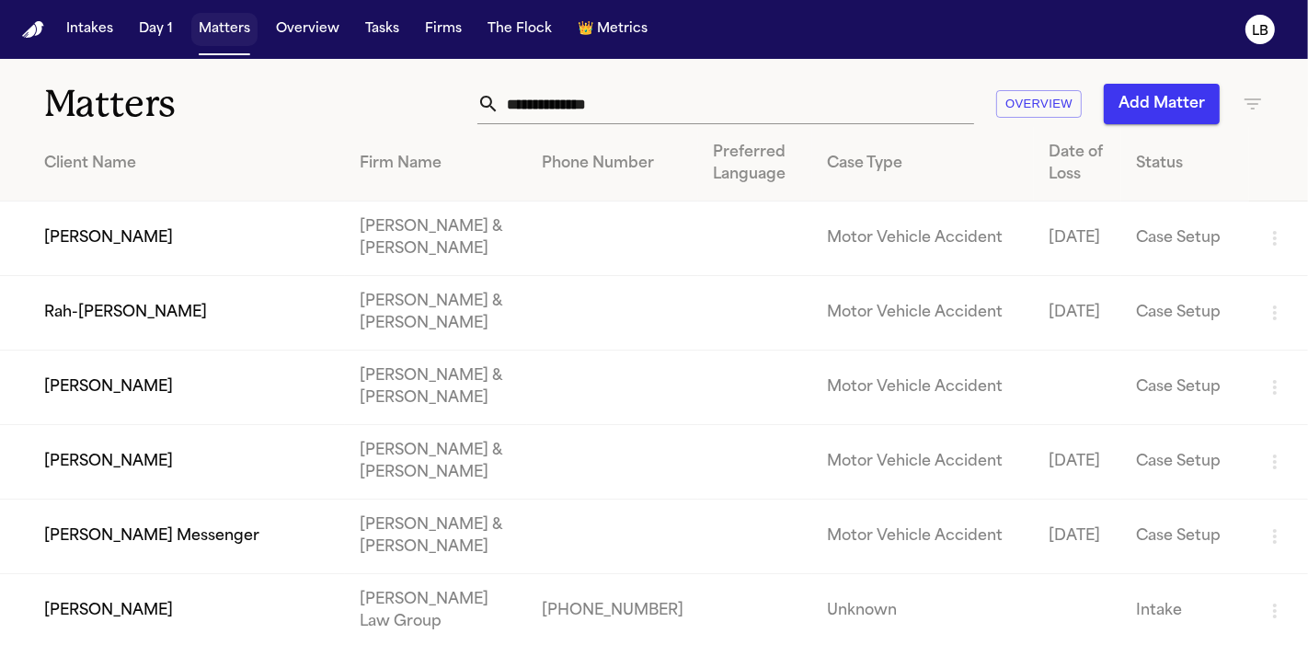
click at [231, 26] on button "Matters" at bounding box center [224, 29] width 66 height 33
click at [531, 106] on input "text" at bounding box center [737, 104] width 475 height 40
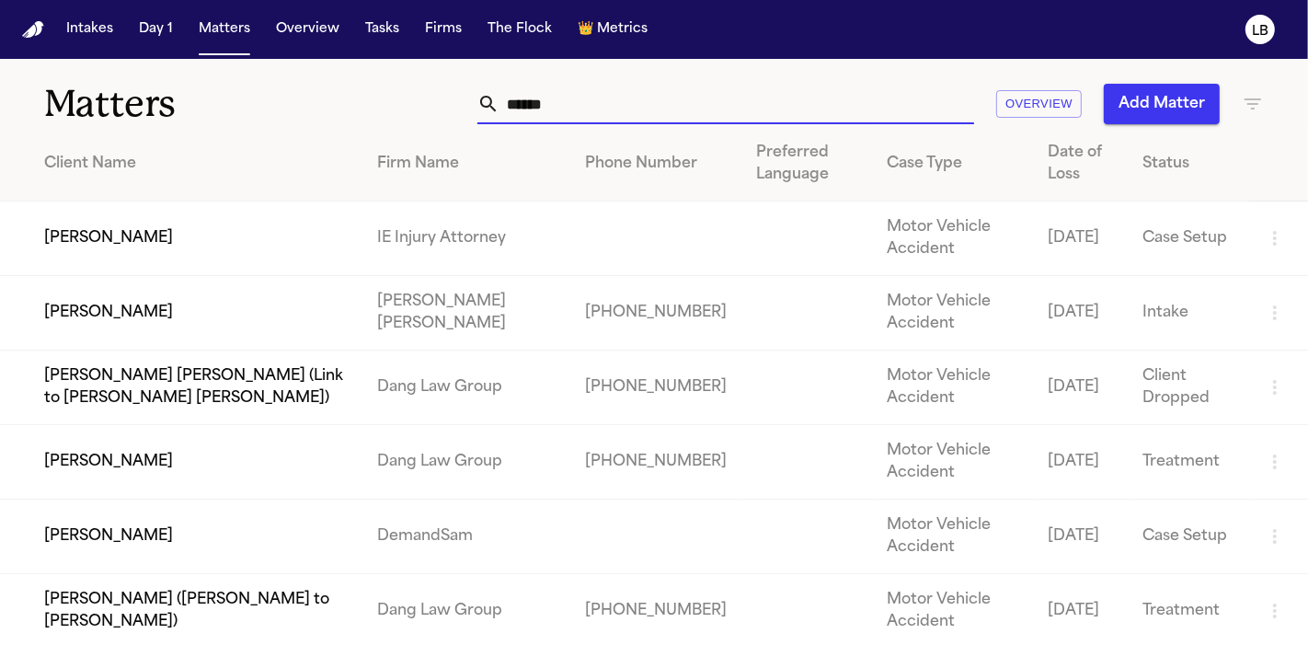
type input "******"
click at [433, 237] on td "IE Injury Attorney" at bounding box center [467, 239] width 208 height 75
click at [105, 226] on td "[PERSON_NAME]" at bounding box center [181, 239] width 363 height 75
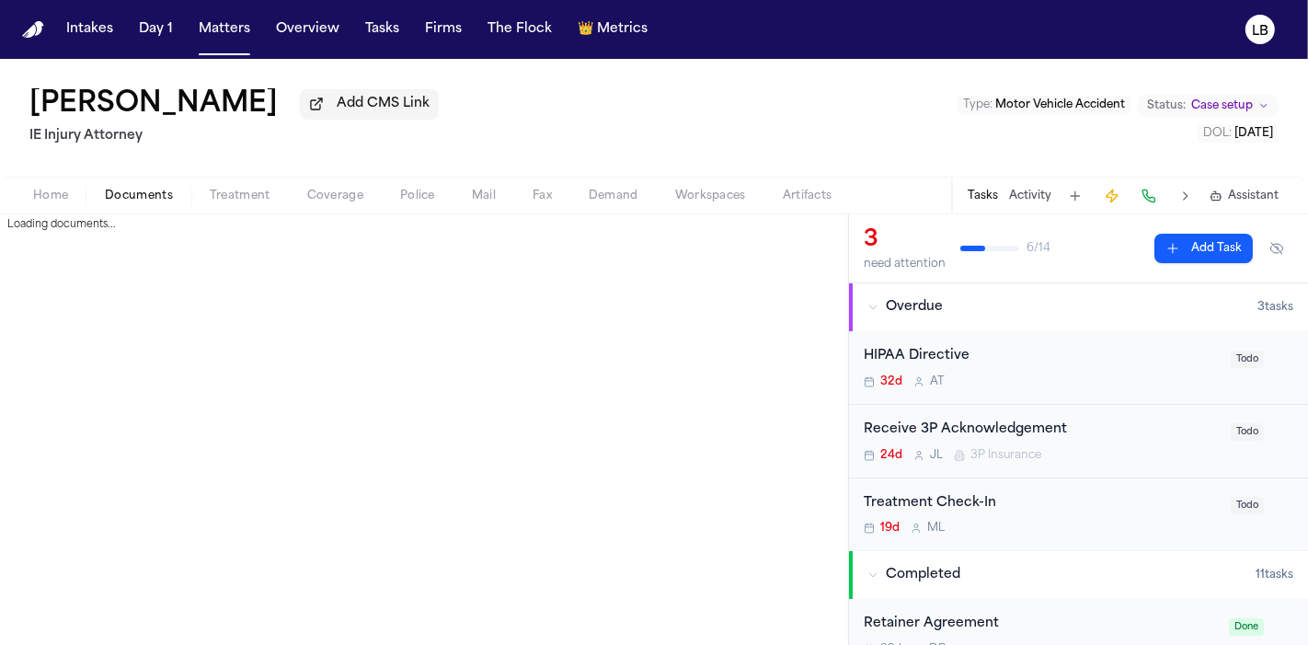
click at [160, 196] on span "Documents" at bounding box center [139, 196] width 68 height 15
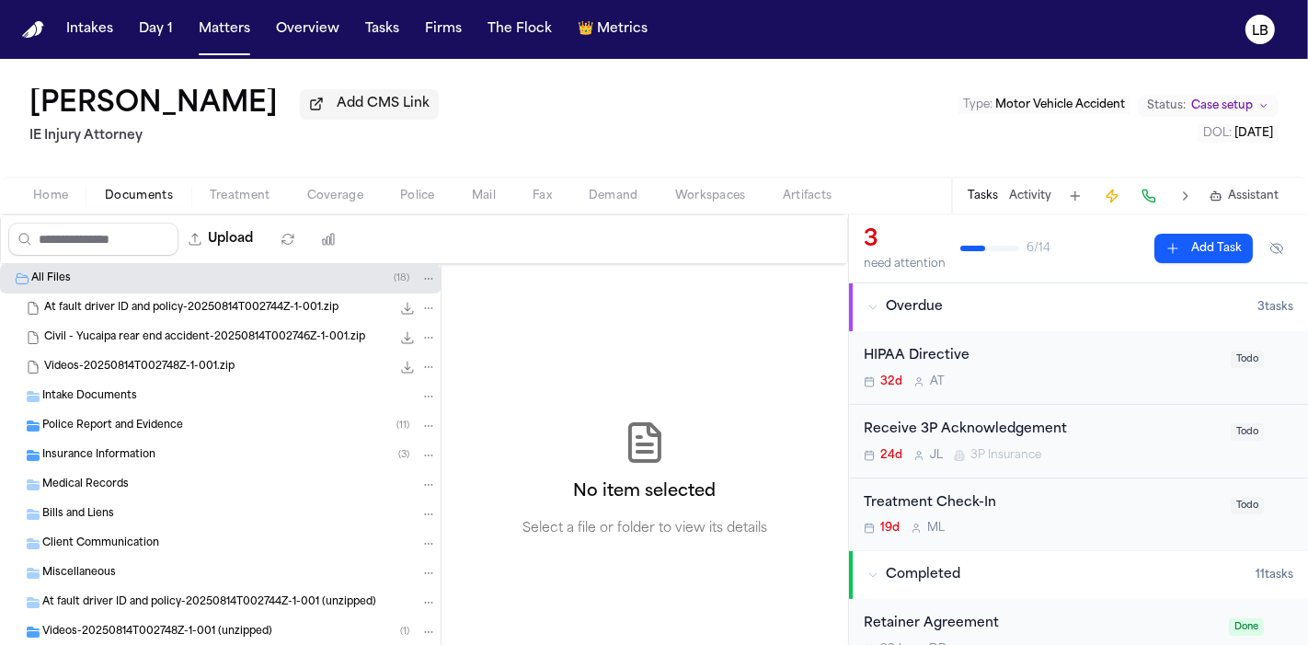
click at [176, 382] on div "Intake Documents" at bounding box center [220, 396] width 441 height 29
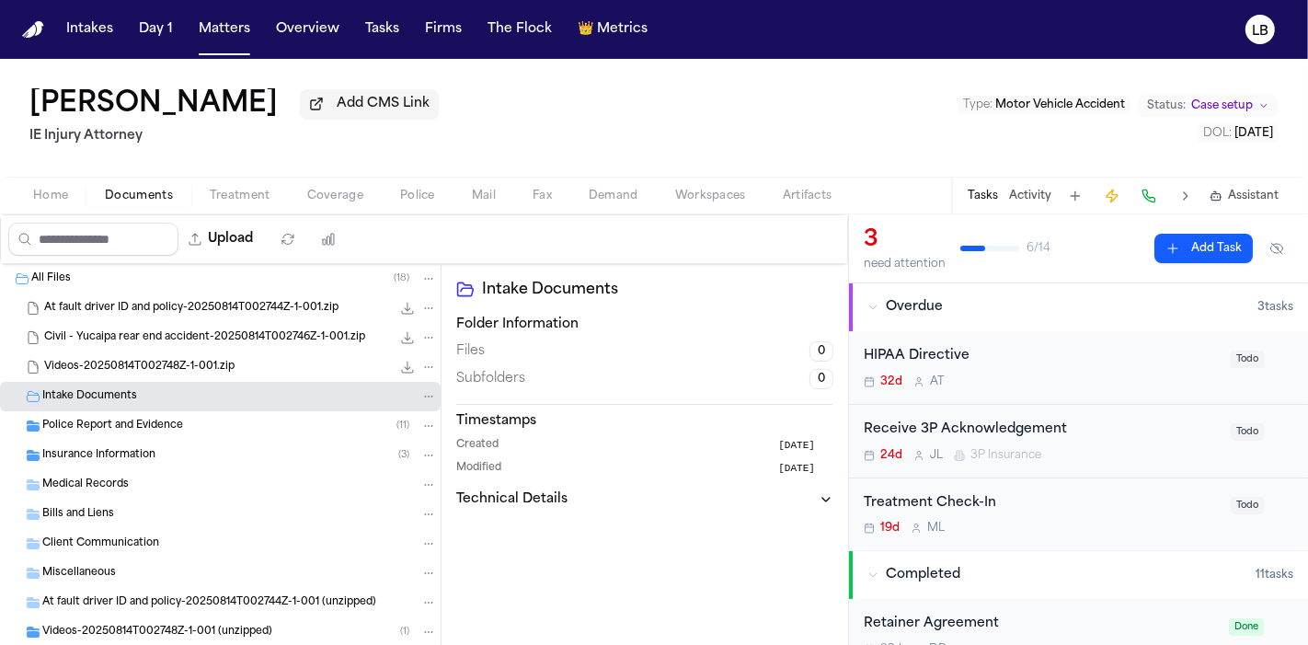
click at [182, 418] on div "Police Report and Evidence ( 11 )" at bounding box center [239, 426] width 395 height 17
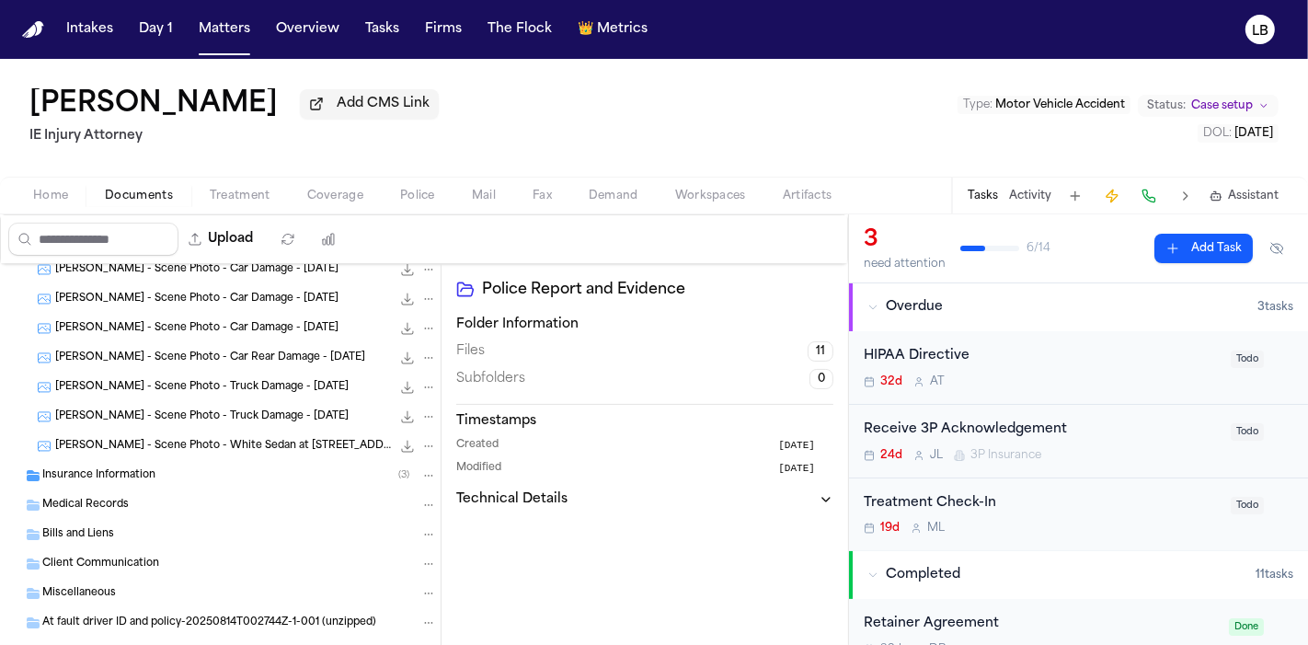
scroll to position [304, 0]
click at [179, 476] on div "Insurance Information ( 3 )" at bounding box center [239, 475] width 395 height 17
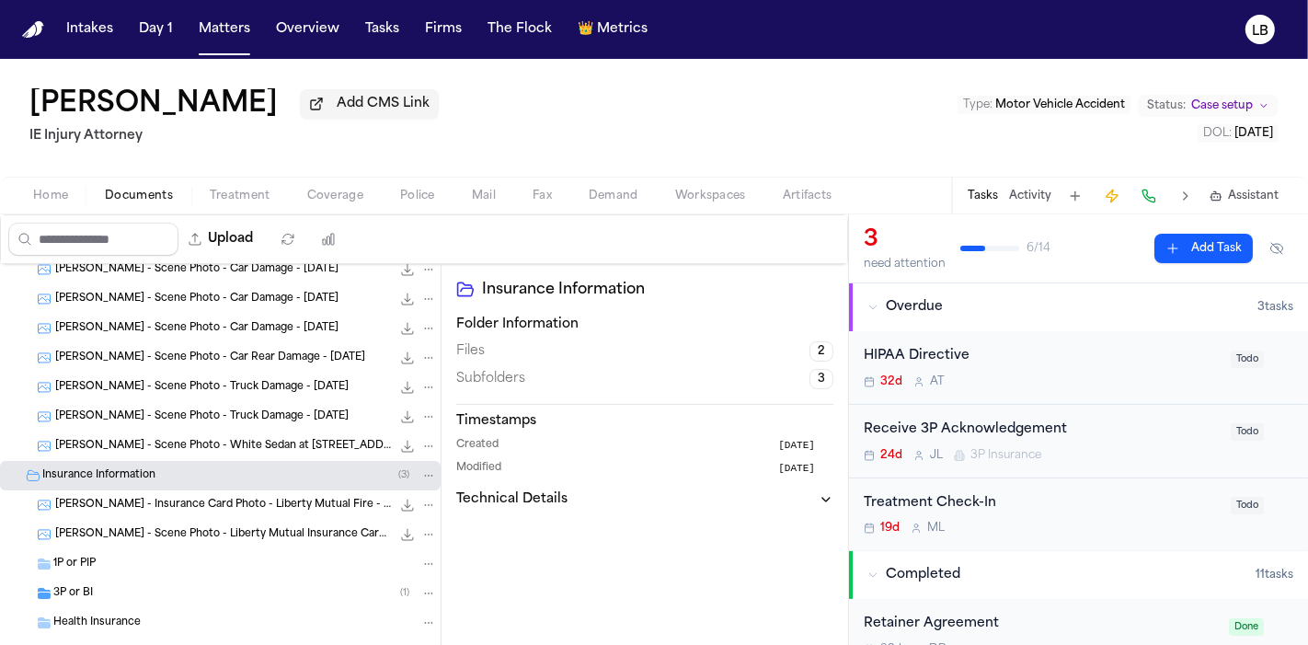
scroll to position [0, 0]
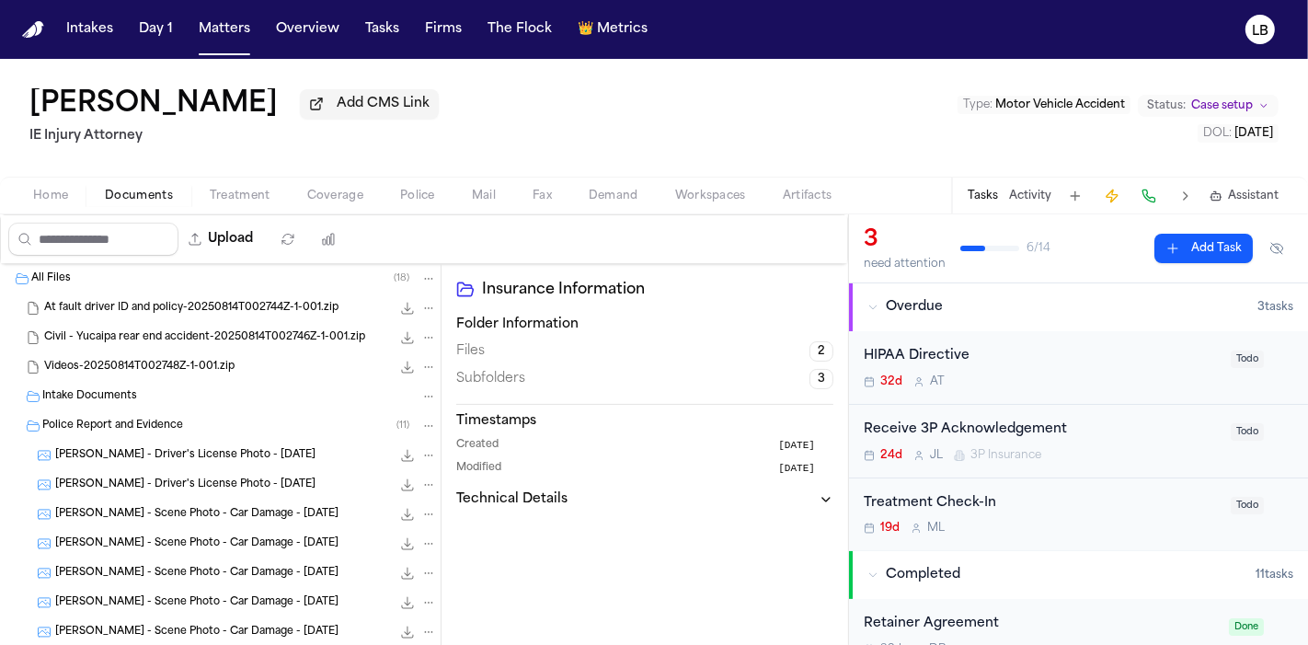
click at [118, 318] on div "At fault driver ID and policy-20250814T002744Z-1-001.zip 1.3 MB • ZIP" at bounding box center [220, 308] width 441 height 29
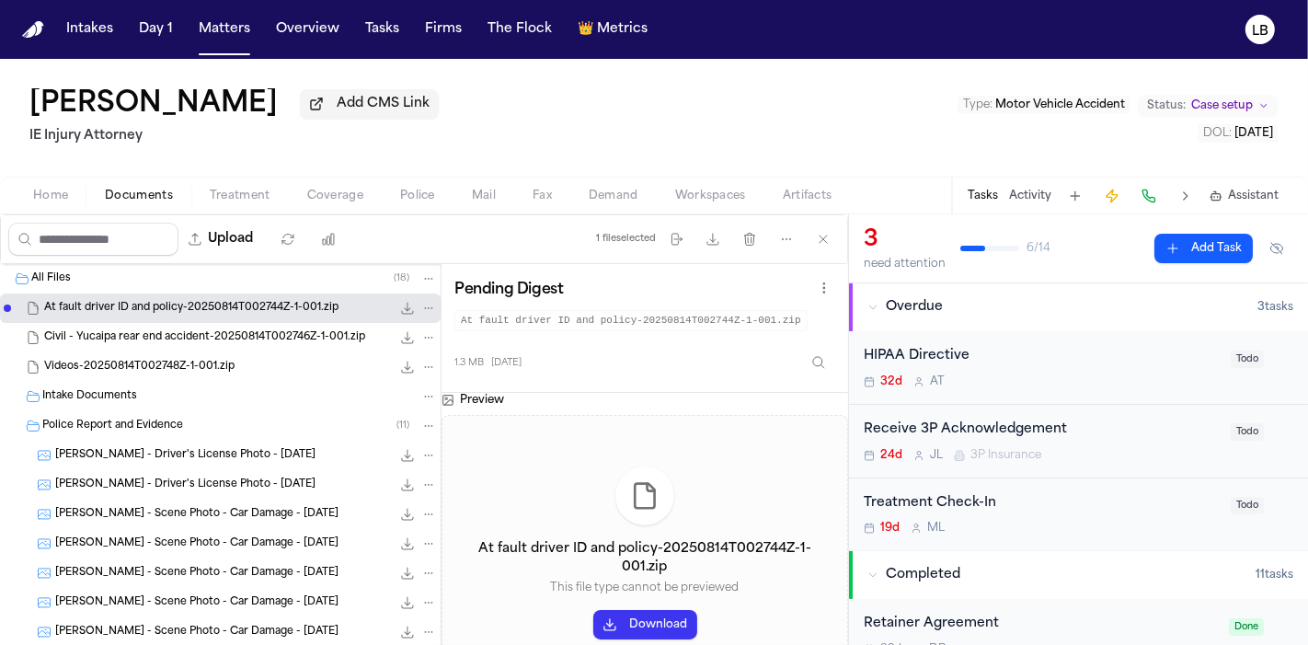
click at [261, 339] on span "Civil - Yucaipa rear end accident-20250814T002746Z-1-001.zip" at bounding box center [204, 338] width 321 height 16
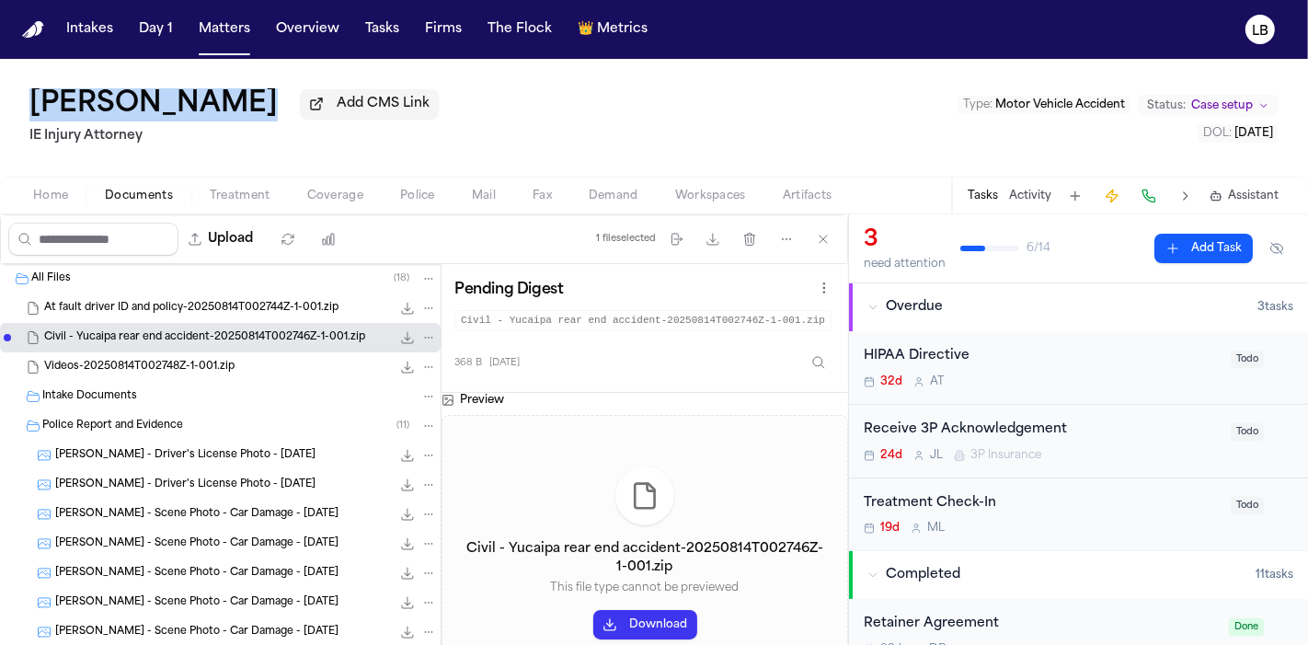
drag, startPoint x: 262, startPoint y: 116, endPoint x: 15, endPoint y: 104, distance: 247.8
click at [15, 104] on div "Estefany Carver Add CMS Link IE Injury Attorney Type : Motor Vehicle Accident S…" at bounding box center [654, 118] width 1308 height 118
copy div "[PERSON_NAME]"
click at [259, 110] on div "Estefany Carver Add CMS Link" at bounding box center [233, 104] width 409 height 33
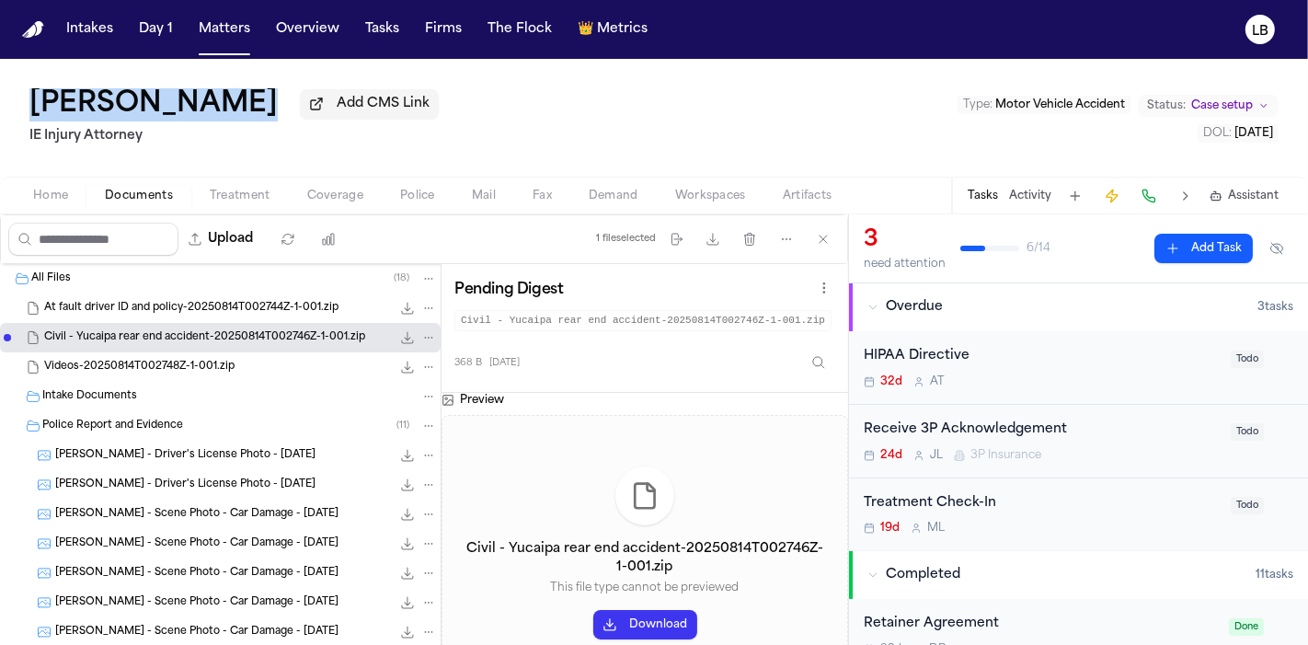
drag, startPoint x: 259, startPoint y: 110, endPoint x: 40, endPoint y: 110, distance: 219.0
click at [40, 110] on div "Estefany Carver Add CMS Link" at bounding box center [233, 104] width 409 height 33
click at [1031, 195] on button "Activity" at bounding box center [1030, 196] width 42 height 15
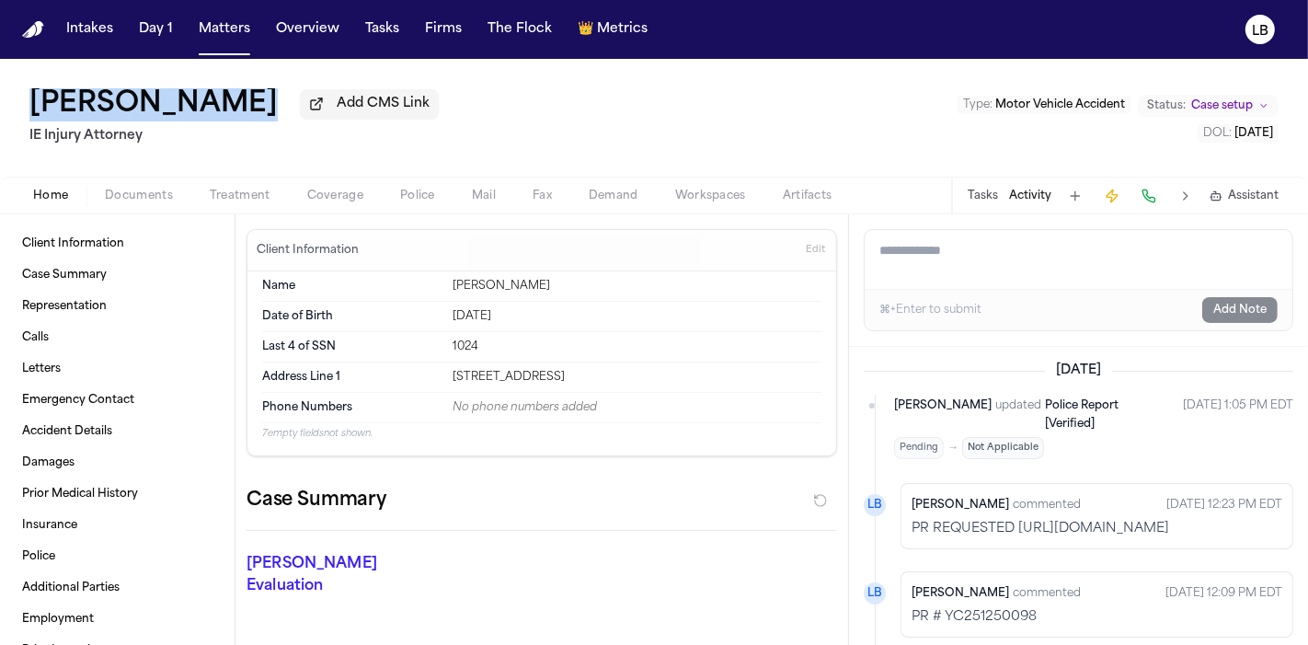
click at [73, 190] on button "Home" at bounding box center [51, 196] width 72 height 22
click at [984, 200] on button "Tasks" at bounding box center [983, 196] width 30 height 15
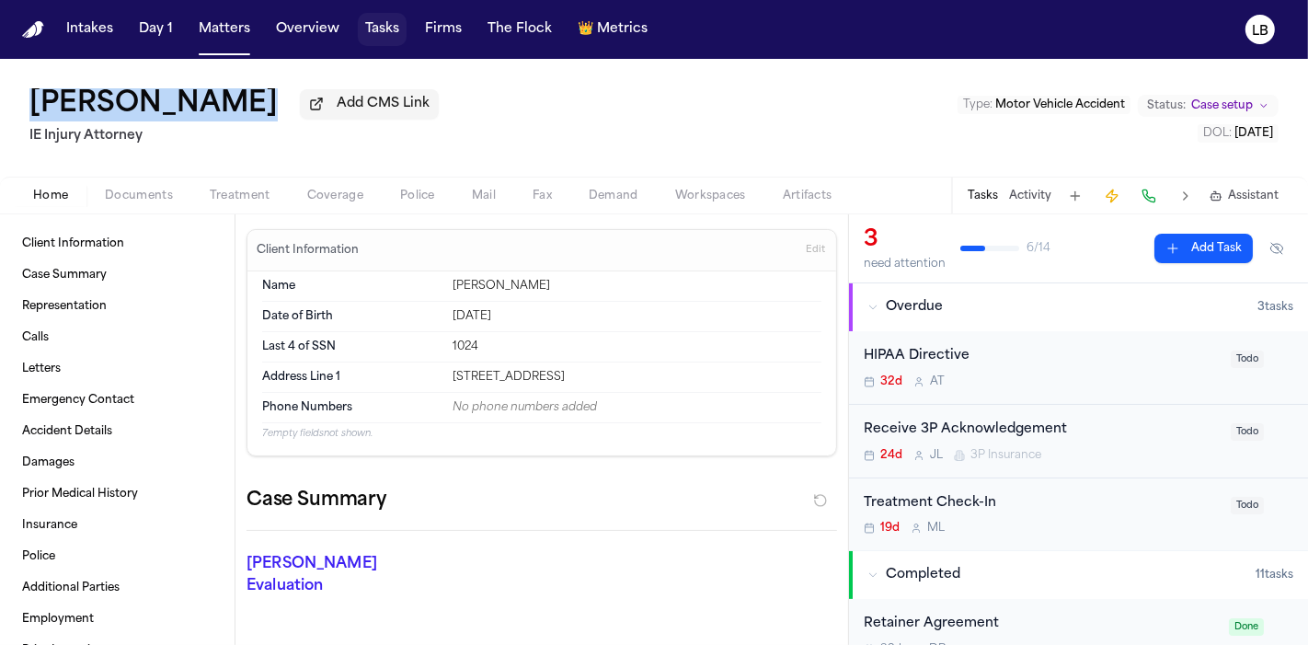
click at [378, 32] on button "Tasks" at bounding box center [382, 29] width 49 height 33
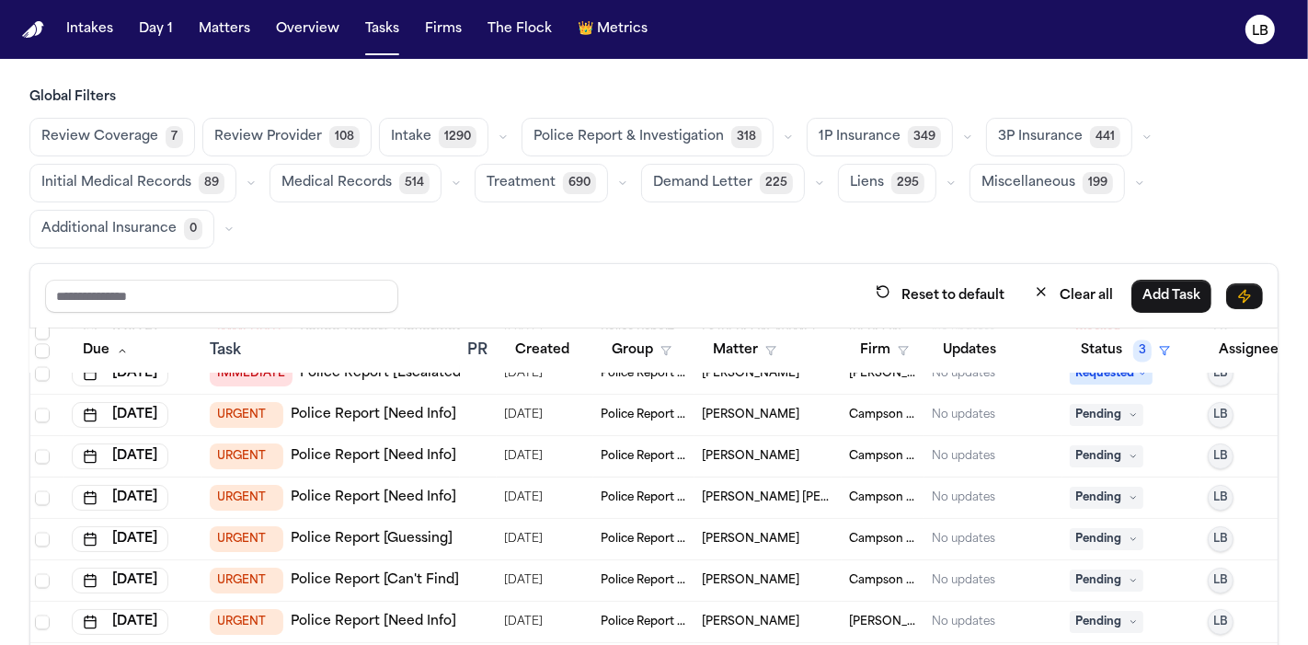
scroll to position [3383, 3]
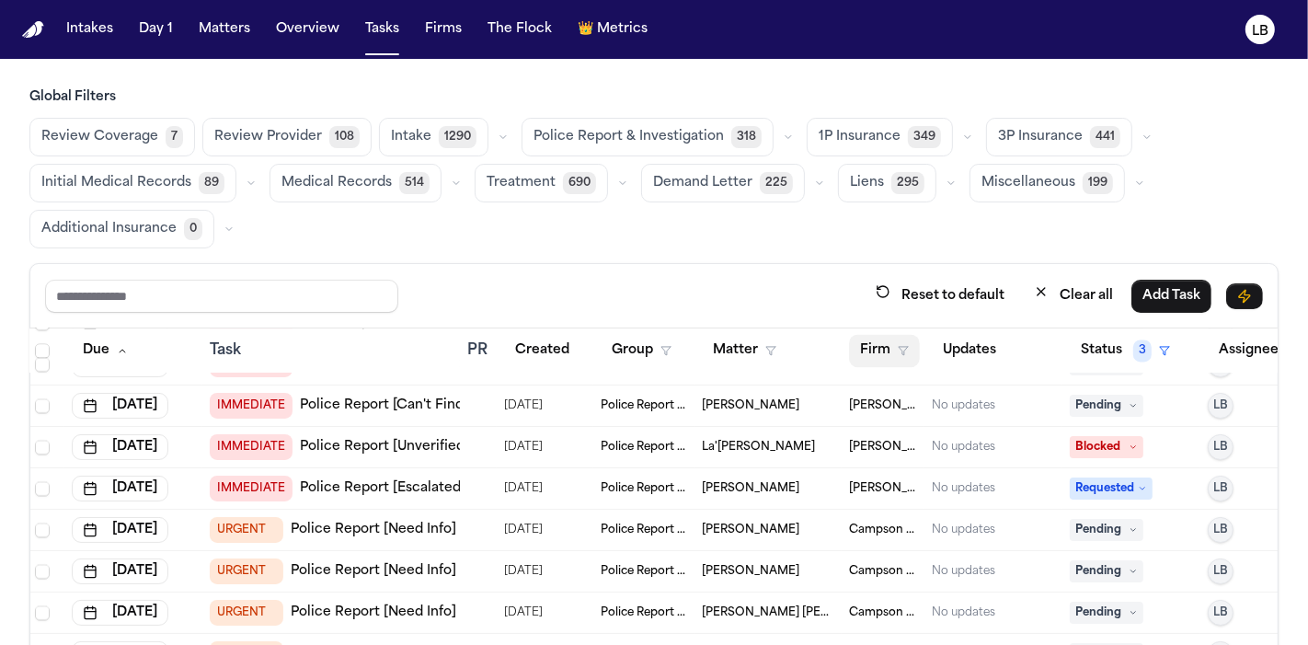
click at [901, 350] on polygon "button" at bounding box center [903, 351] width 9 height 8
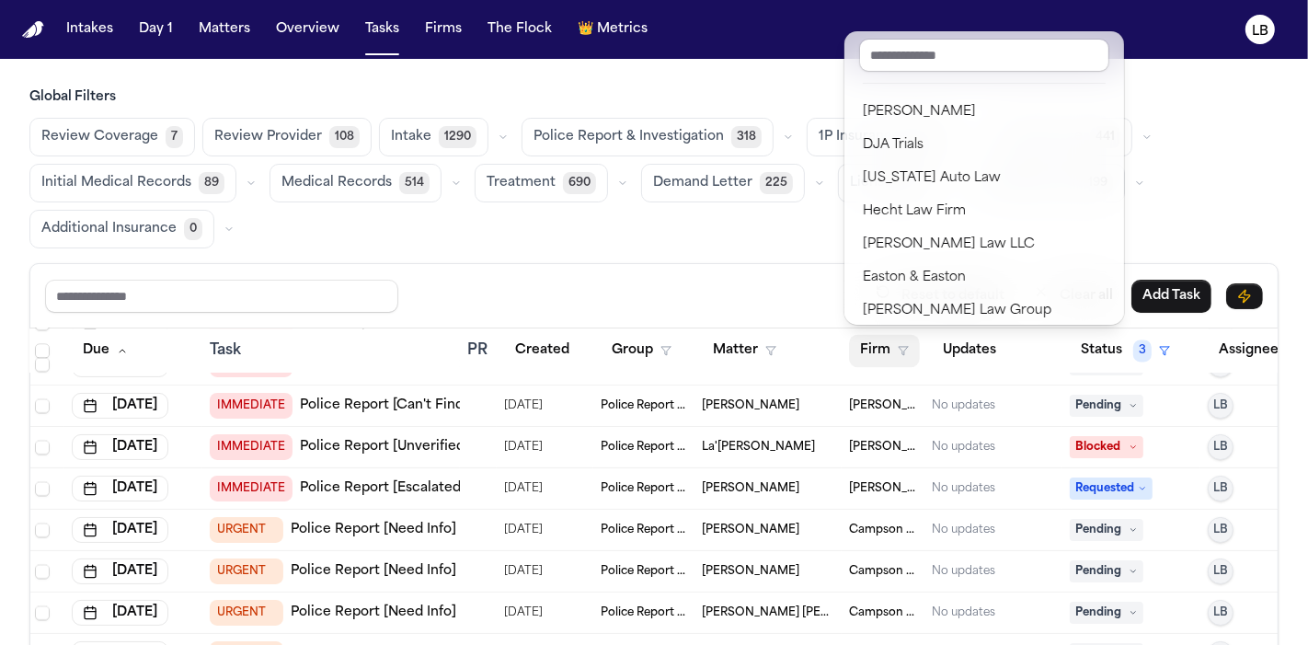
scroll to position [421, 0]
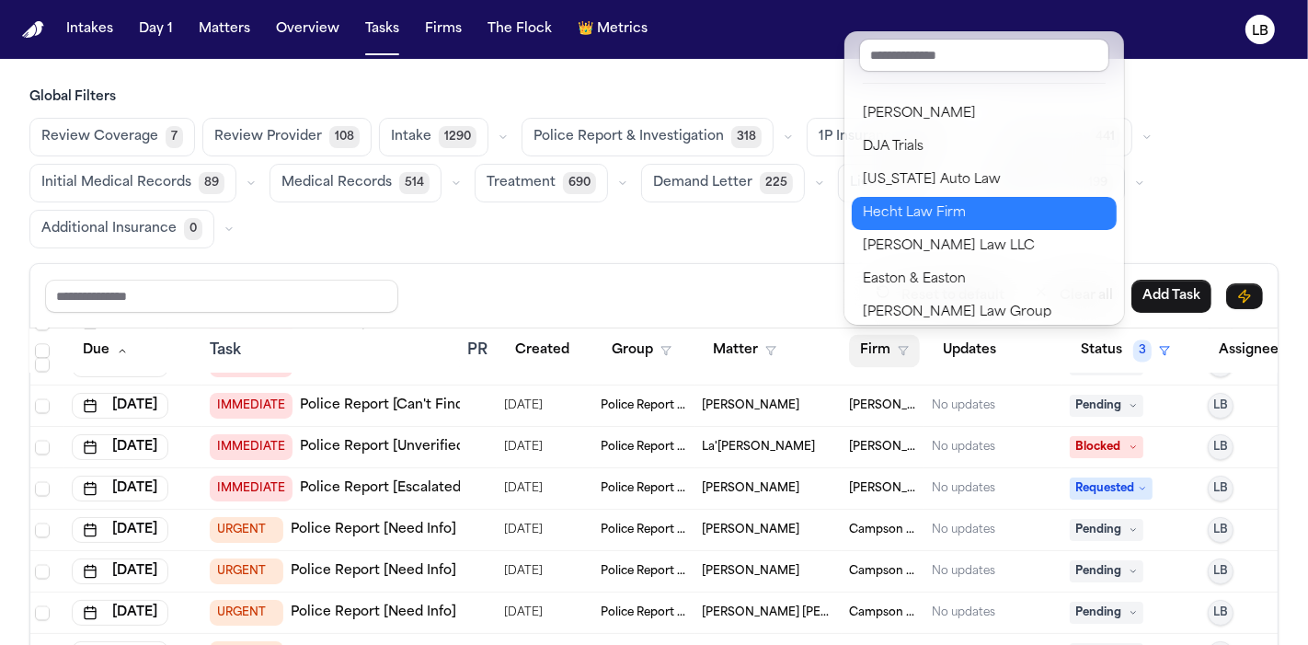
click at [938, 212] on div "Hecht Law Firm" at bounding box center [984, 213] width 243 height 22
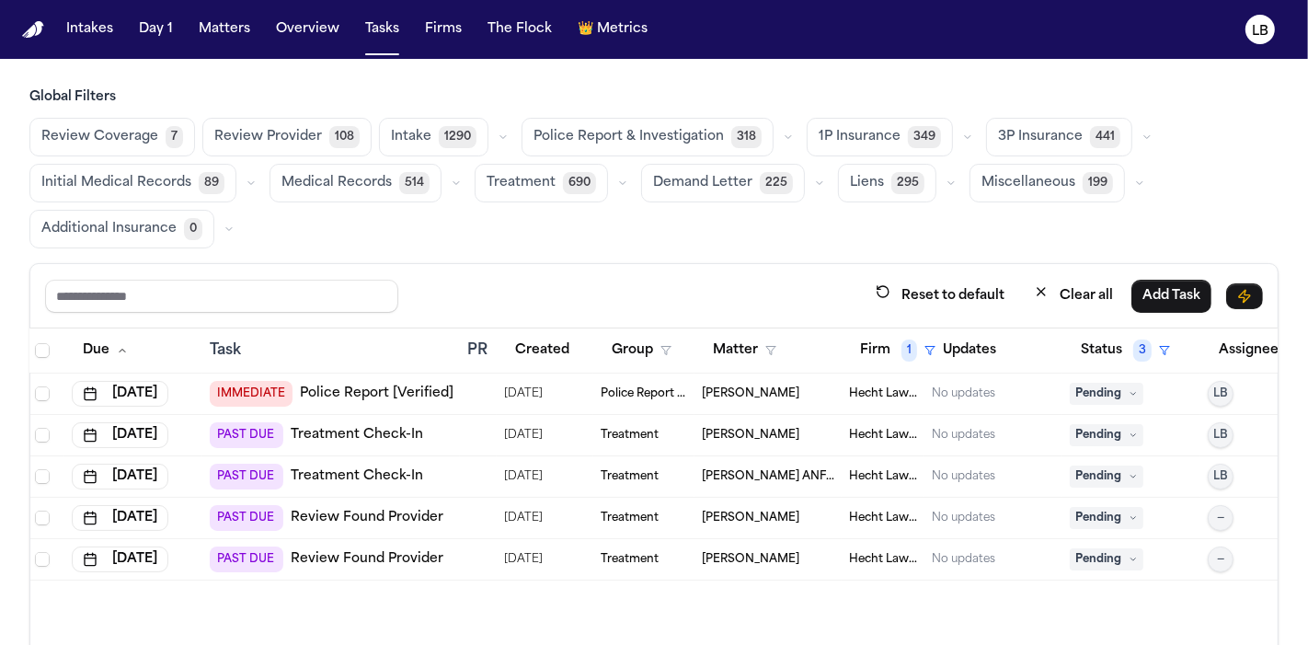
scroll to position [0, 3]
click at [822, 401] on td "[PERSON_NAME]" at bounding box center [768, 394] width 147 height 41
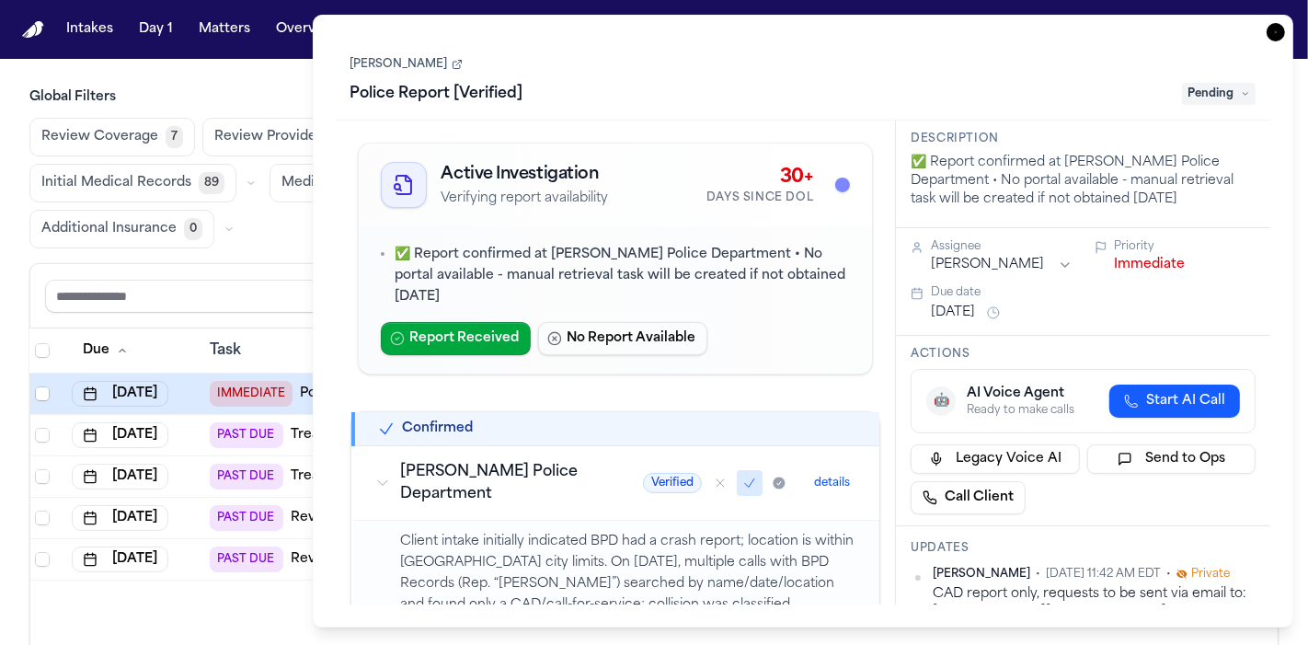
click at [398, 72] on div "Corey Gregory Police Report [Verified] Pending" at bounding box center [804, 80] width 906 height 56
click at [388, 60] on link "[PERSON_NAME]" at bounding box center [407, 64] width 112 height 15
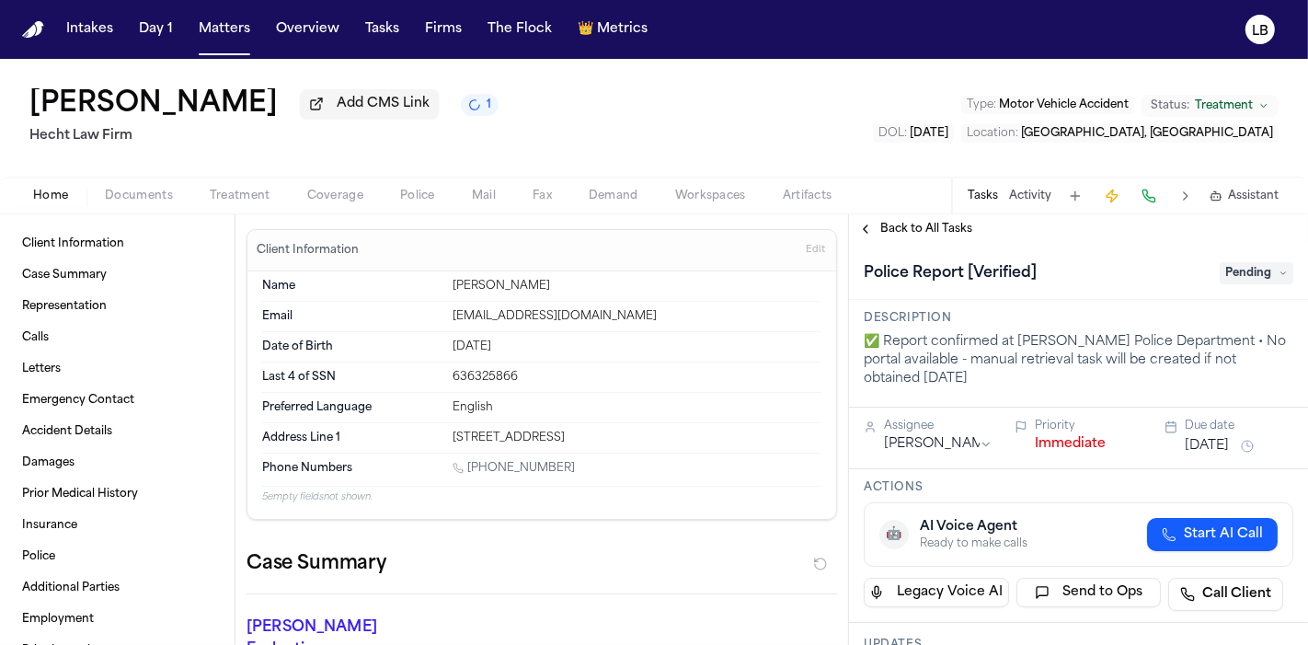
click at [139, 191] on span "Documents" at bounding box center [139, 196] width 68 height 15
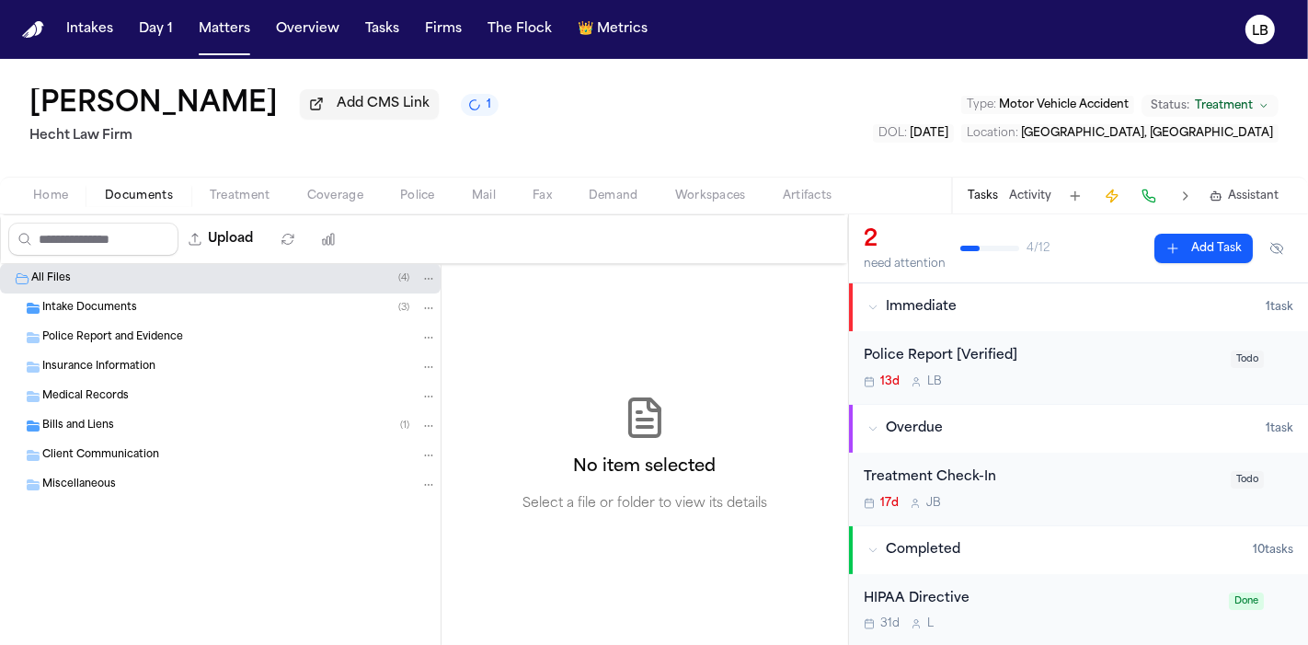
click at [124, 305] on span "Intake Documents" at bounding box center [89, 309] width 95 height 16
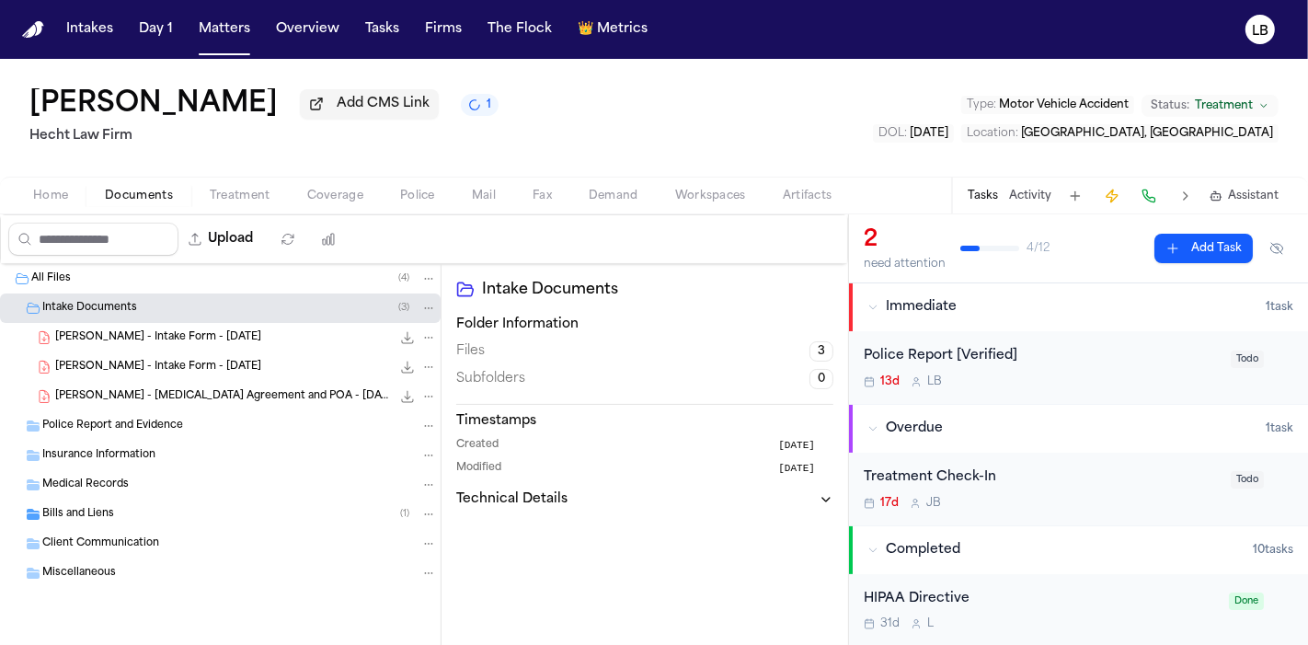
click at [159, 354] on div "C. Gregory - Intake Form - 8.15.25 24.6 KB • PDF" at bounding box center [220, 366] width 441 height 29
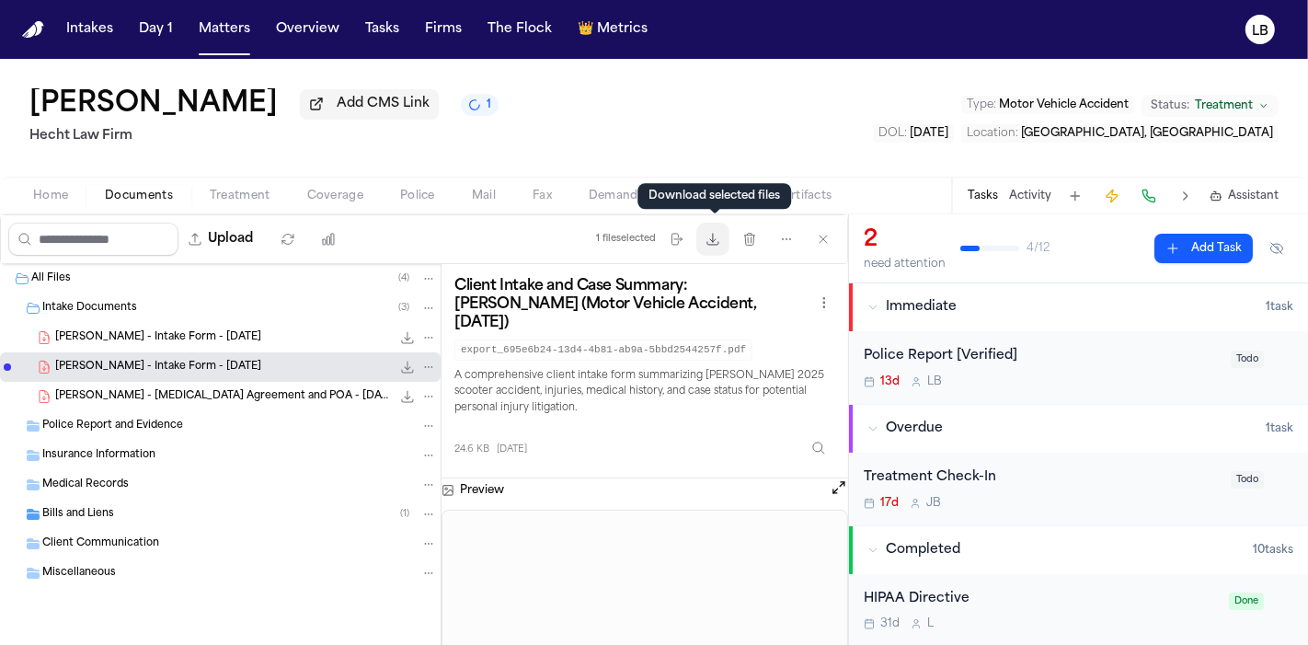
click at [730, 241] on button "Download files" at bounding box center [713, 239] width 33 height 33
click at [1036, 182] on div "Tasks Activity Assistant" at bounding box center [1122, 196] width 342 height 36
click at [1037, 187] on div "Tasks Activity Assistant" at bounding box center [1122, 196] width 342 height 36
click at [1030, 212] on div "Tasks Activity Assistant" at bounding box center [1122, 196] width 342 height 36
click at [1025, 197] on button "Activity" at bounding box center [1030, 196] width 42 height 15
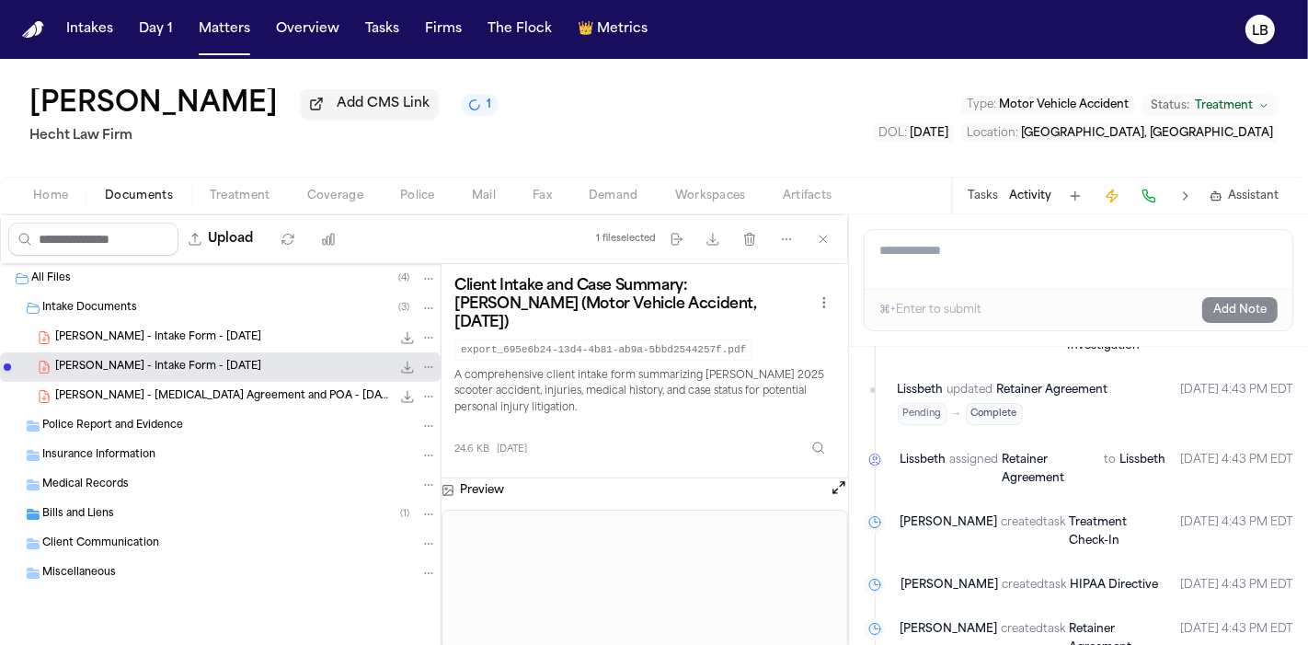
scroll to position [2643, 0]
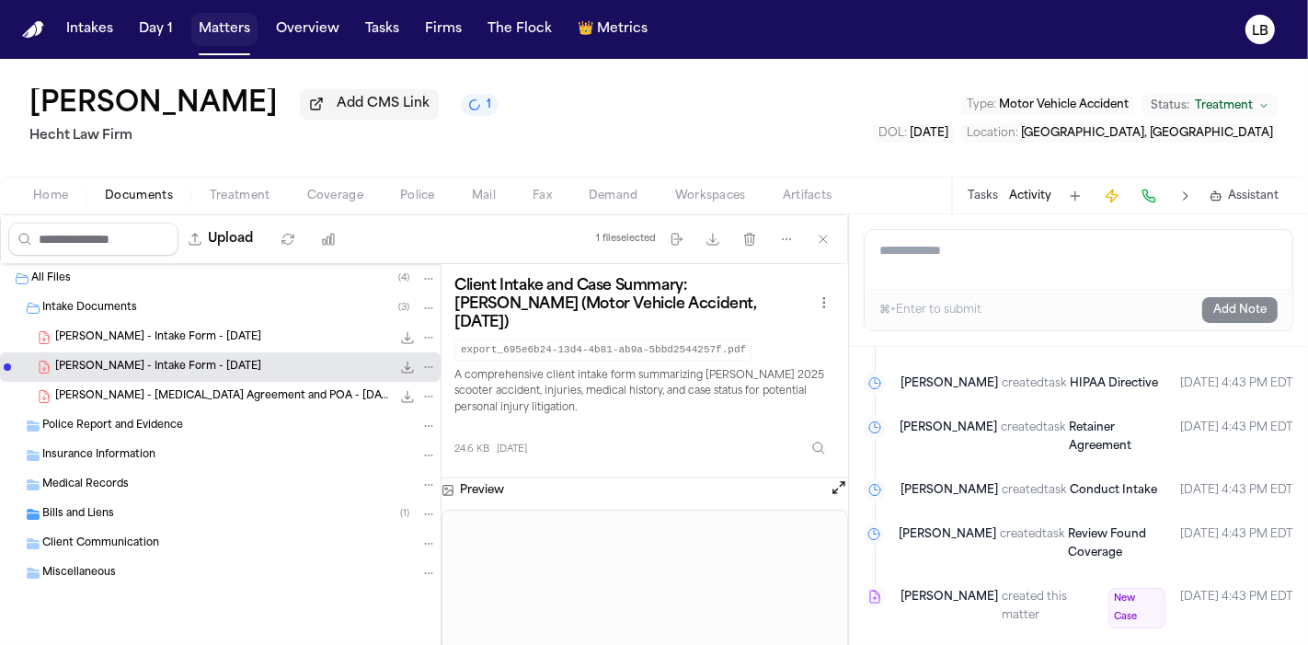
click at [231, 23] on button "Matters" at bounding box center [224, 29] width 66 height 33
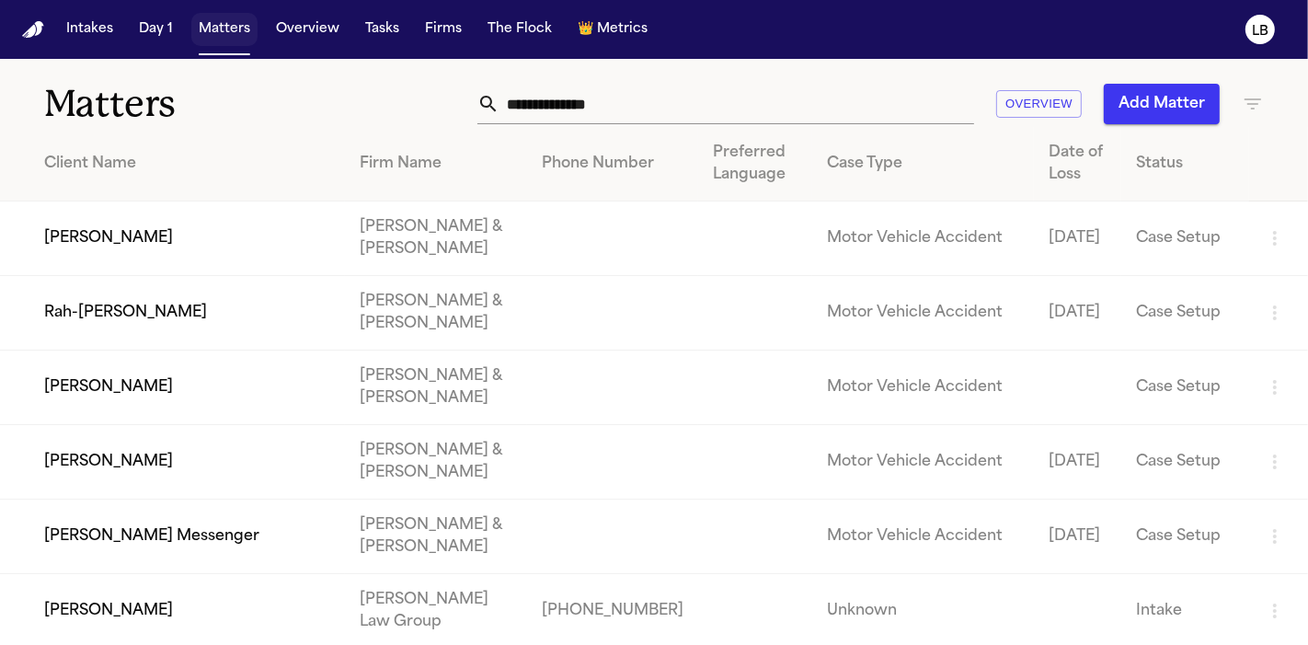
click at [381, 19] on button "Tasks" at bounding box center [382, 29] width 49 height 33
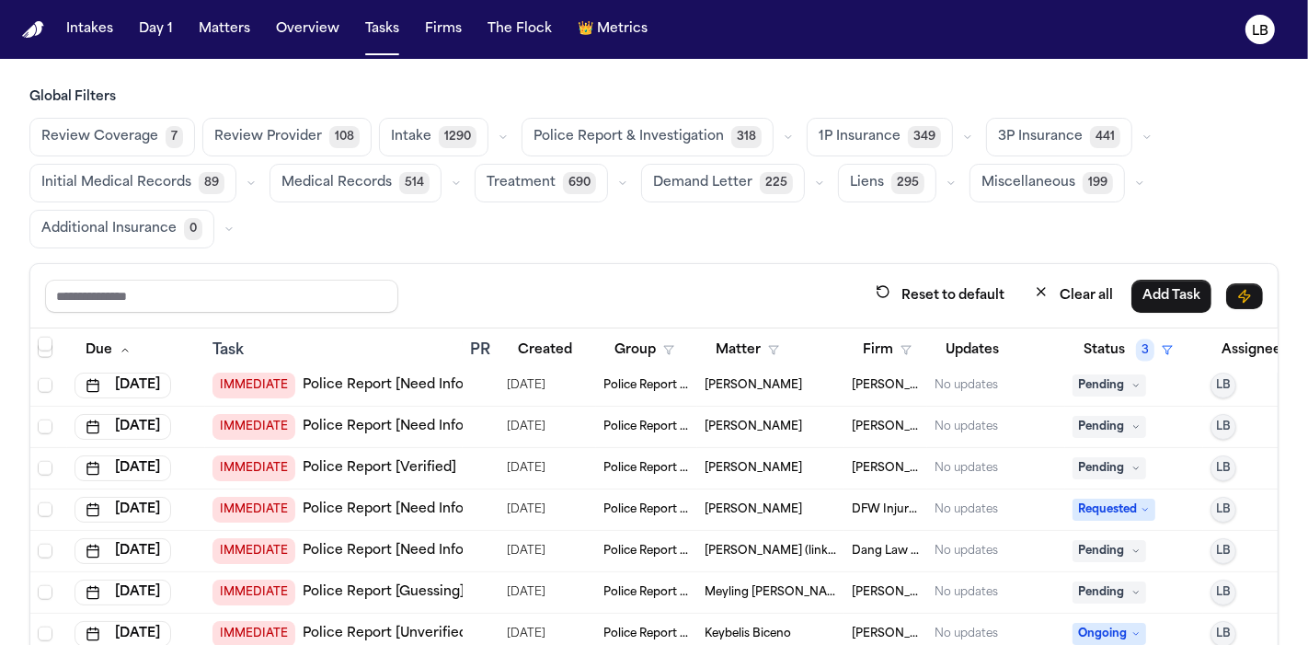
scroll to position [2314, 0]
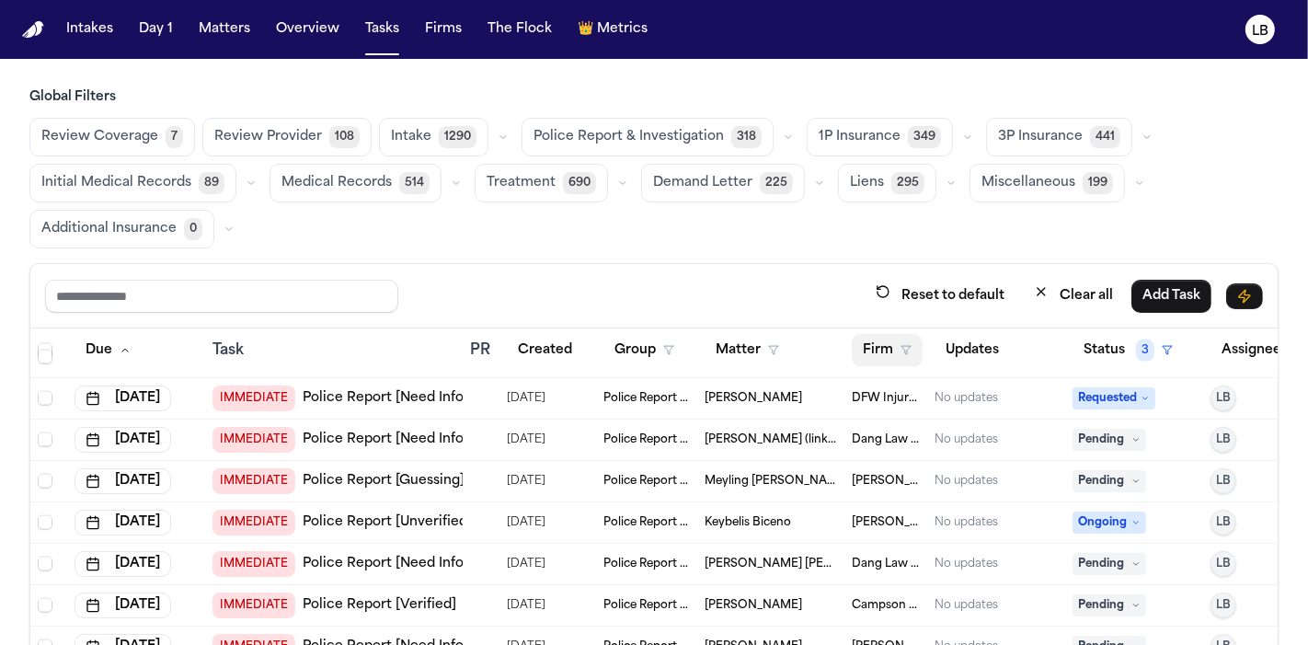
click at [893, 346] on button "Firm" at bounding box center [887, 350] width 71 height 33
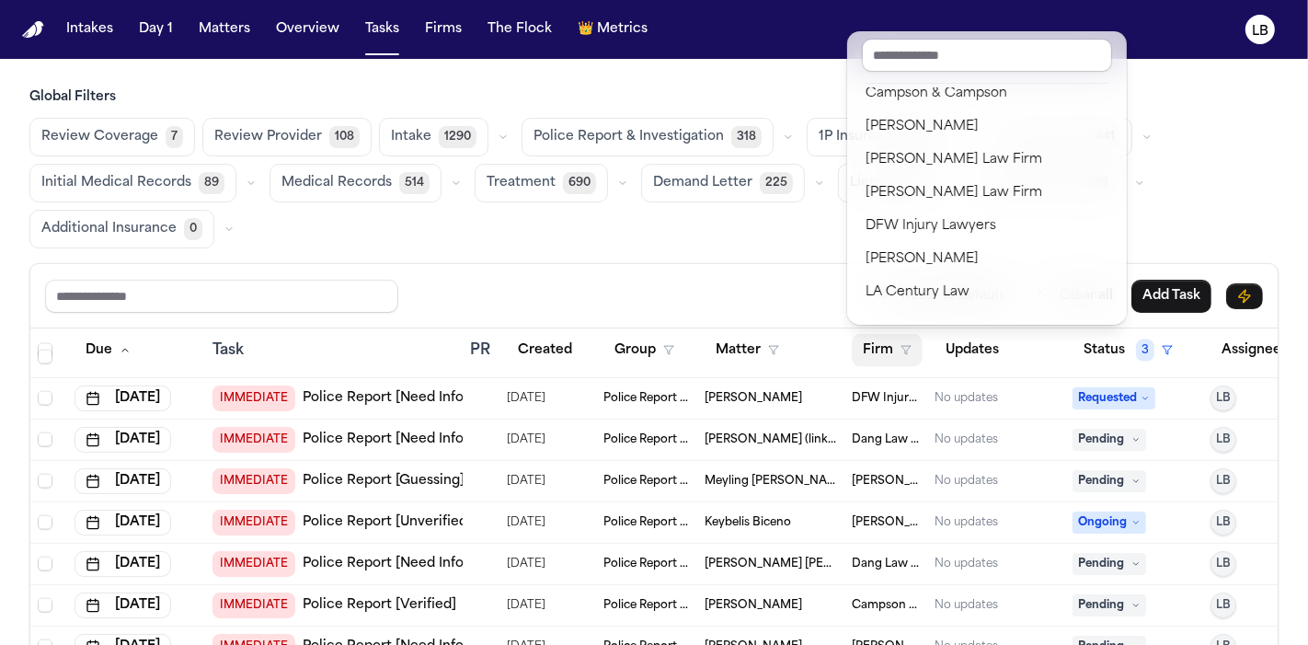
scroll to position [139, 0]
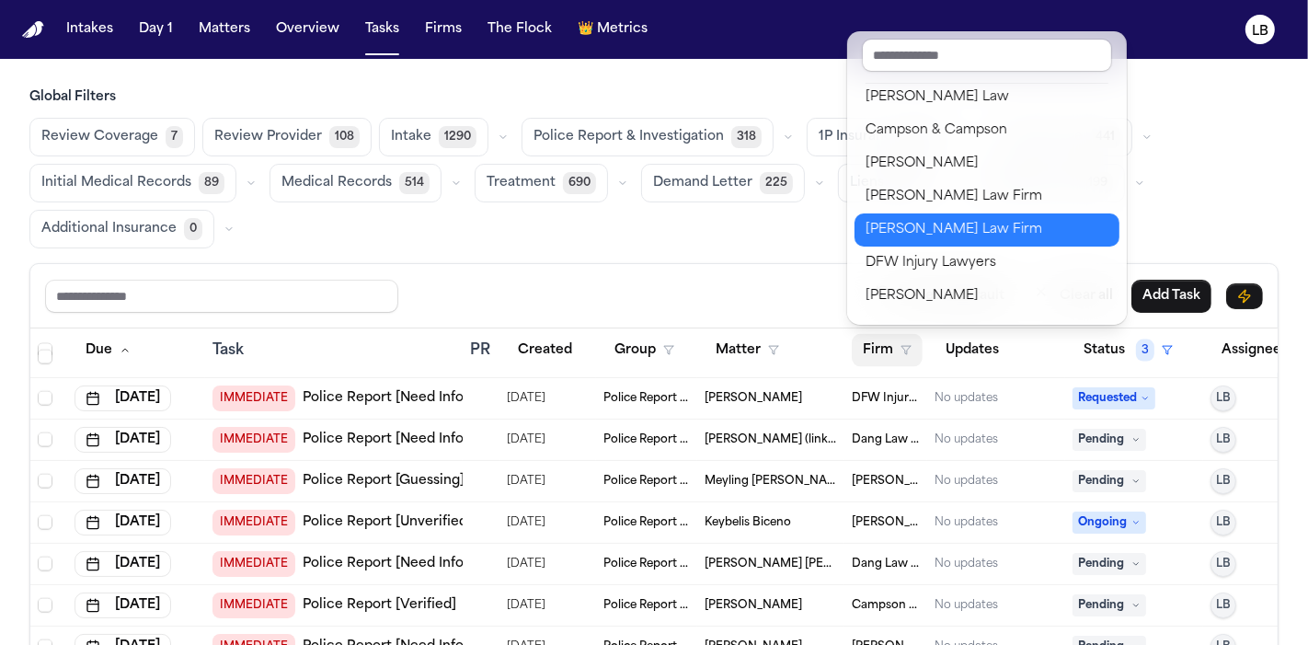
click at [909, 232] on div "Ruy Mireles Law Firm" at bounding box center [987, 230] width 243 height 22
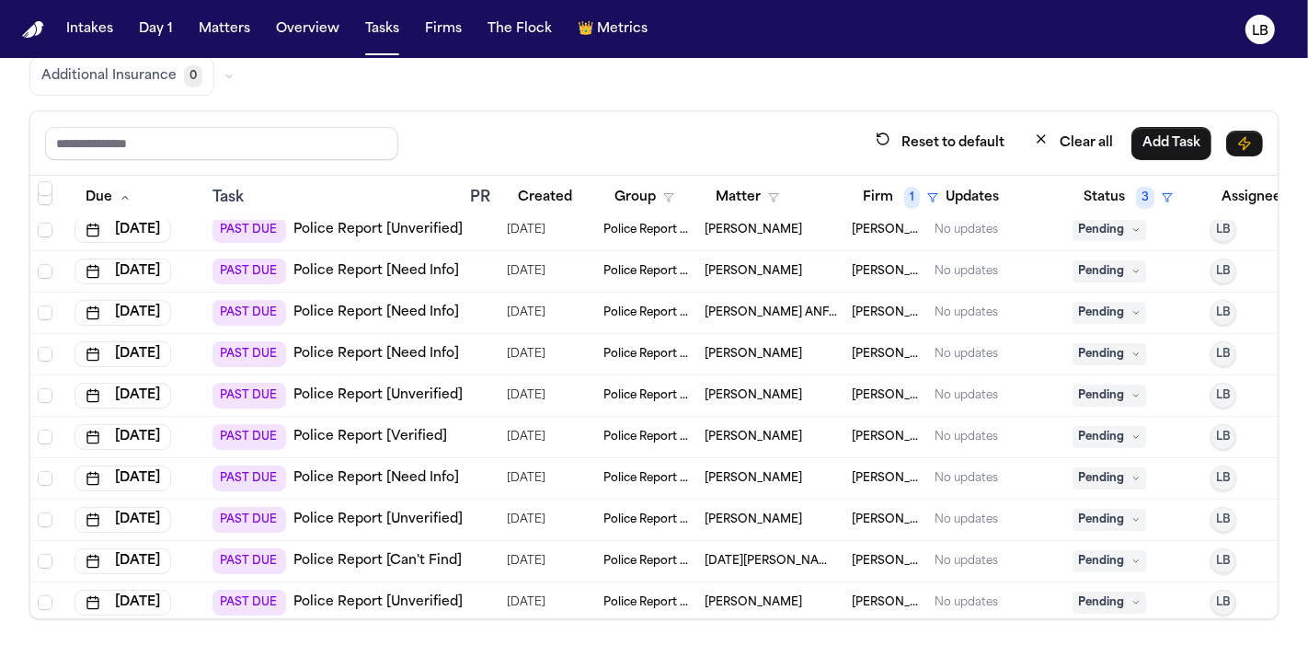
scroll to position [341, 0]
click at [432, 419] on td "PAST DUE Police Report [Verified]" at bounding box center [334, 438] width 258 height 41
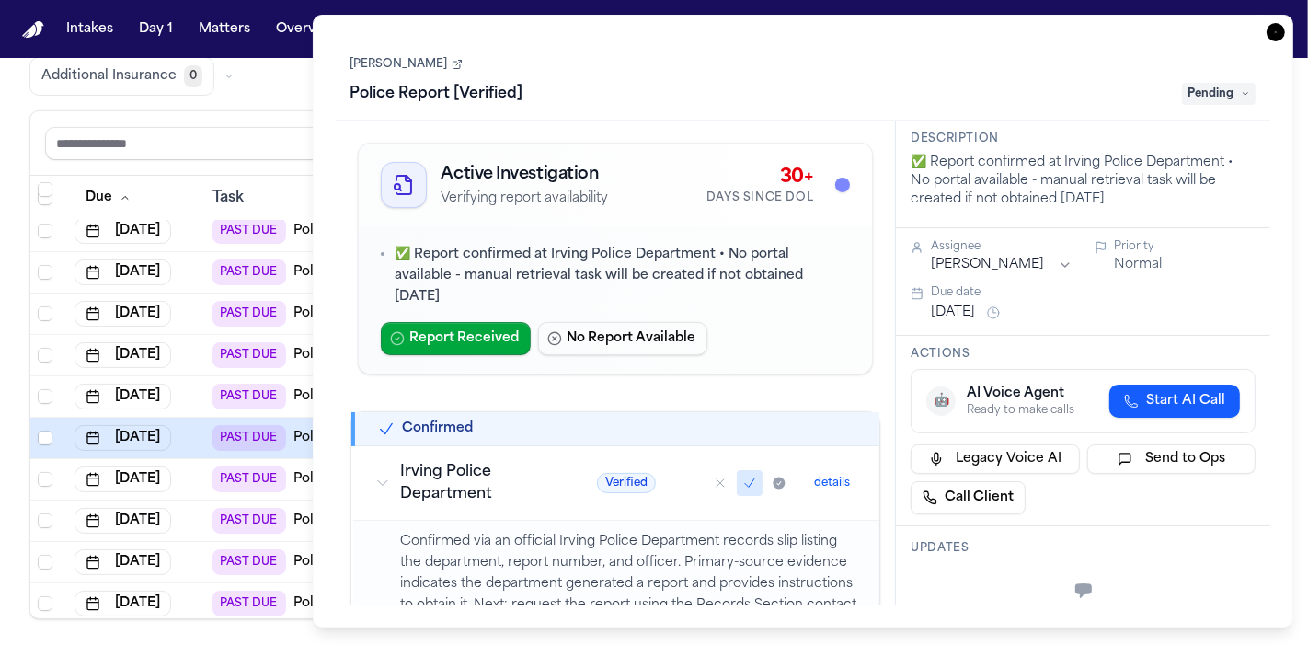
click at [1278, 33] on icon "button" at bounding box center [1276, 32] width 18 height 18
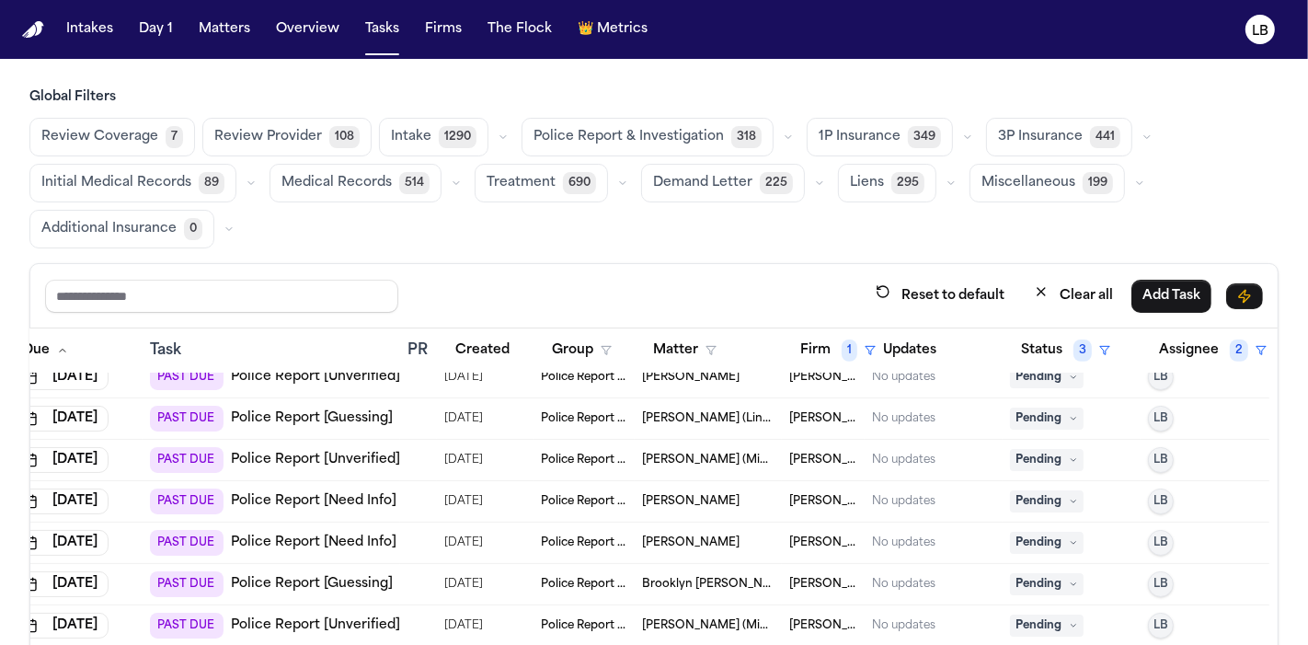
scroll to position [153, 0]
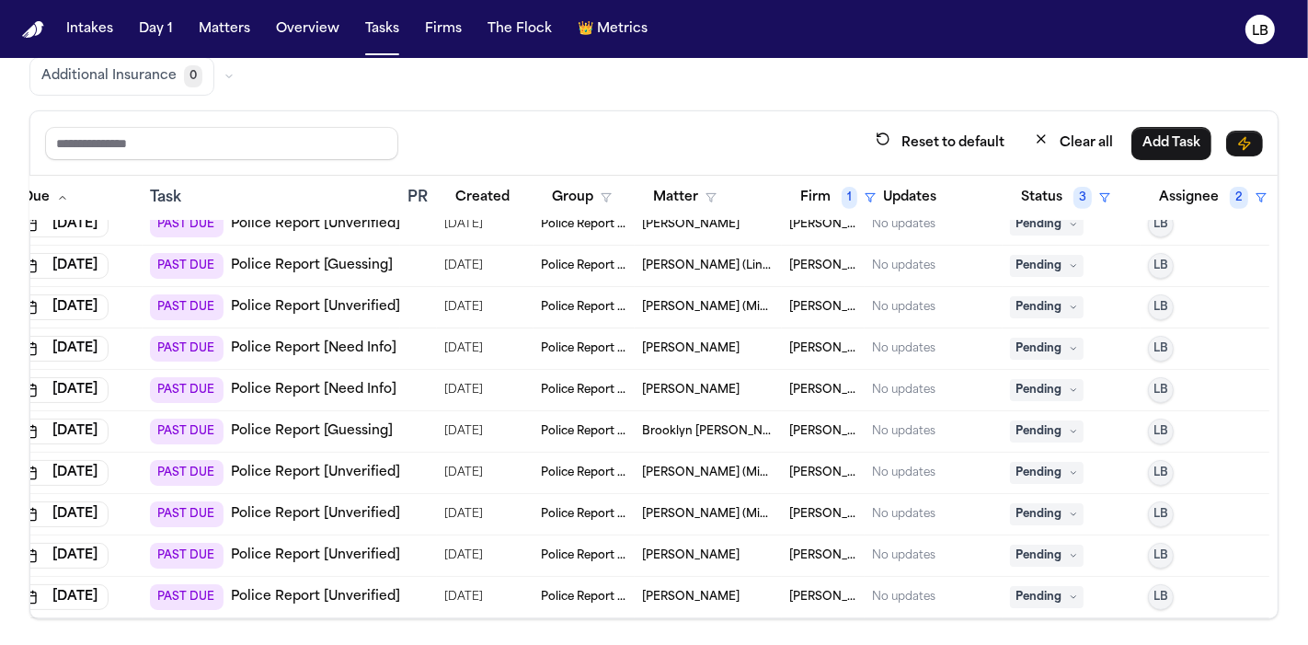
click at [705, 424] on span "Brooklyn Smedley" at bounding box center [708, 431] width 133 height 15
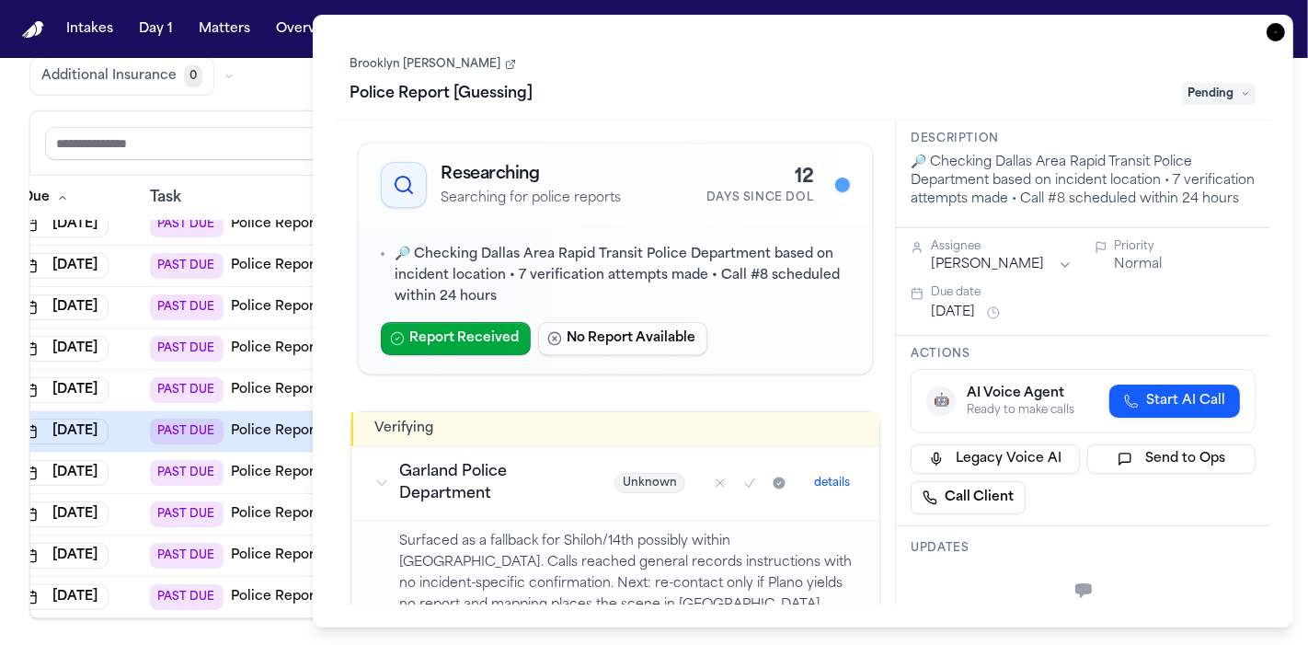
click at [421, 64] on link "Brooklyn Smedley" at bounding box center [434, 64] width 166 height 15
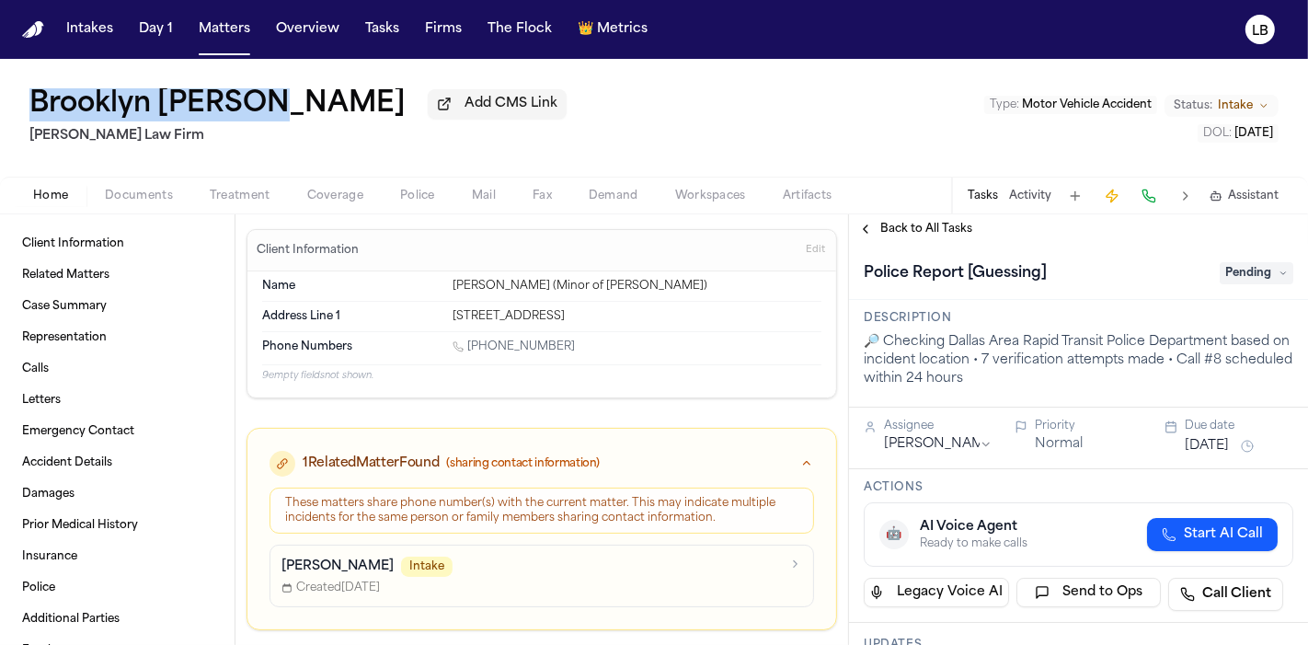
drag, startPoint x: 277, startPoint y: 121, endPoint x: 14, endPoint y: 109, distance: 263.5
click at [14, 109] on div "Brooklyn [PERSON_NAME] Add CMS Link [PERSON_NAME] Law Firm Type : Motor Vehicle…" at bounding box center [654, 118] width 1308 height 118
copy h1 "Brooklyn [PERSON_NAME]"
click at [121, 206] on span "button" at bounding box center [139, 206] width 90 height 2
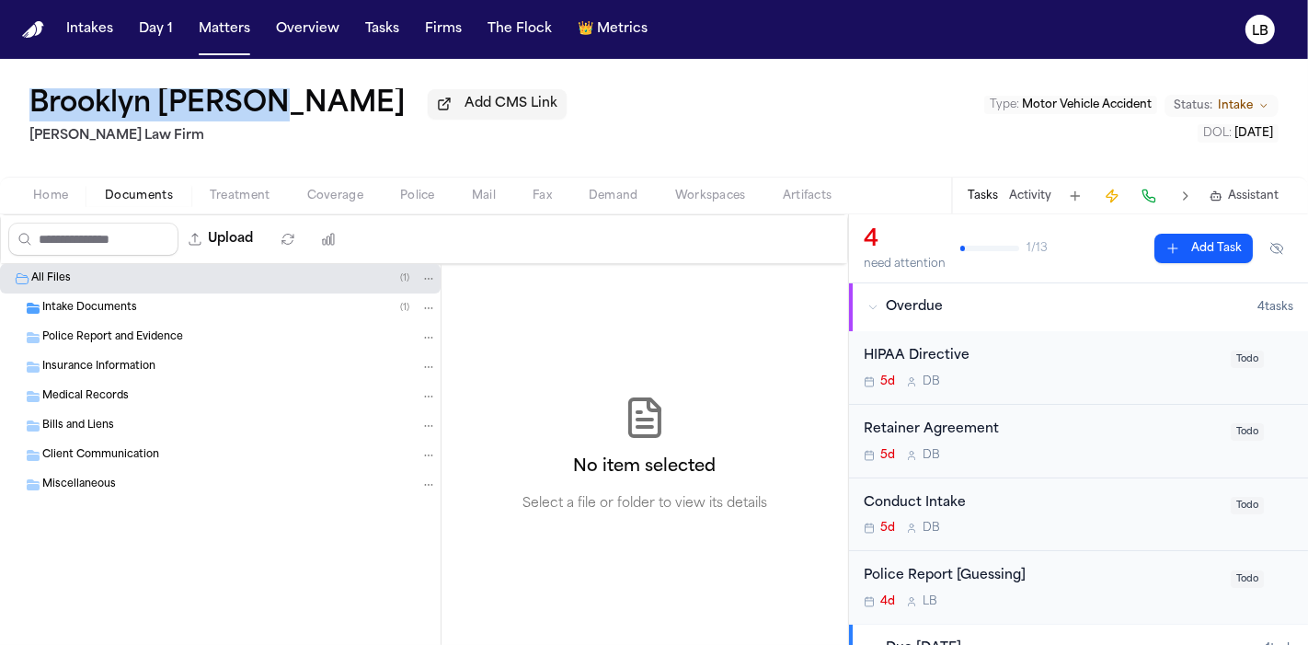
click at [128, 310] on span "Intake Documents" at bounding box center [89, 309] width 95 height 16
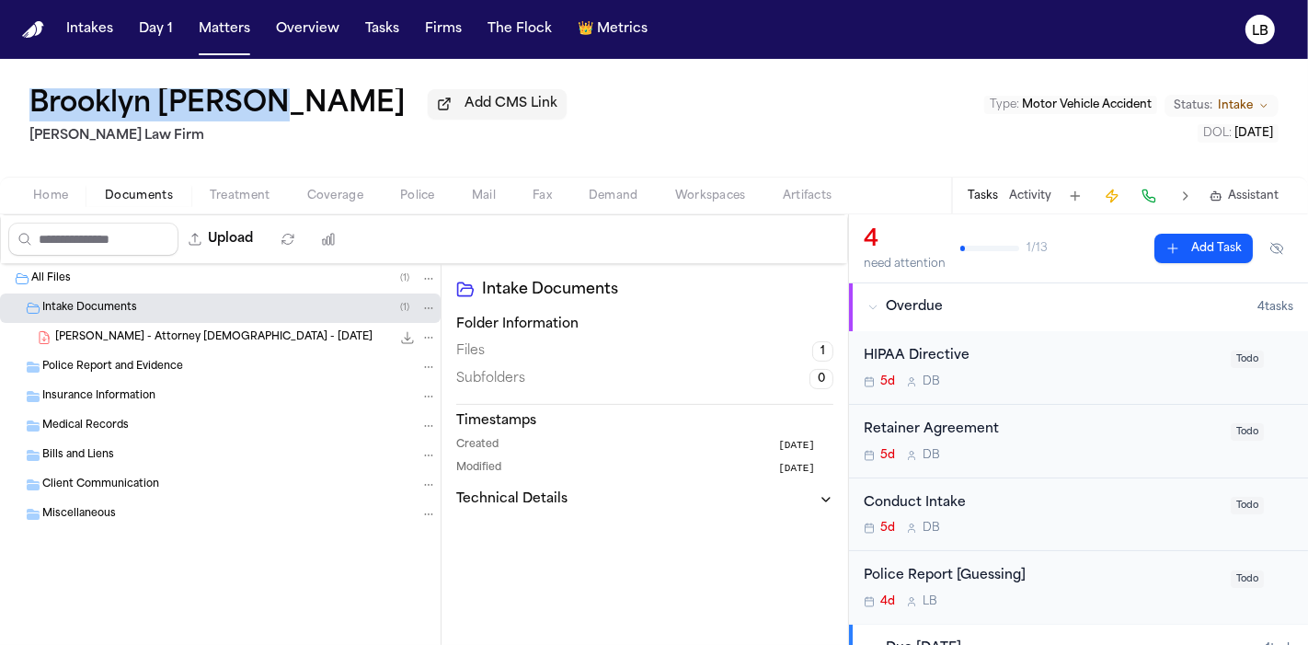
click at [162, 362] on span "Police Report and Evidence" at bounding box center [112, 368] width 141 height 16
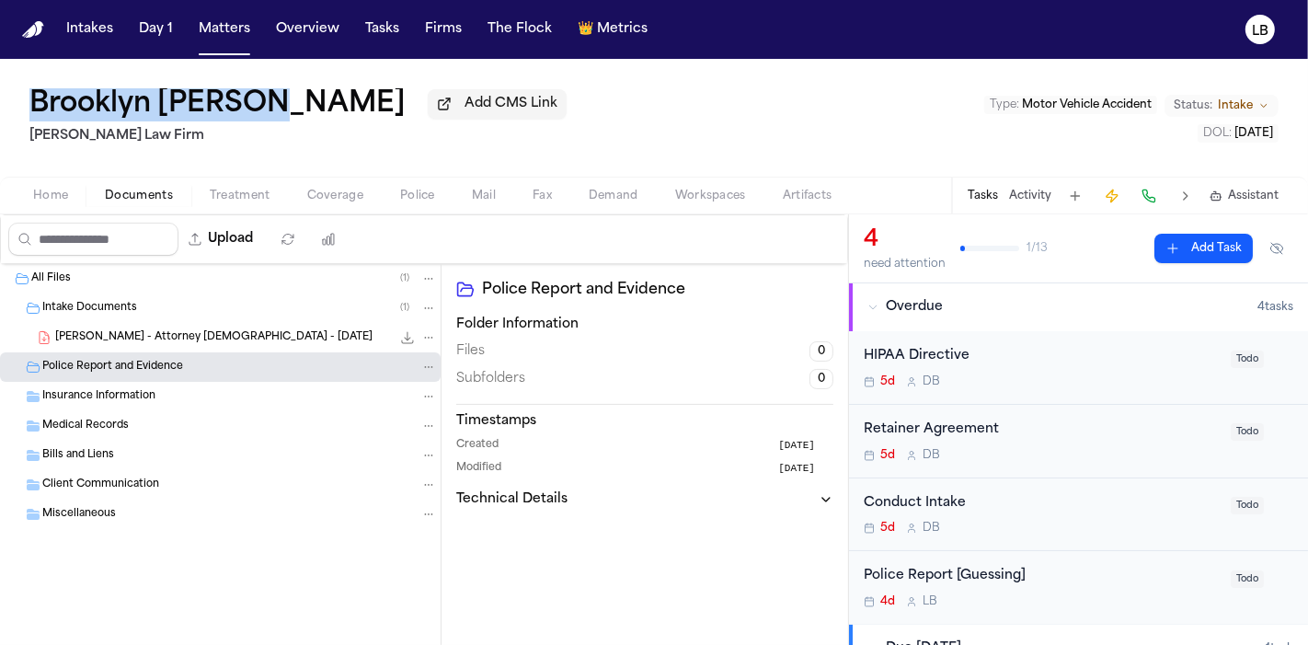
click at [46, 196] on span "Home" at bounding box center [50, 196] width 35 height 15
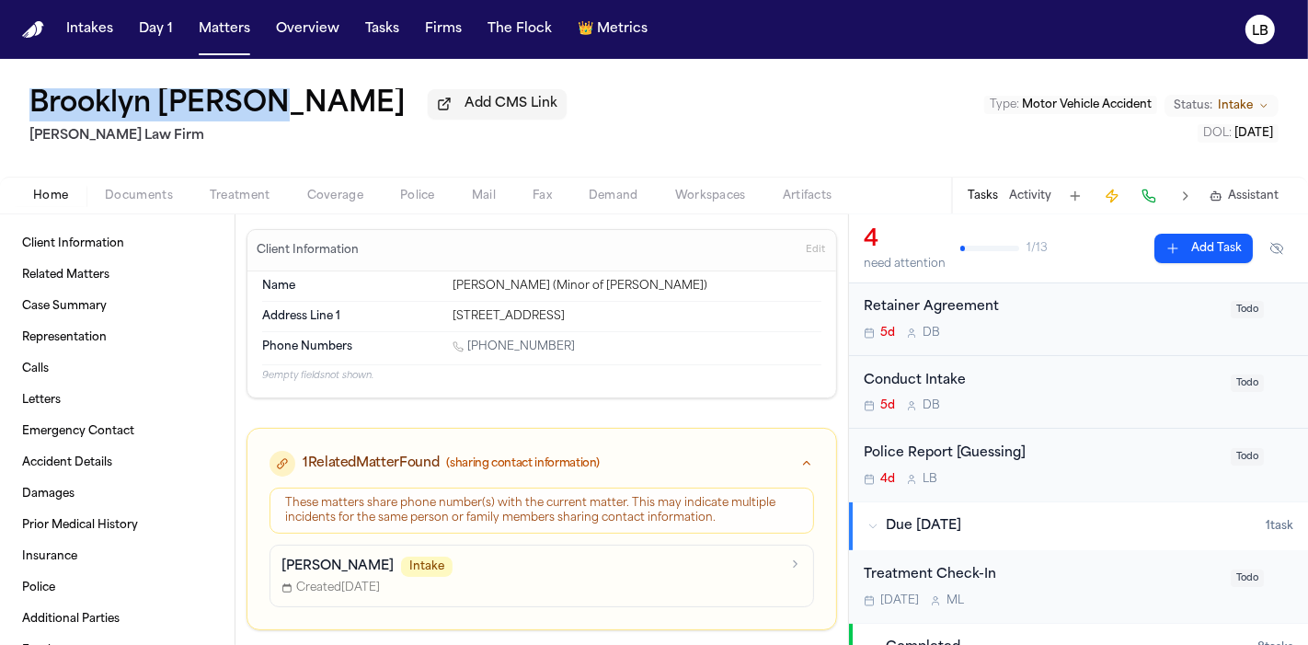
scroll to position [123, 0]
click at [148, 185] on button "Documents" at bounding box center [138, 196] width 105 height 22
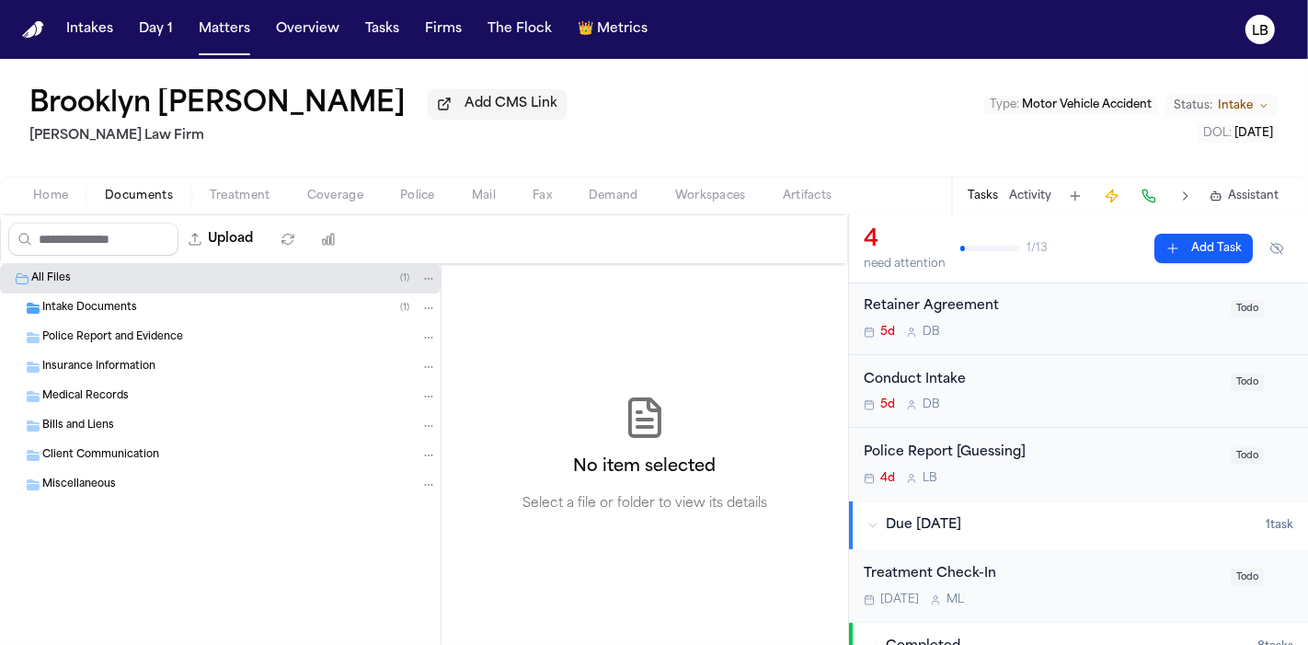
click at [157, 283] on div "All Files ( 1 )" at bounding box center [234, 279] width 406 height 17
click at [149, 294] on div "Intake Documents ( 1 )" at bounding box center [220, 308] width 441 height 29
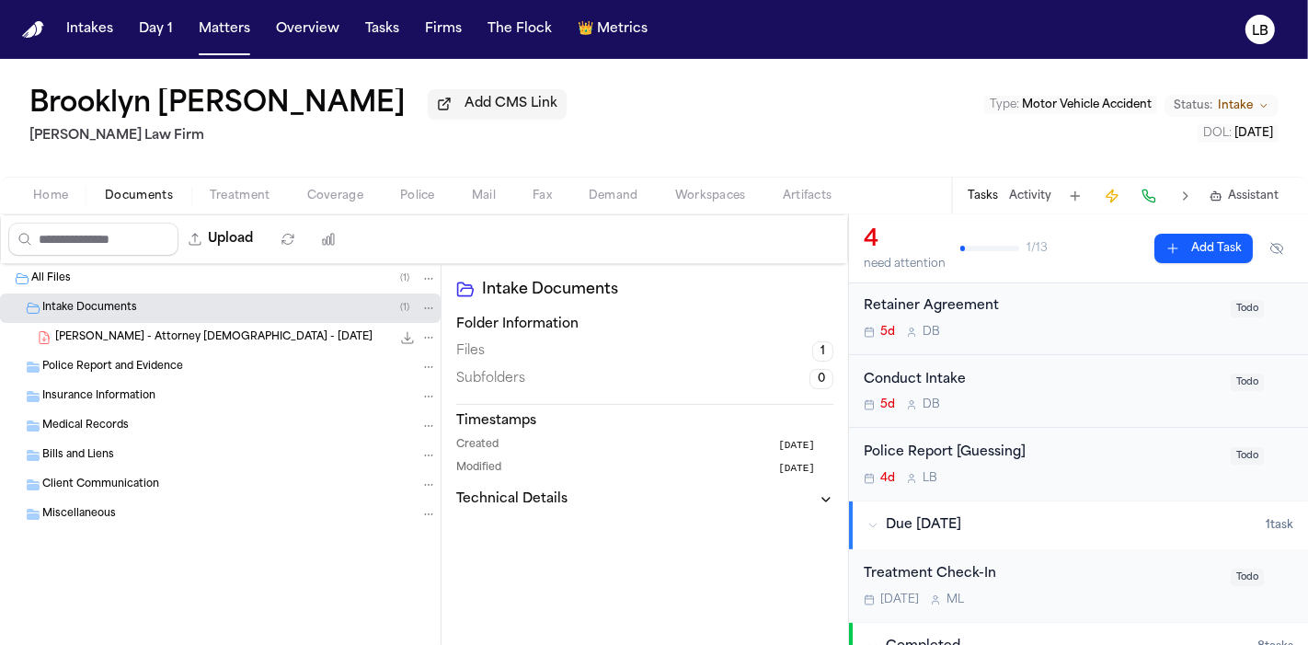
click at [65, 189] on span "Home" at bounding box center [50, 196] width 35 height 15
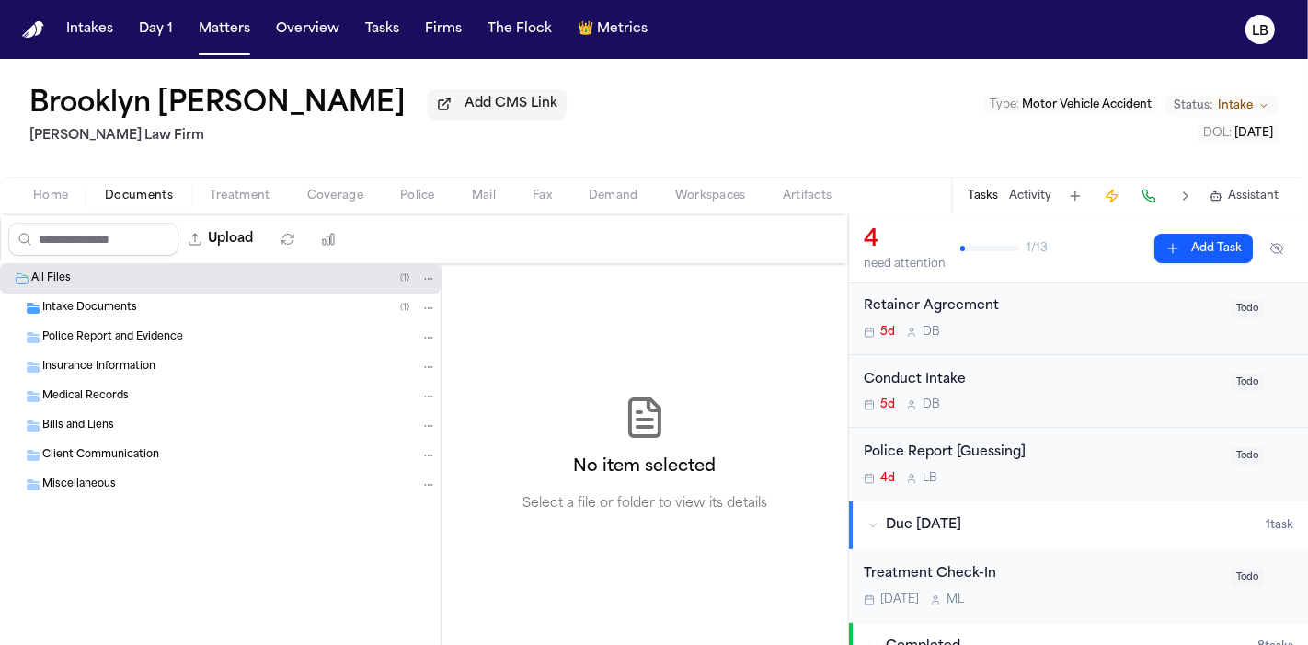
click at [157, 200] on span "Documents" at bounding box center [139, 196] width 68 height 15
click at [216, 46] on nav "Intakes Day 1 Matters Overview Tasks Firms The Flock 👑 Metrics LB" at bounding box center [654, 29] width 1308 height 59
click at [223, 29] on button "Matters" at bounding box center [224, 29] width 66 height 33
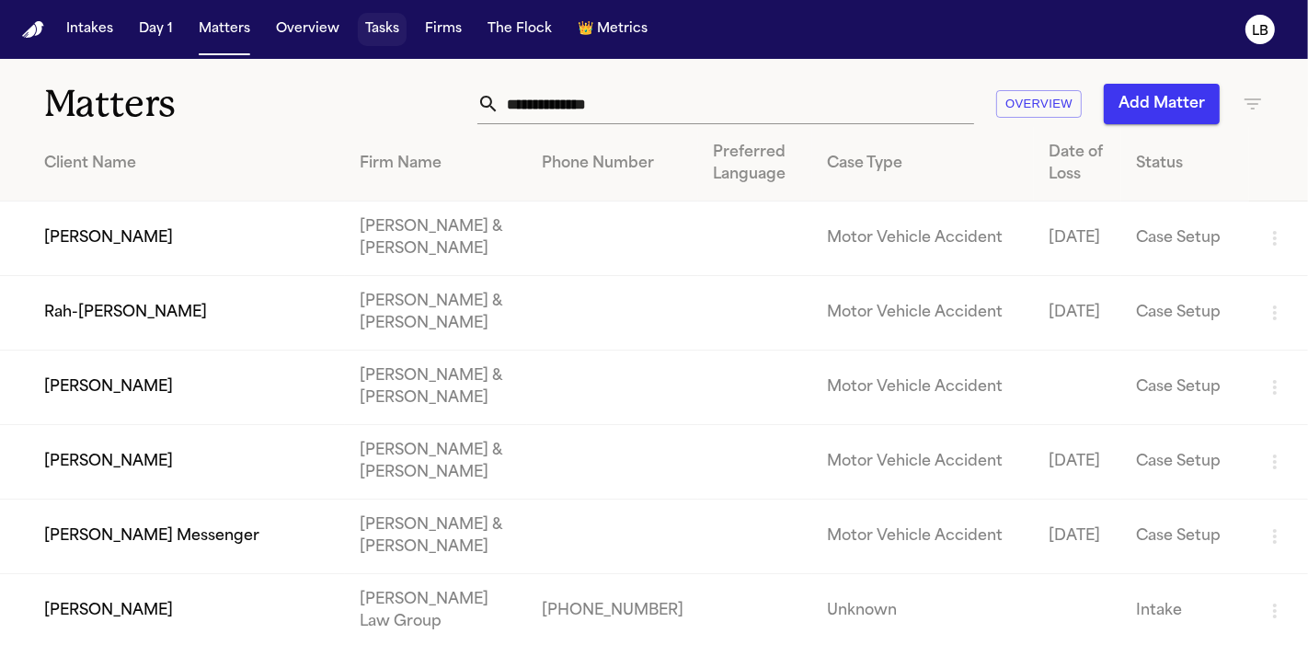
click at [364, 15] on button "Tasks" at bounding box center [382, 29] width 49 height 33
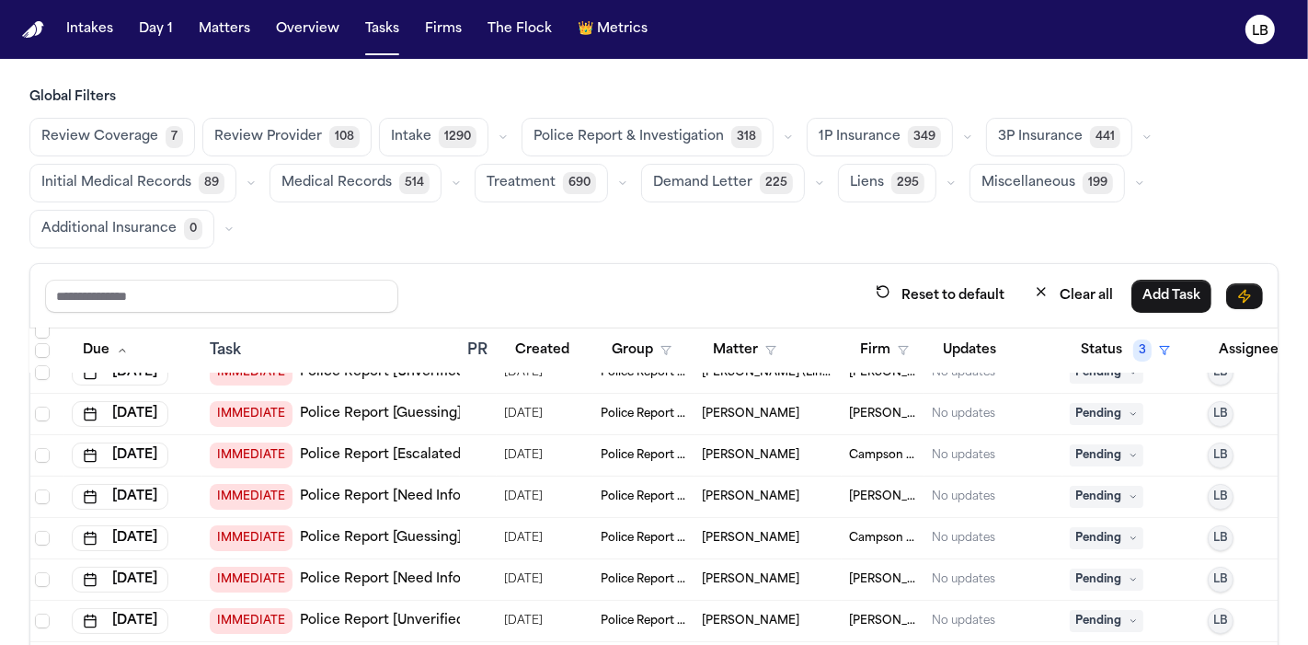
scroll to position [582, 3]
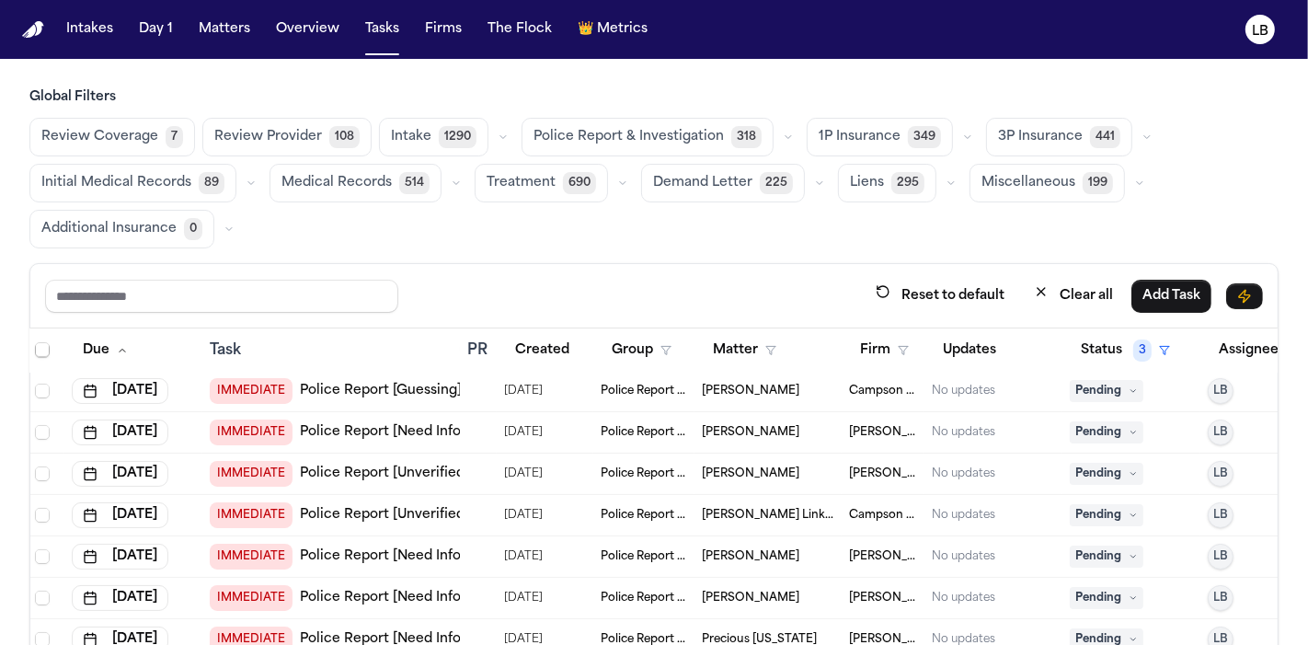
click at [731, 437] on td "[PERSON_NAME]" at bounding box center [768, 432] width 147 height 41
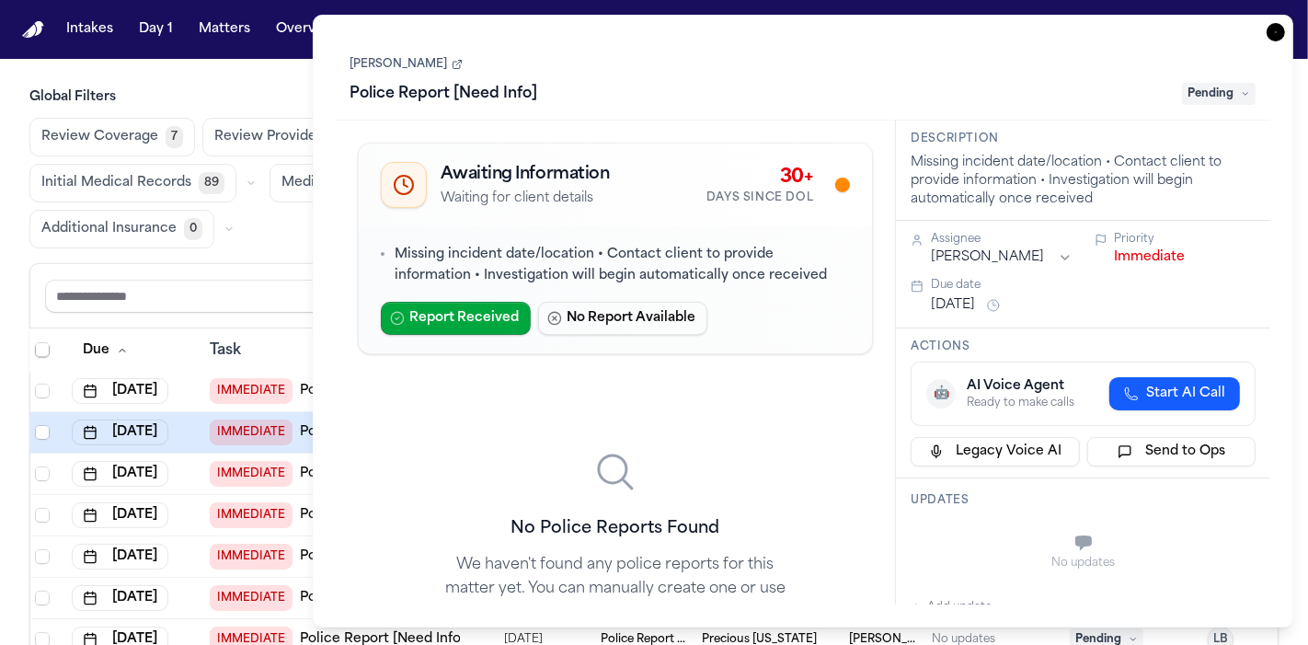
click at [452, 65] on icon at bounding box center [457, 64] width 11 height 11
click at [1267, 37] on icon "button" at bounding box center [1276, 32] width 18 height 18
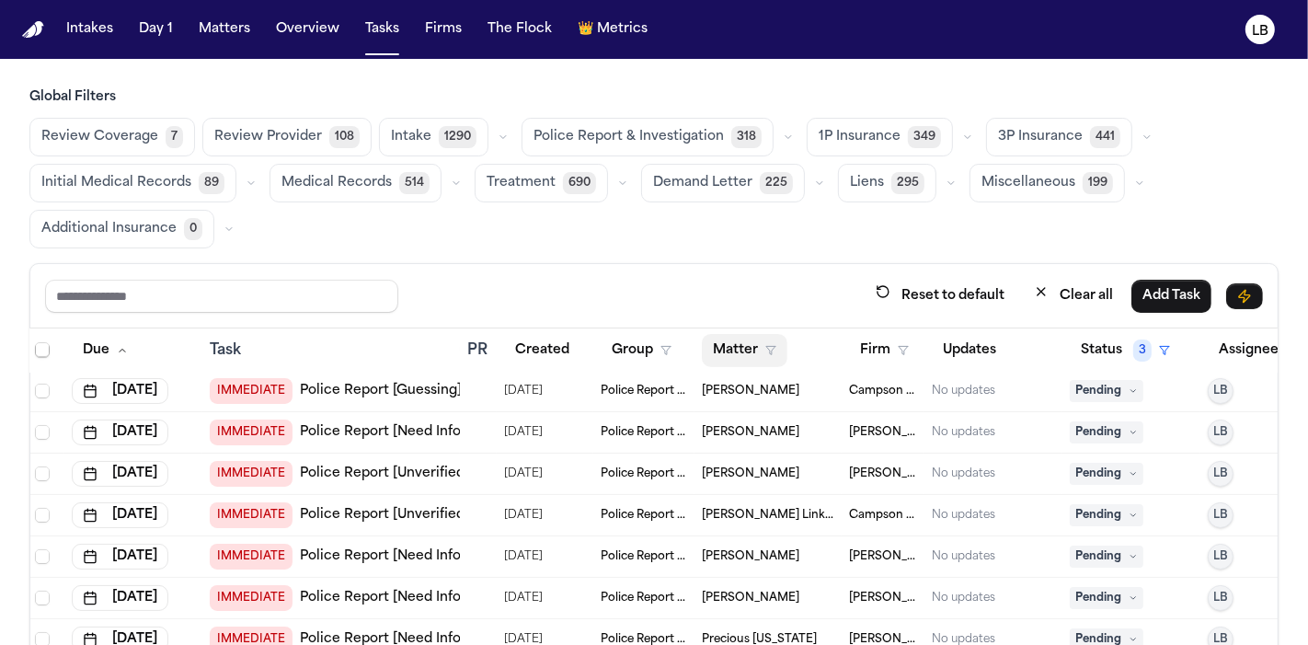
click at [740, 351] on button "Matter" at bounding box center [745, 350] width 86 height 33
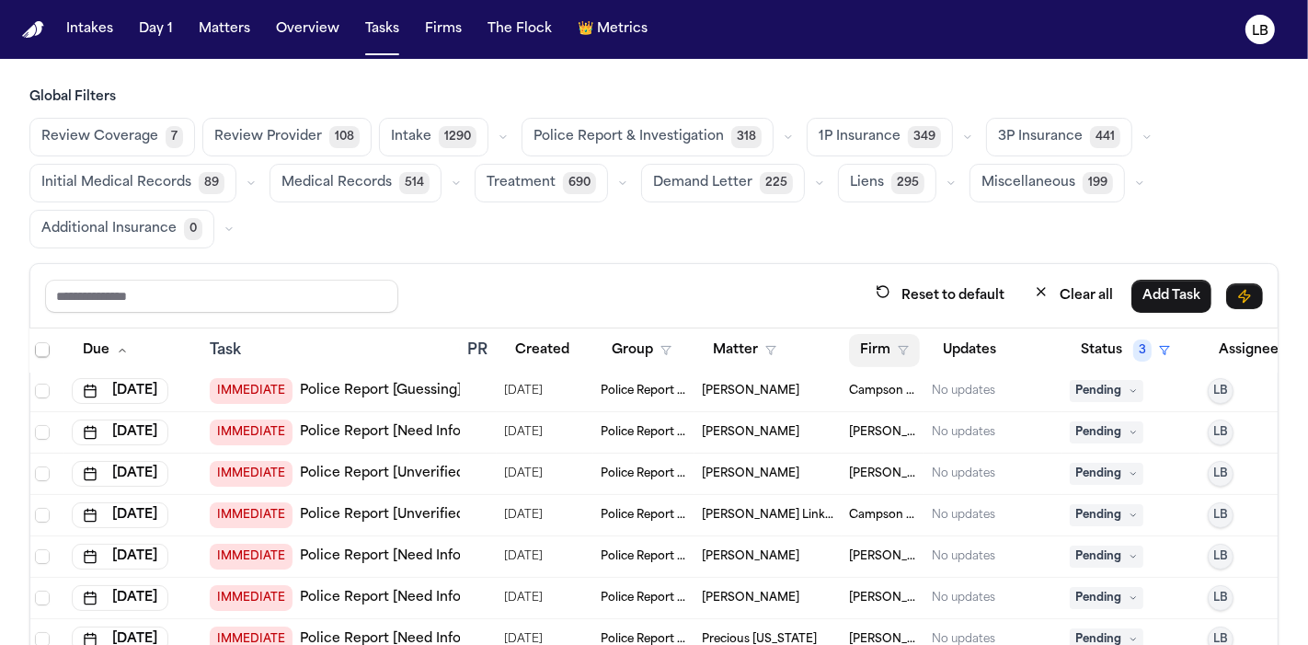
click at [888, 352] on button "Firm" at bounding box center [884, 350] width 71 height 33
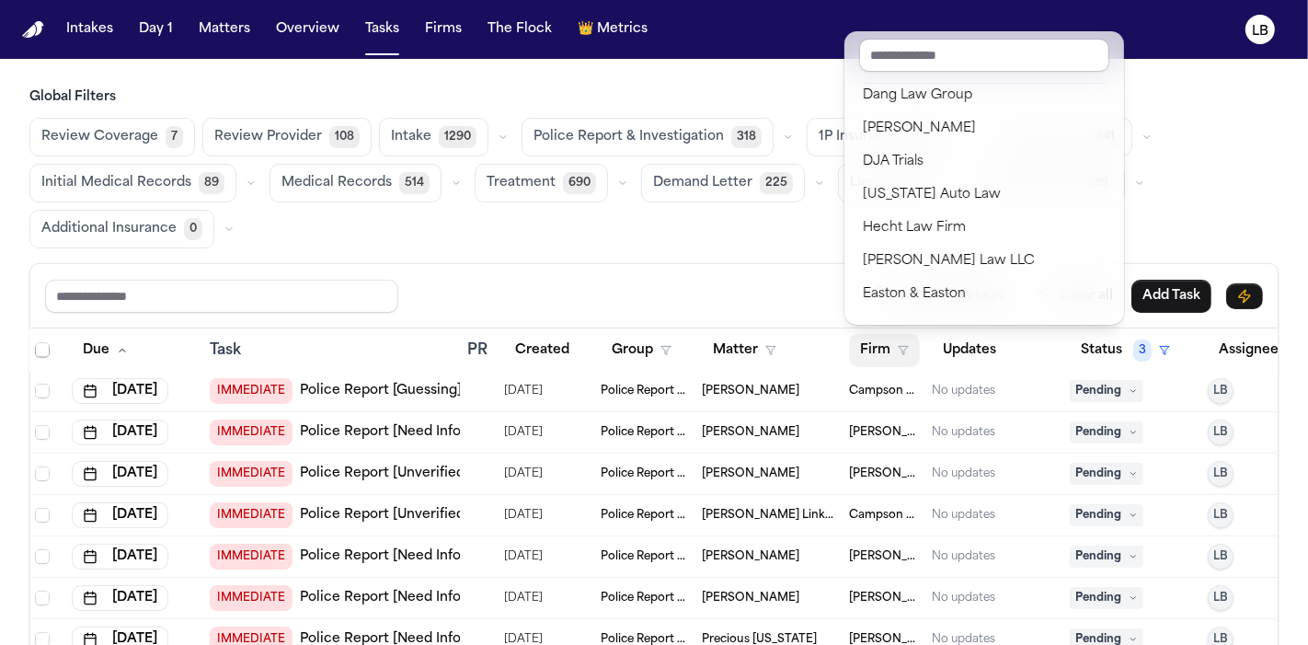
scroll to position [390, 0]
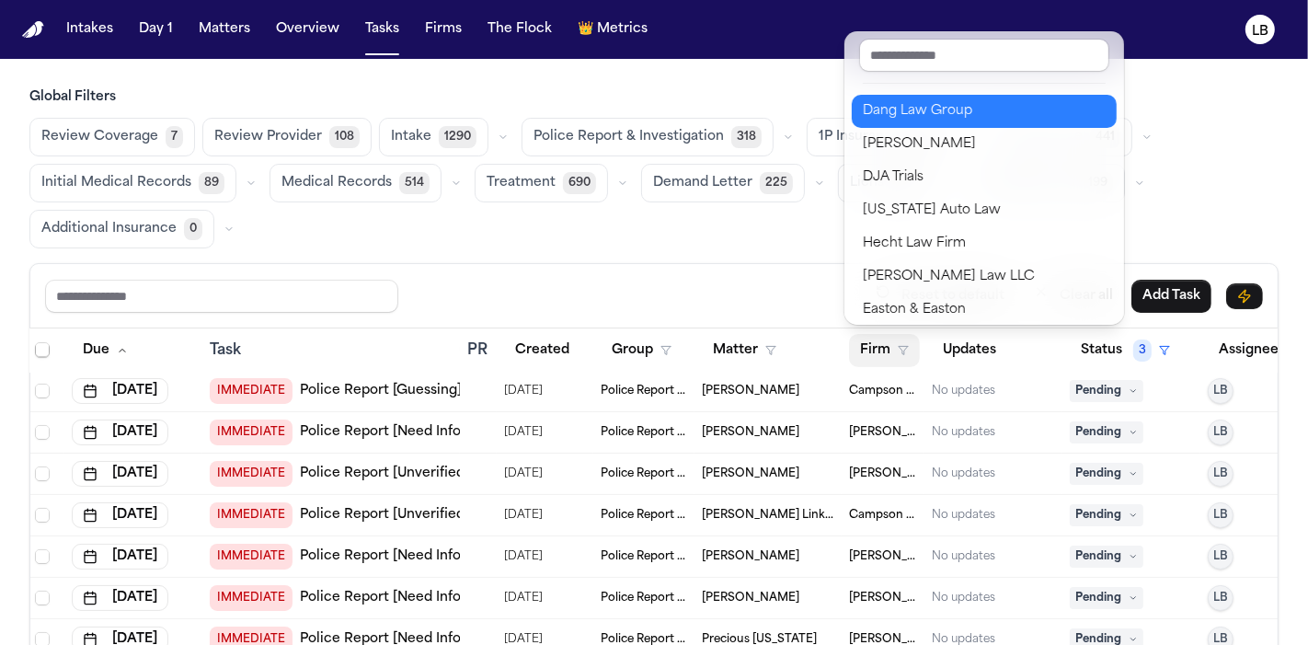
click at [913, 113] on div "Dang Law Group" at bounding box center [984, 111] width 243 height 22
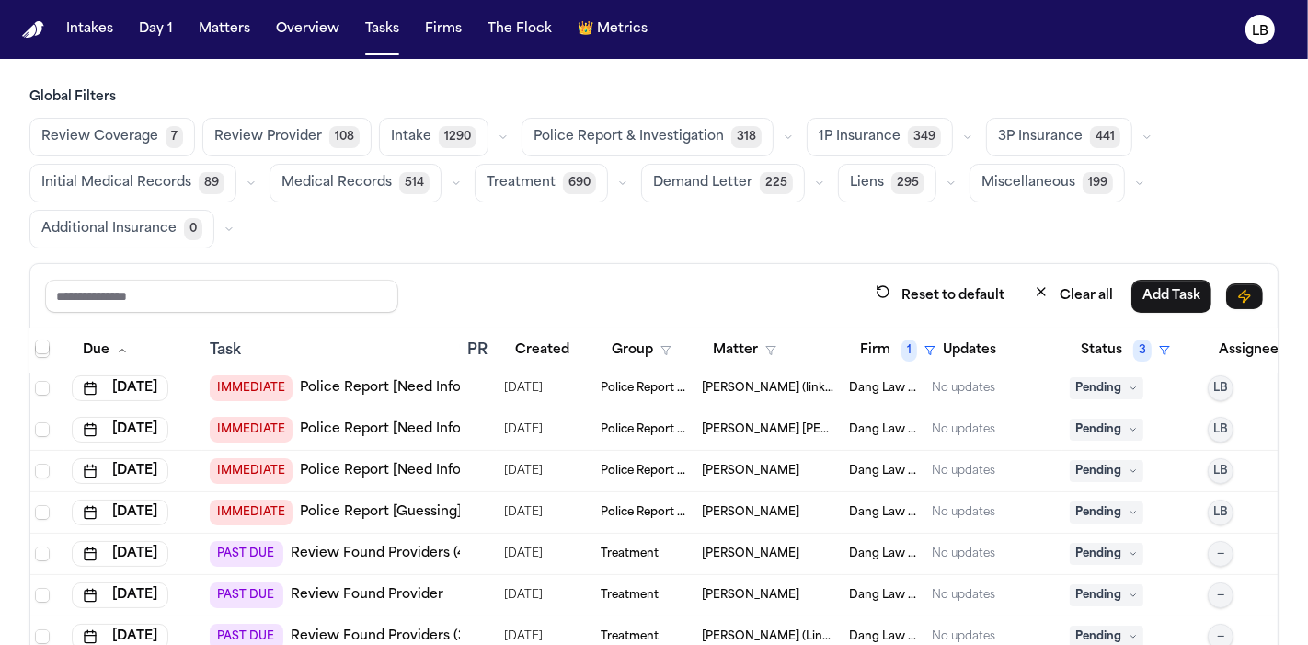
scroll to position [0, 3]
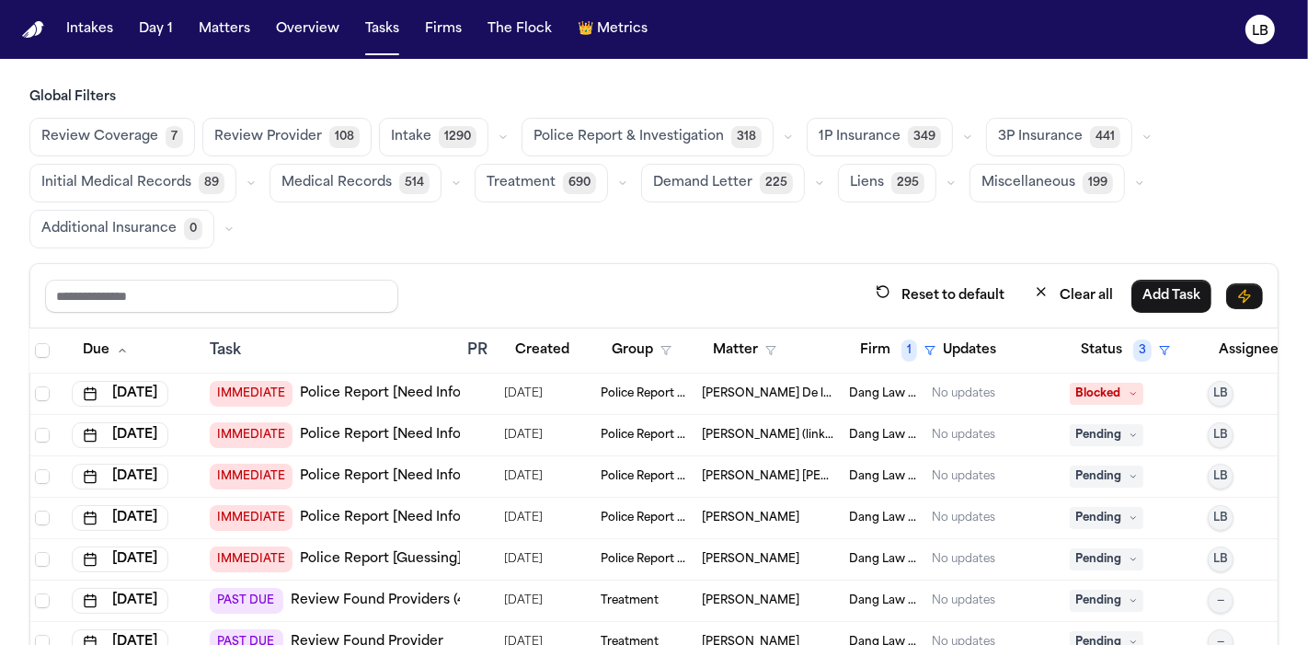
click at [783, 438] on span "Jairo Dominguez Carbajal (link to Dariana Dominguez Carbajal)" at bounding box center [768, 435] width 133 height 15
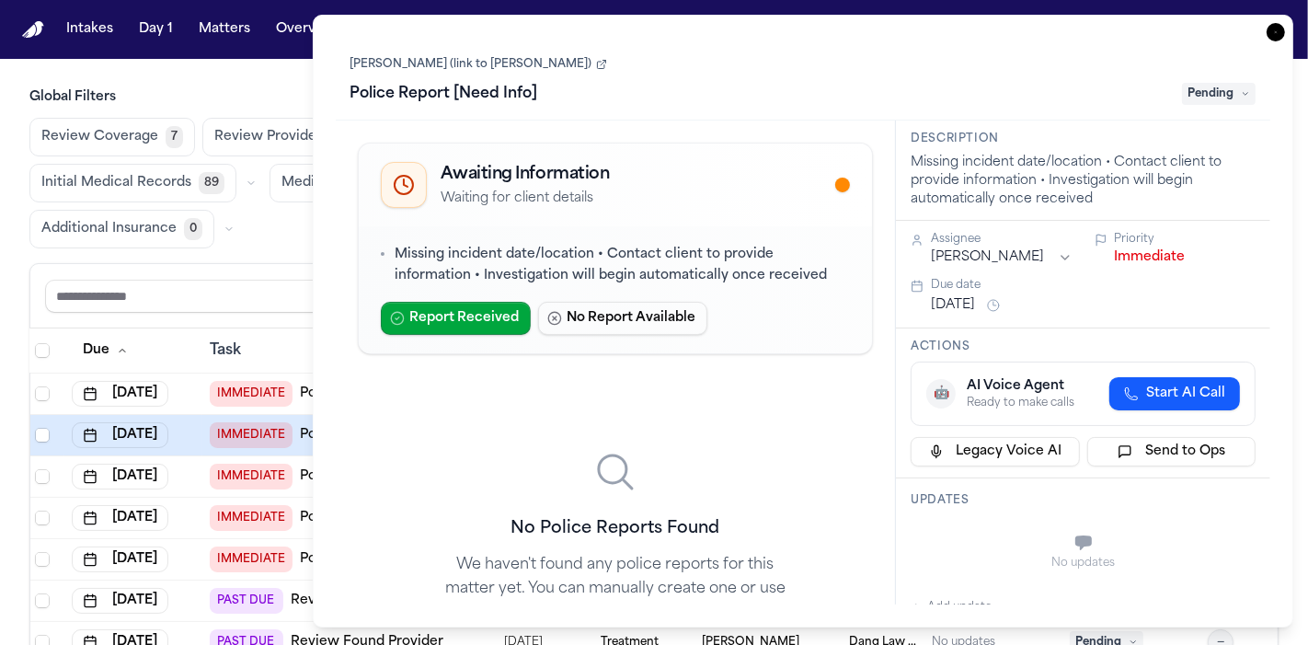
click at [553, 69] on link "Jairo Dominguez Carbajal (link to Dariana Dominguez Carbajal)" at bounding box center [479, 64] width 257 height 15
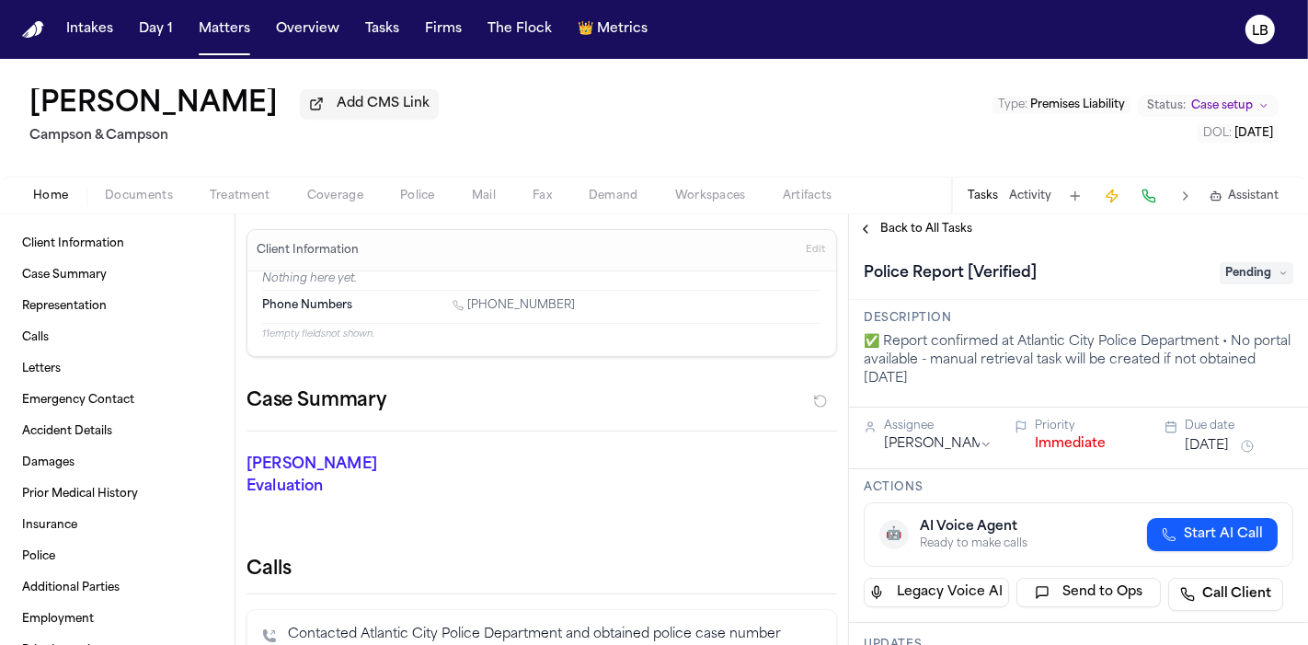
click at [160, 202] on button "Documents" at bounding box center [138, 196] width 105 height 22
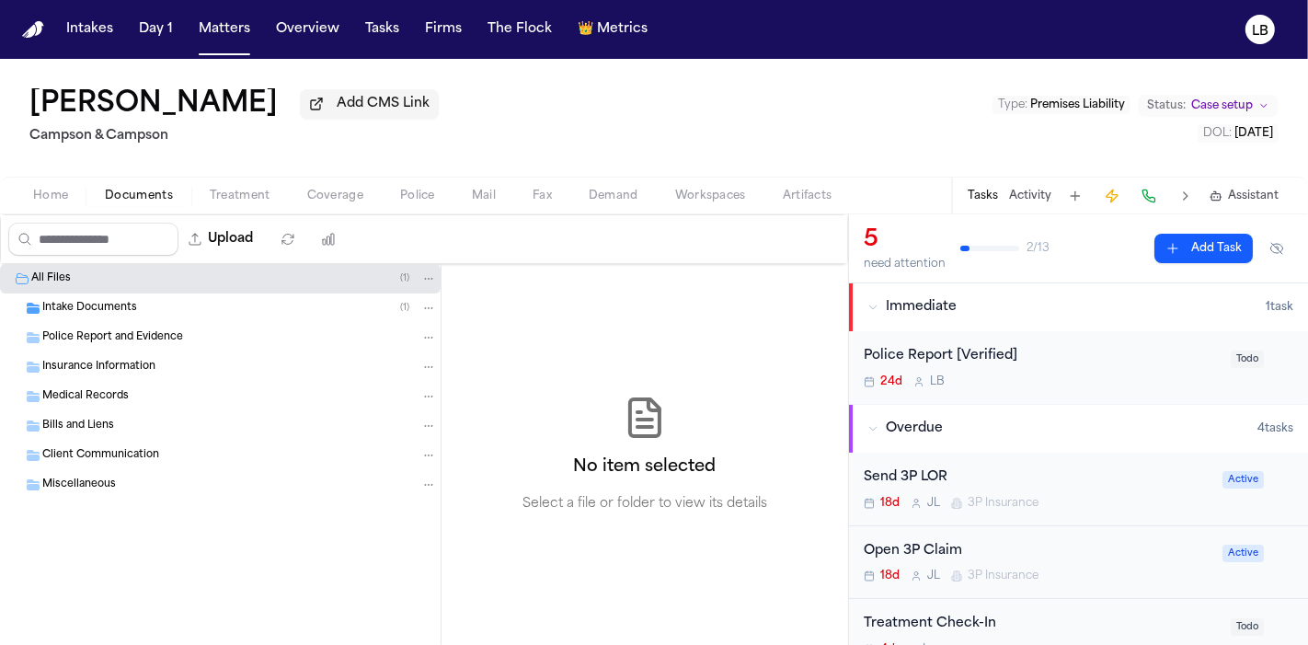
click at [121, 302] on span "Intake Documents" at bounding box center [89, 309] width 95 height 16
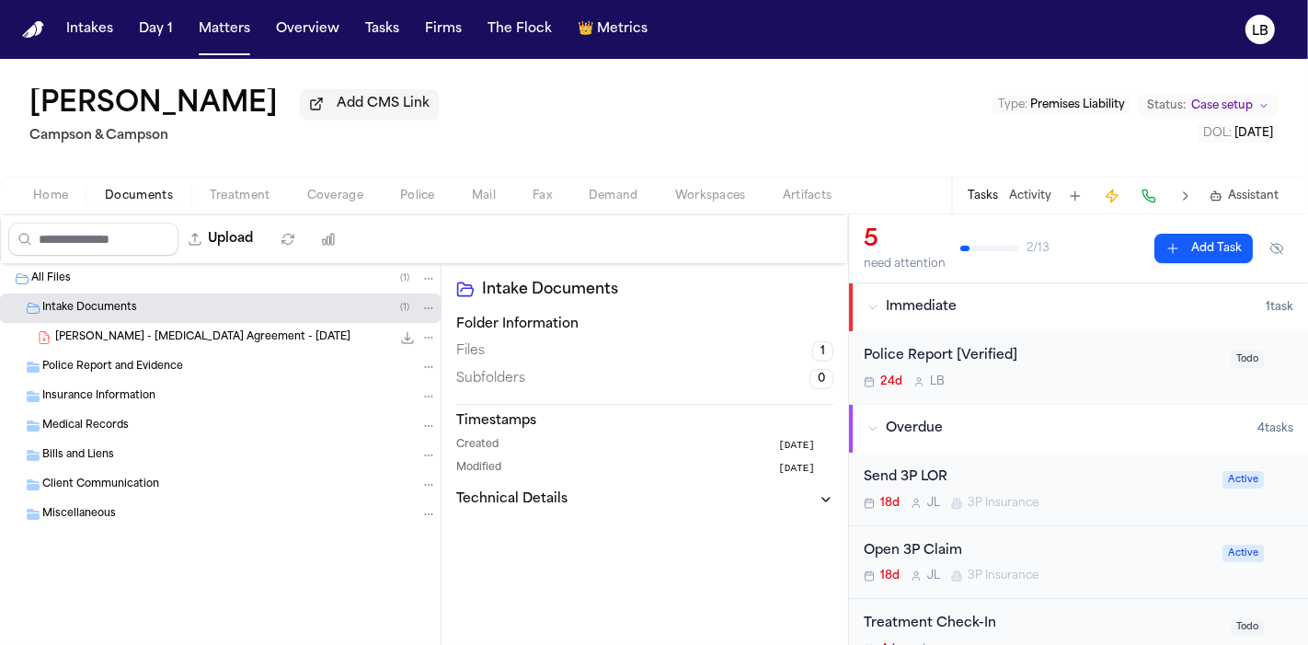
click at [149, 323] on div "[PERSON_NAME] - [MEDICAL_DATA] Agreement - [DATE] 1.1 MB • PDF" at bounding box center [220, 337] width 441 height 29
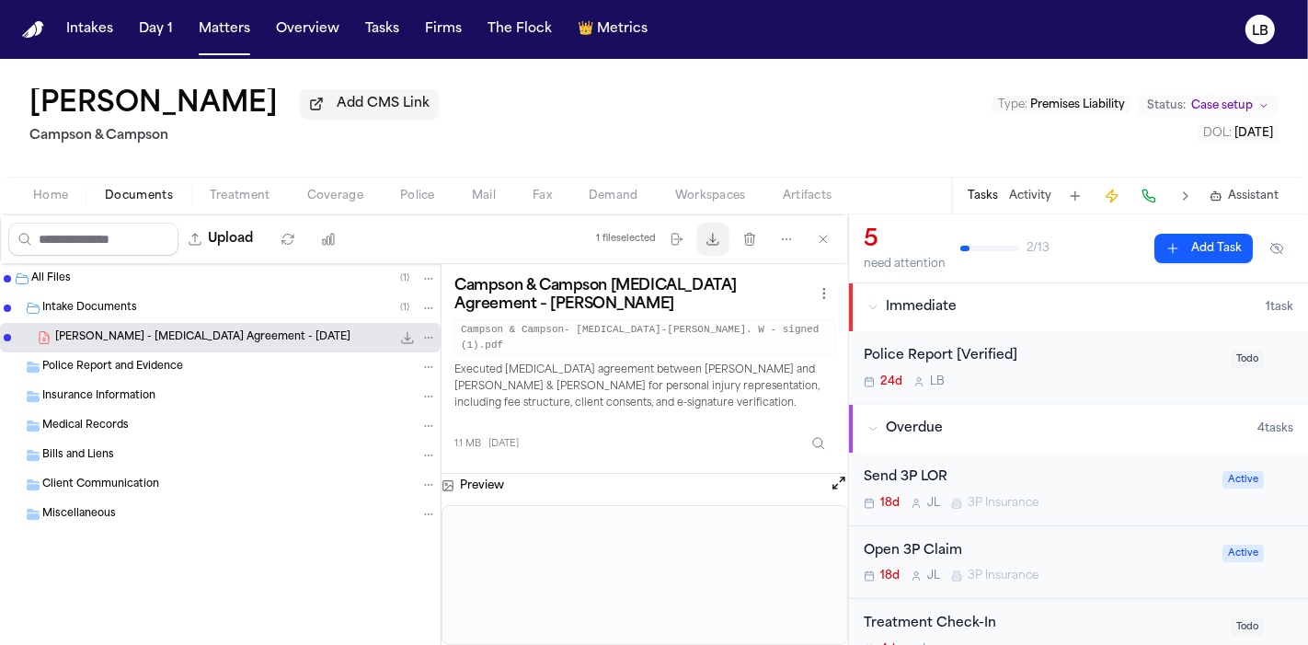
click at [704, 236] on button "Download files" at bounding box center [713, 239] width 33 height 33
click at [149, 185] on button "Documents" at bounding box center [138, 196] width 105 height 22
click at [156, 194] on span "Documents" at bounding box center [139, 196] width 68 height 15
click at [1211, 44] on nav "Intakes Day 1 Matters Overview Tasks Firms The Flock 👑 Metrics LB" at bounding box center [654, 29] width 1308 height 59
click at [45, 208] on div "Home Documents Treatment Coverage Police Mail Fax Demand Workspaces Artifacts T…" at bounding box center [654, 195] width 1308 height 37
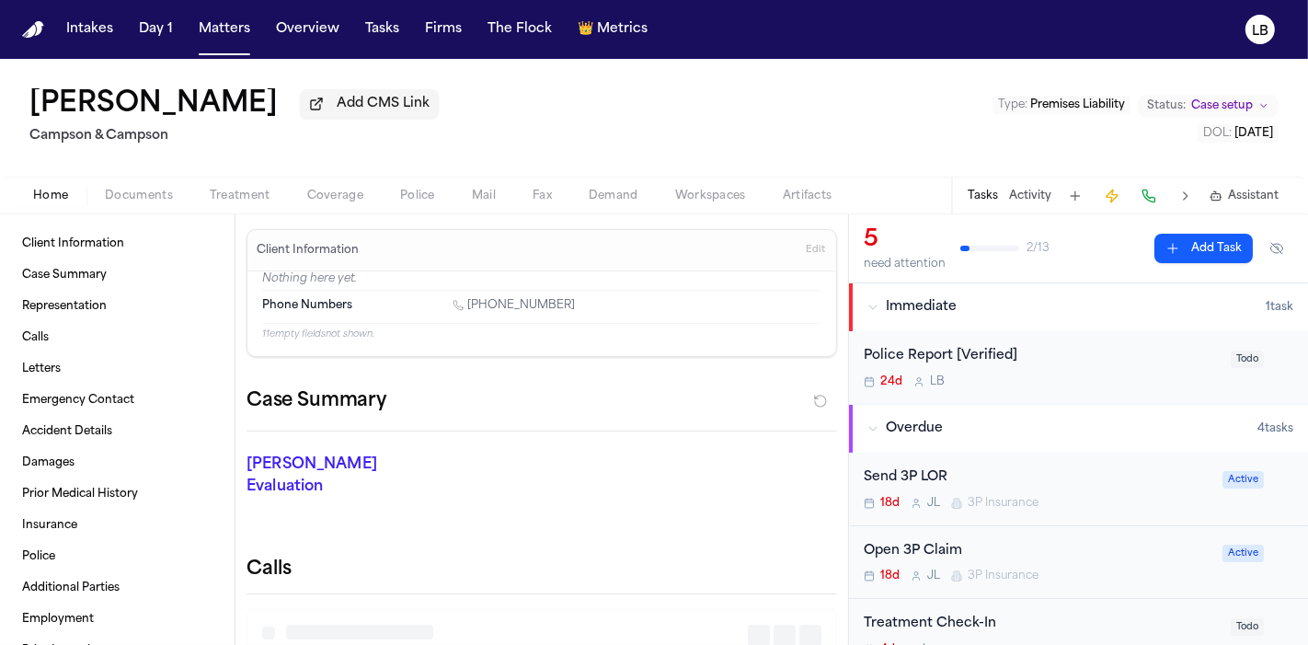
click at [42, 203] on button "Home" at bounding box center [51, 196] width 72 height 22
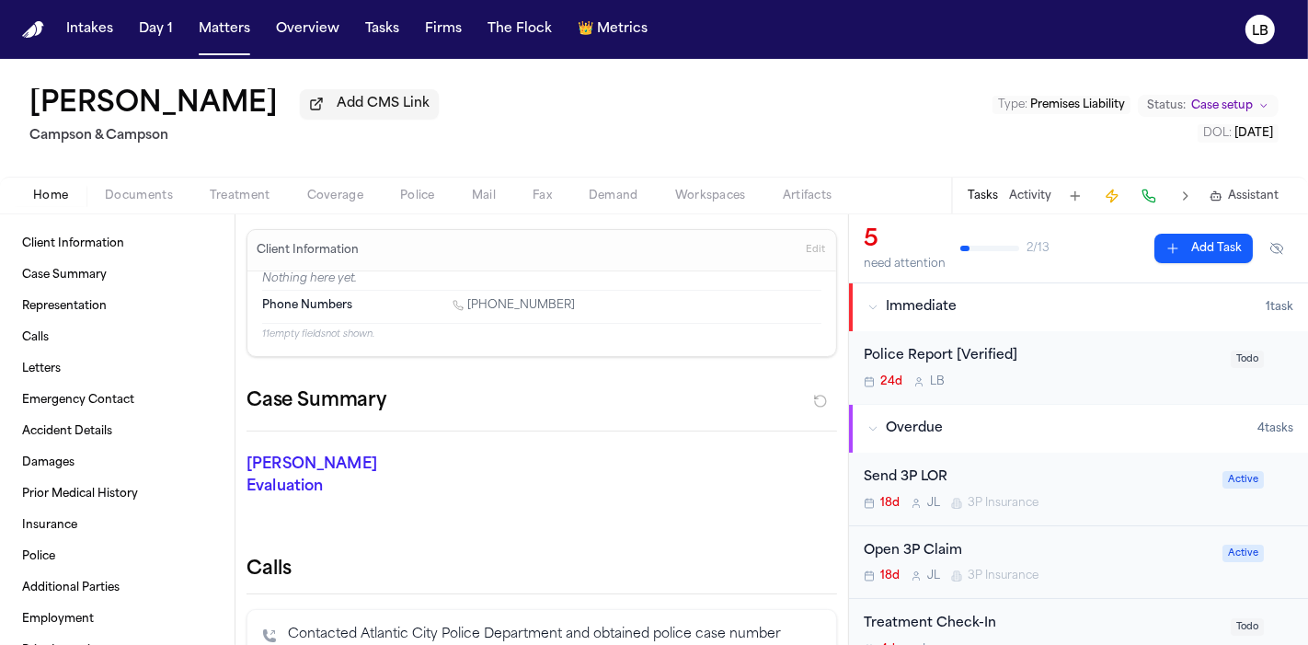
click at [142, 103] on h1 "[PERSON_NAME]" at bounding box center [153, 104] width 248 height 33
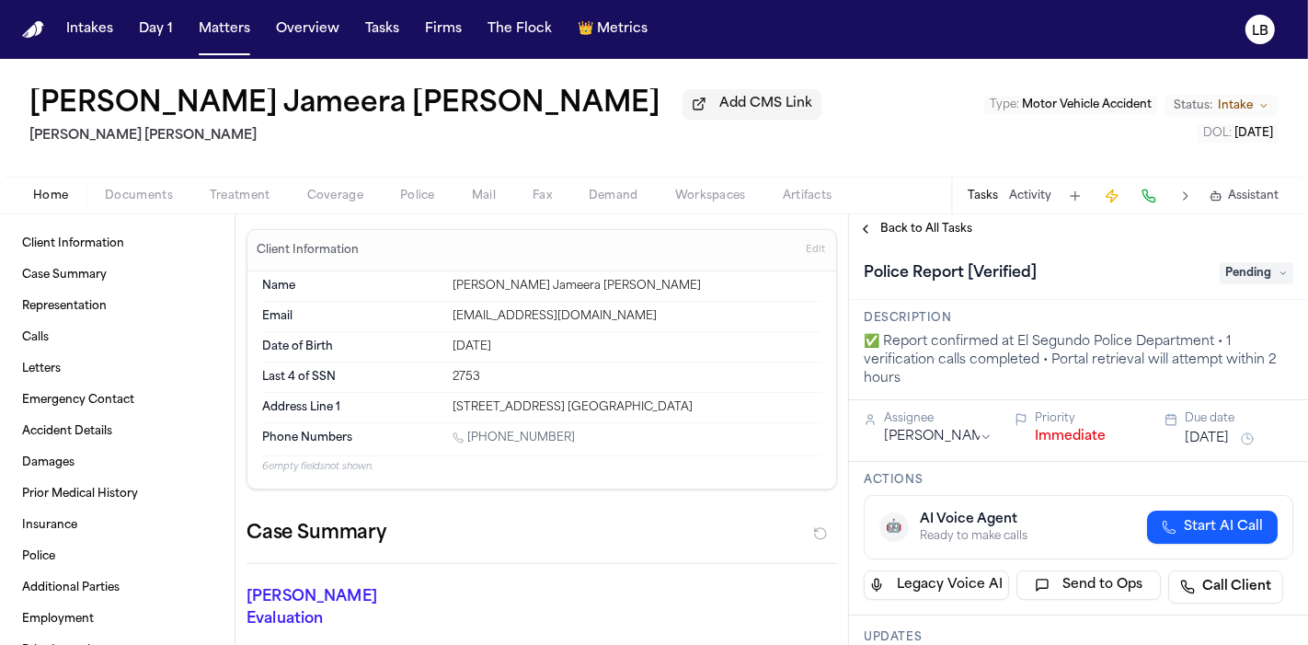
click at [432, 190] on span "Police" at bounding box center [417, 196] width 35 height 15
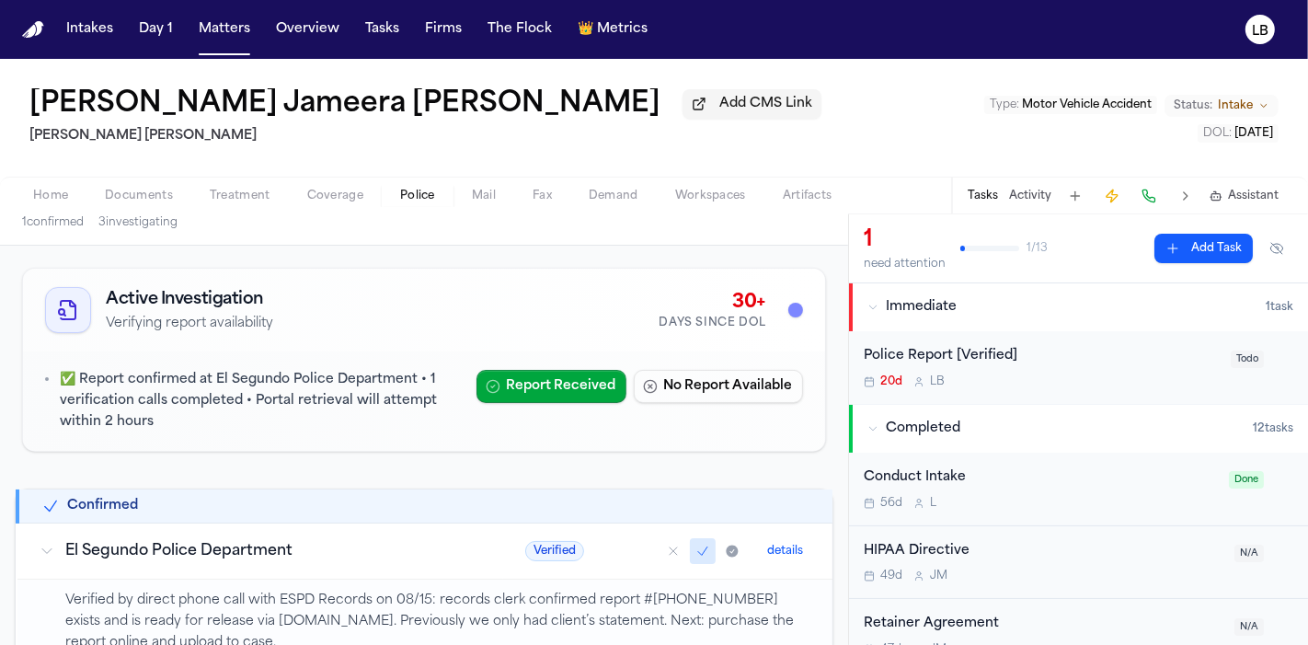
scroll to position [58, 0]
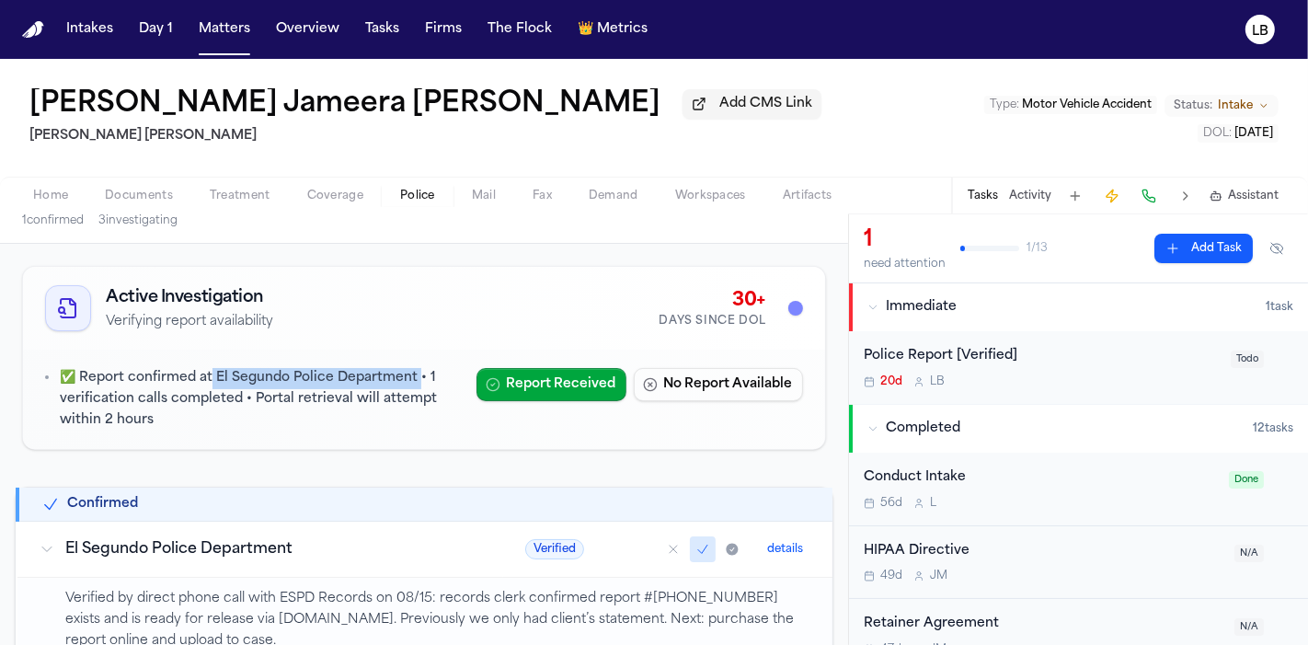
drag, startPoint x: 415, startPoint y: 379, endPoint x: 213, endPoint y: 376, distance: 202.5
click at [213, 376] on p "✅ Report confirmed at El Segundo Police Department • 1 verification calls compl…" at bounding box center [261, 399] width 402 height 63
copy p "El Segundo Police Department"
click at [121, 213] on span "3 investigating" at bounding box center [137, 220] width 79 height 15
click at [117, 198] on span "Documents" at bounding box center [139, 196] width 68 height 15
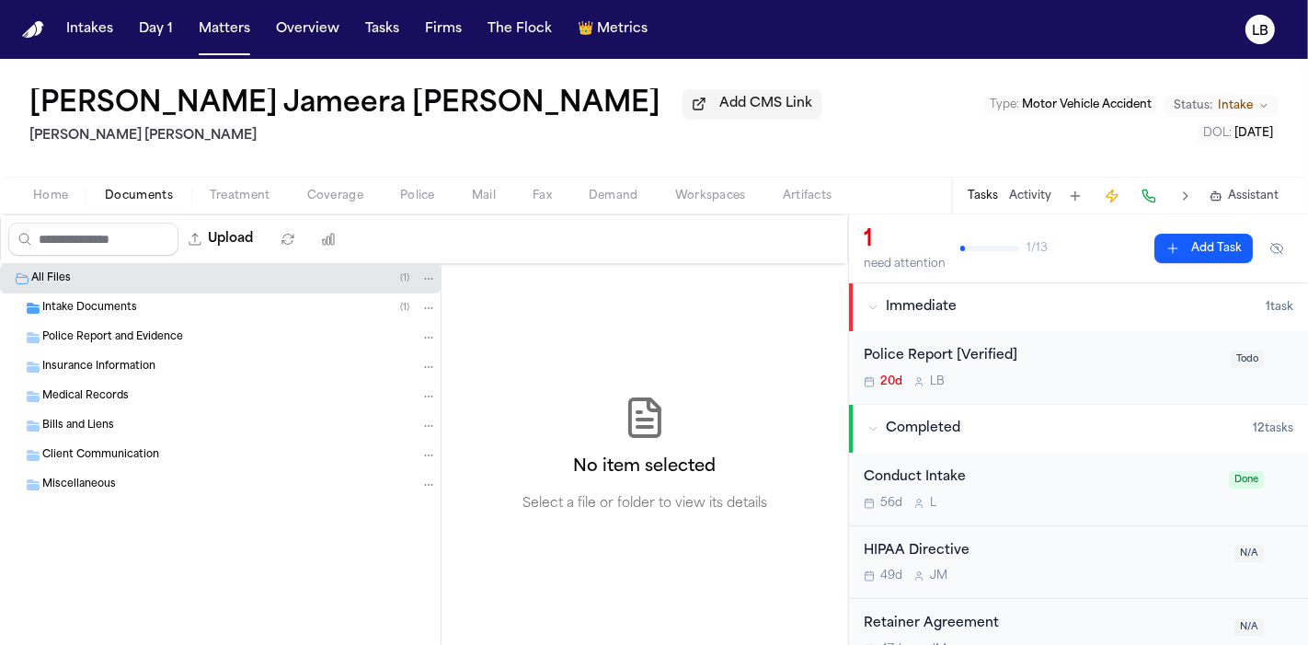
click at [98, 302] on span "Intake Documents" at bounding box center [89, 309] width 95 height 16
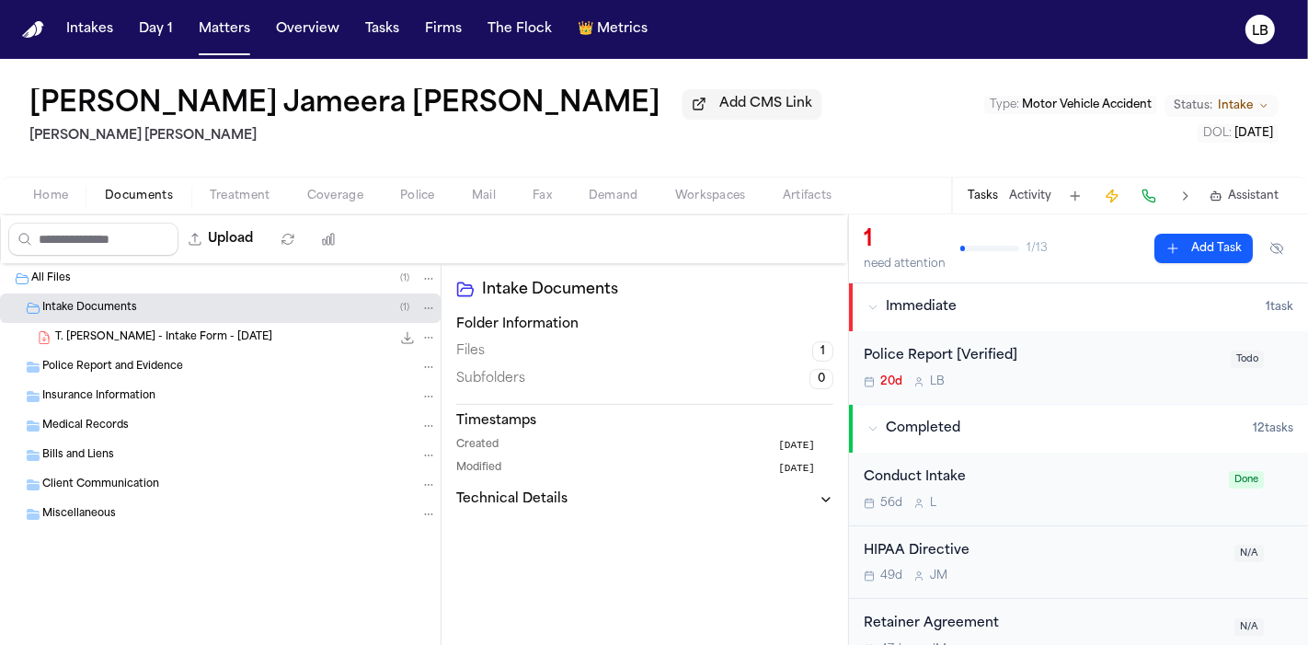
click at [128, 328] on div "T. [PERSON_NAME] - Intake Form - [DATE] 22.0 KB • PDF" at bounding box center [246, 337] width 382 height 18
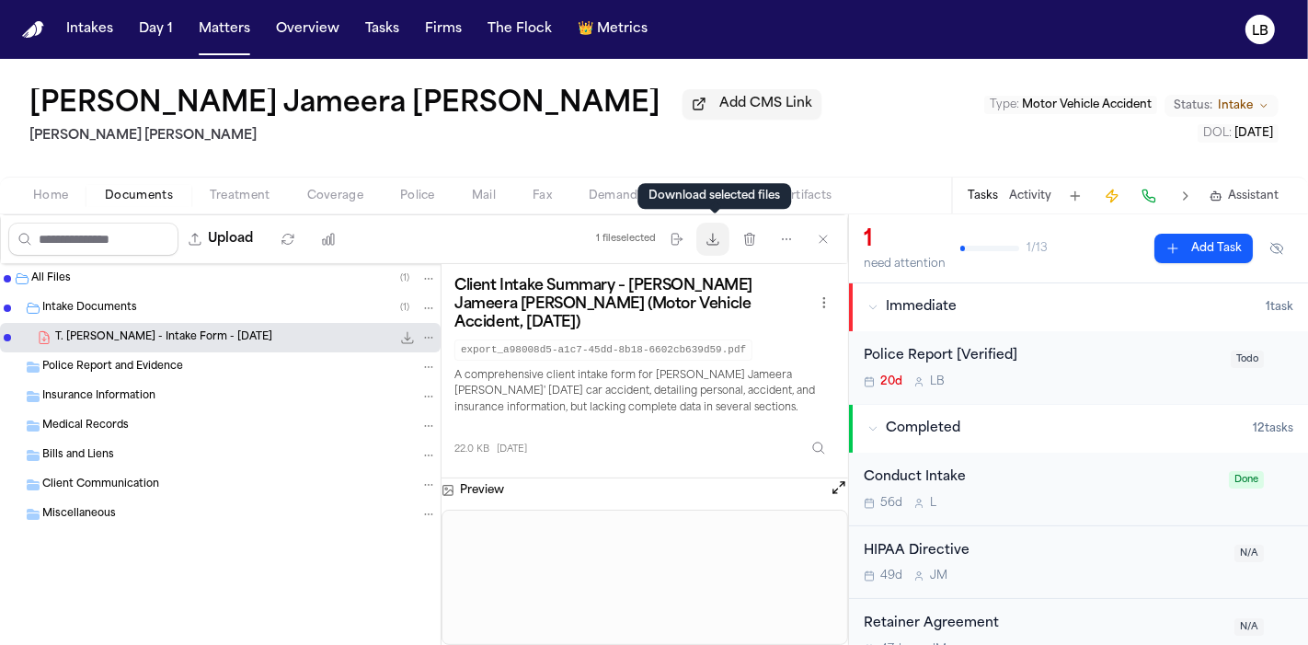
click at [720, 246] on icon "button" at bounding box center [713, 239] width 15 height 15
click at [1000, 363] on div "Police Report [Verified]" at bounding box center [1042, 356] width 356 height 21
